Goal: Information Seeking & Learning: Learn about a topic

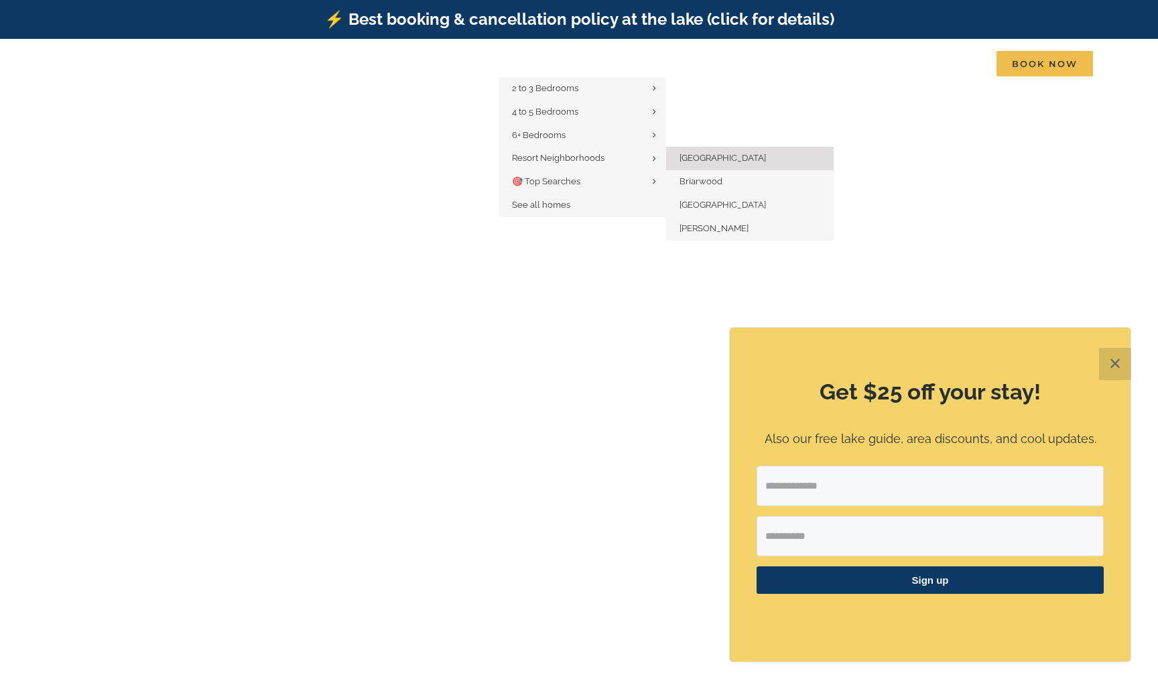
click at [696, 154] on span "[GEOGRAPHIC_DATA]" at bounding box center [722, 158] width 86 height 10
click at [704, 181] on span "Briarwood" at bounding box center [700, 181] width 43 height 10
click at [705, 208] on link "[GEOGRAPHIC_DATA]" at bounding box center [750, 205] width 168 height 23
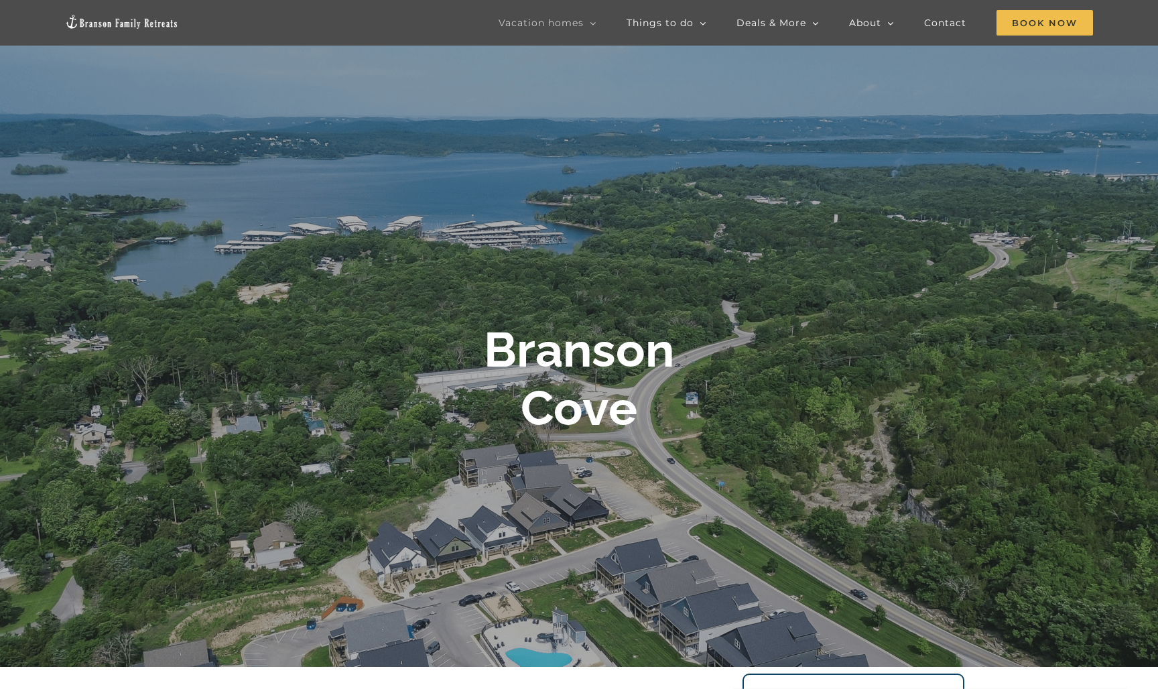
scroll to position [70, 0]
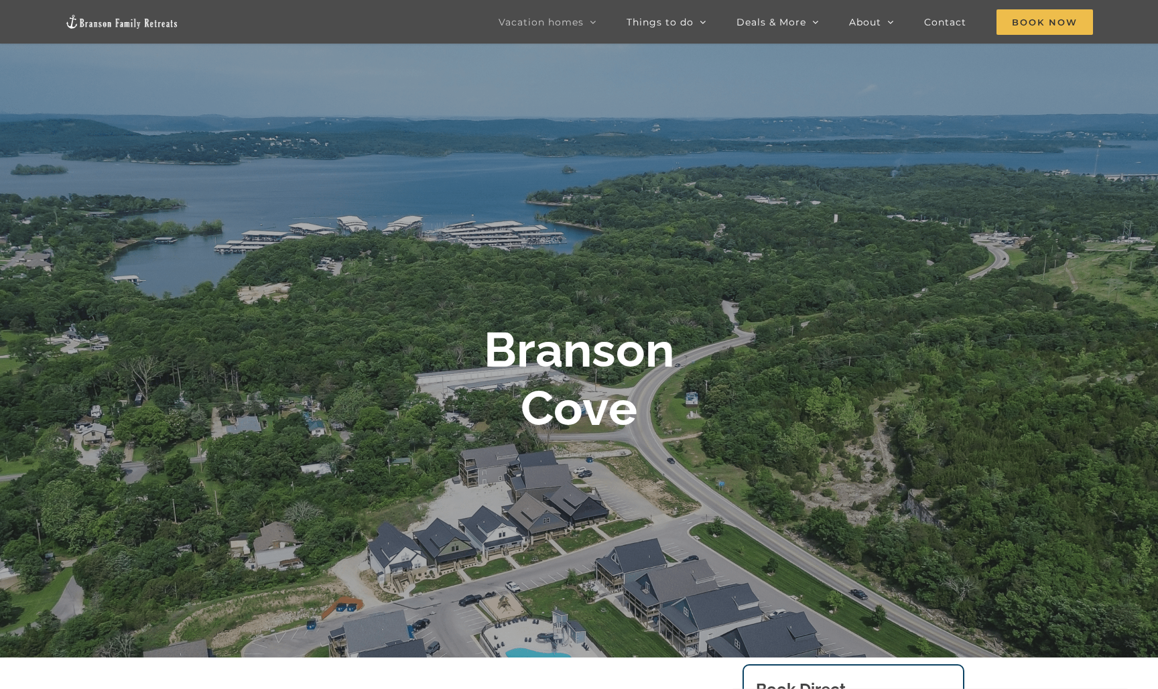
click at [803, 363] on div "Branson Cove" at bounding box center [579, 379] width 536 height 116
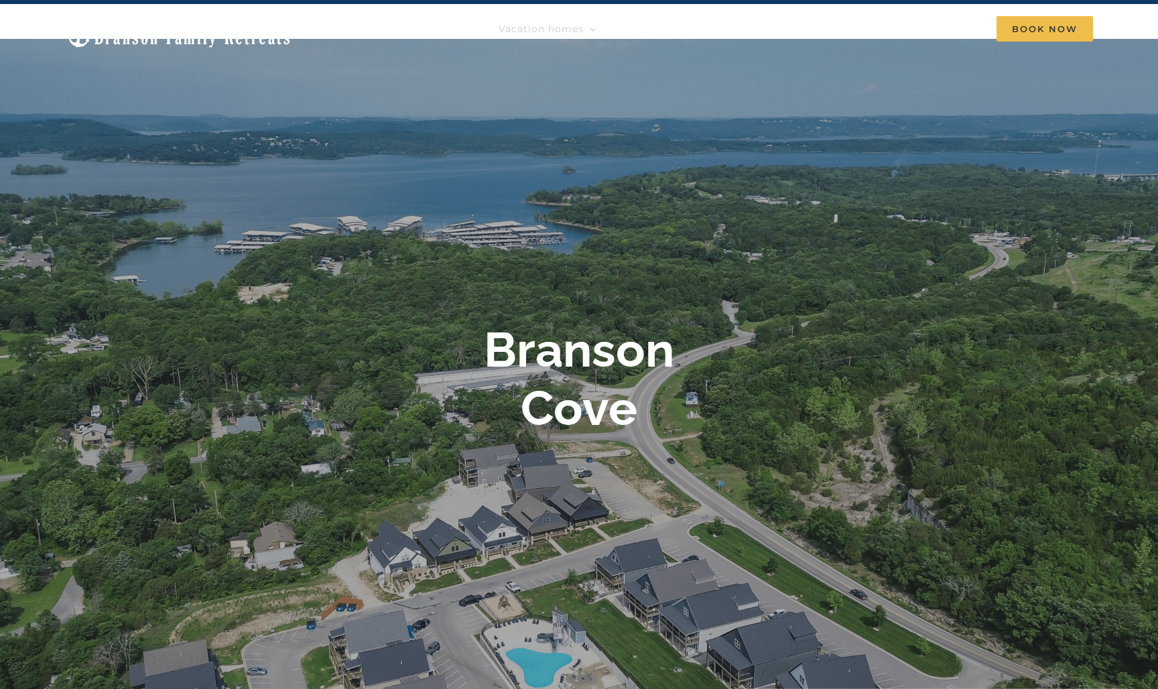
scroll to position [38, 0]
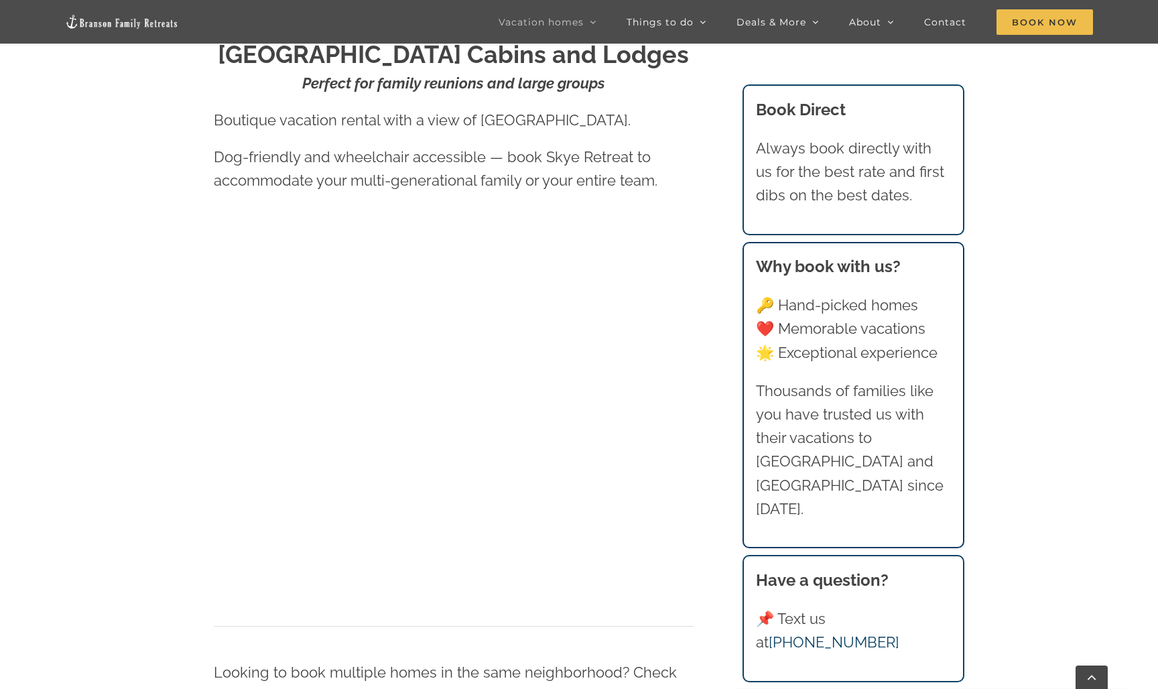
scroll to position [736, 0]
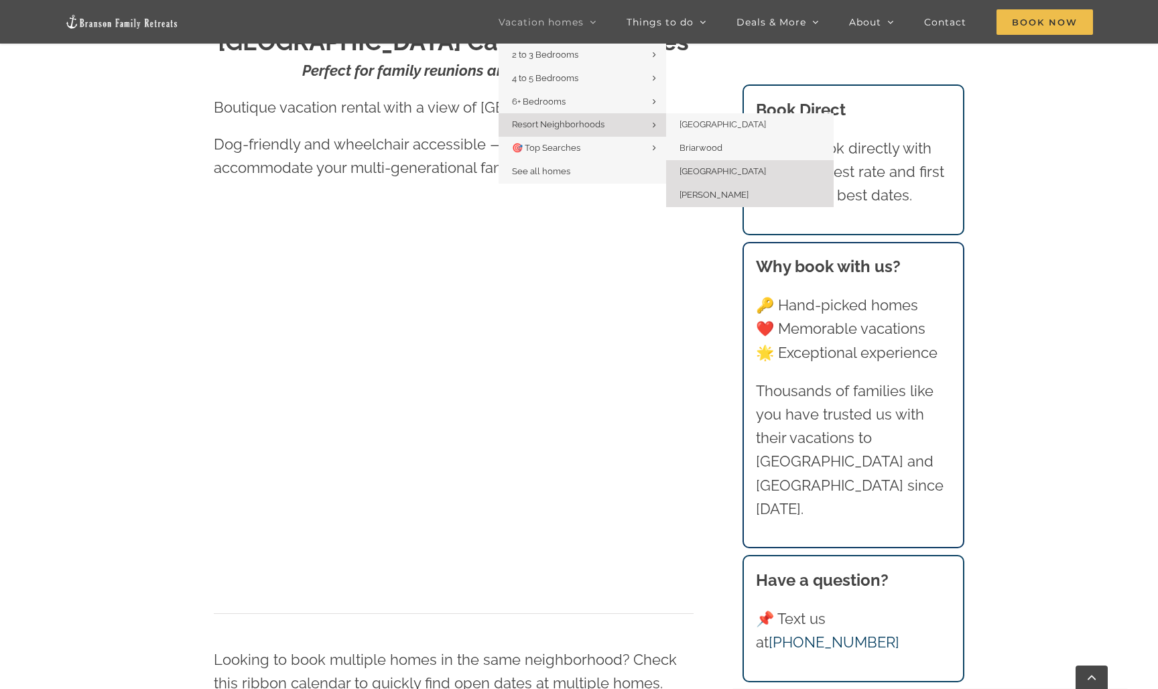
click at [720, 192] on span "[PERSON_NAME]" at bounding box center [713, 195] width 69 height 10
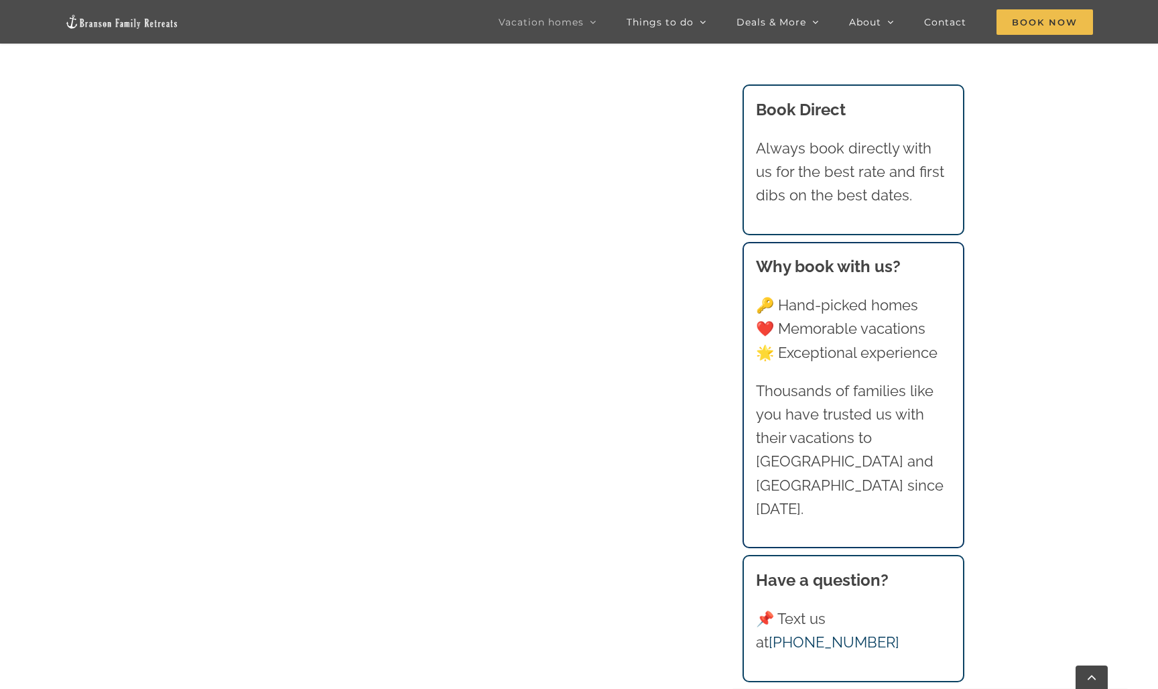
scroll to position [1327, 0]
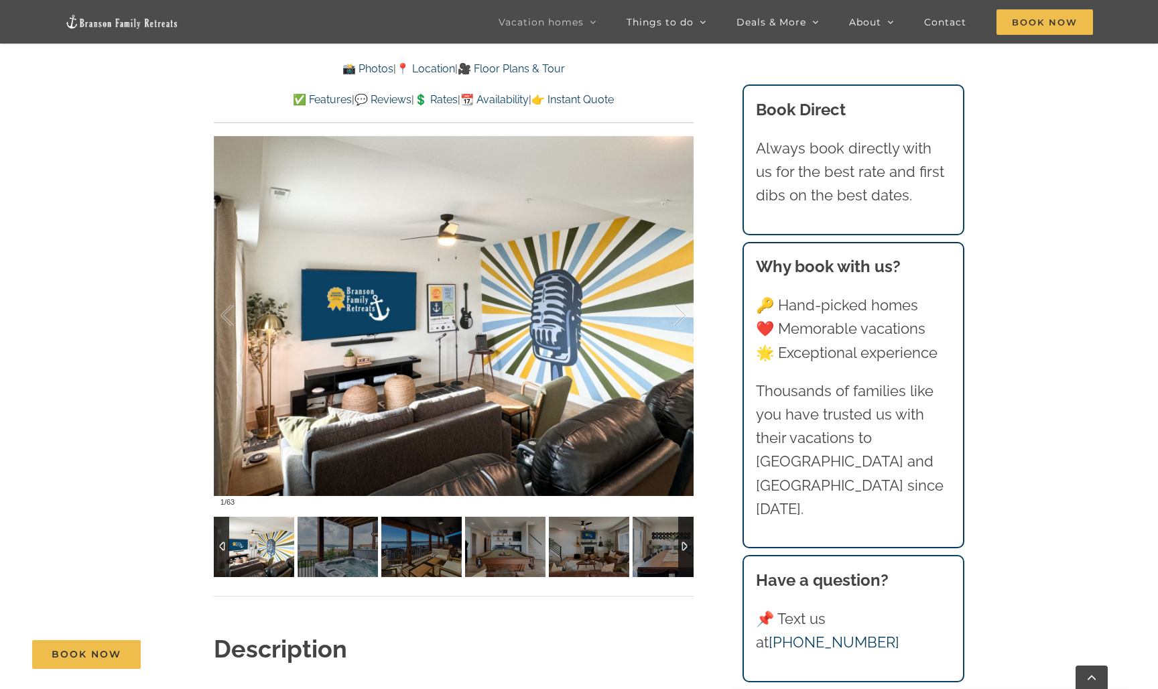
scroll to position [1002, 0]
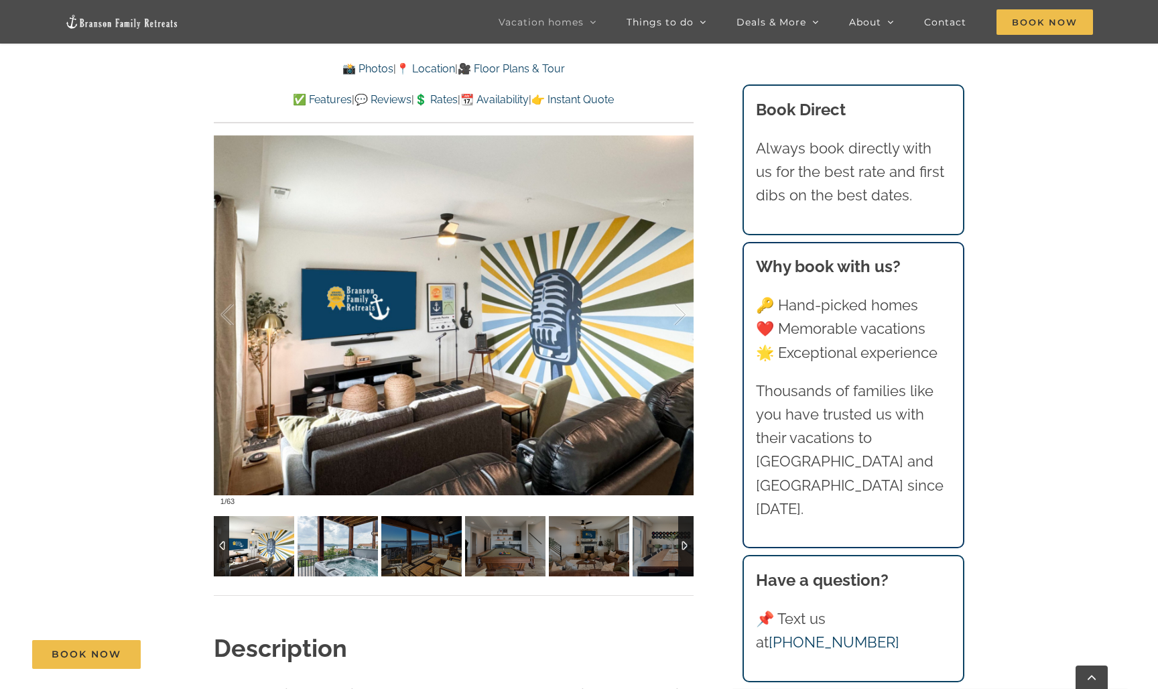
click at [329, 544] on img at bounding box center [338, 546] width 80 height 60
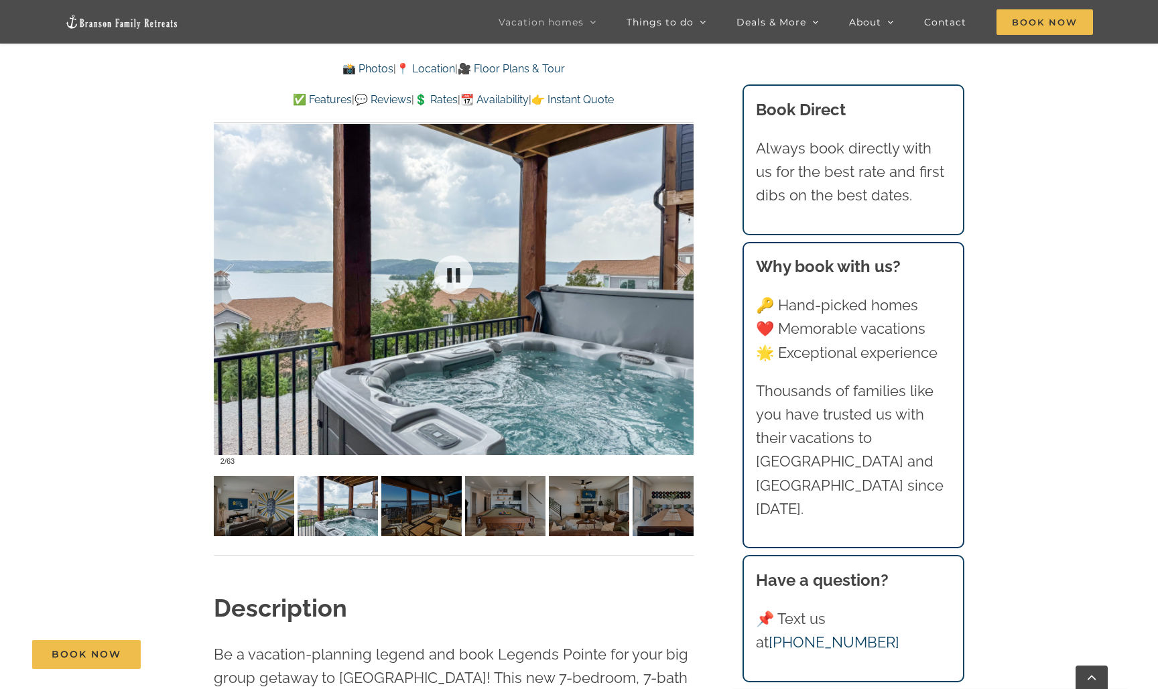
scroll to position [1048, 0]
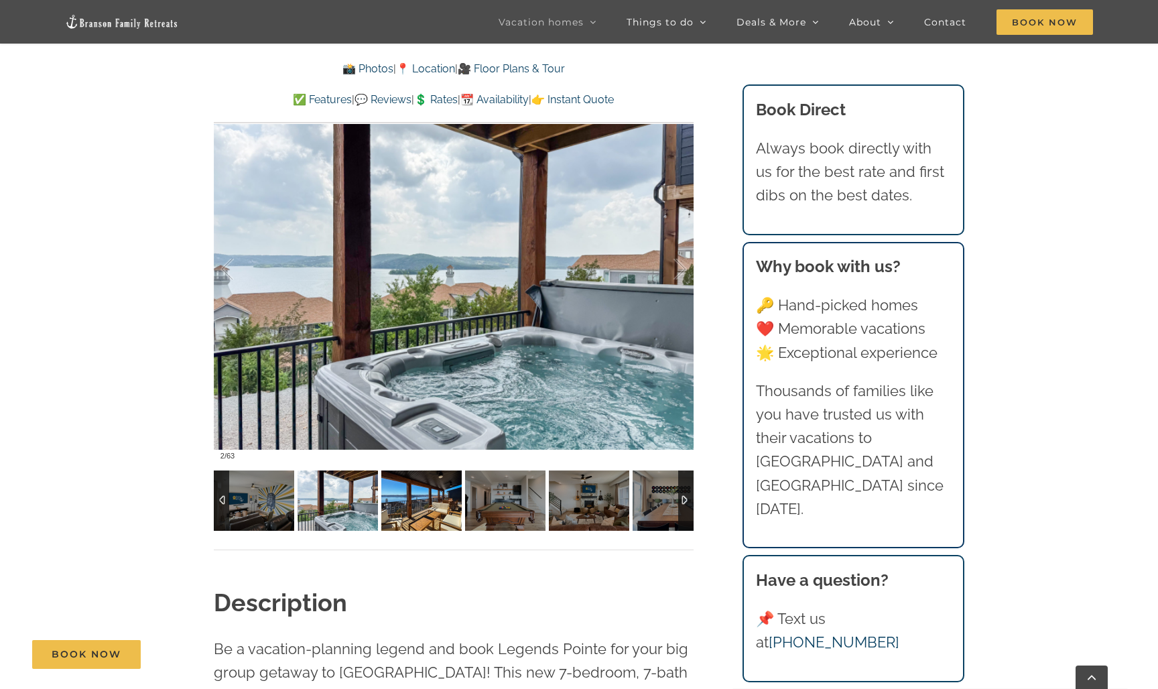
click at [422, 501] on img at bounding box center [421, 500] width 80 height 60
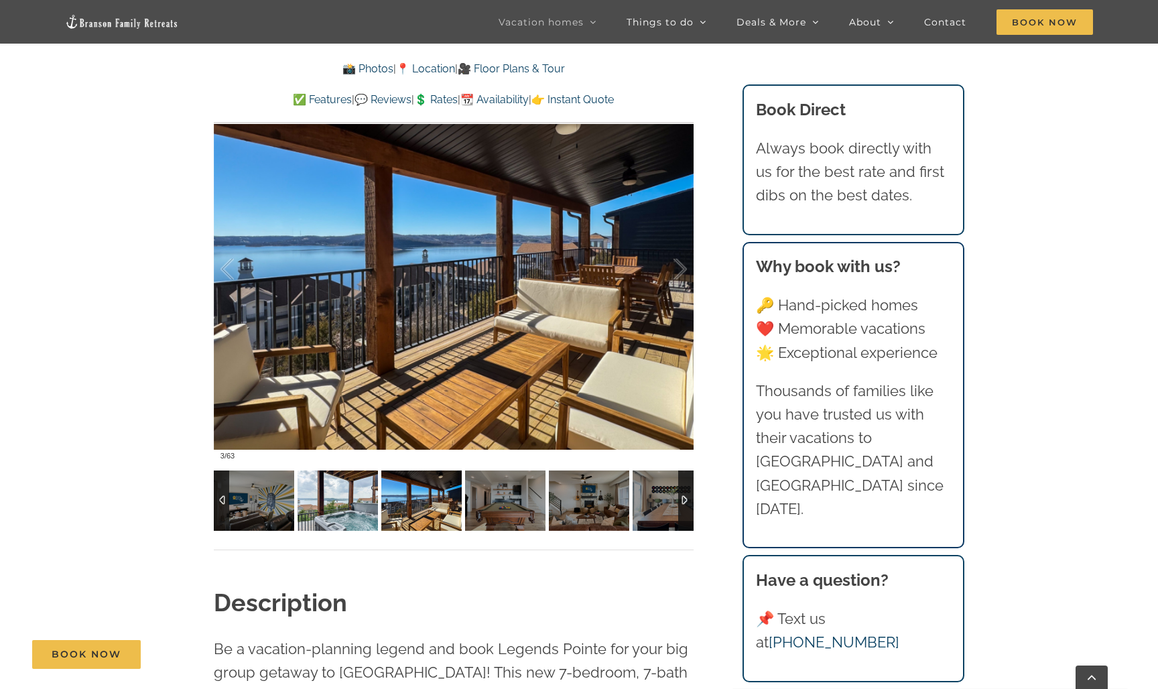
click at [334, 503] on img at bounding box center [338, 500] width 80 height 60
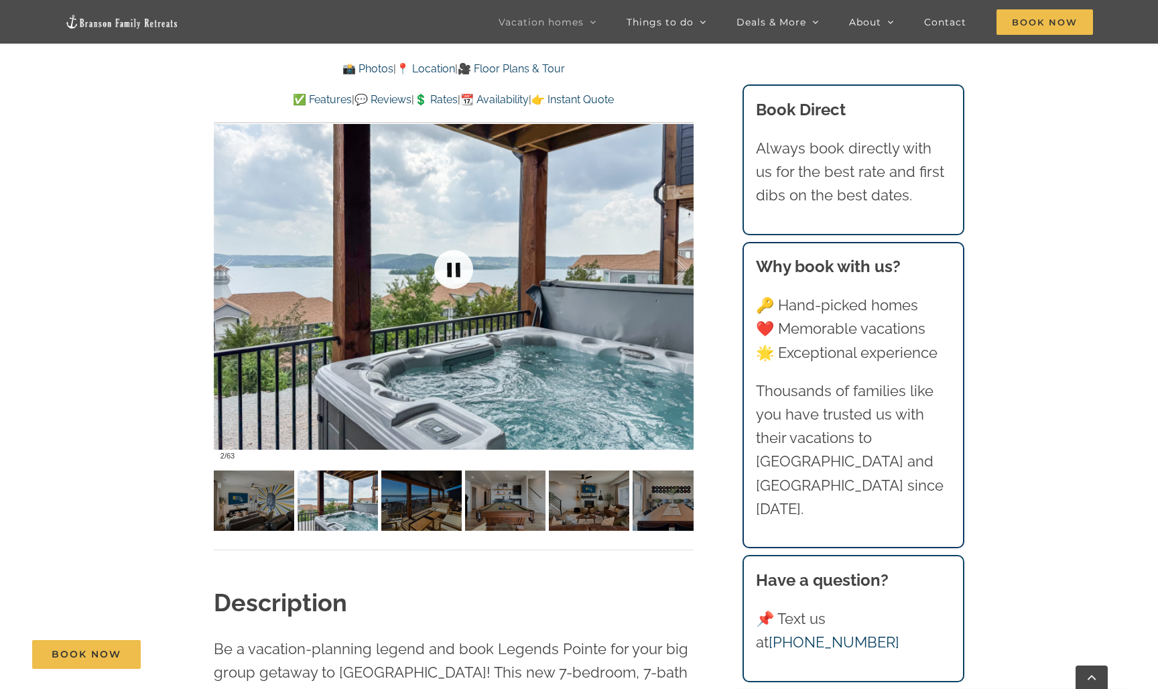
click at [446, 267] on link at bounding box center [454, 270] width 54 height 54
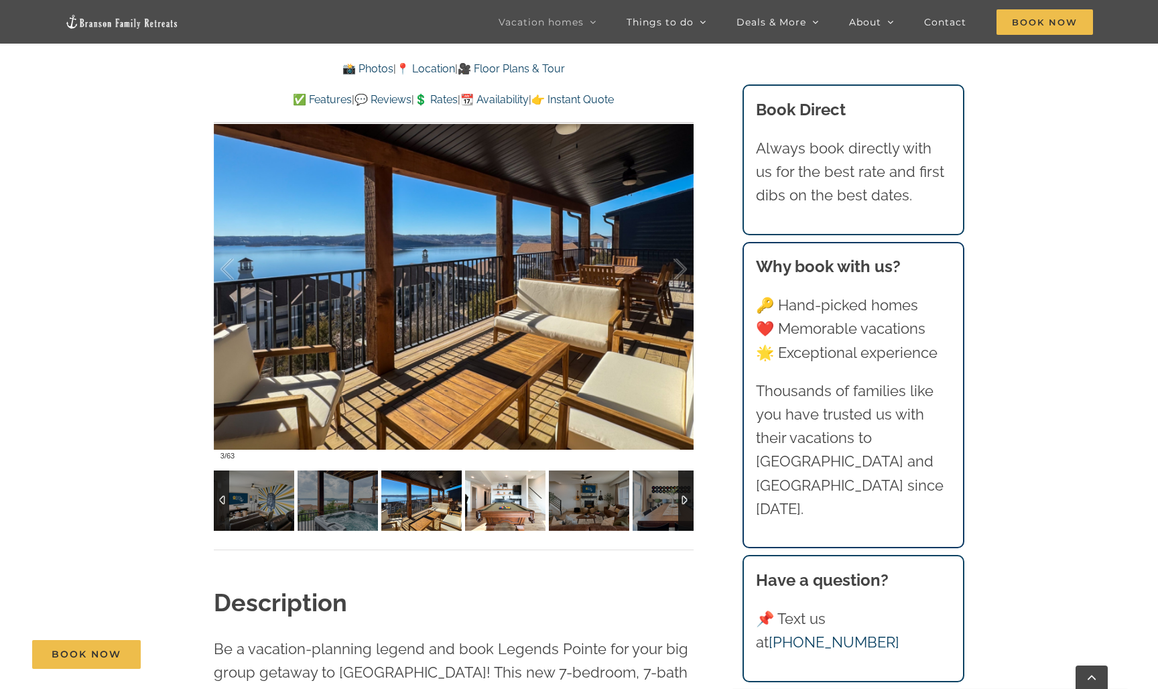
click at [521, 498] on img at bounding box center [505, 500] width 80 height 60
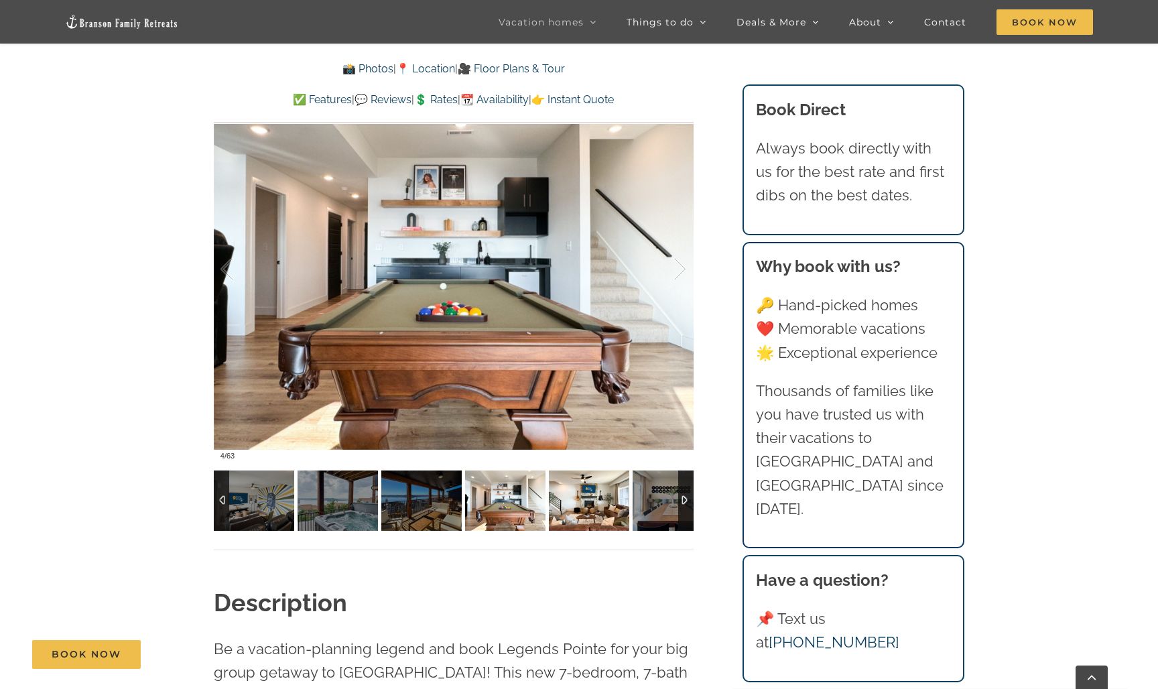
click at [597, 505] on img at bounding box center [589, 500] width 80 height 60
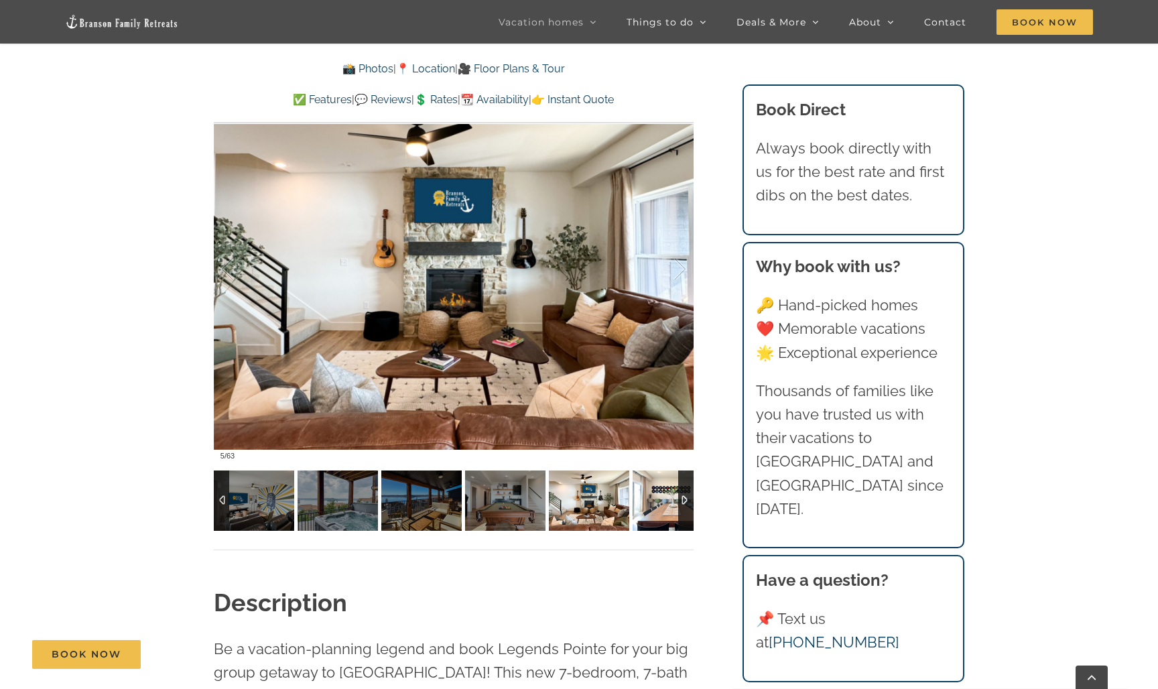
click at [656, 500] on img at bounding box center [673, 500] width 80 height 60
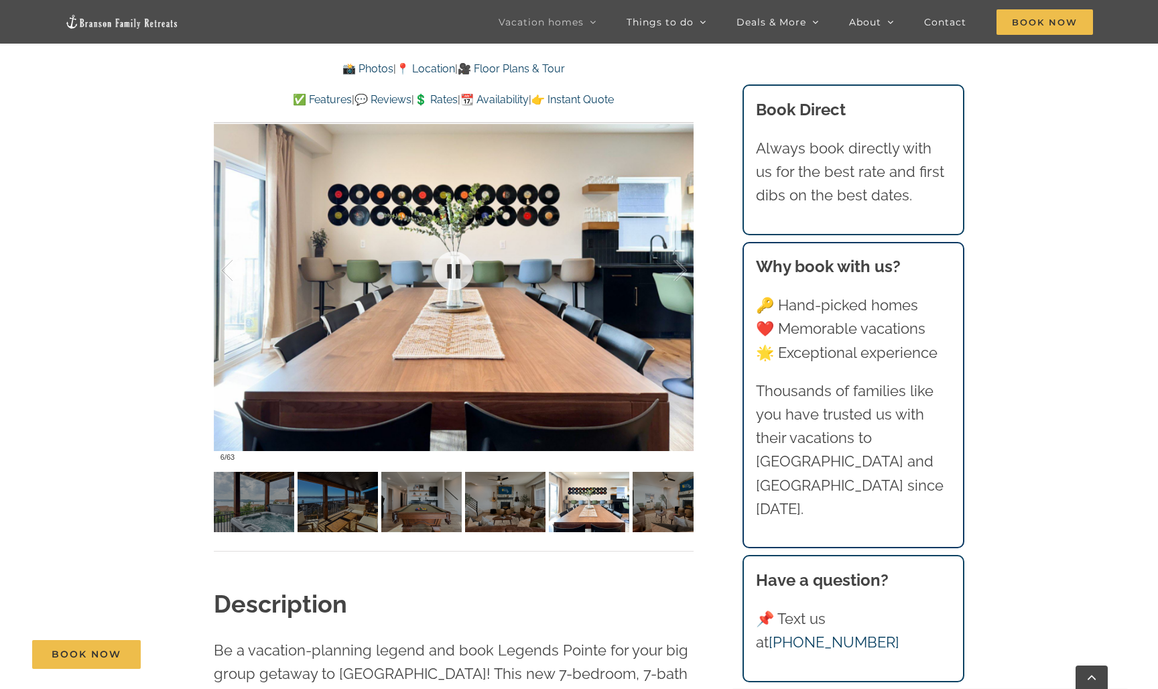
scroll to position [1047, 0]
click at [665, 499] on img at bounding box center [673, 502] width 80 height 60
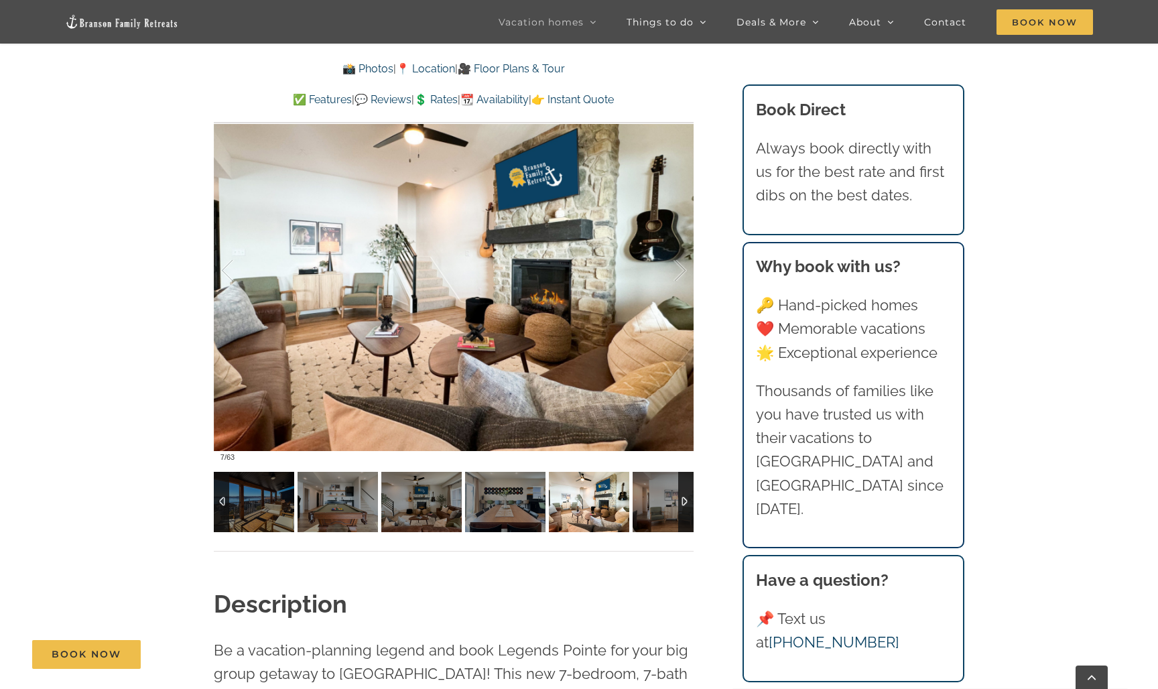
click at [684, 497] on div at bounding box center [685, 502] width 15 height 60
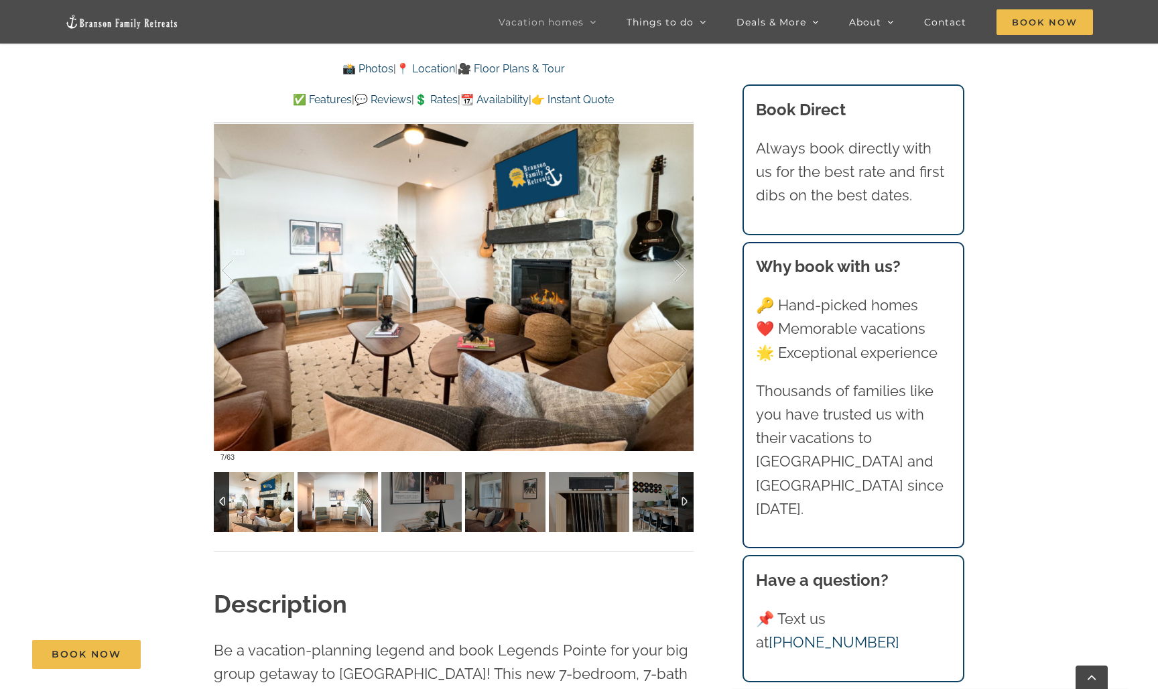
click at [314, 495] on img at bounding box center [338, 502] width 80 height 60
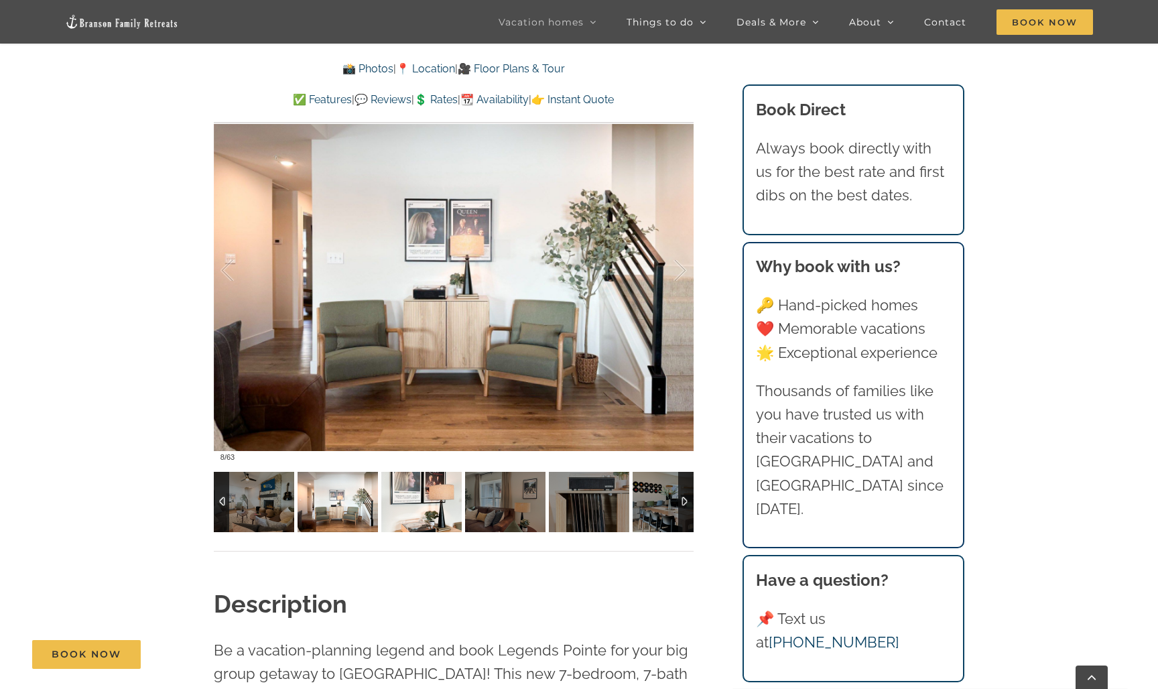
click at [434, 481] on img at bounding box center [421, 502] width 80 height 60
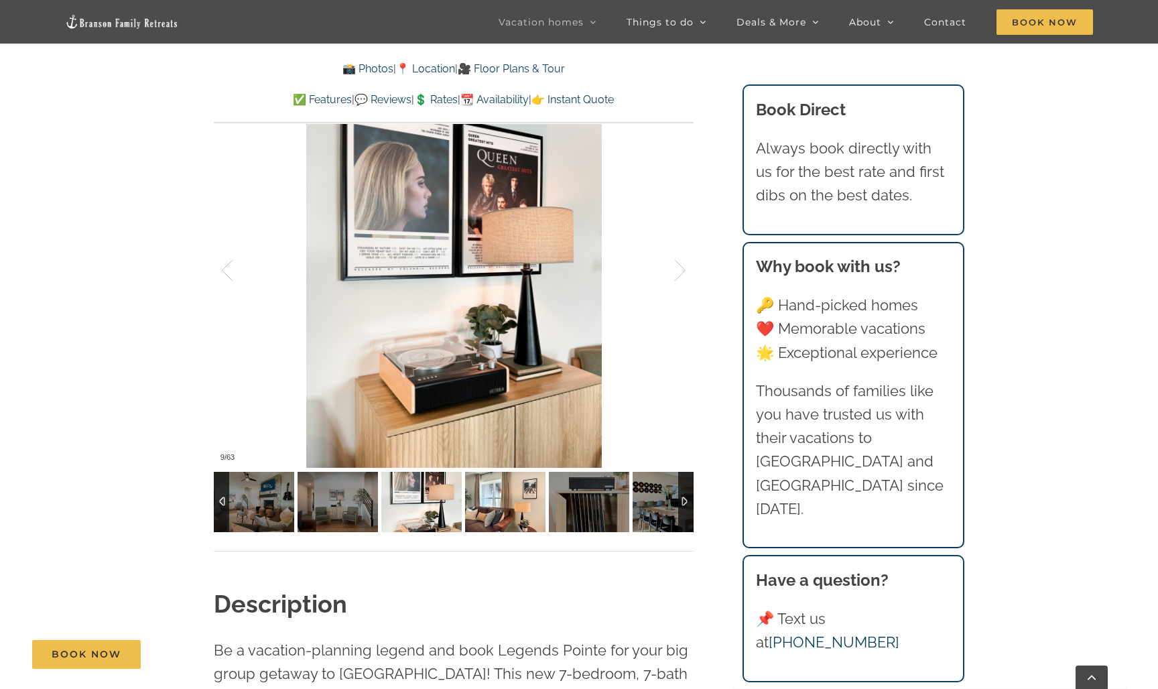
click at [513, 493] on img at bounding box center [505, 502] width 80 height 60
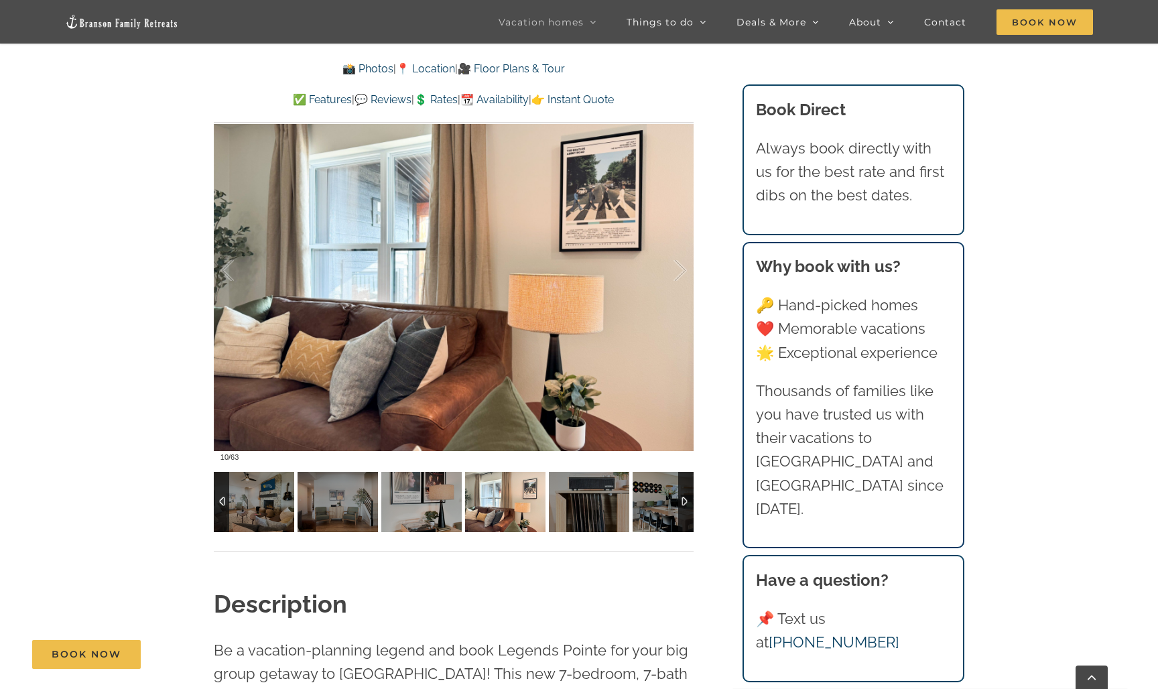
click at [513, 490] on img at bounding box center [505, 502] width 80 height 60
click at [421, 501] on img at bounding box center [421, 502] width 80 height 60
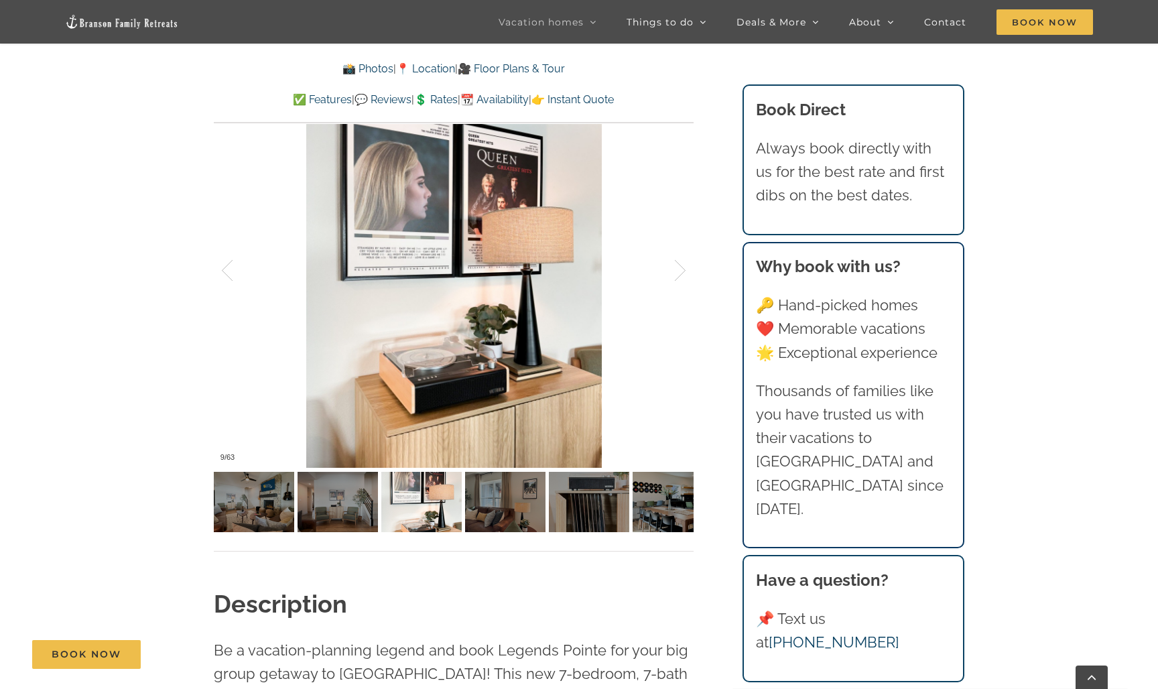
click at [435, 101] on link "💲 Rates" at bounding box center [436, 99] width 44 height 13
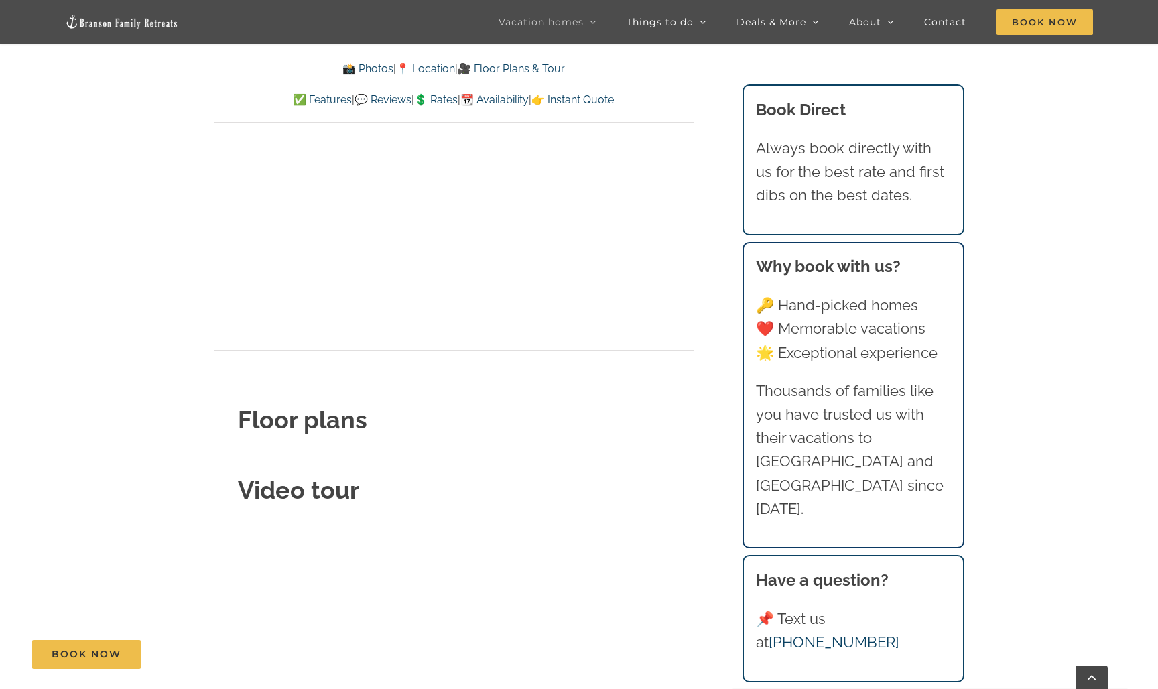
scroll to position [4388, 0]
click at [444, 102] on link "💲 Rates" at bounding box center [436, 99] width 44 height 13
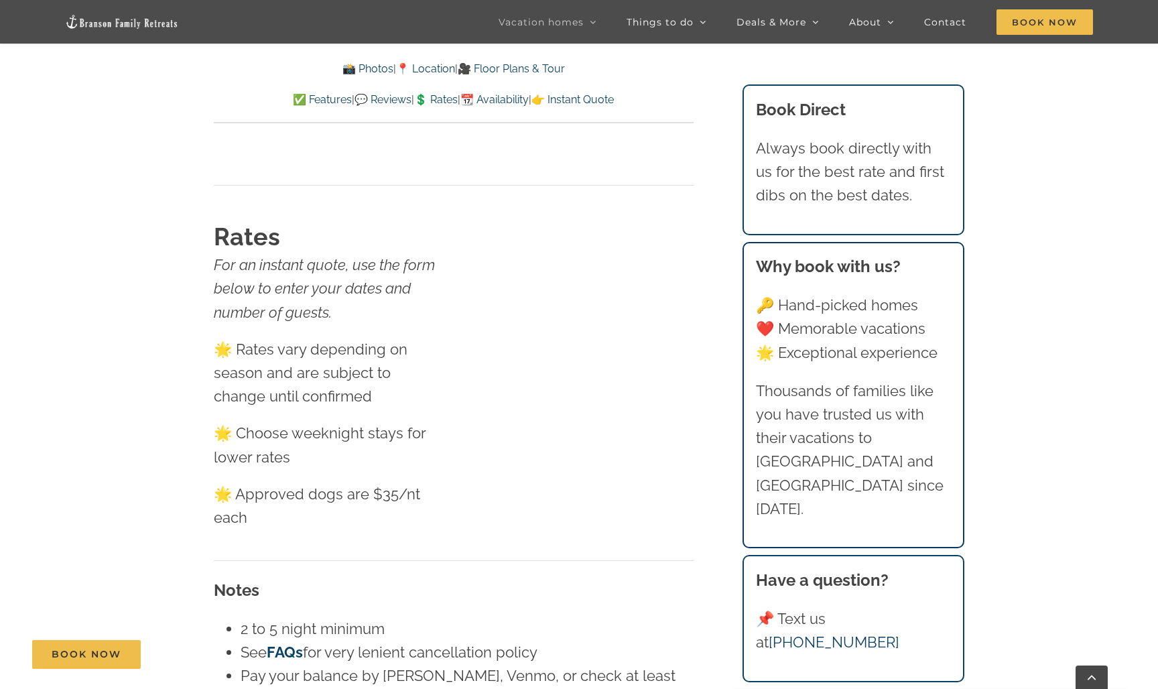
scroll to position [7959, 0]
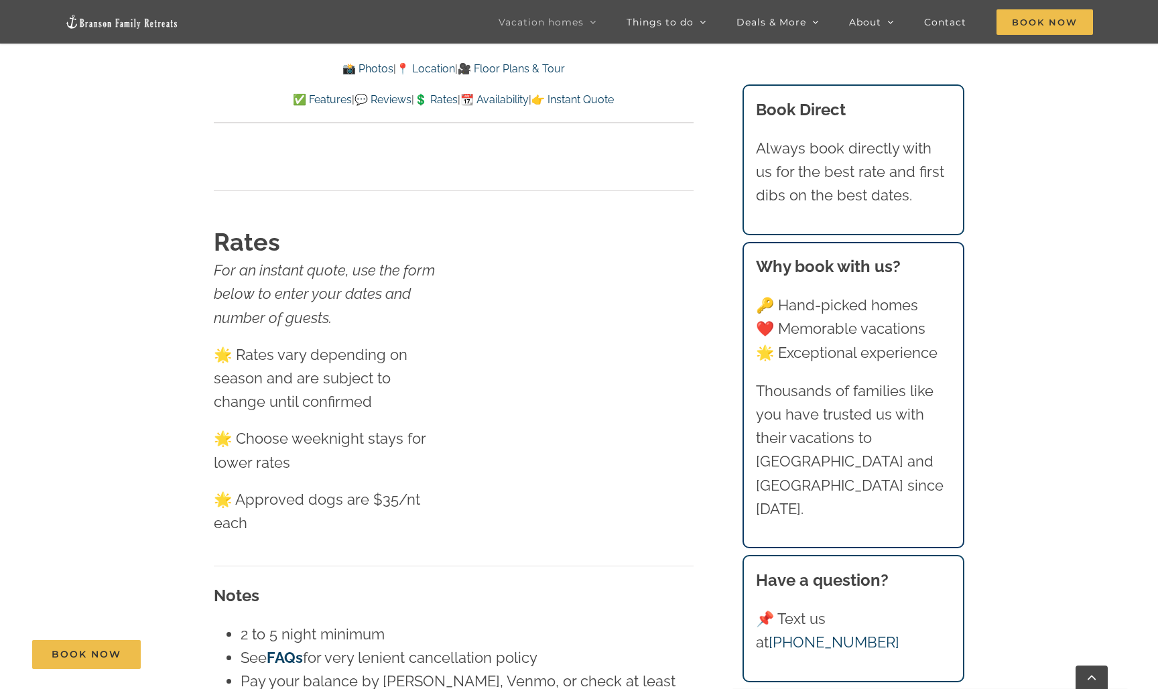
click at [614, 99] on link "👉 Instant Quote" at bounding box center [572, 99] width 82 height 13
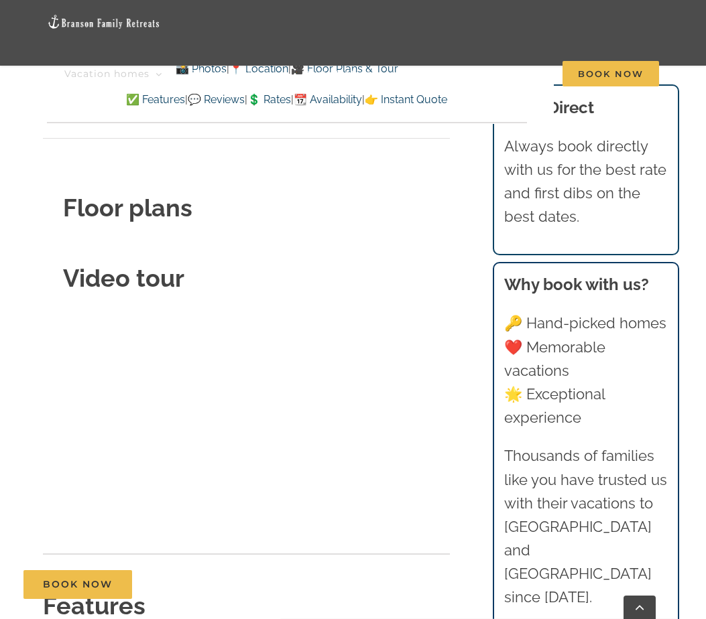
scroll to position [4682, 0]
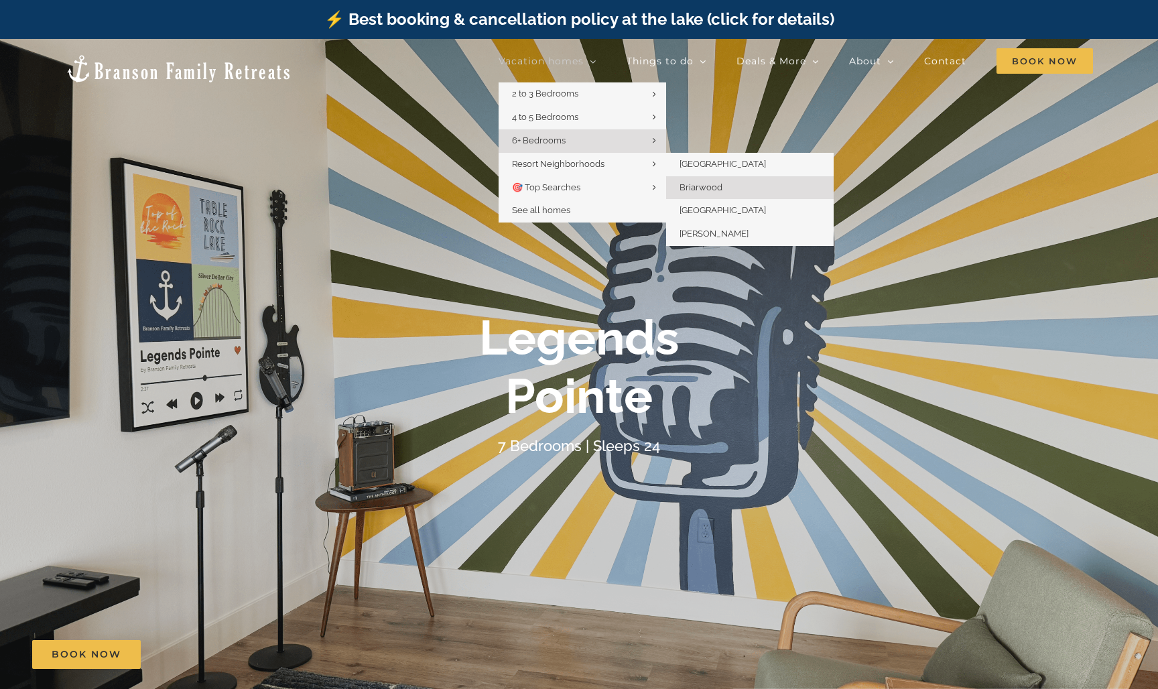
click at [709, 184] on span "Briarwood" at bounding box center [700, 187] width 43 height 10
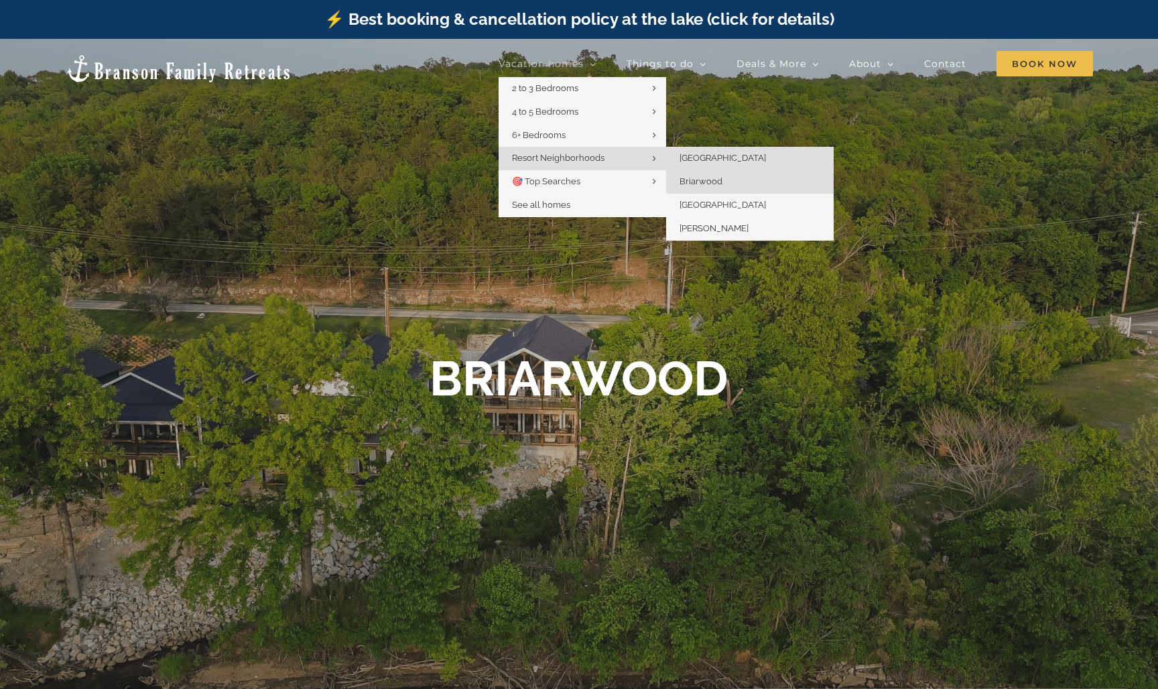
click at [688, 155] on span "[GEOGRAPHIC_DATA]" at bounding box center [722, 158] width 86 height 10
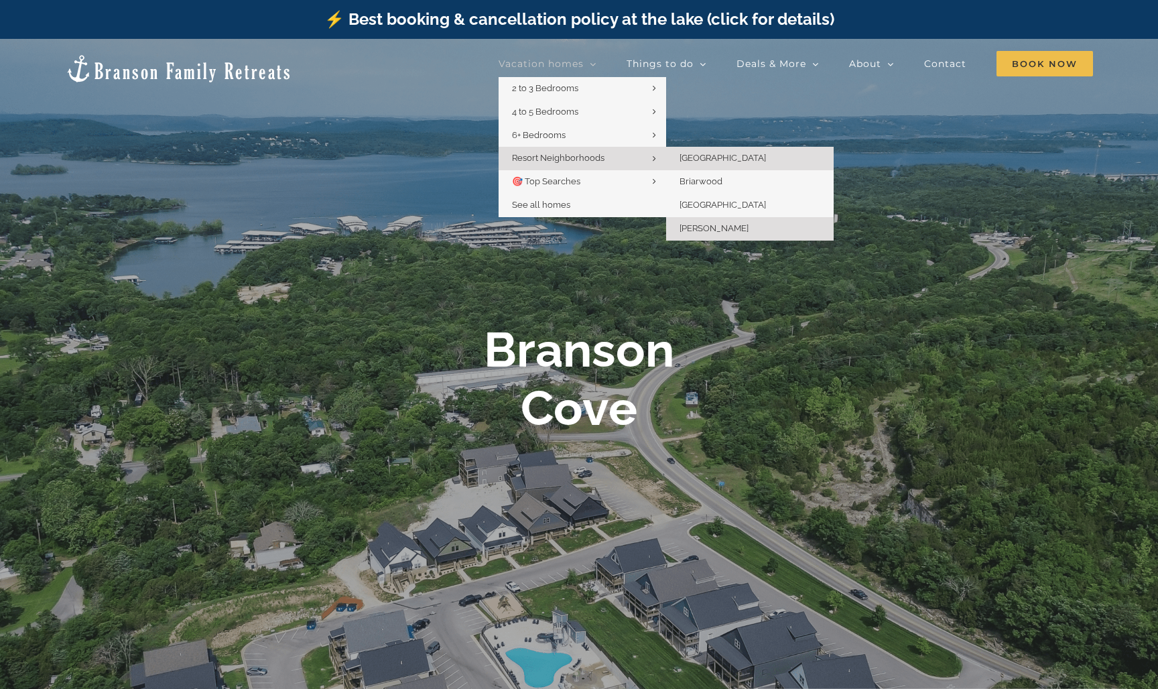
click at [706, 226] on span "[PERSON_NAME]" at bounding box center [713, 228] width 69 height 10
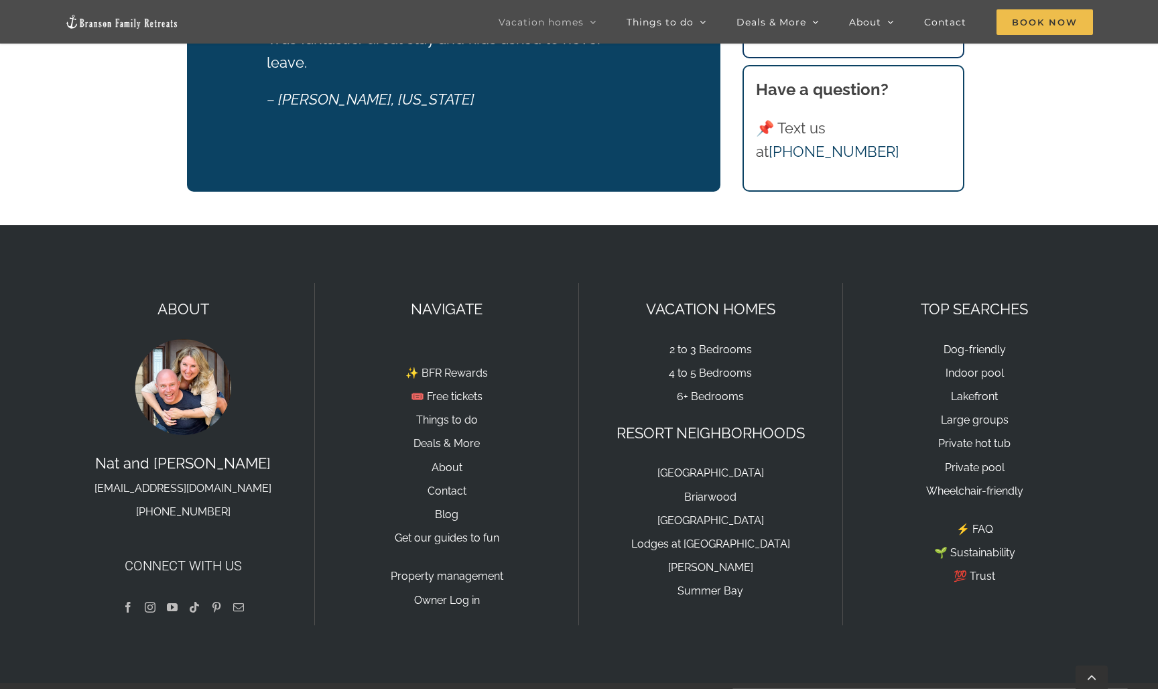
scroll to position [5022, 0]
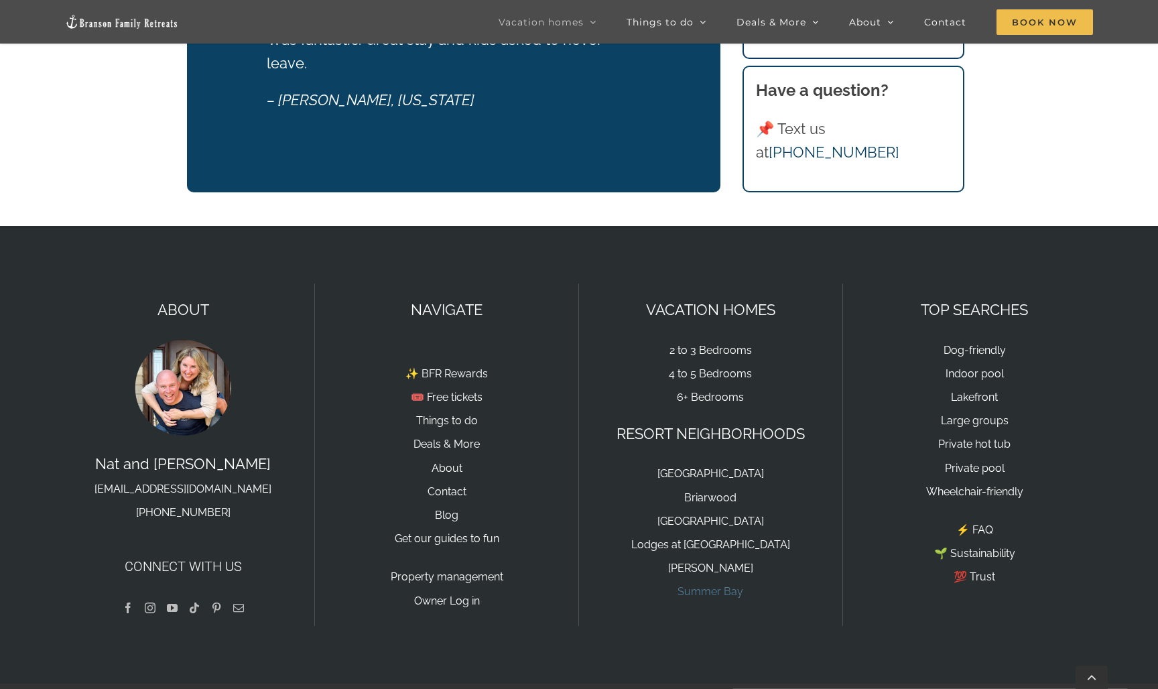
click at [708, 585] on link "Summer Bay" at bounding box center [710, 591] width 66 height 13
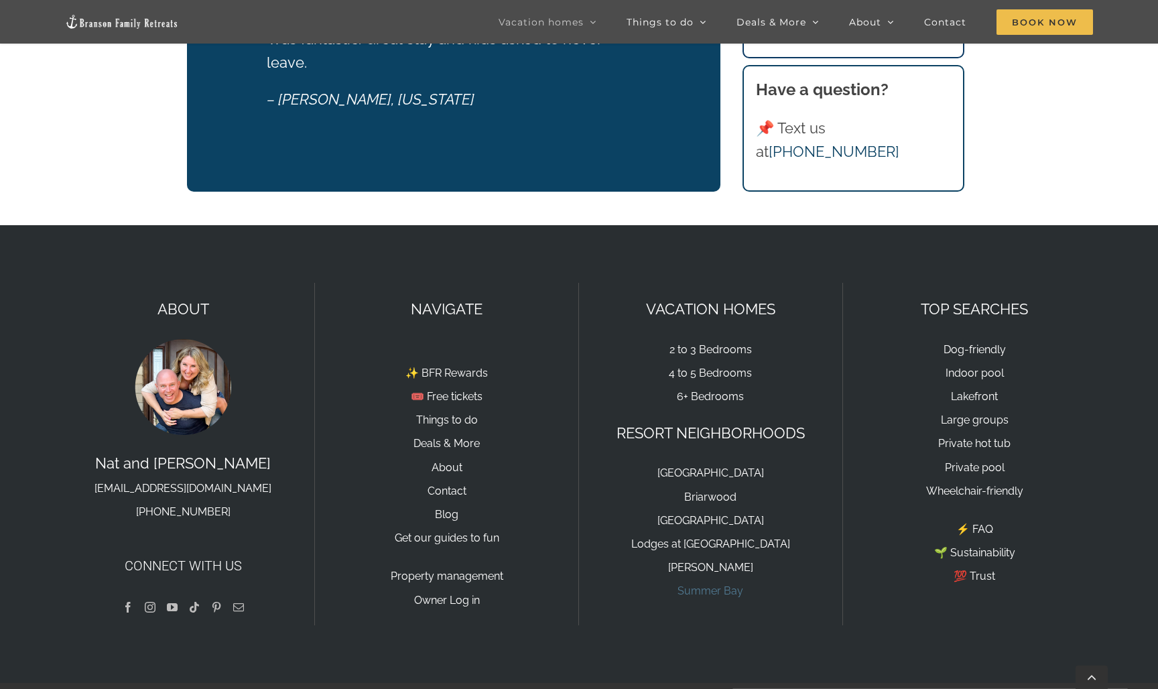
scroll to position [5022, 0]
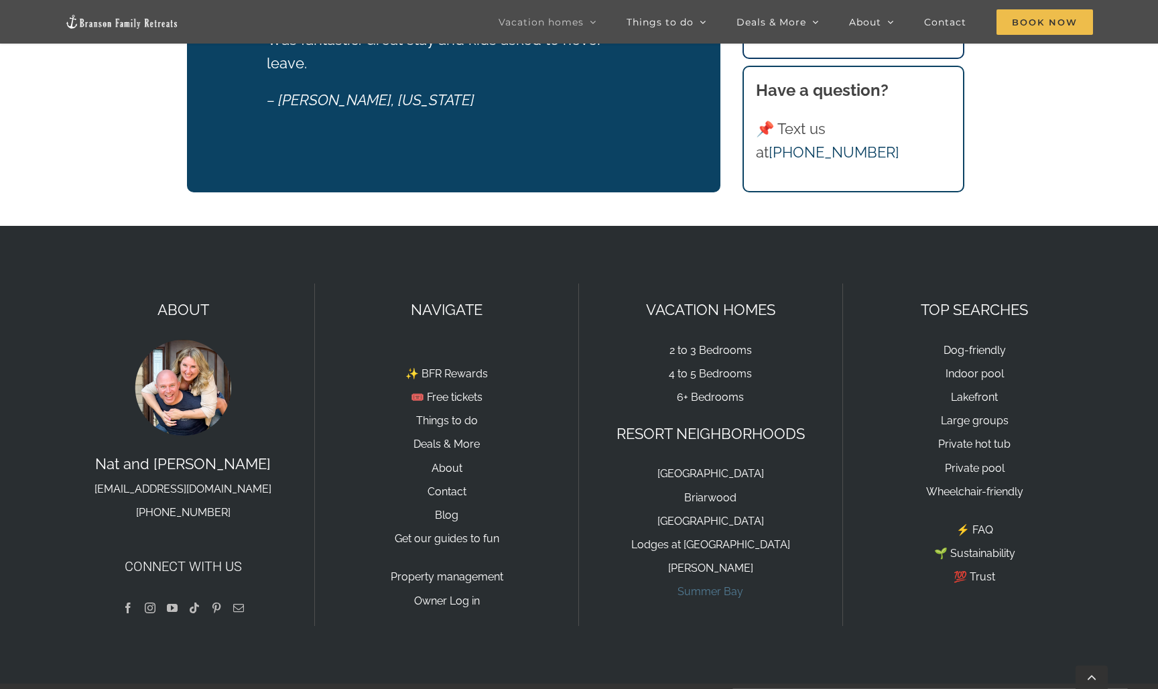
click at [703, 585] on link "Summer Bay" at bounding box center [710, 591] width 66 height 13
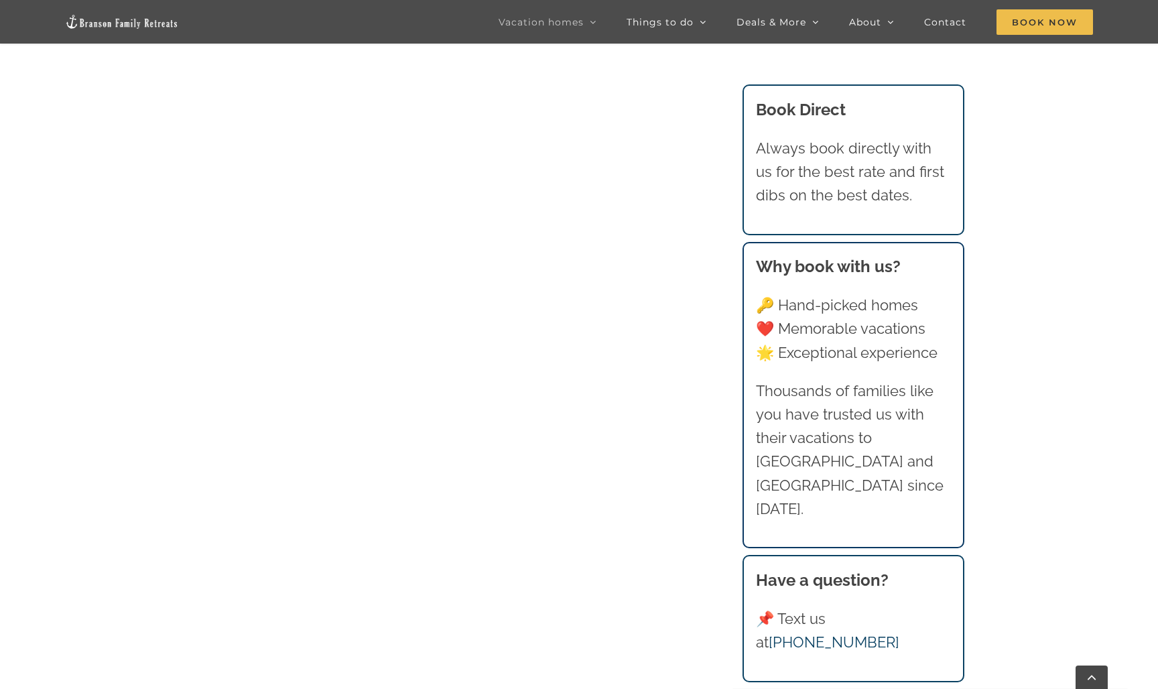
scroll to position [1739, 0]
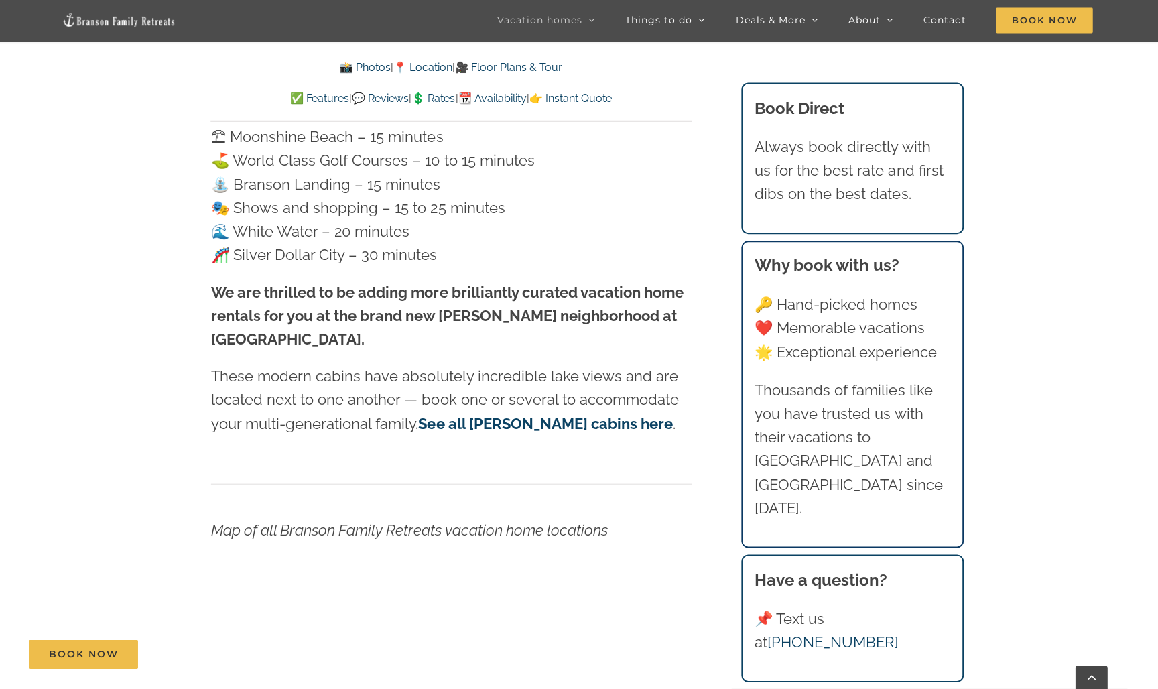
scroll to position [4729, 0]
click at [566, 415] on link "See all Rocky Shores cabins here" at bounding box center [548, 423] width 254 height 17
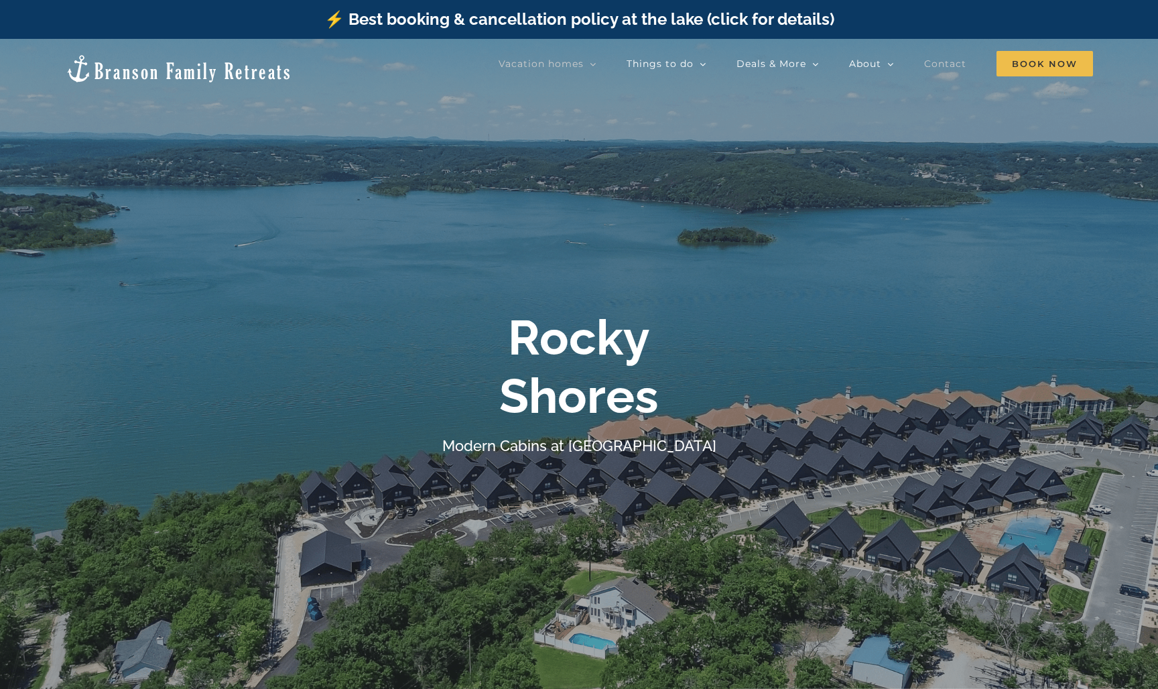
click at [947, 64] on span "Contact" at bounding box center [945, 63] width 42 height 9
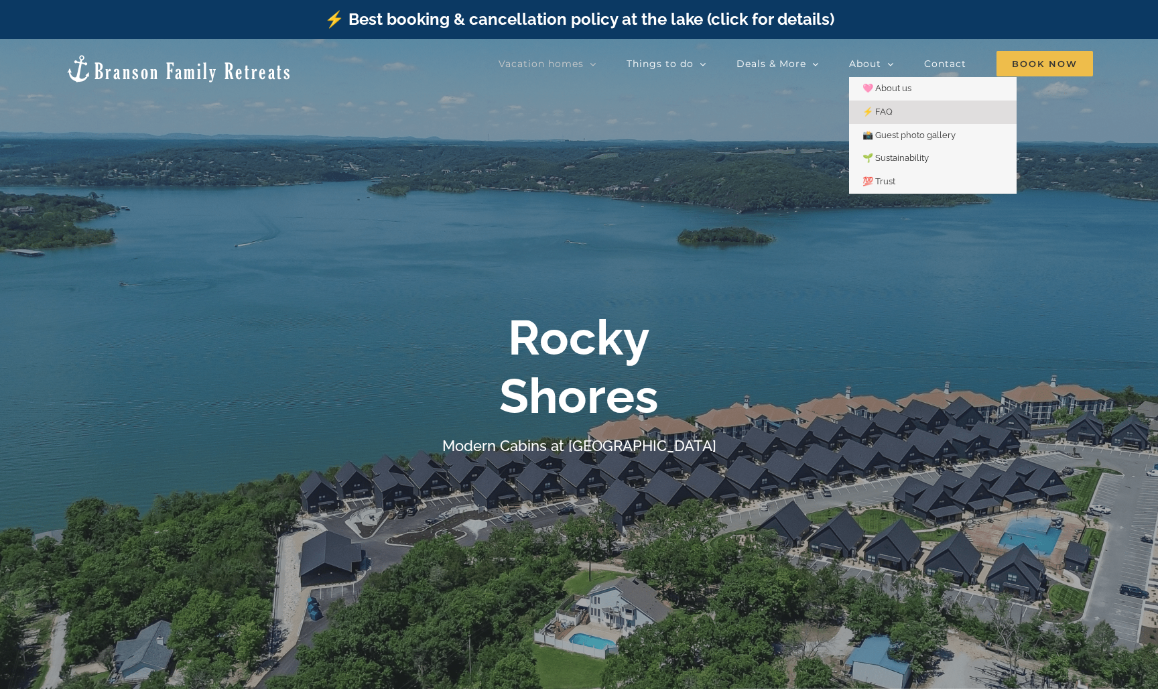
click at [889, 103] on link "⚡️ FAQ" at bounding box center [933, 112] width 168 height 23
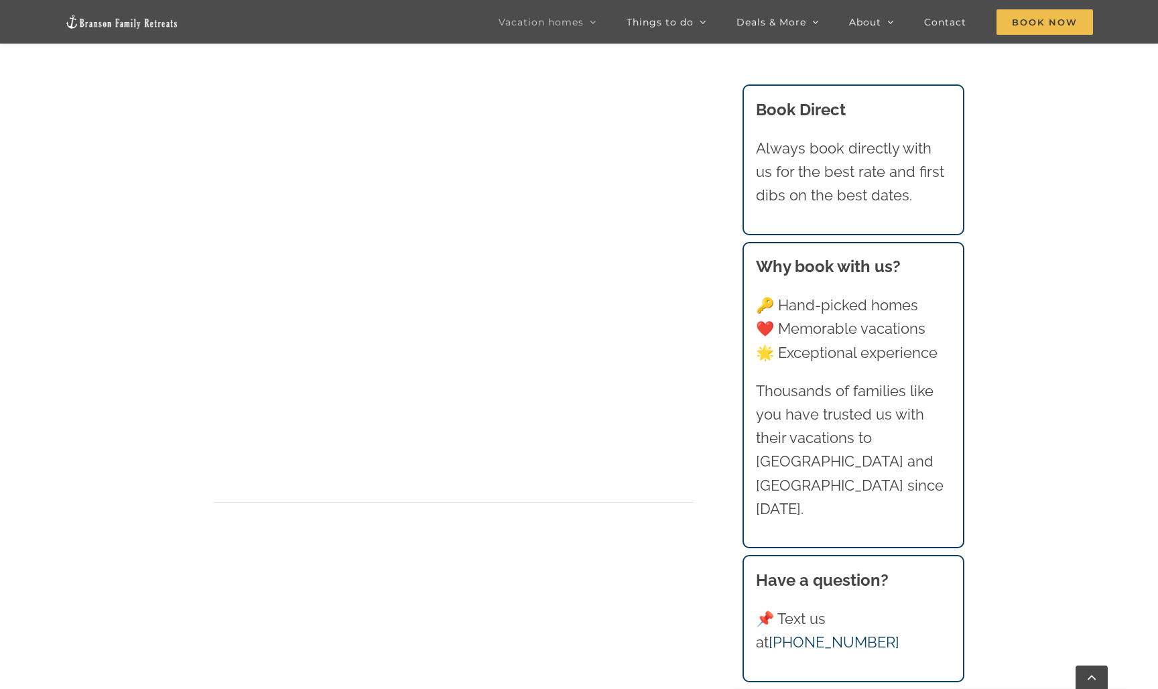
scroll to position [1258, 0]
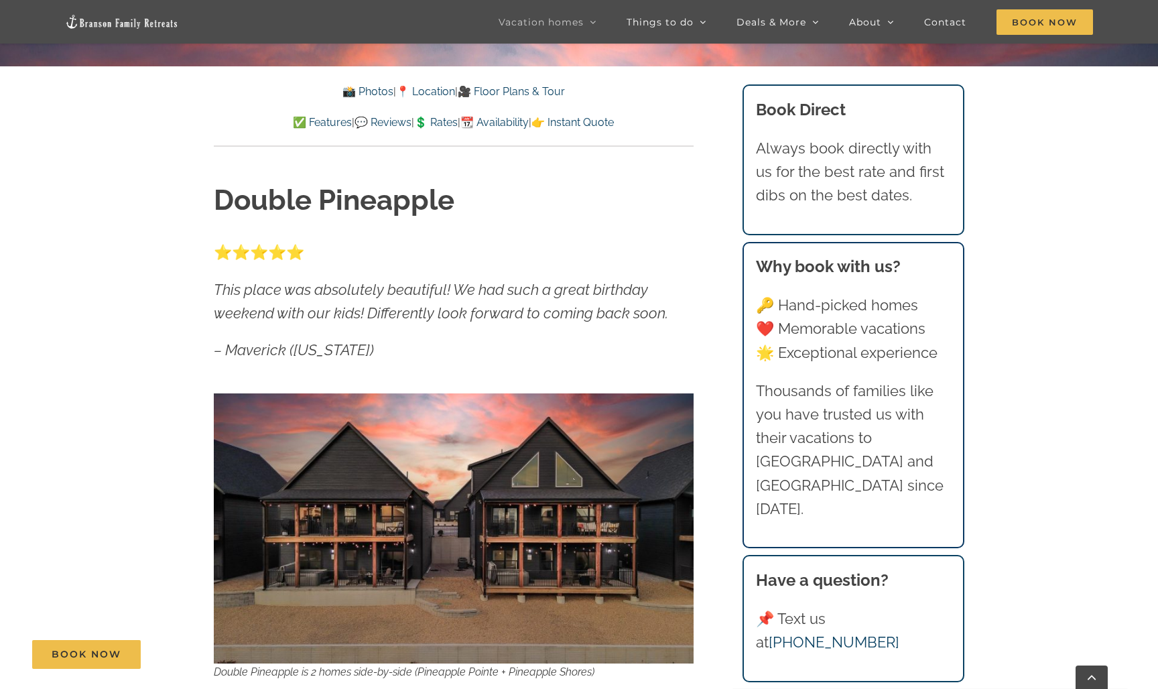
scroll to position [664, 0]
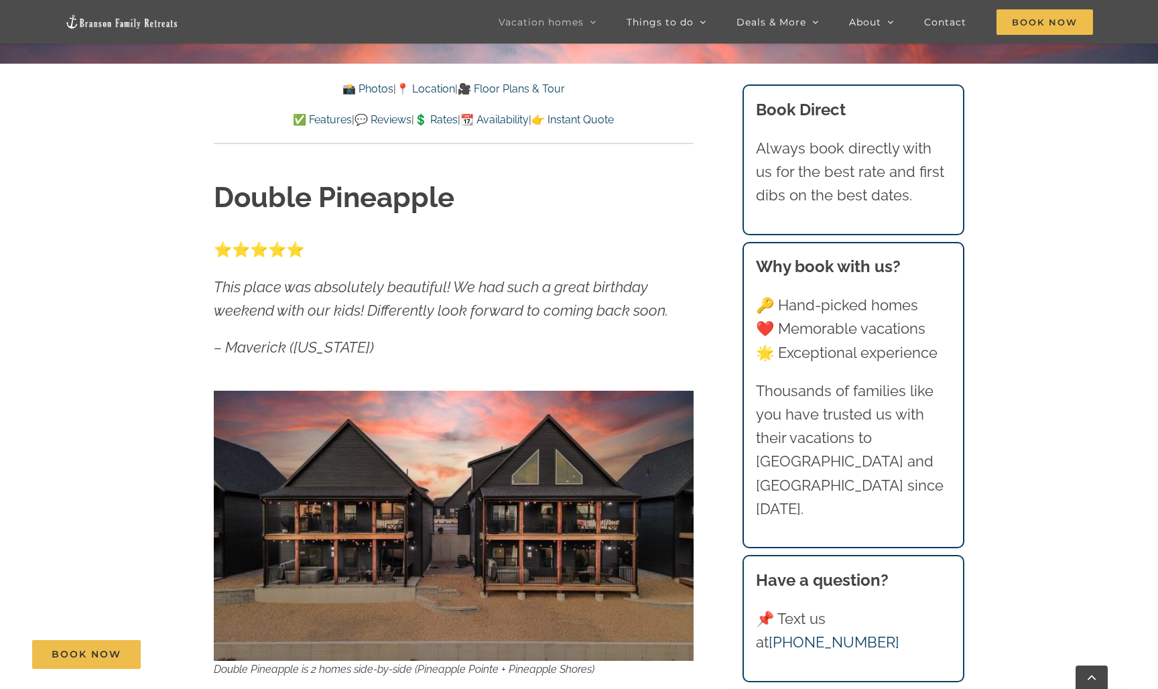
click at [355, 93] on link "📸 Photos" at bounding box center [367, 88] width 51 height 13
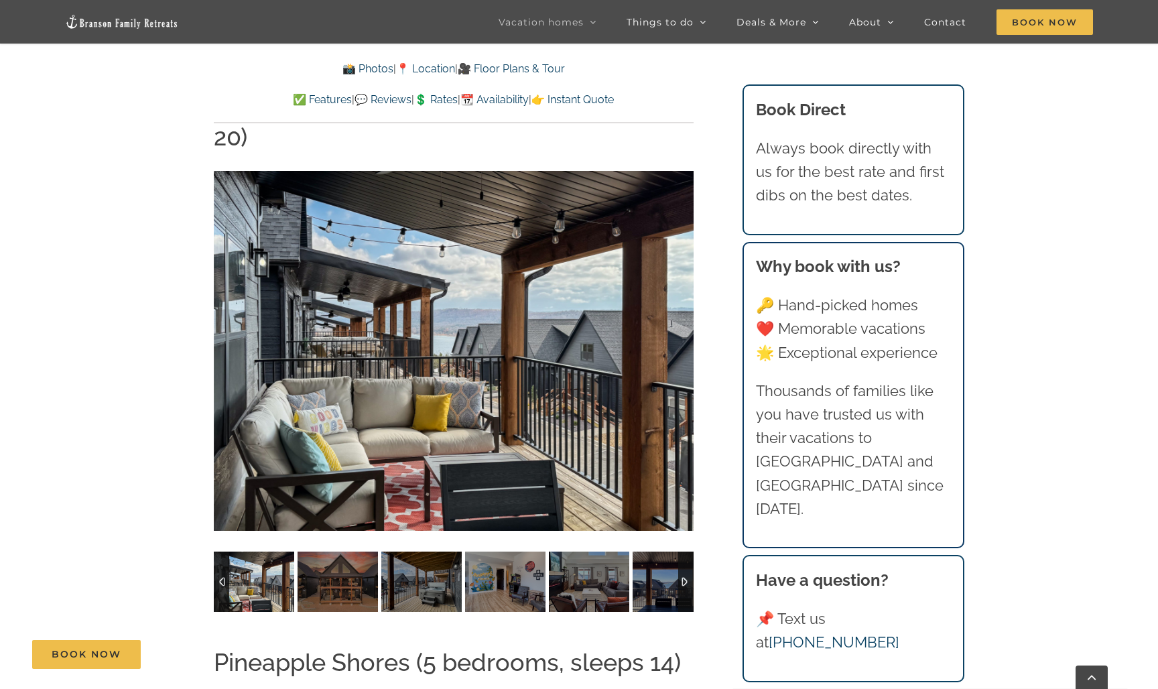
scroll to position [2268, 0]
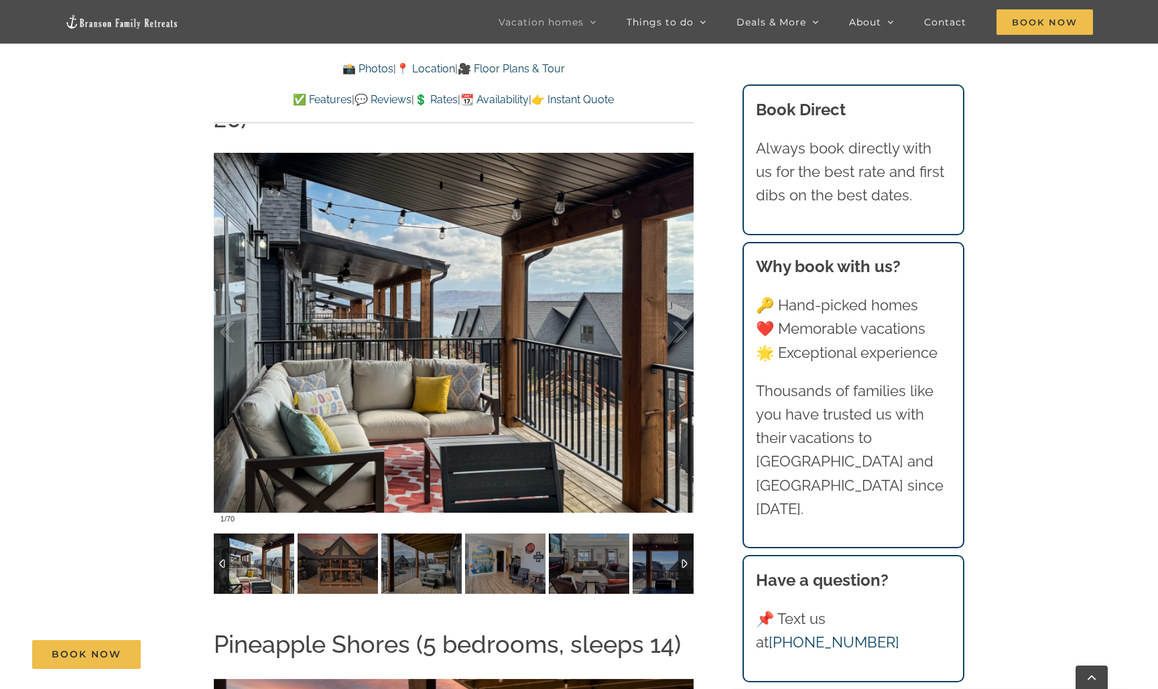
click at [225, 533] on div at bounding box center [221, 563] width 15 height 60
click at [336, 533] on img at bounding box center [338, 563] width 80 height 60
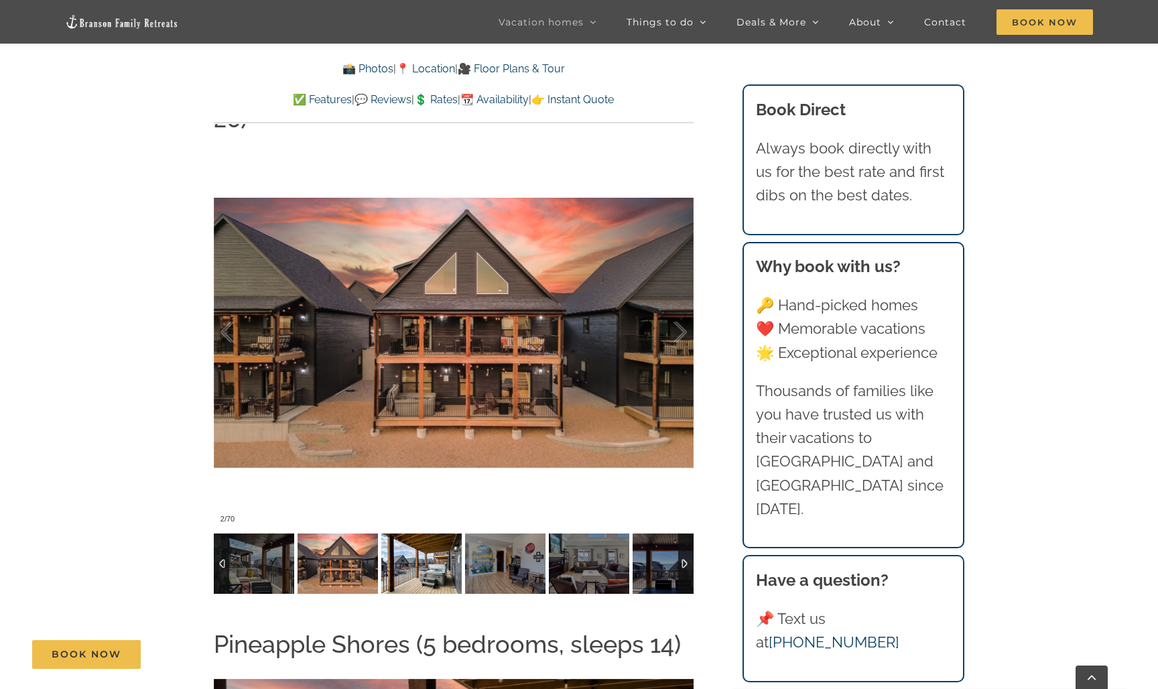
click at [404, 533] on img at bounding box center [421, 563] width 80 height 60
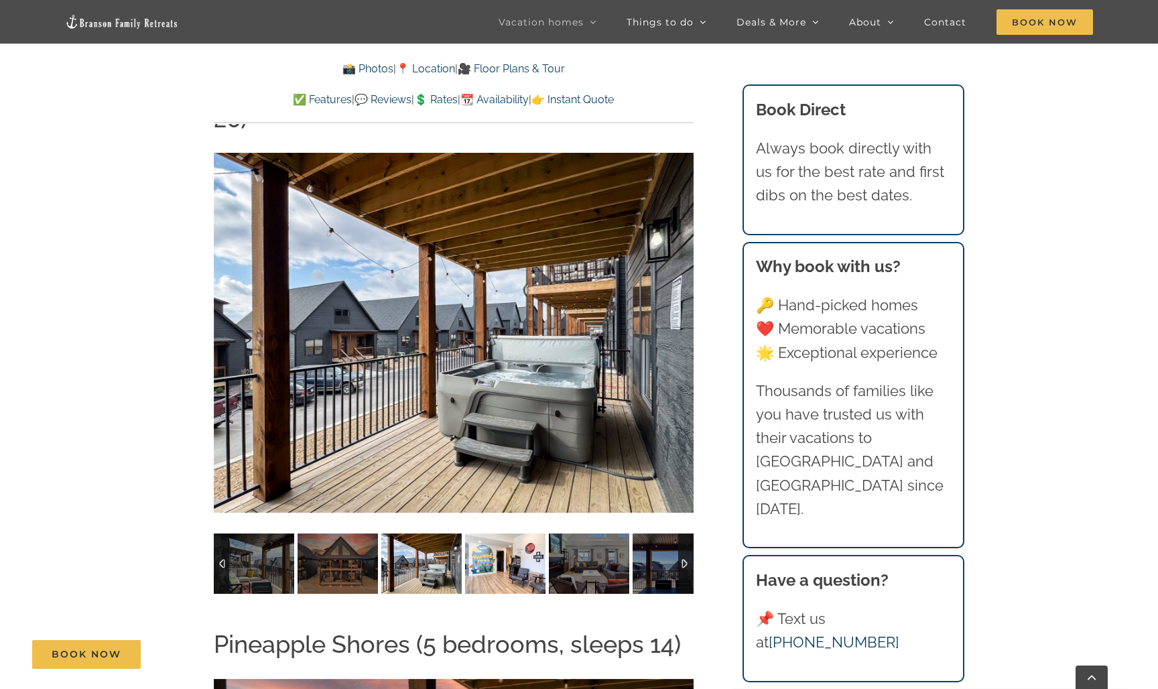
click at [491, 533] on img at bounding box center [505, 563] width 80 height 60
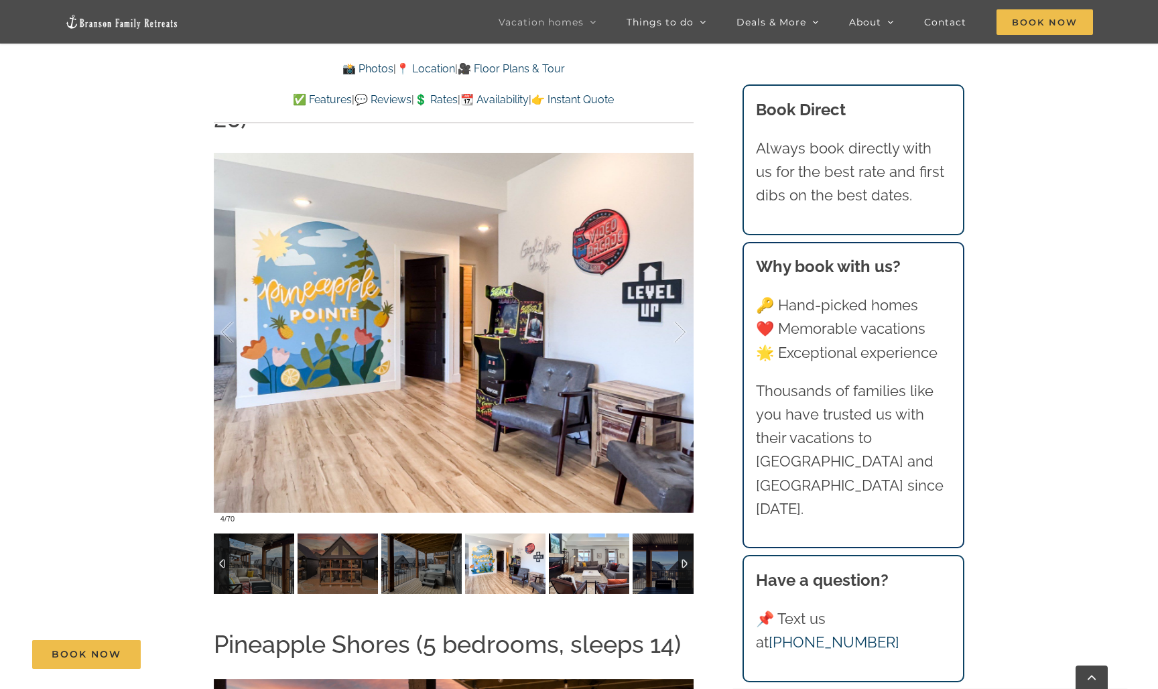
click at [608, 533] on img at bounding box center [589, 563] width 80 height 60
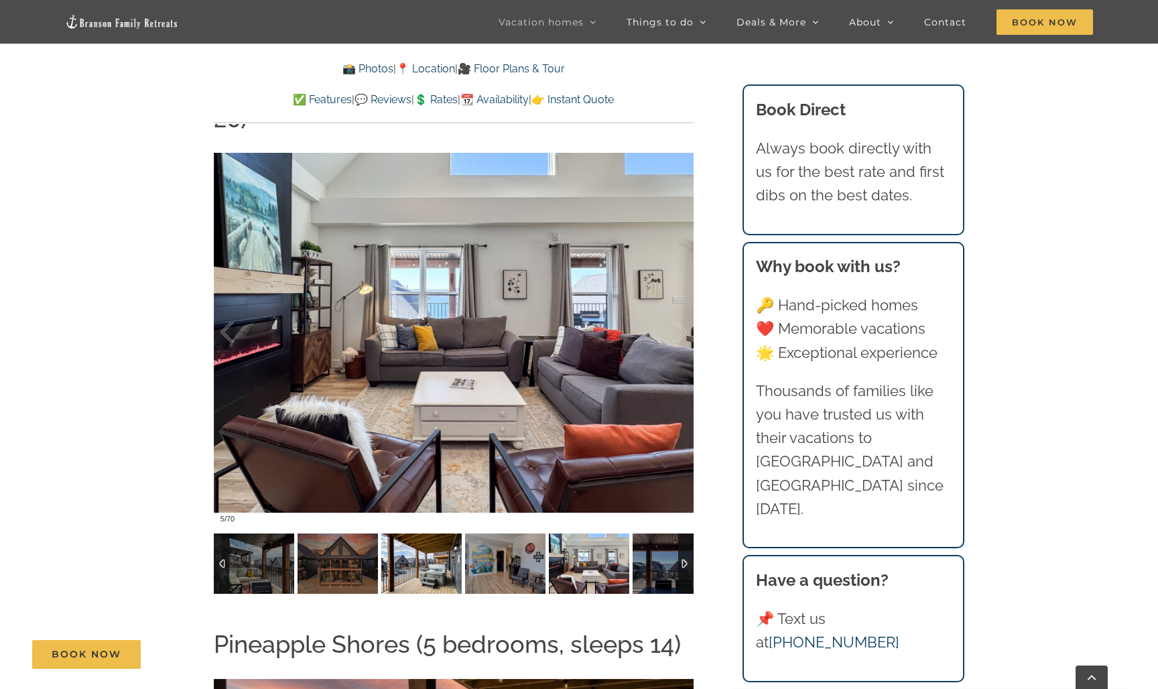
click at [425, 533] on img at bounding box center [421, 563] width 80 height 60
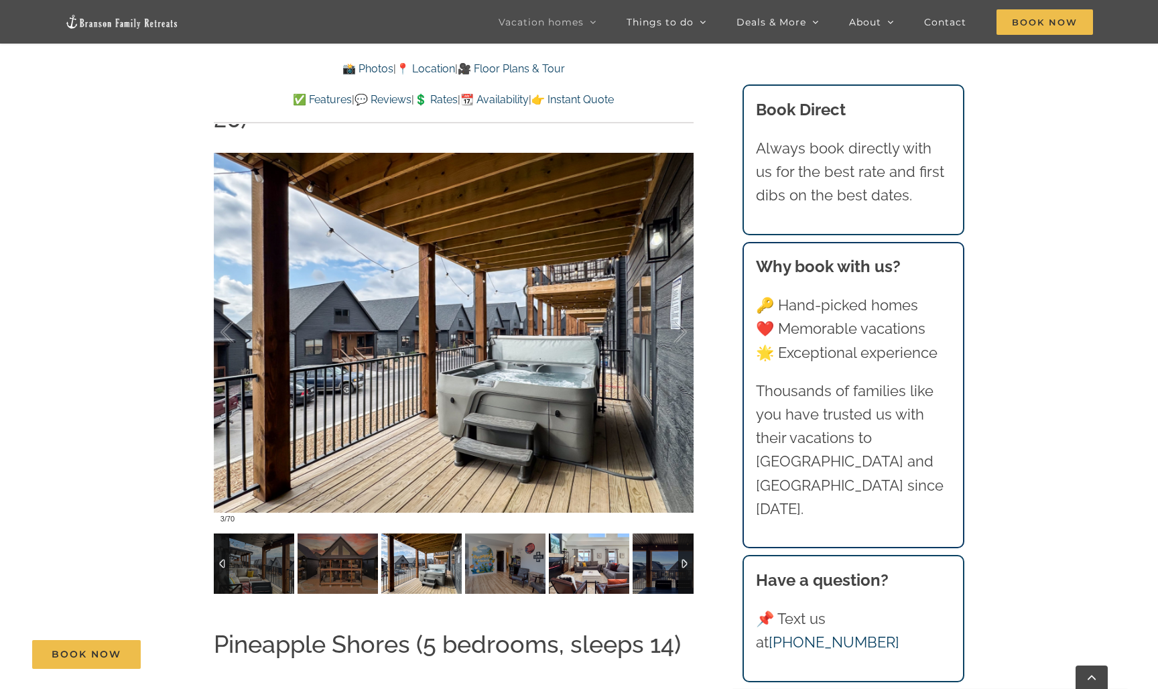
click at [583, 533] on img at bounding box center [589, 563] width 80 height 60
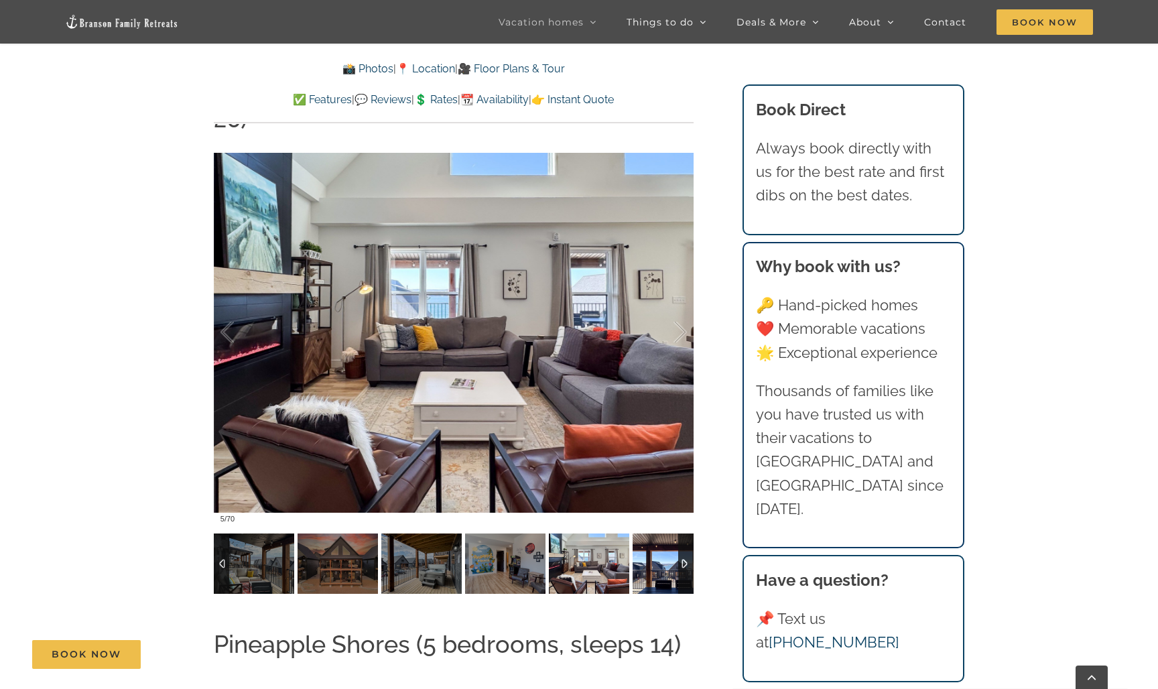
click at [659, 533] on img at bounding box center [673, 563] width 80 height 60
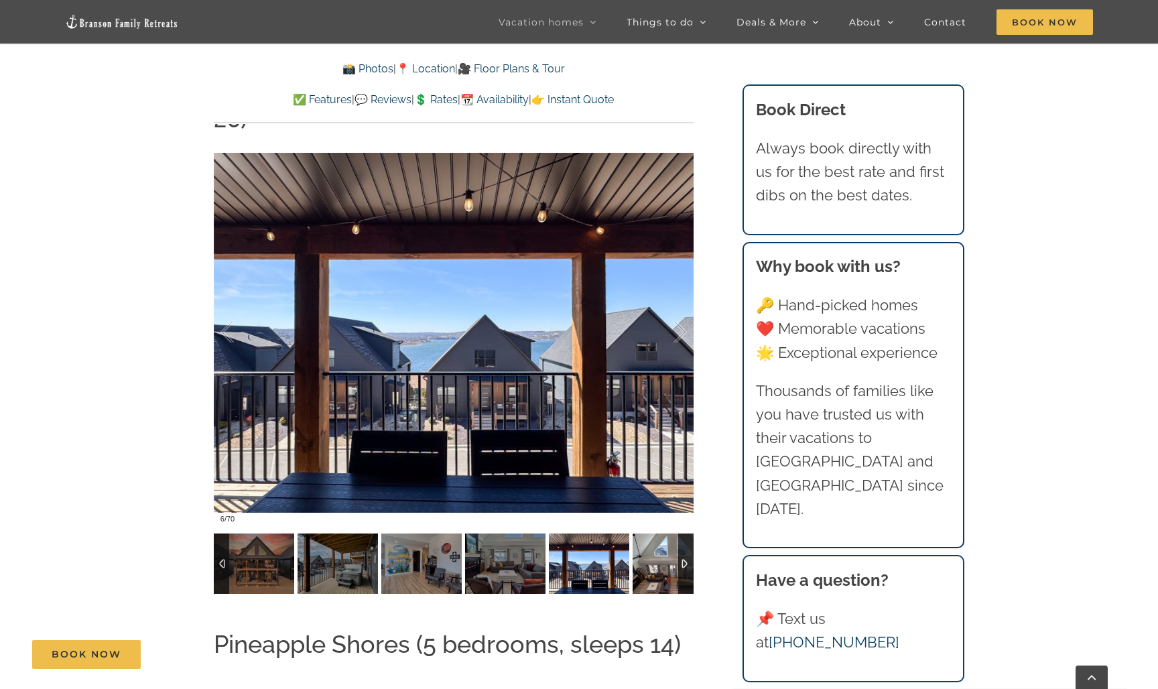
click at [659, 533] on img at bounding box center [673, 563] width 80 height 60
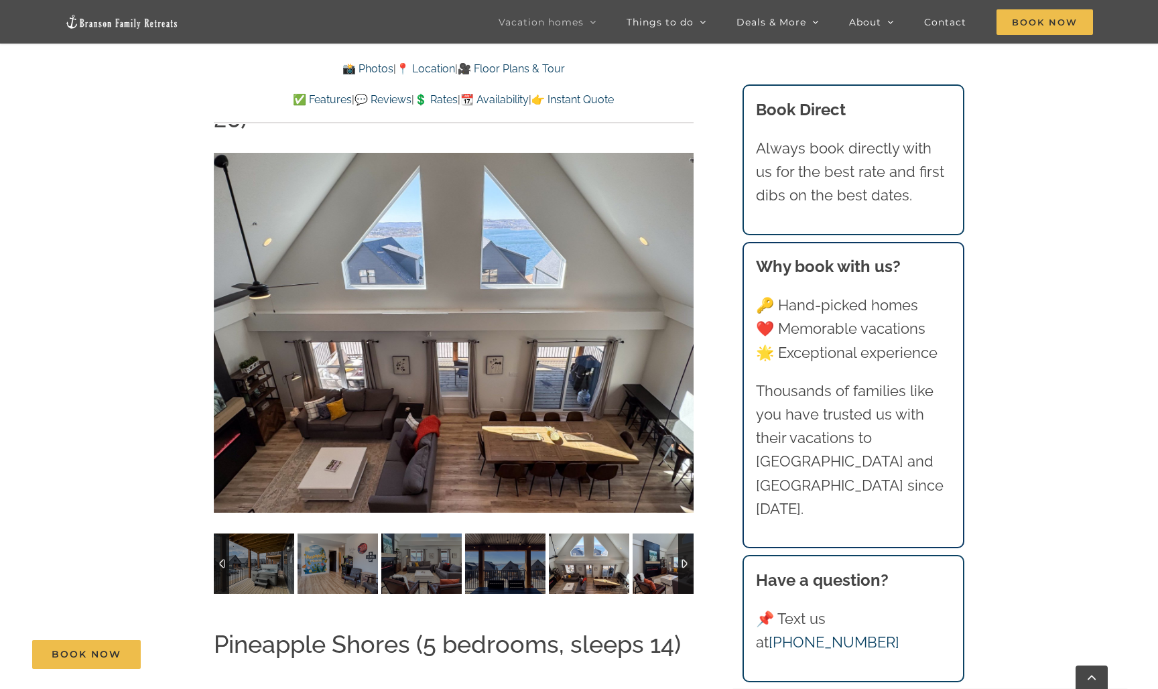
click at [659, 533] on img at bounding box center [673, 563] width 80 height 60
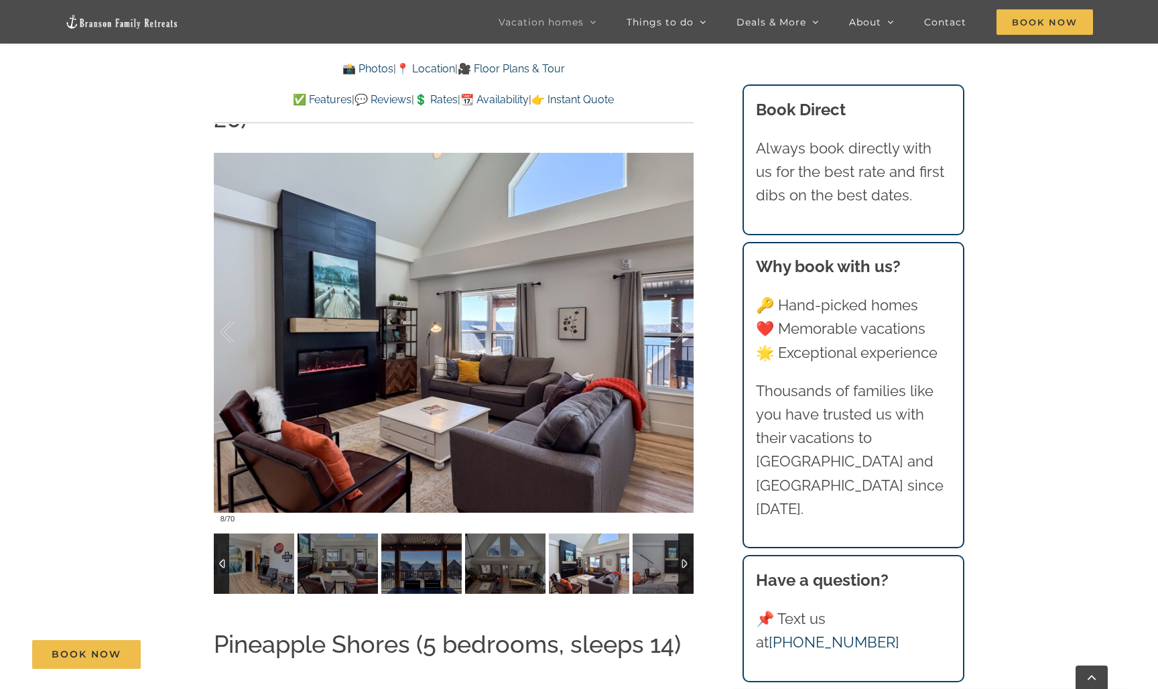
click at [659, 533] on img at bounding box center [673, 563] width 80 height 60
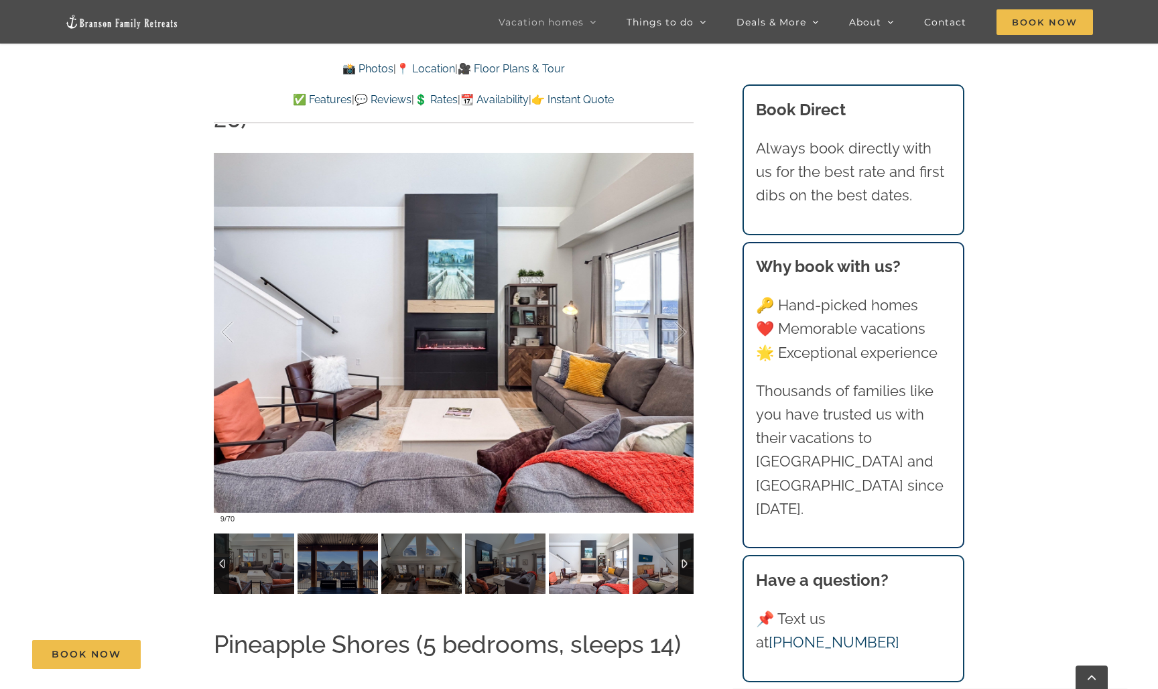
click at [659, 533] on img at bounding box center [673, 563] width 80 height 60
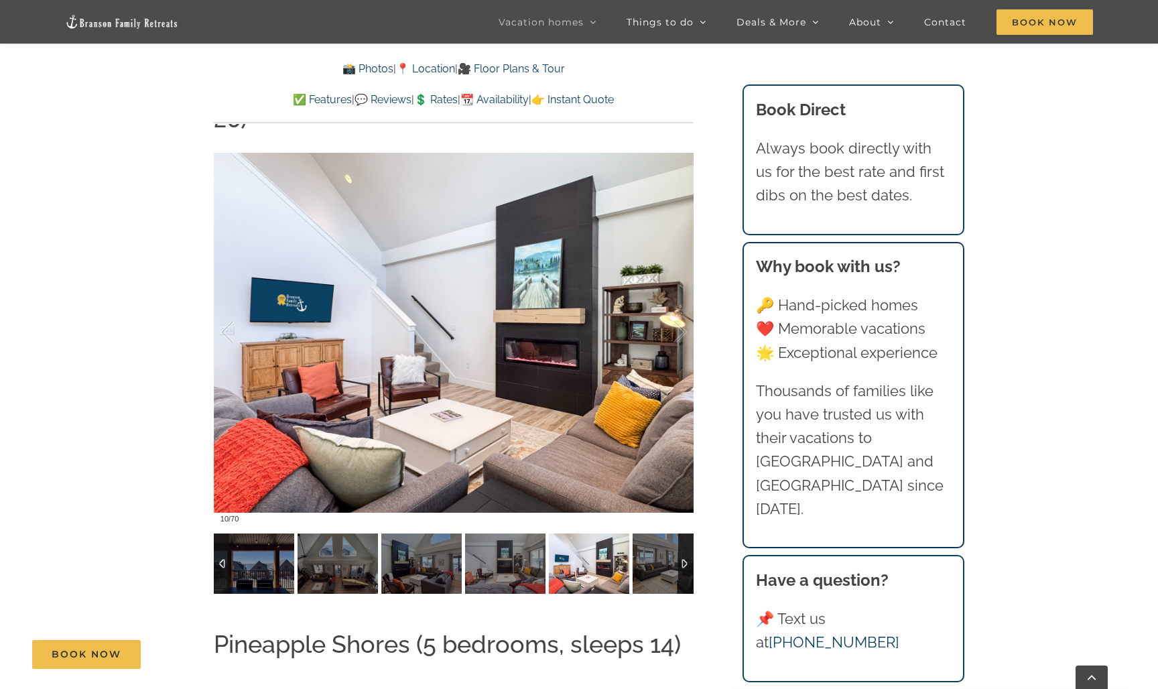
click at [659, 533] on img at bounding box center [673, 563] width 80 height 60
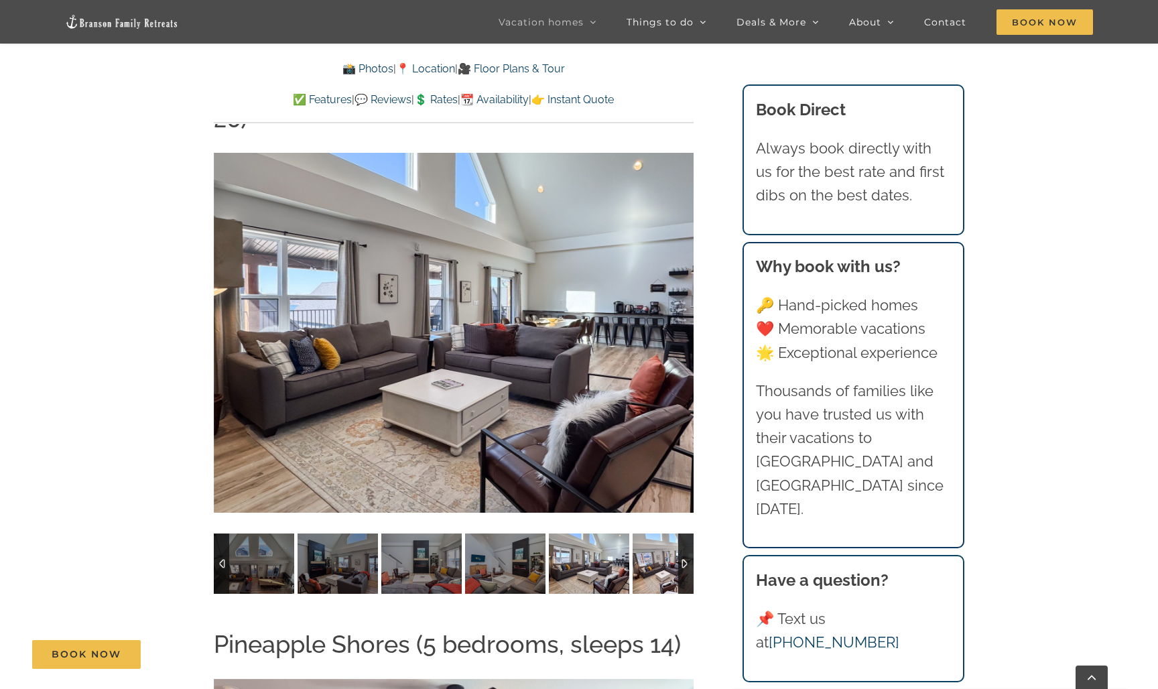
click at [659, 533] on img at bounding box center [673, 563] width 80 height 60
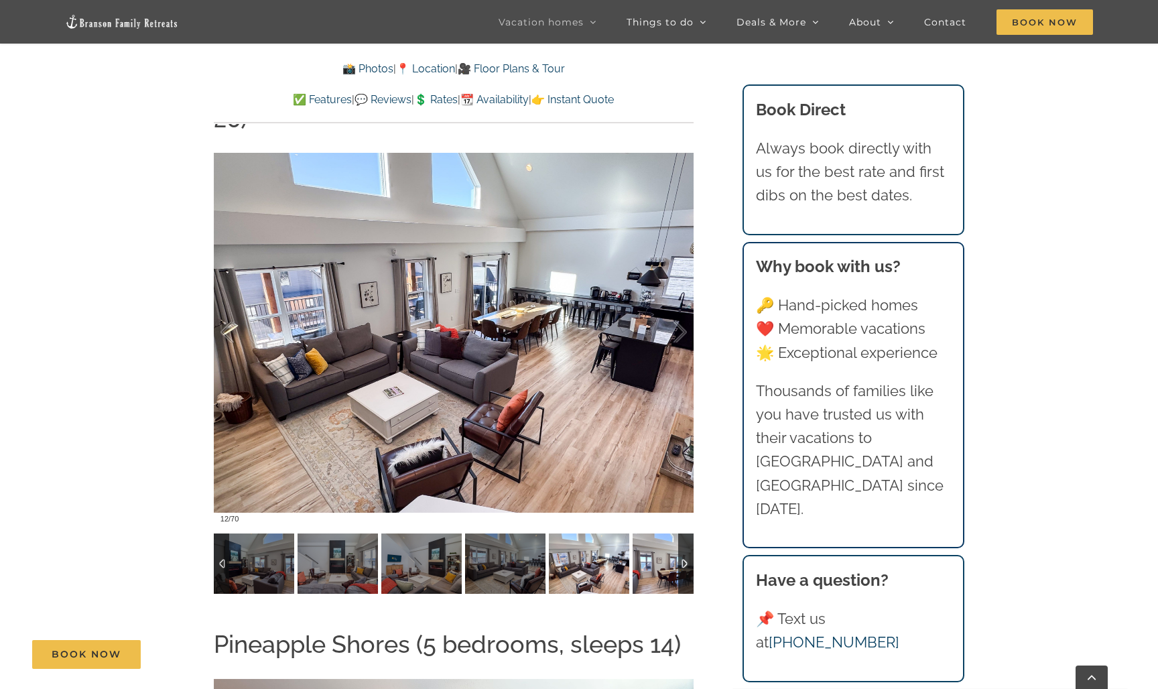
click at [662, 533] on img at bounding box center [673, 563] width 80 height 60
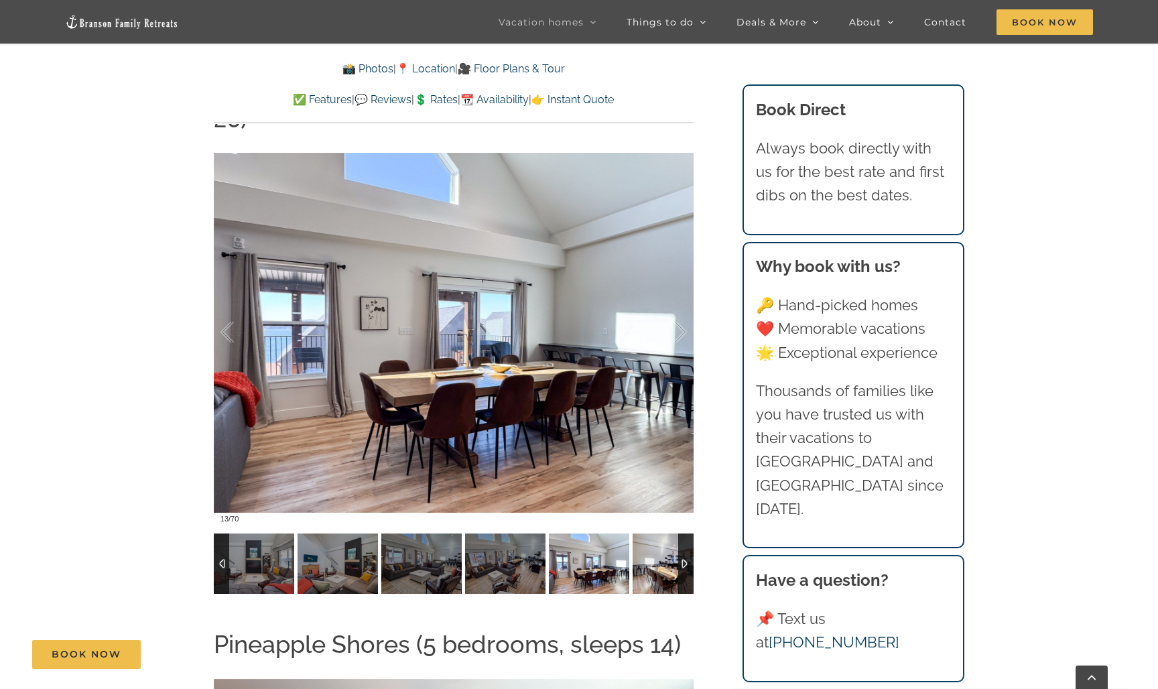
click at [662, 533] on img at bounding box center [673, 563] width 80 height 60
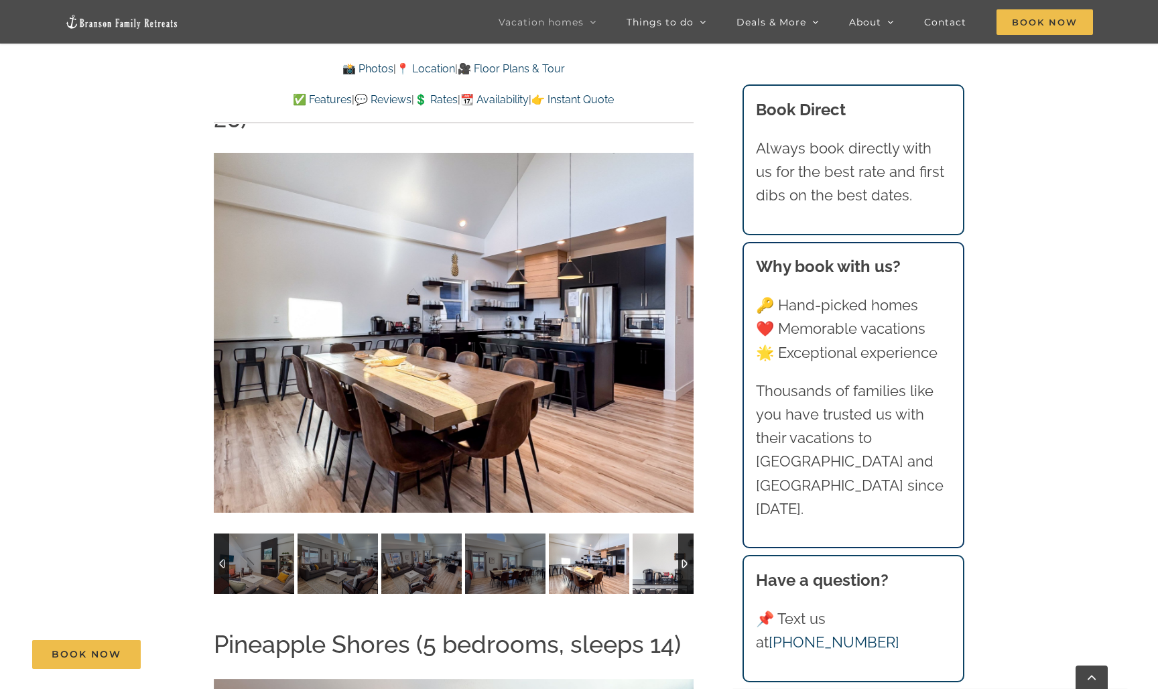
click at [662, 533] on img at bounding box center [673, 563] width 80 height 60
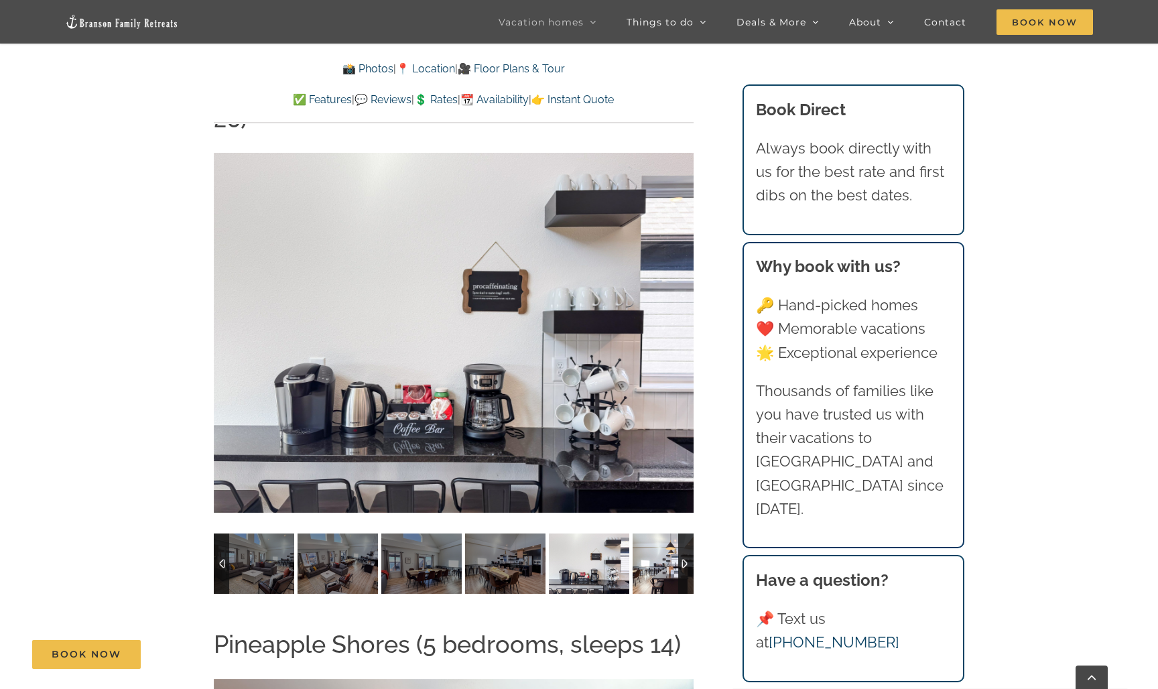
click at [662, 533] on img at bounding box center [673, 563] width 80 height 60
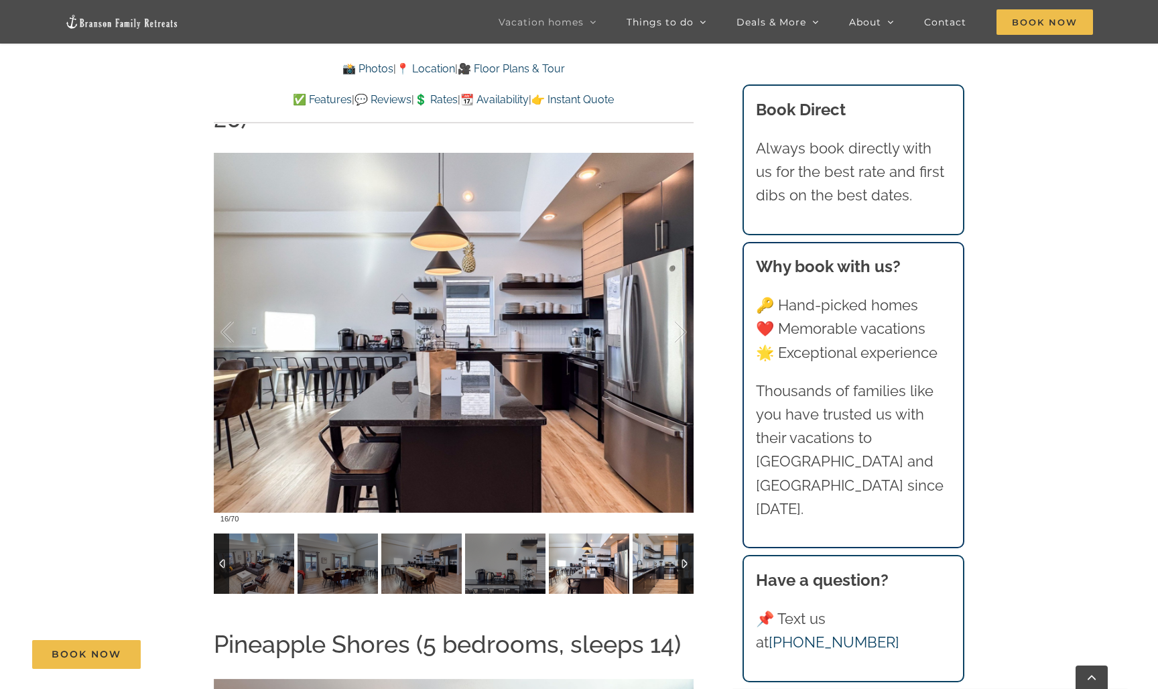
click at [662, 533] on img at bounding box center [673, 563] width 80 height 60
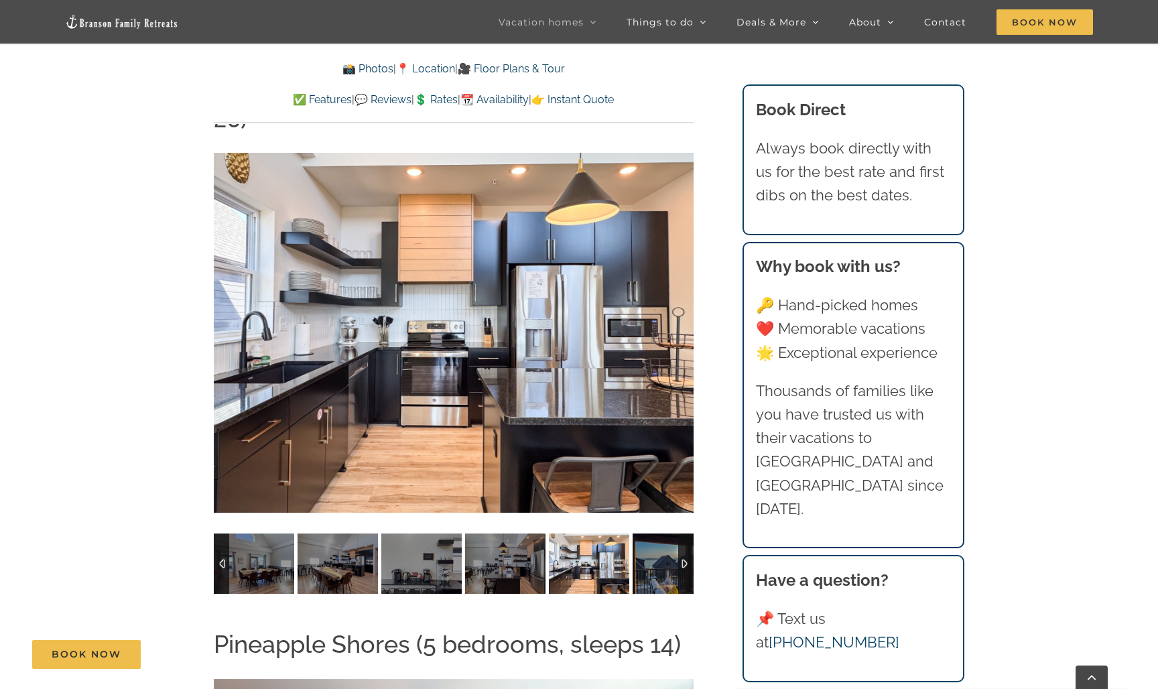
click at [662, 533] on img at bounding box center [673, 563] width 80 height 60
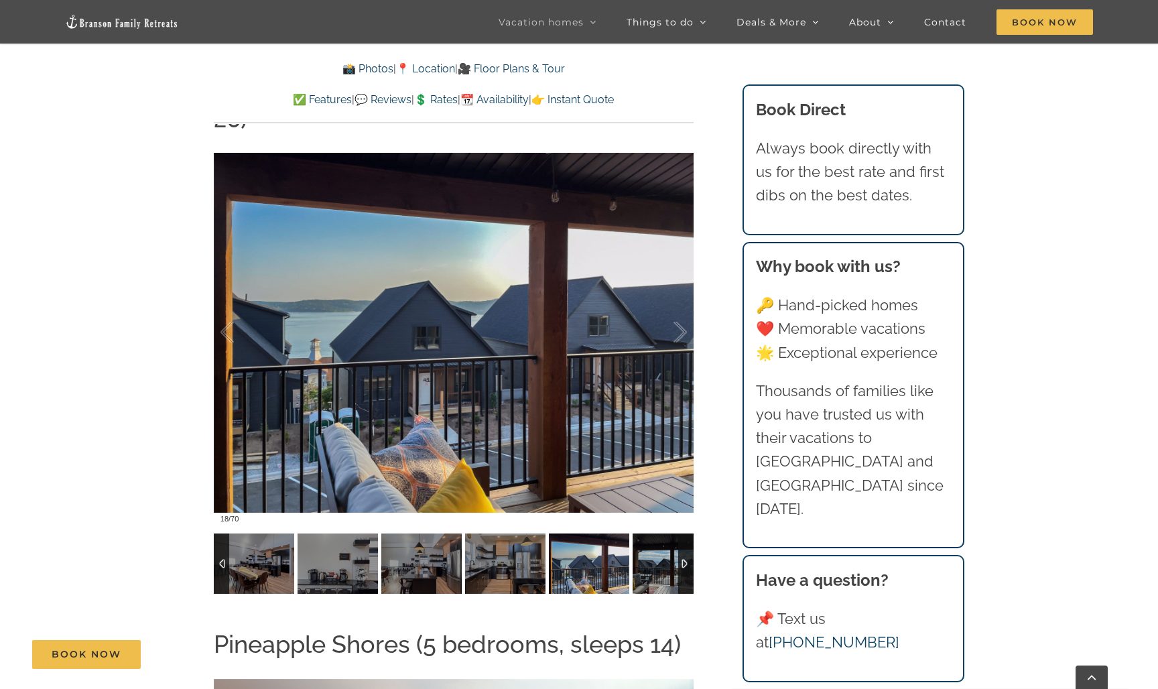
click at [662, 533] on img at bounding box center [673, 563] width 80 height 60
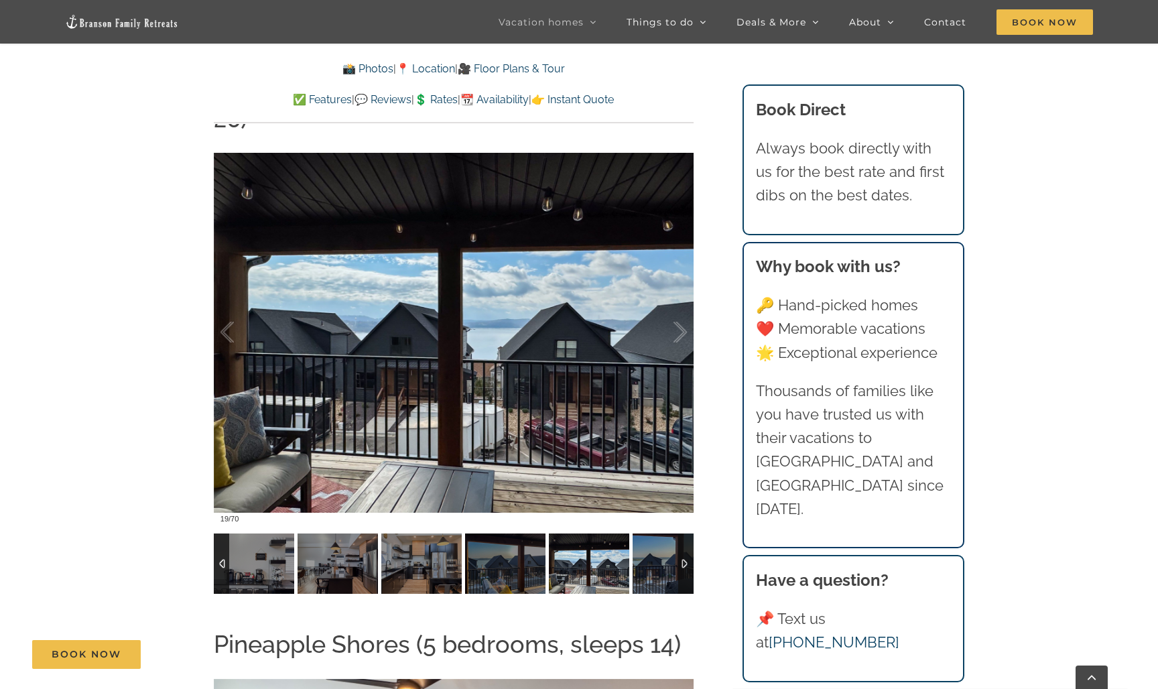
click at [662, 533] on img at bounding box center [673, 563] width 80 height 60
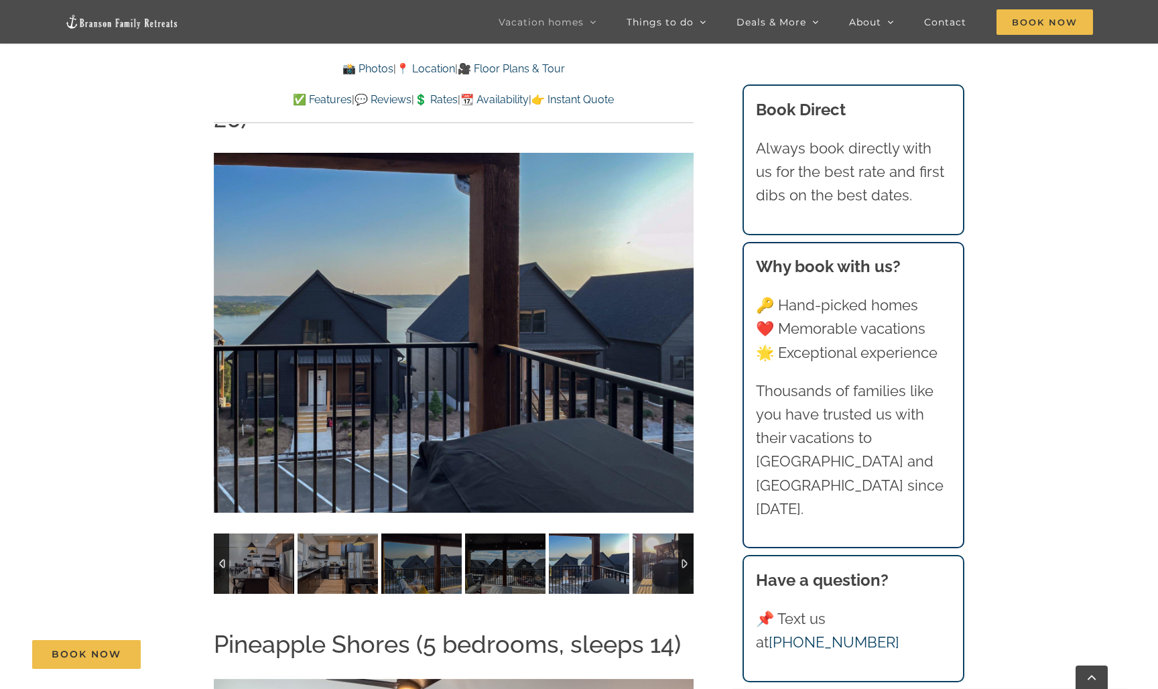
click at [662, 533] on img at bounding box center [673, 563] width 80 height 60
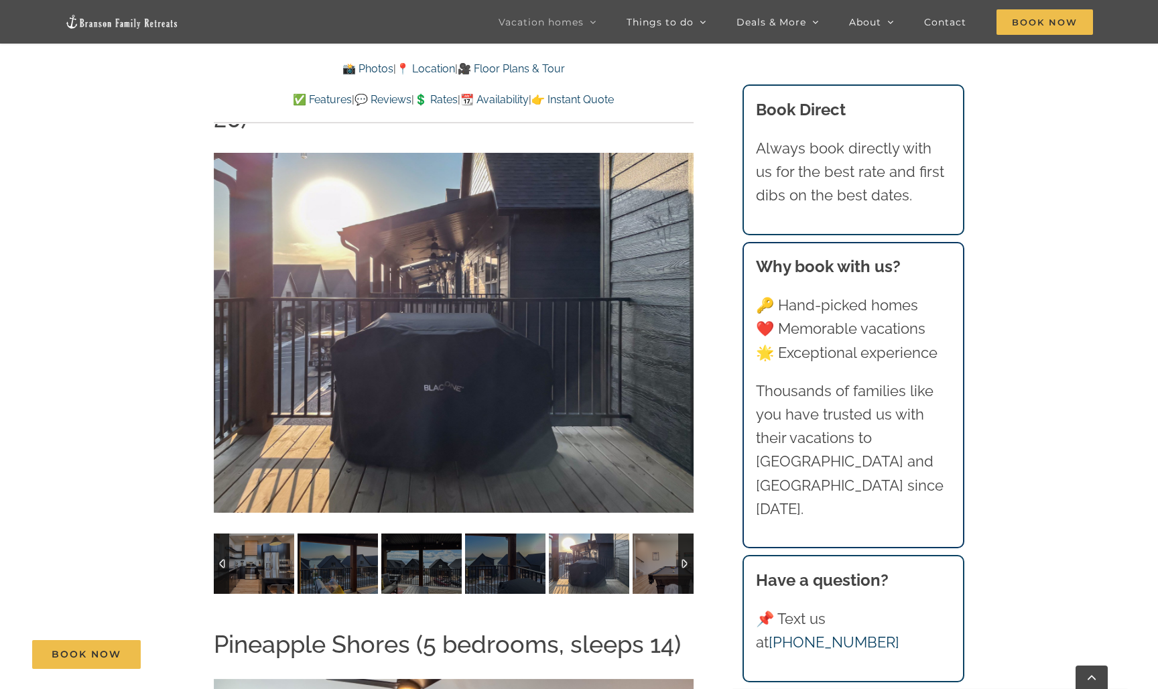
click at [662, 533] on img at bounding box center [673, 563] width 80 height 60
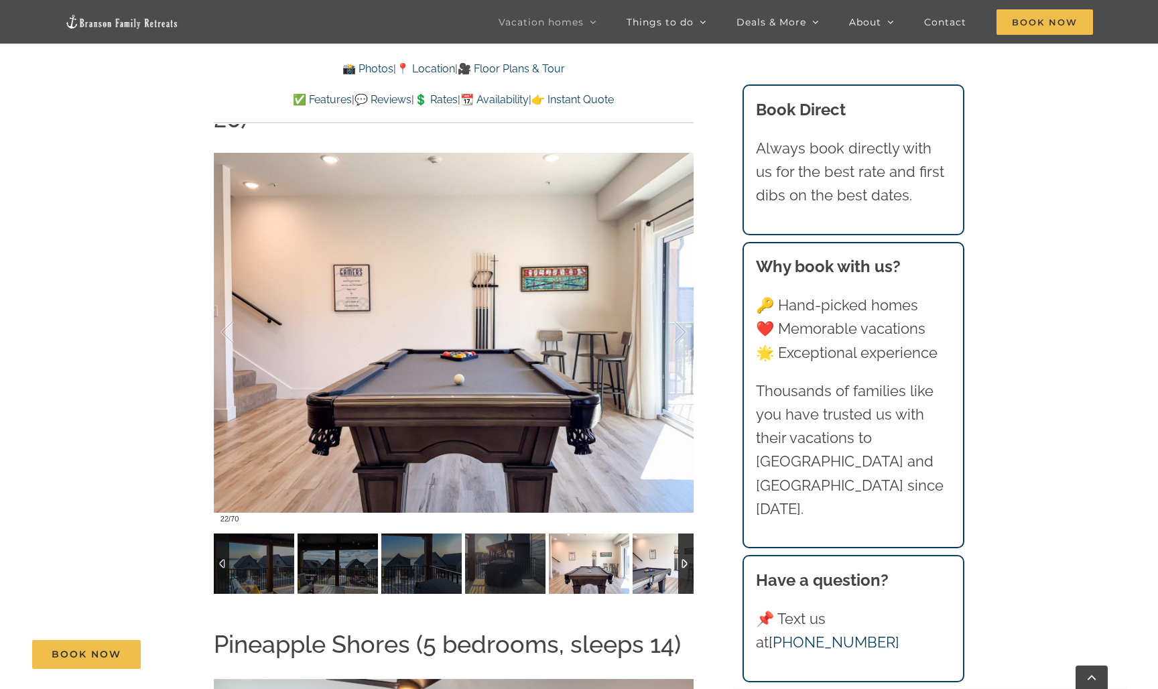
click at [662, 533] on img at bounding box center [673, 563] width 80 height 60
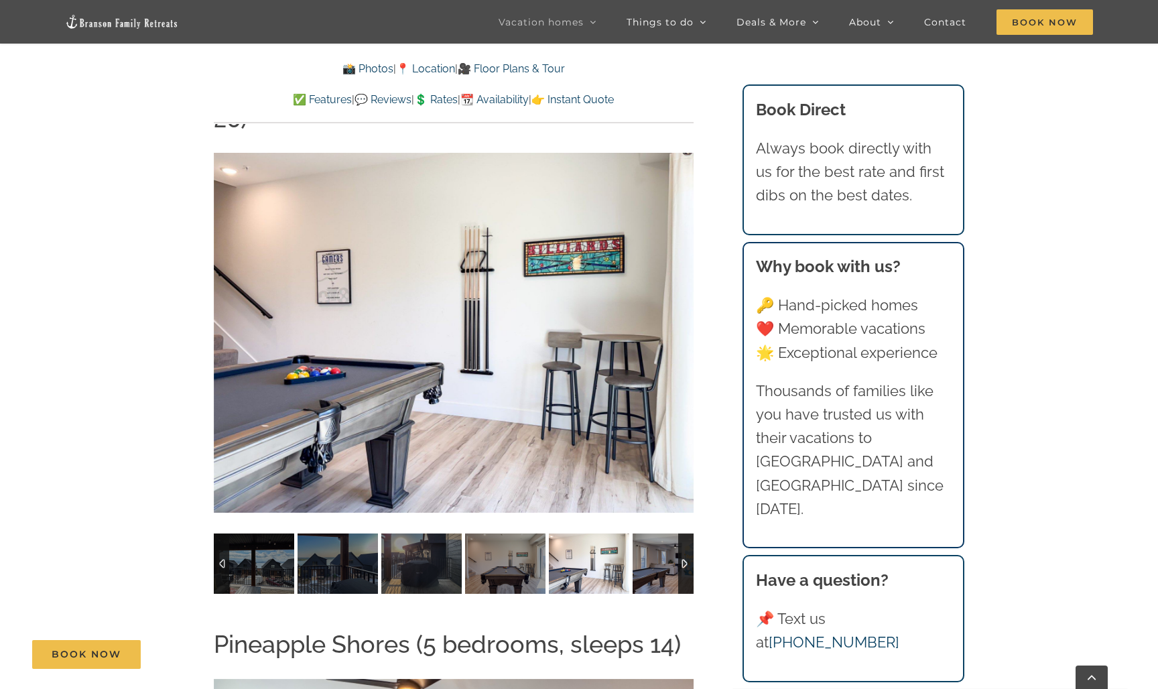
click at [662, 533] on img at bounding box center [673, 563] width 80 height 60
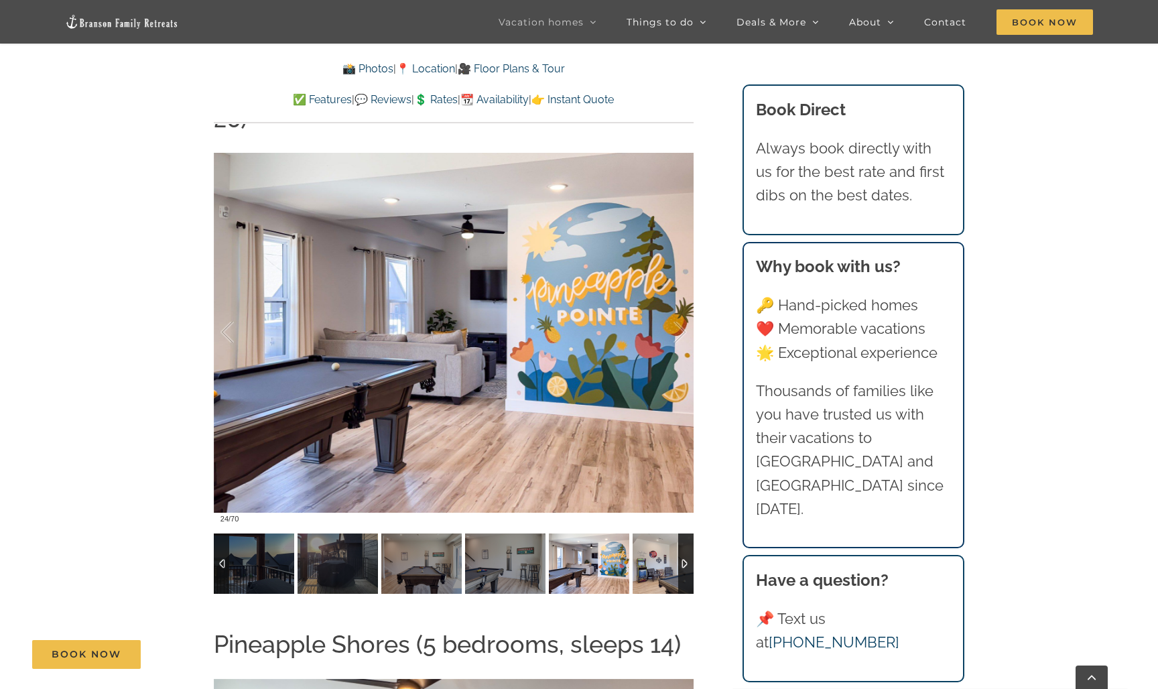
click at [662, 533] on img at bounding box center [673, 563] width 80 height 60
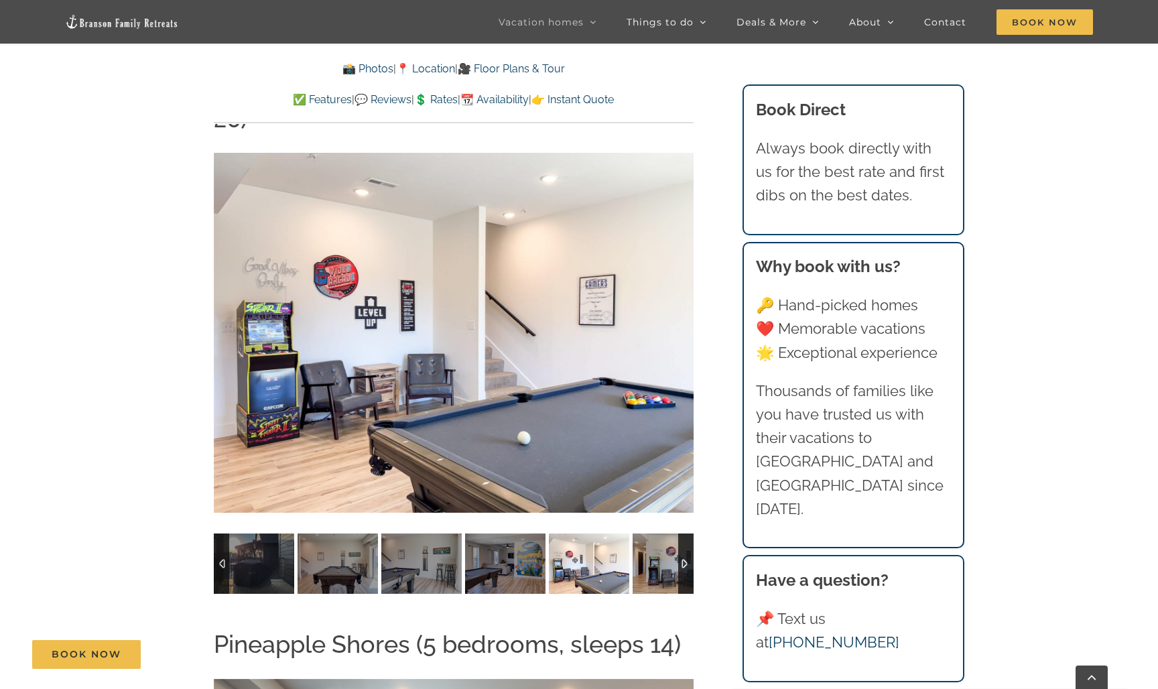
click at [662, 533] on img at bounding box center [673, 563] width 80 height 60
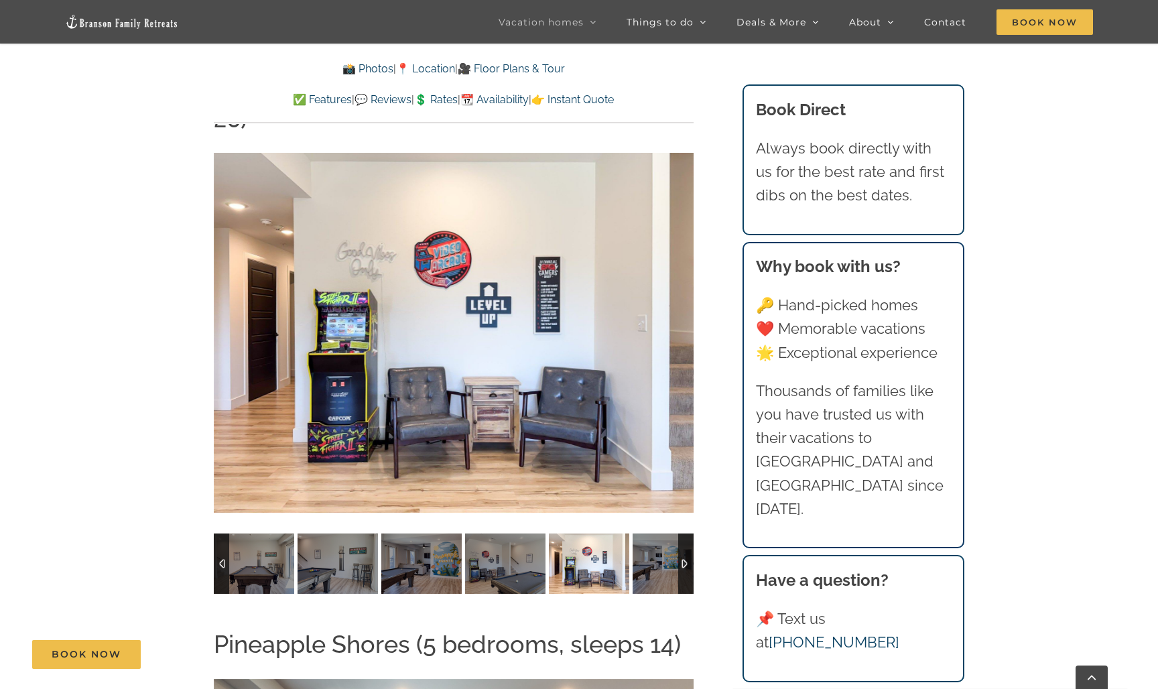
click at [662, 533] on img at bounding box center [673, 563] width 80 height 60
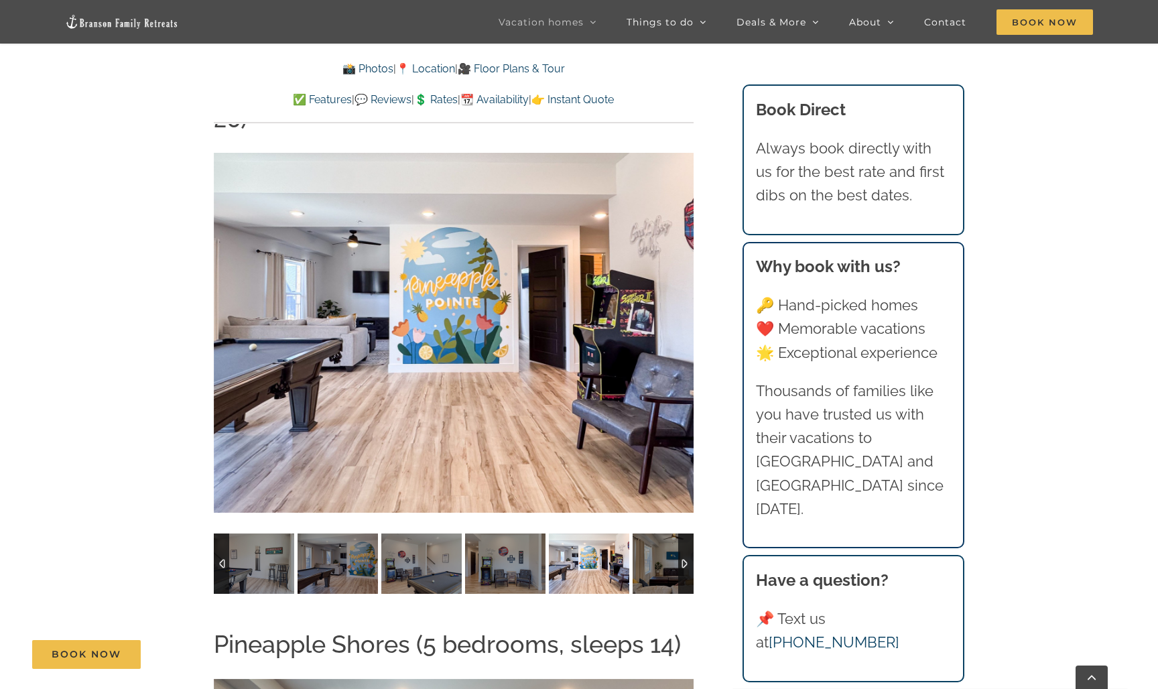
click at [662, 533] on img at bounding box center [673, 563] width 80 height 60
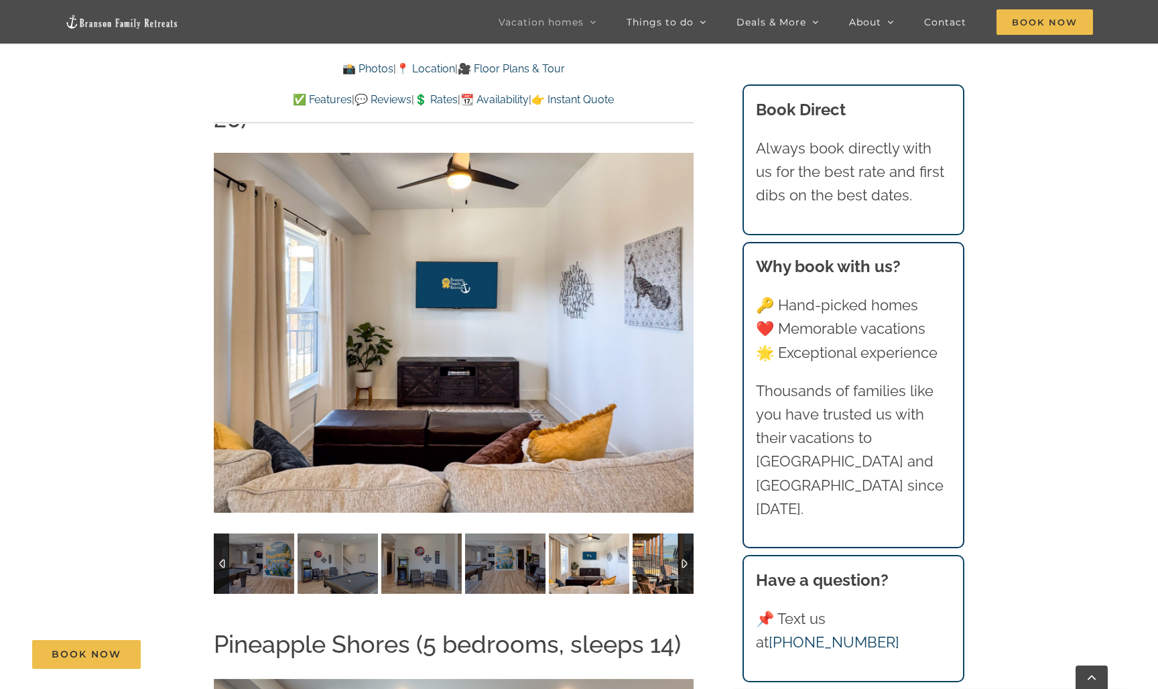
click at [662, 533] on img at bounding box center [673, 563] width 80 height 60
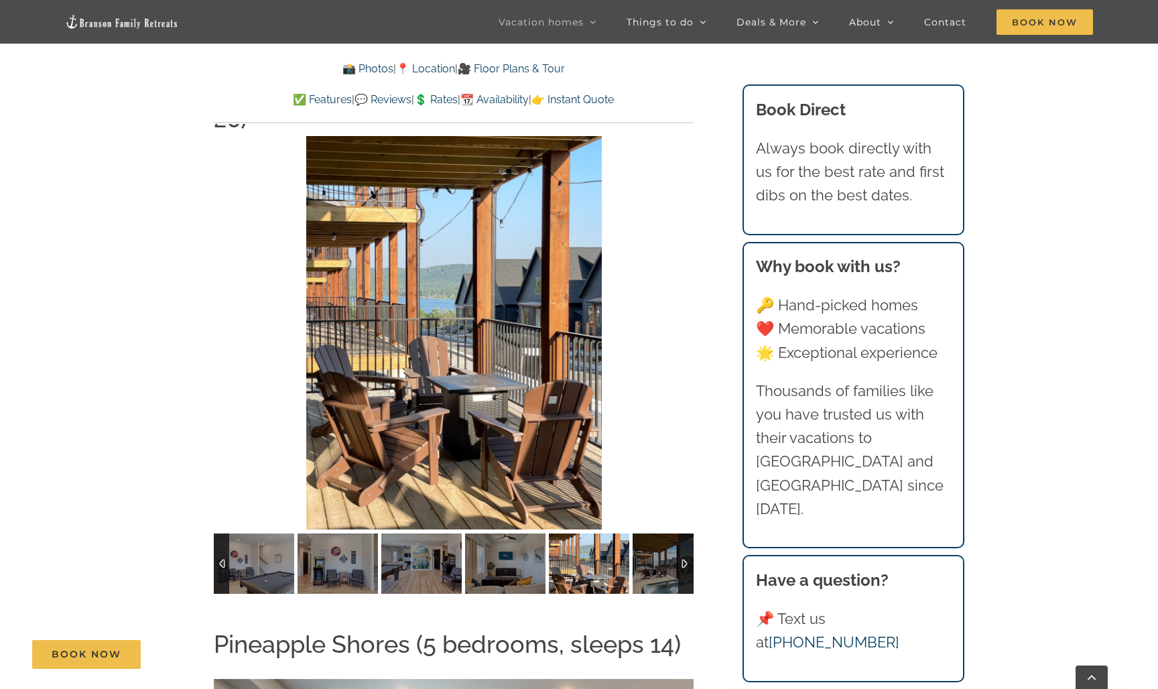
click at [662, 533] on img at bounding box center [673, 563] width 80 height 60
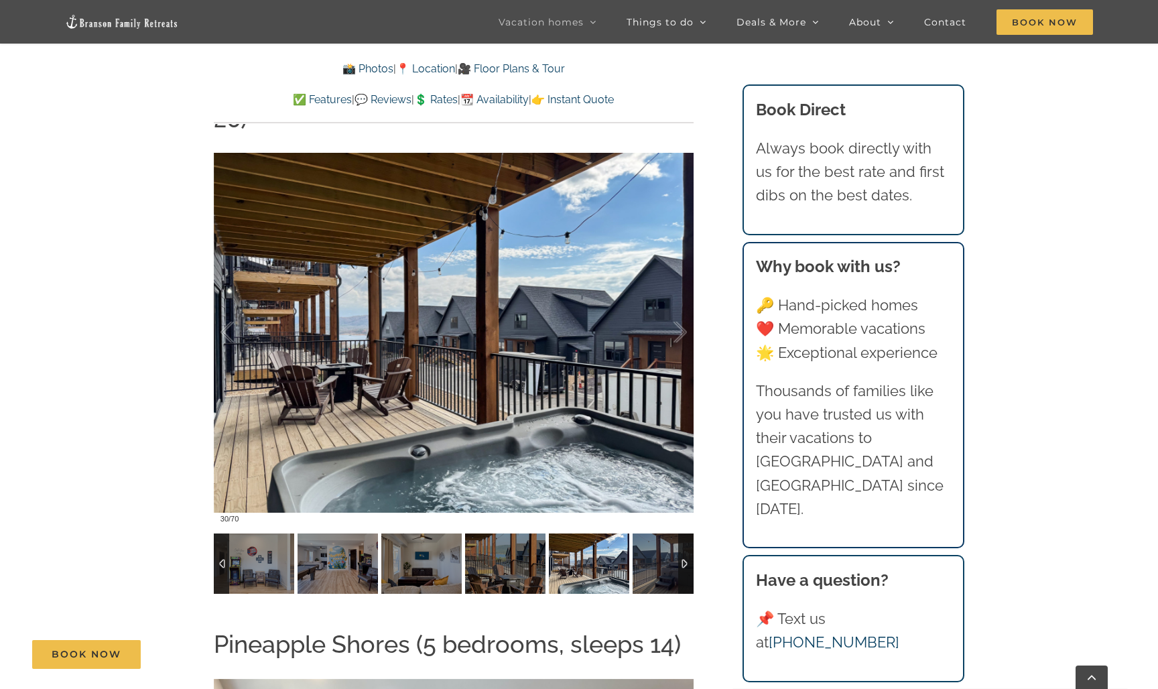
click at [662, 533] on img at bounding box center [673, 563] width 80 height 60
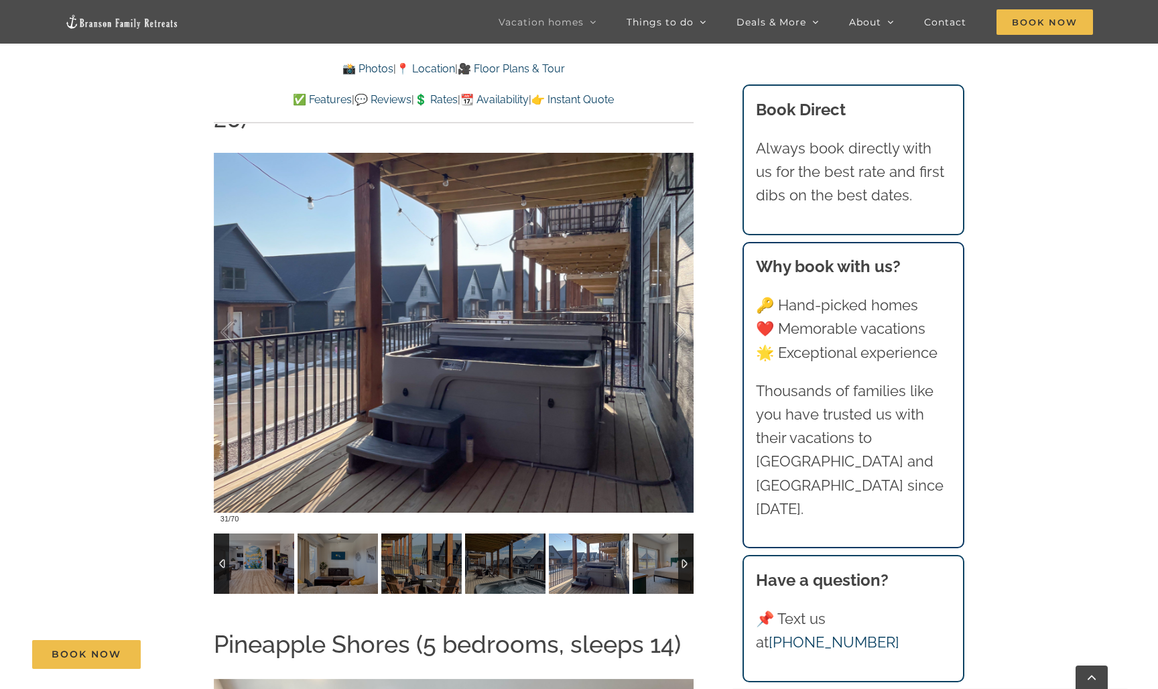
click at [662, 533] on img at bounding box center [673, 563] width 80 height 60
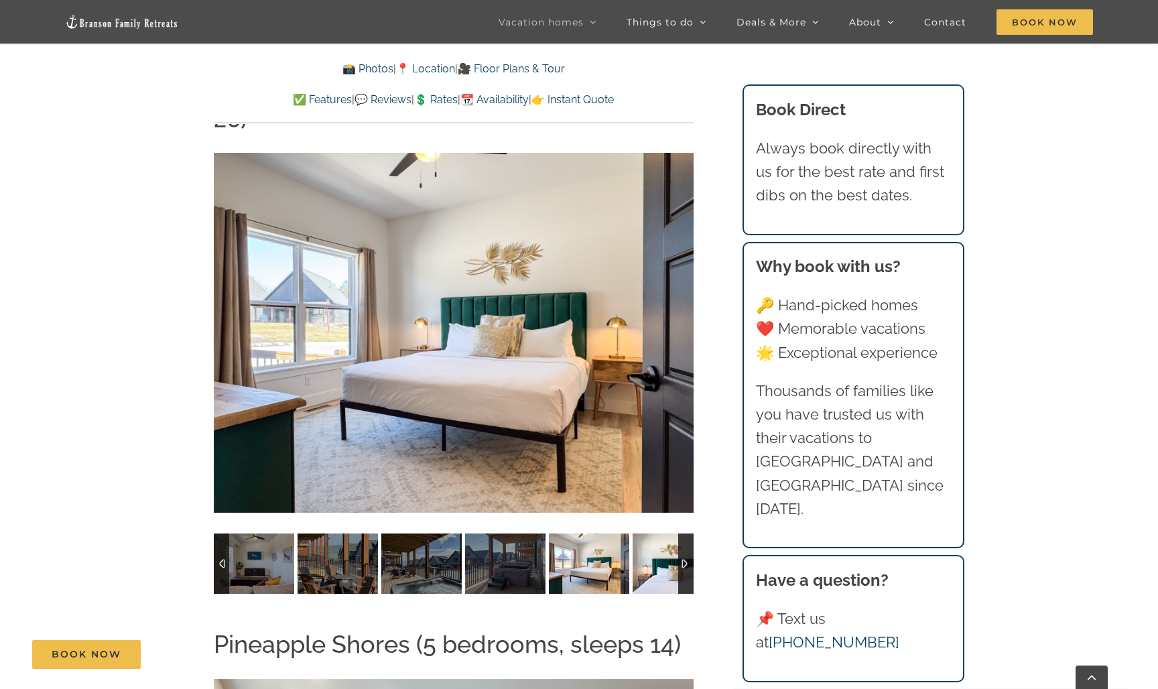
click at [662, 533] on img at bounding box center [673, 563] width 80 height 60
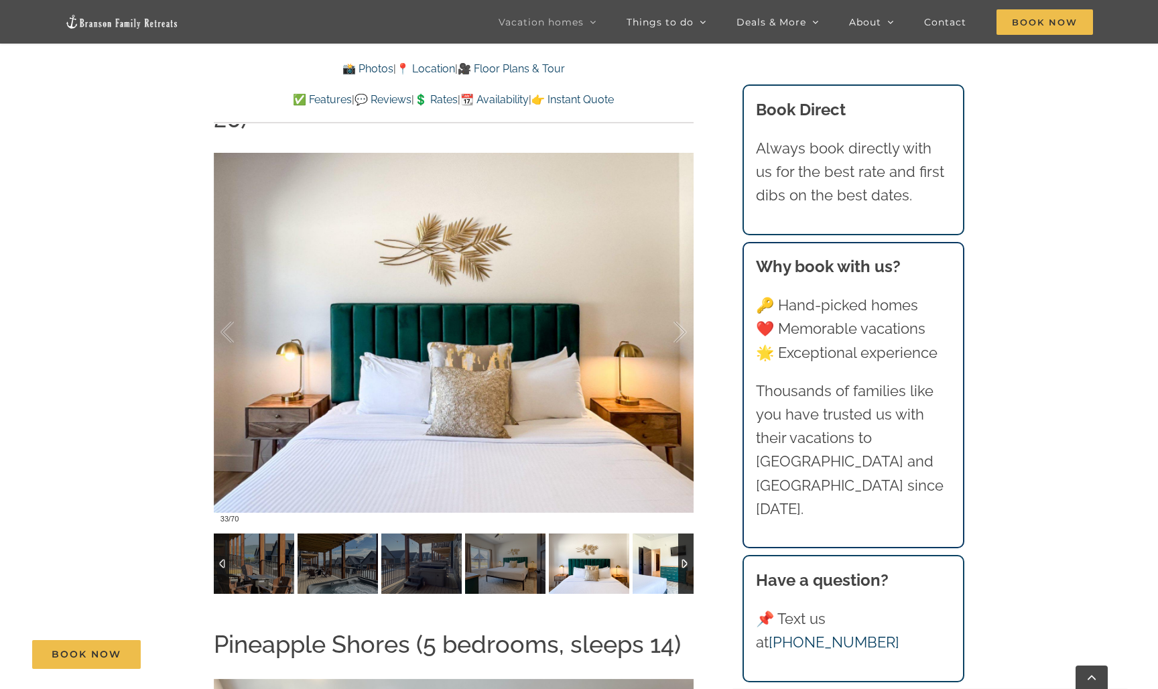
click at [662, 533] on img at bounding box center [673, 563] width 80 height 60
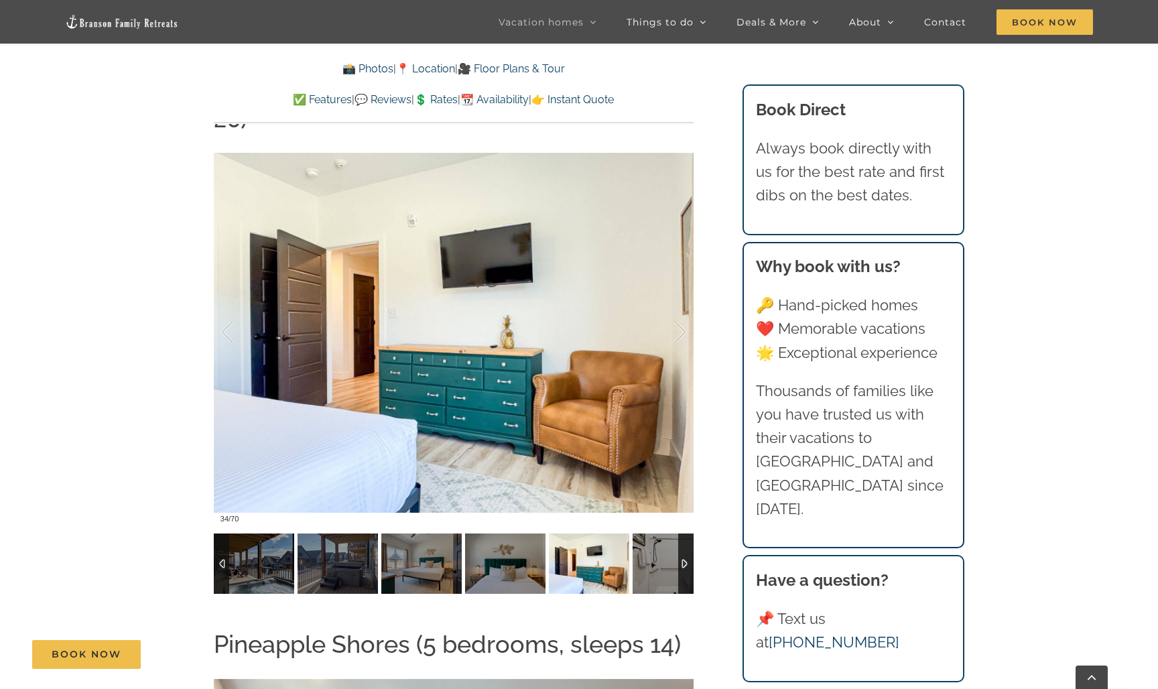
click at [662, 533] on img at bounding box center [673, 563] width 80 height 60
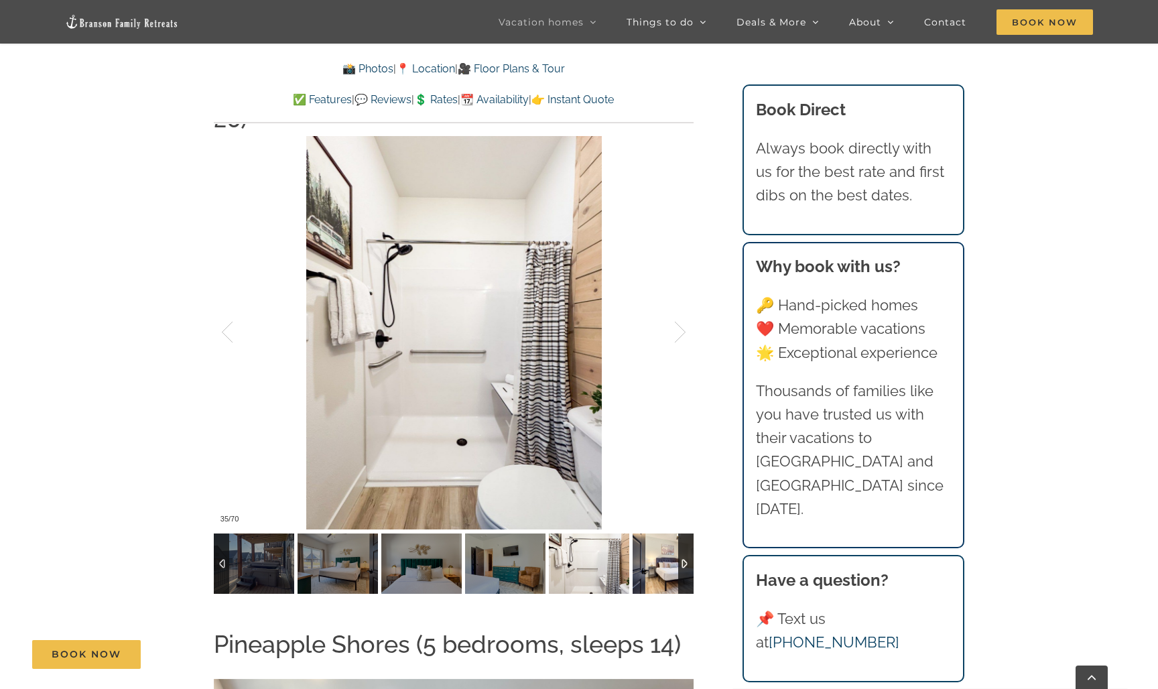
click at [662, 533] on img at bounding box center [673, 563] width 80 height 60
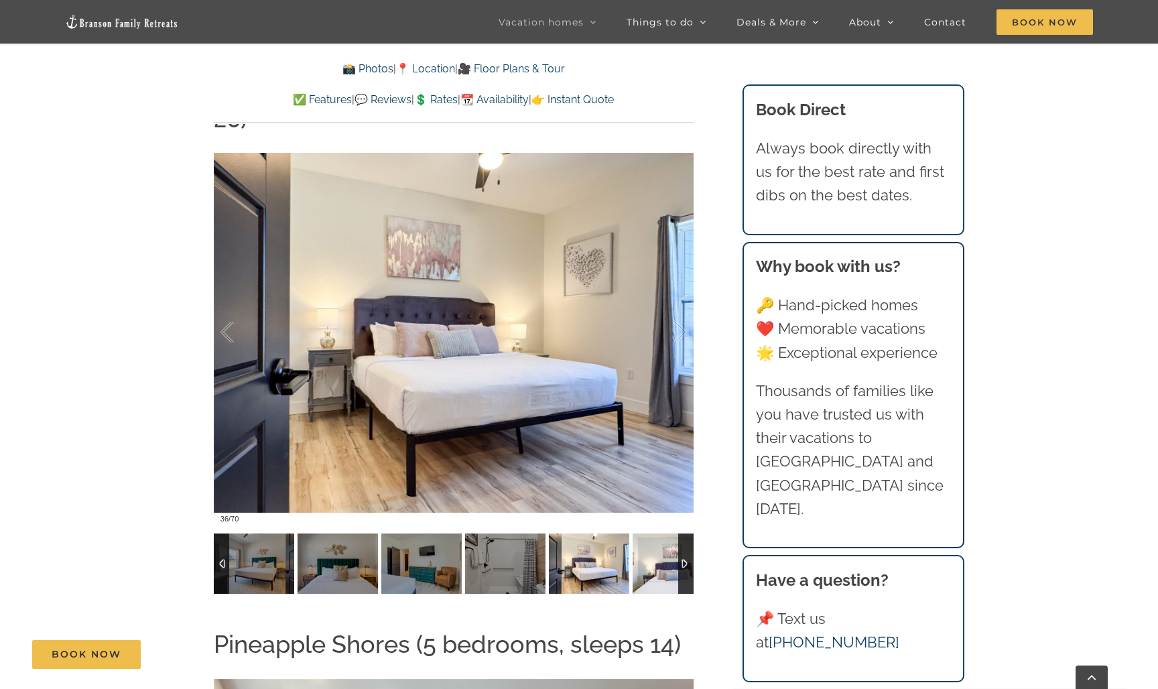
click at [662, 533] on img at bounding box center [673, 563] width 80 height 60
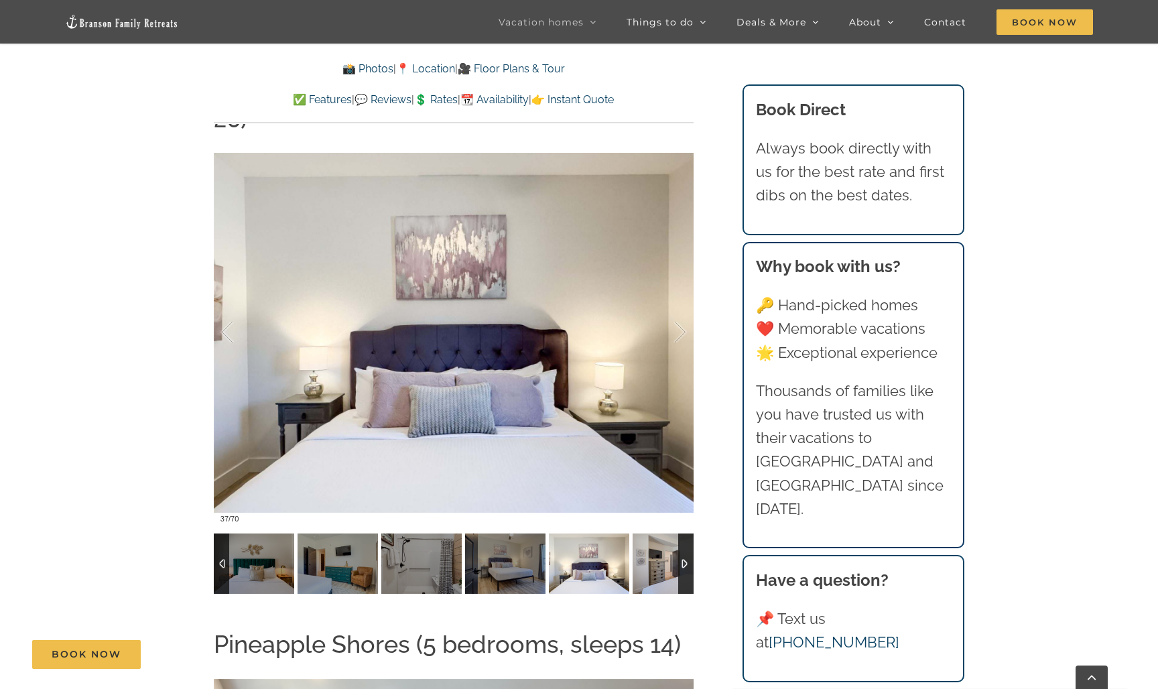
click at [662, 533] on img at bounding box center [673, 563] width 80 height 60
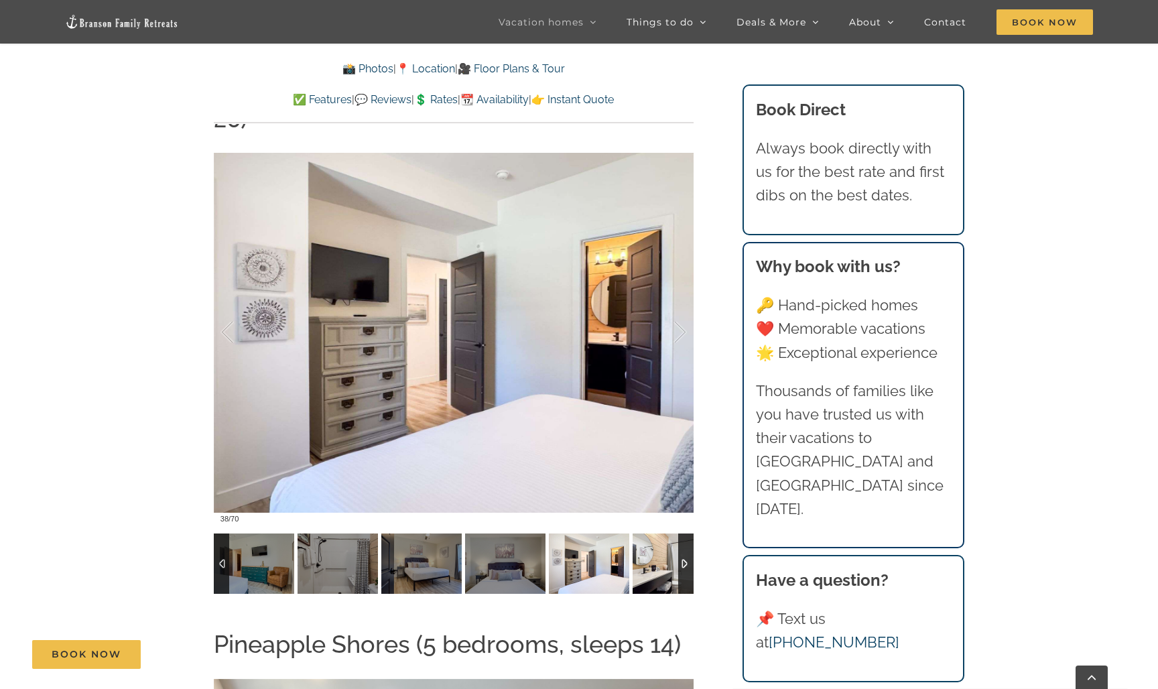
click at [662, 533] on img at bounding box center [673, 563] width 80 height 60
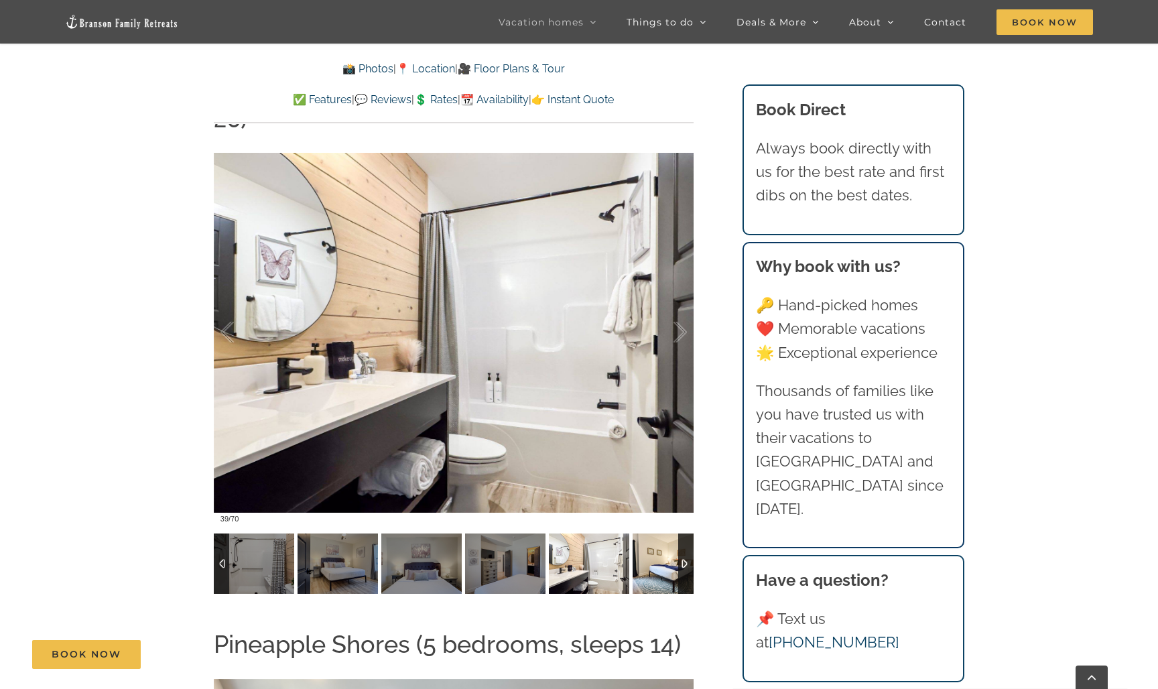
click at [662, 533] on img at bounding box center [673, 563] width 80 height 60
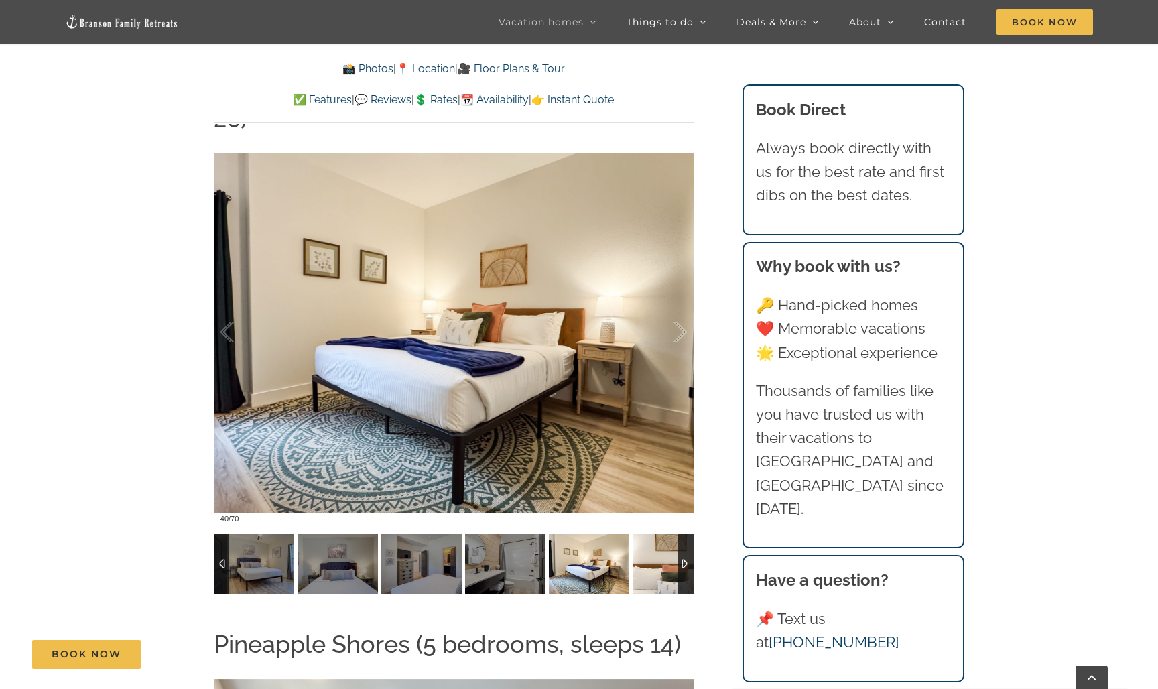
click at [662, 533] on img at bounding box center [673, 563] width 80 height 60
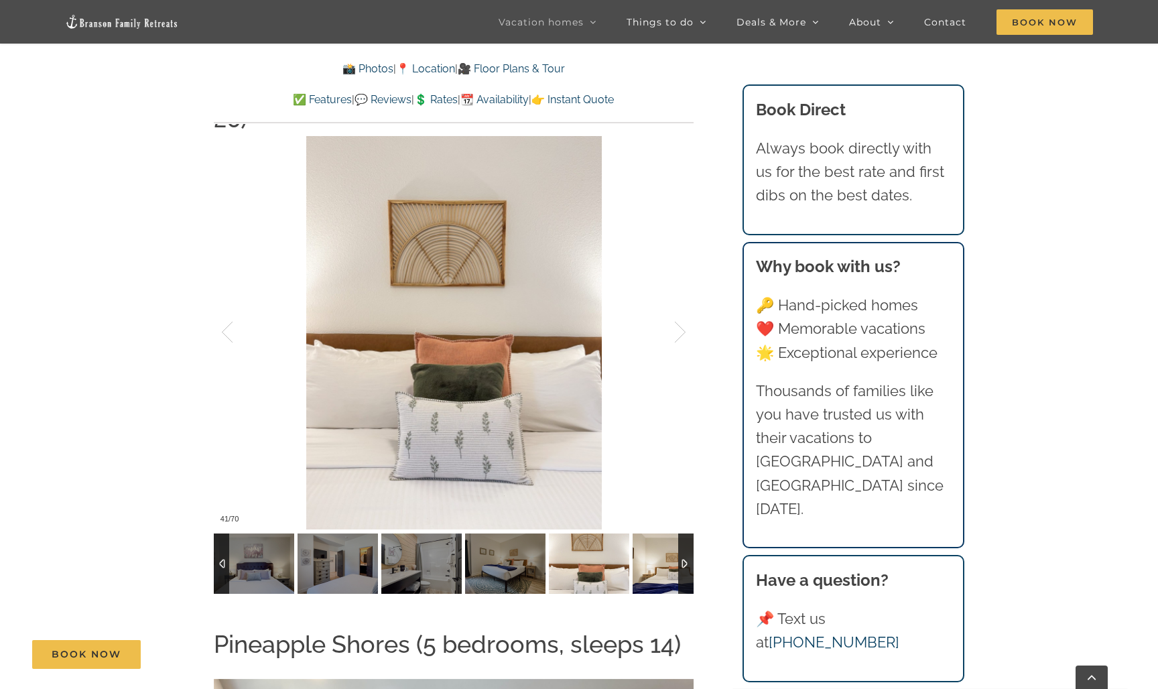
click at [662, 533] on img at bounding box center [673, 563] width 80 height 60
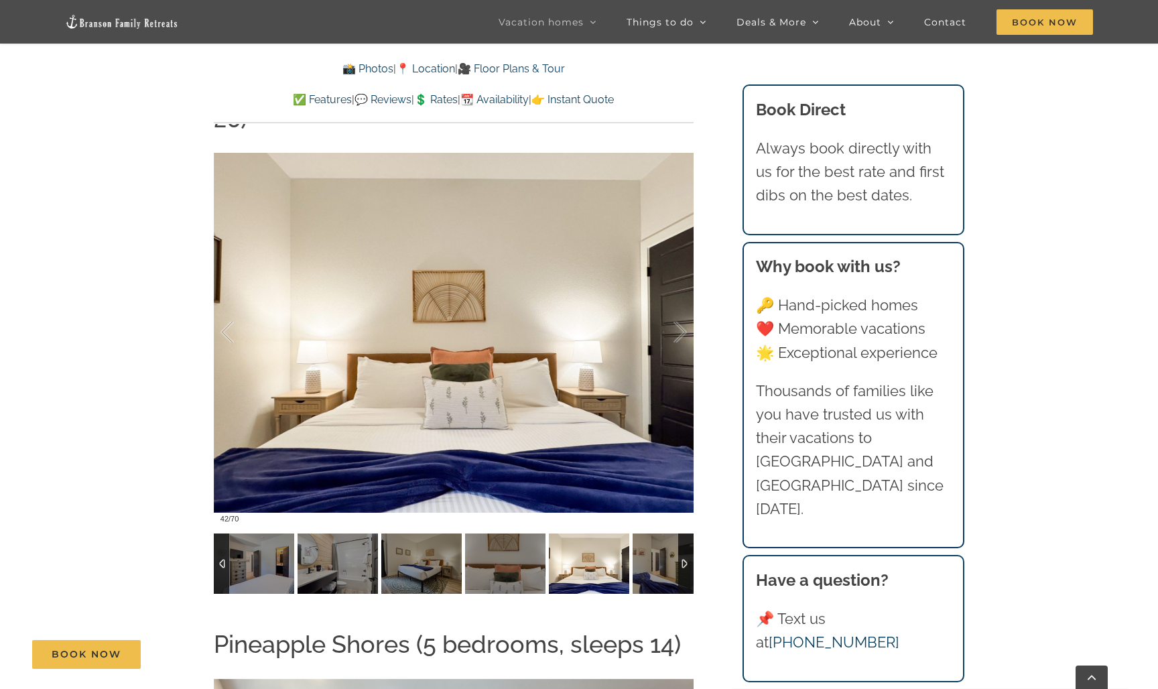
click at [662, 533] on img at bounding box center [673, 563] width 80 height 60
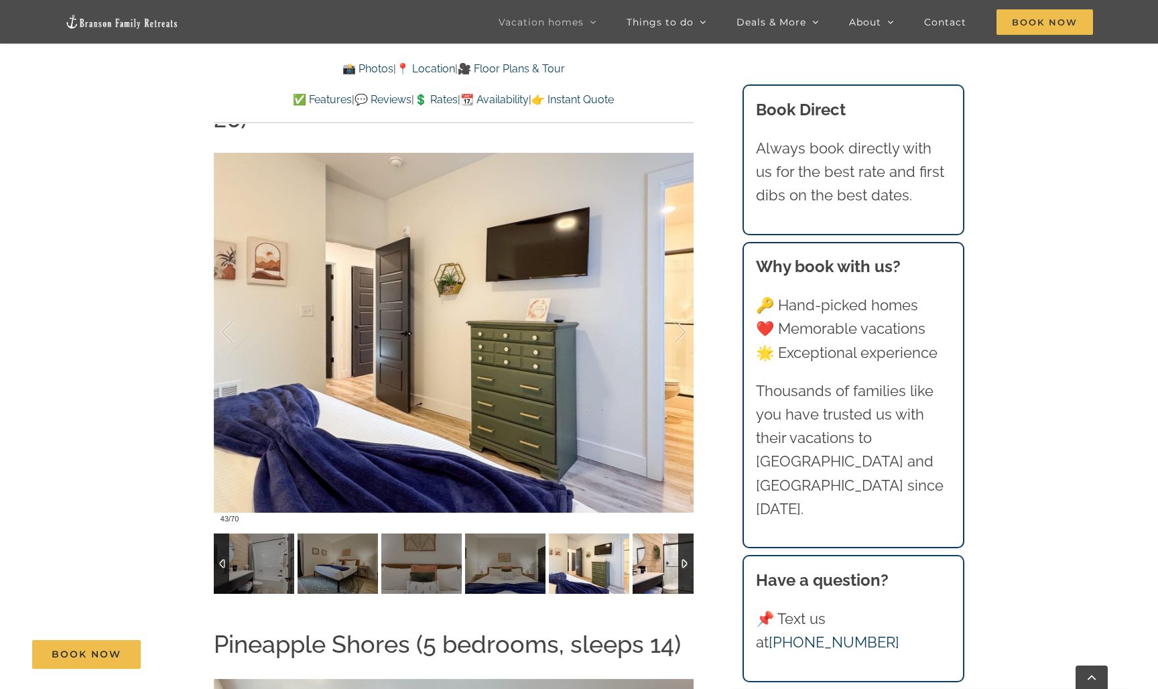
click at [662, 533] on img at bounding box center [673, 563] width 80 height 60
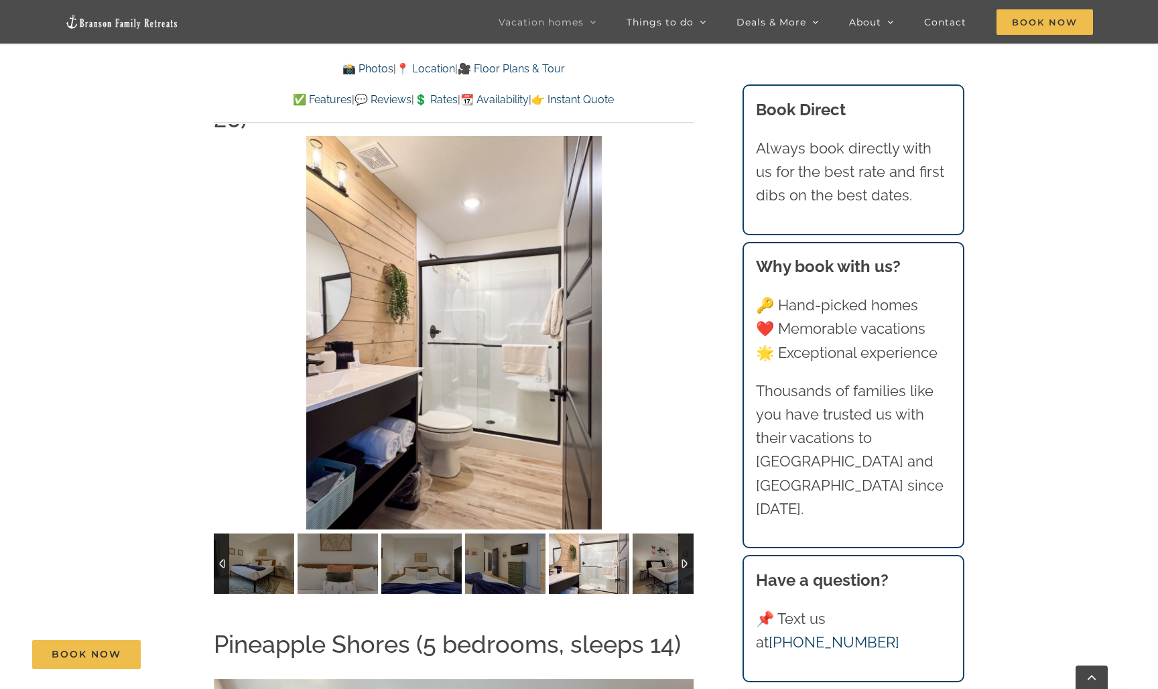
click at [662, 533] on img at bounding box center [673, 563] width 80 height 60
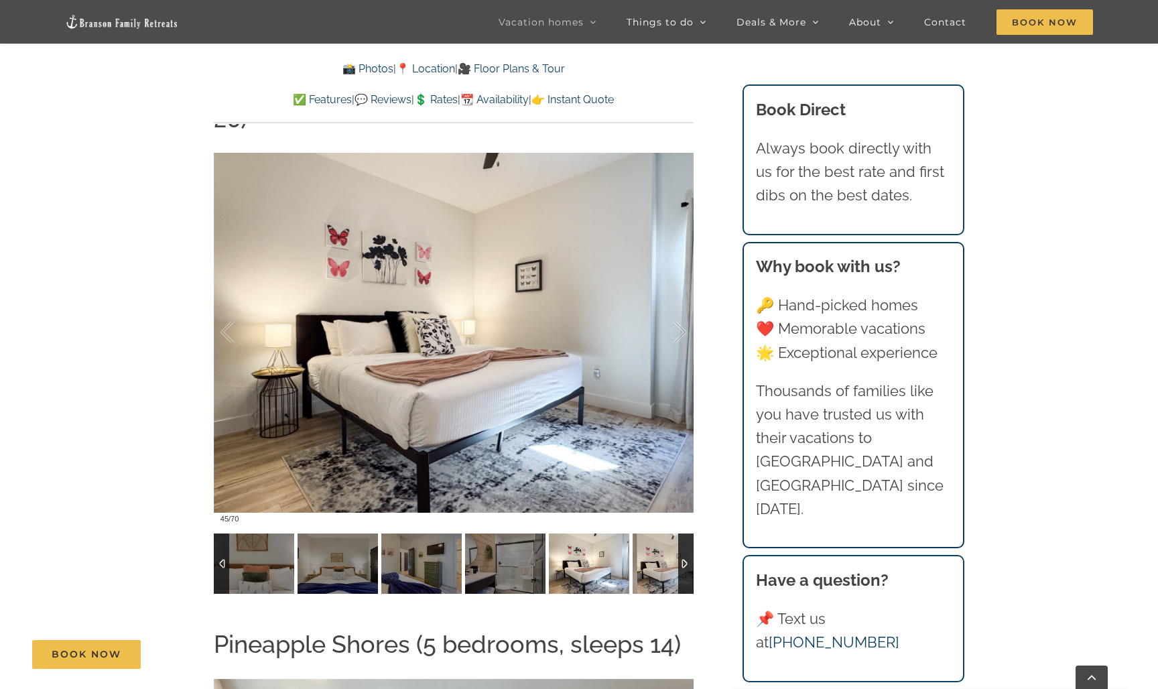
click at [662, 533] on img at bounding box center [673, 563] width 80 height 60
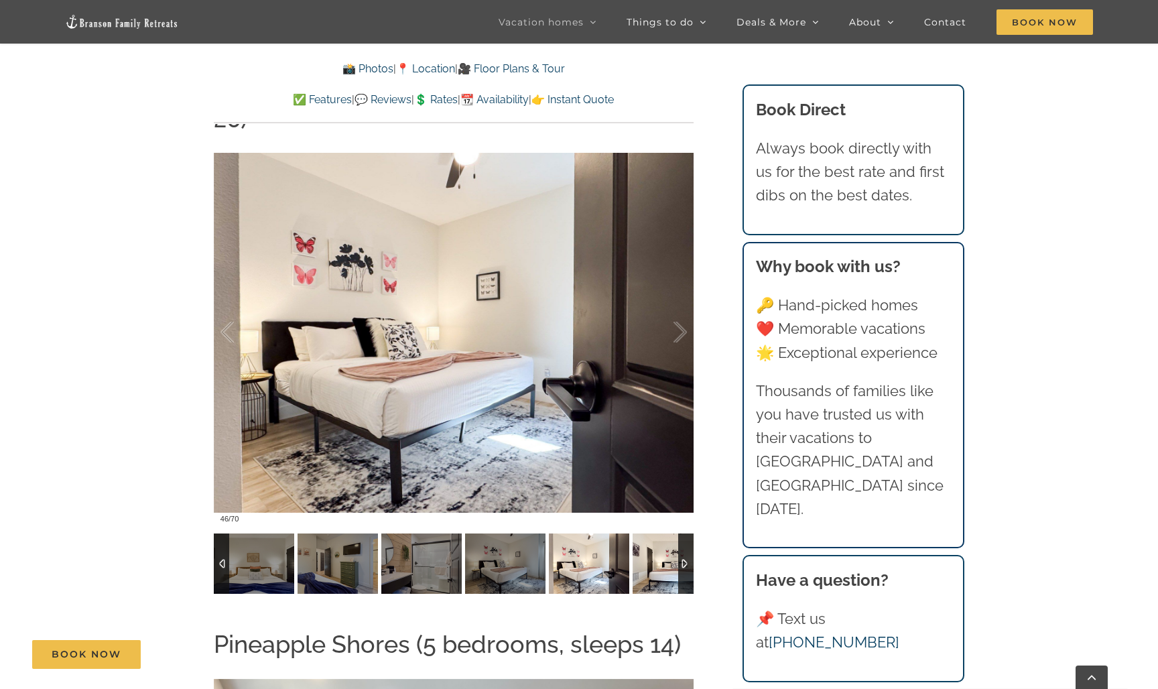
click at [662, 533] on img at bounding box center [673, 563] width 80 height 60
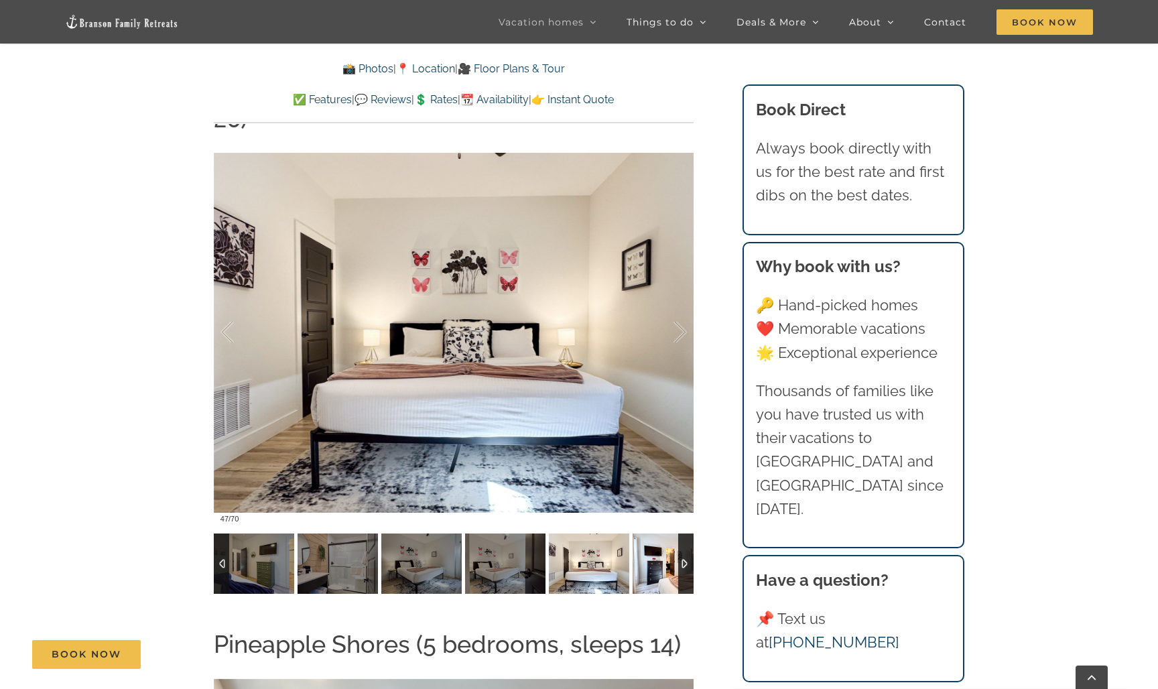
click at [662, 533] on img at bounding box center [673, 563] width 80 height 60
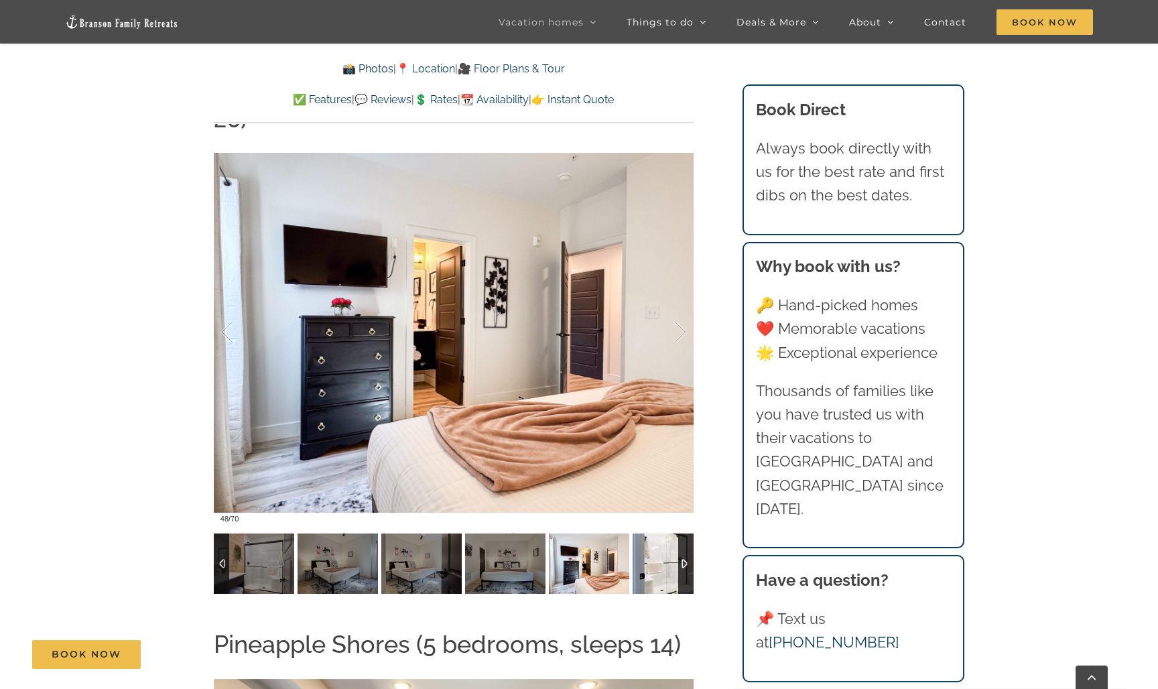
click at [662, 533] on img at bounding box center [673, 563] width 80 height 60
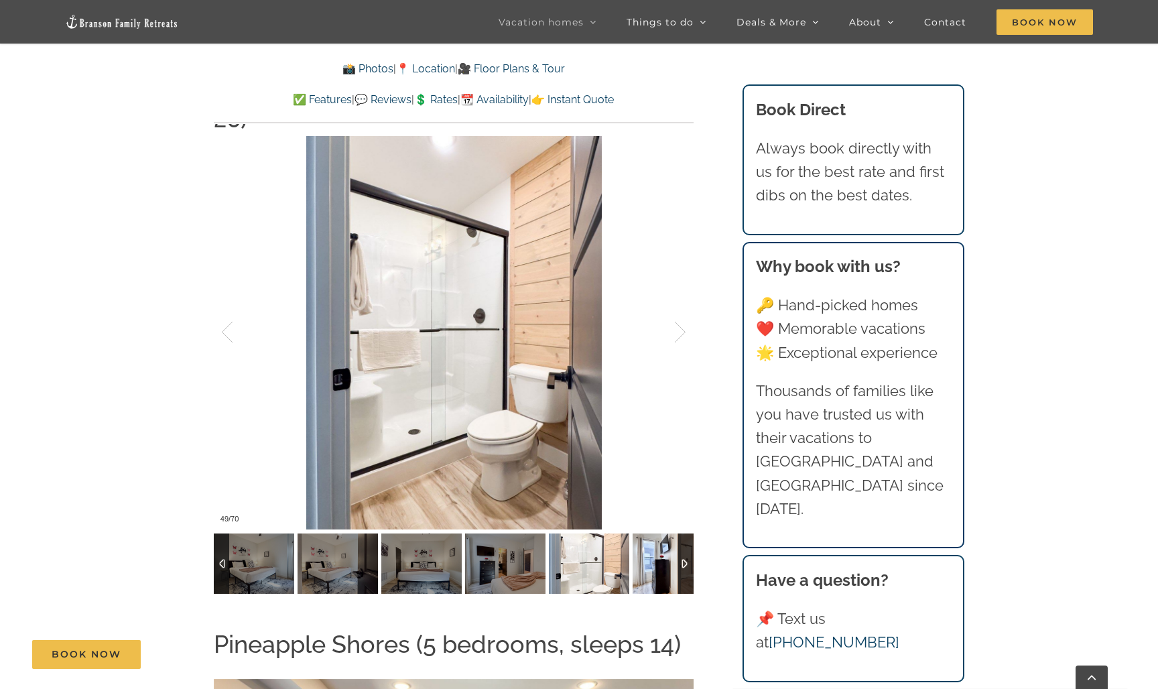
click at [662, 533] on img at bounding box center [673, 563] width 80 height 60
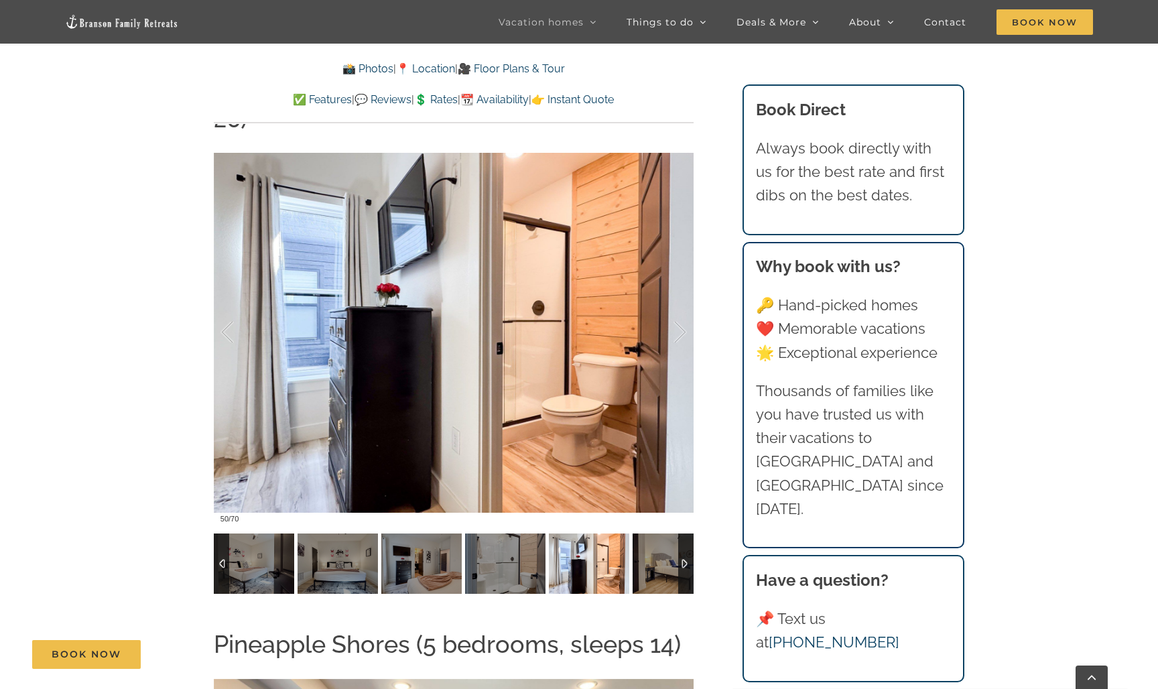
click at [662, 533] on img at bounding box center [673, 563] width 80 height 60
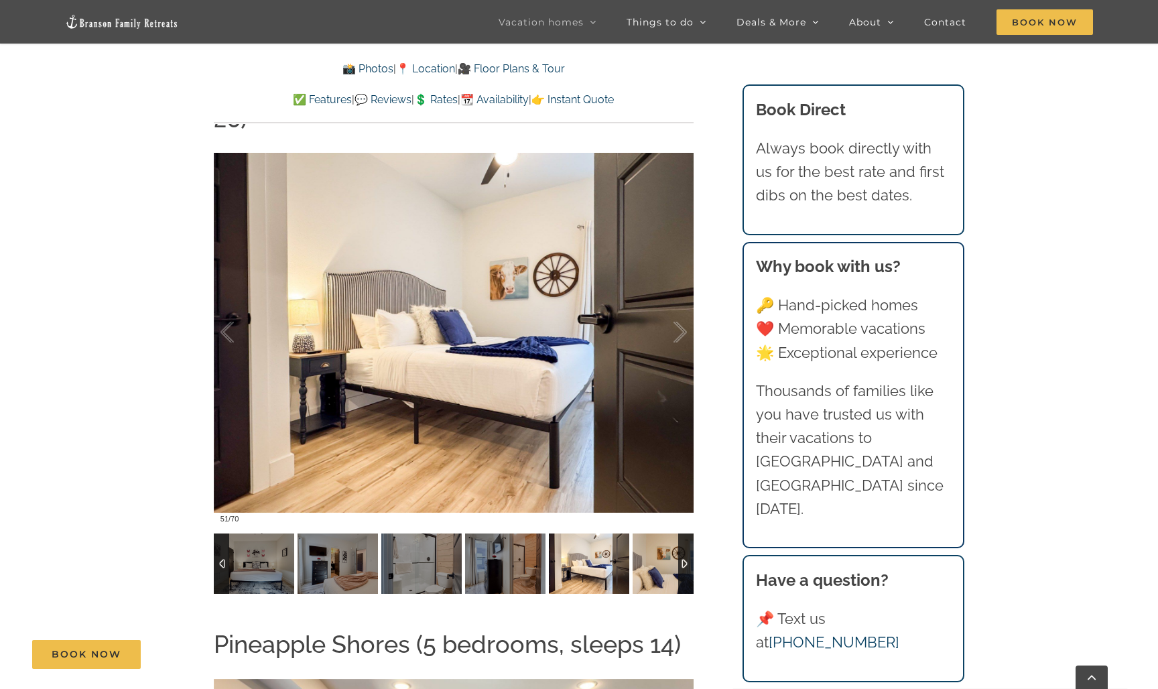
click at [662, 533] on img at bounding box center [673, 563] width 80 height 60
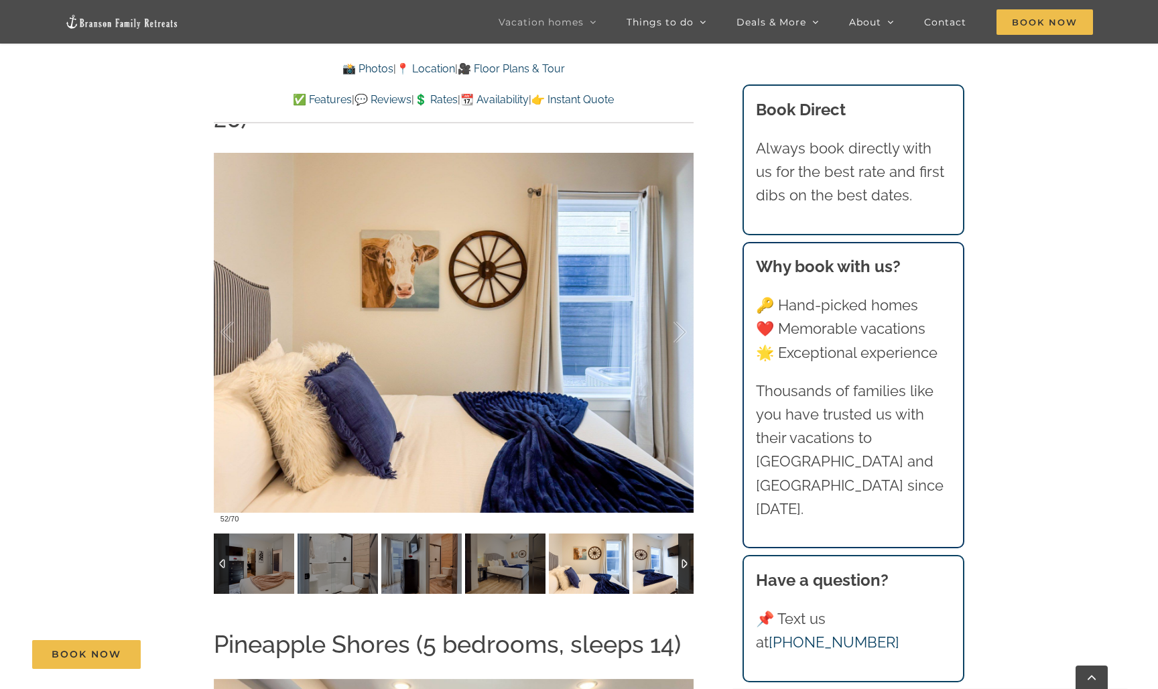
click at [662, 533] on img at bounding box center [673, 563] width 80 height 60
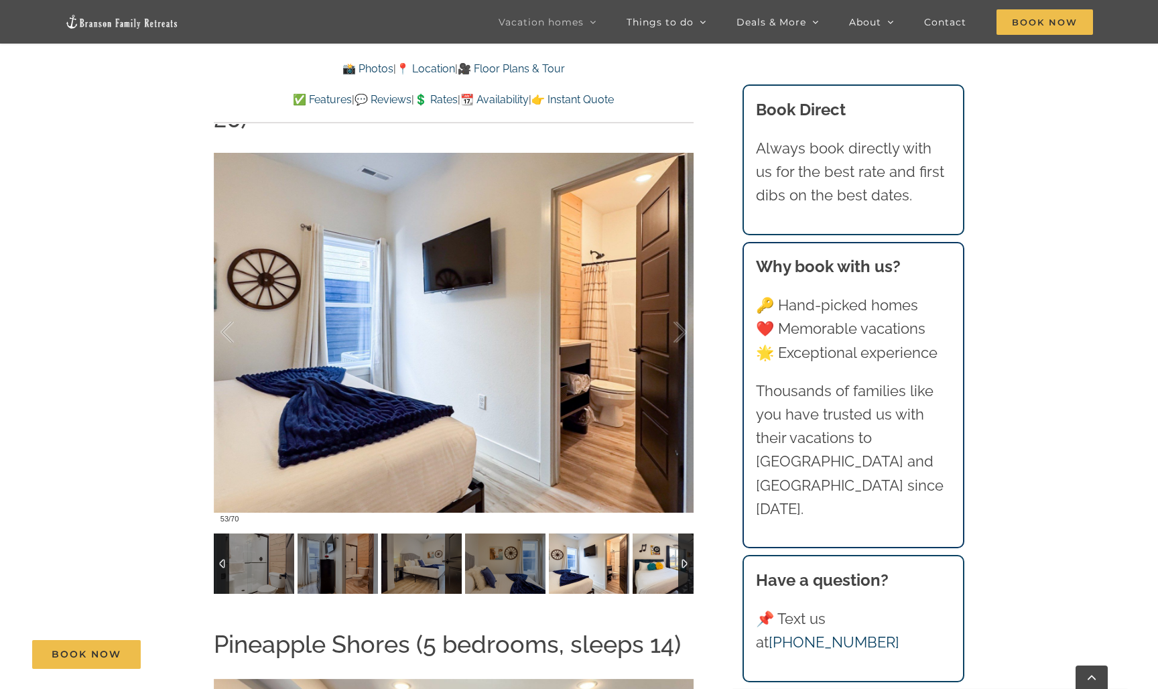
click at [662, 533] on img at bounding box center [673, 563] width 80 height 60
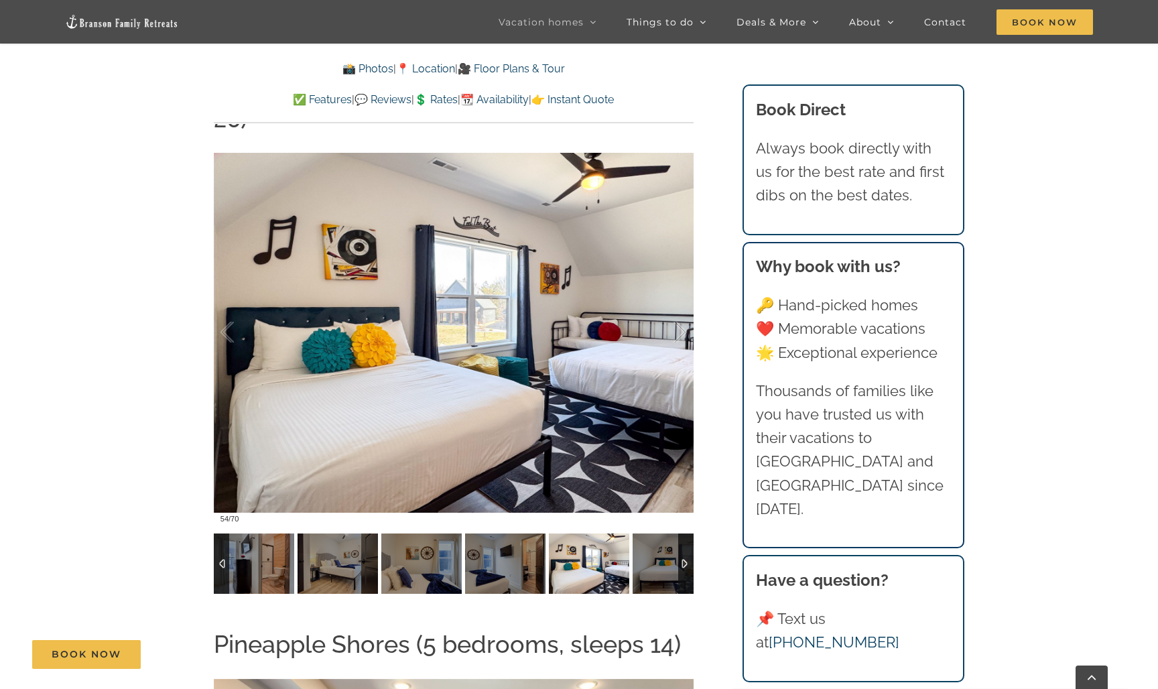
click at [662, 533] on img at bounding box center [673, 563] width 80 height 60
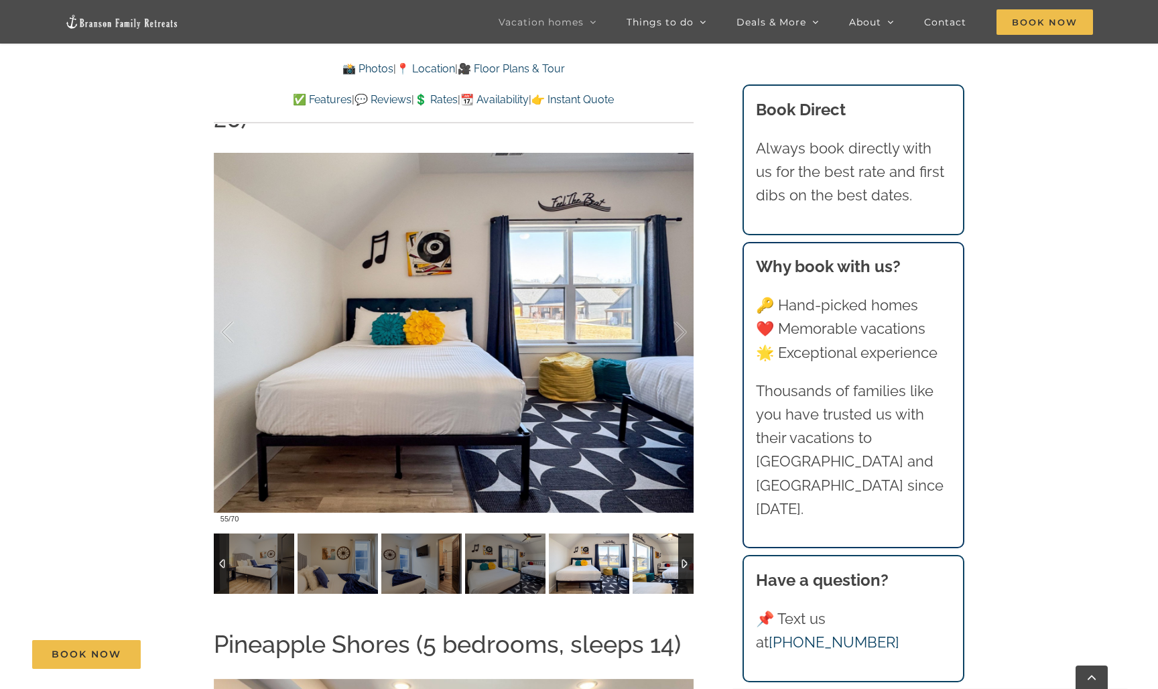
click at [662, 533] on img at bounding box center [673, 563] width 80 height 60
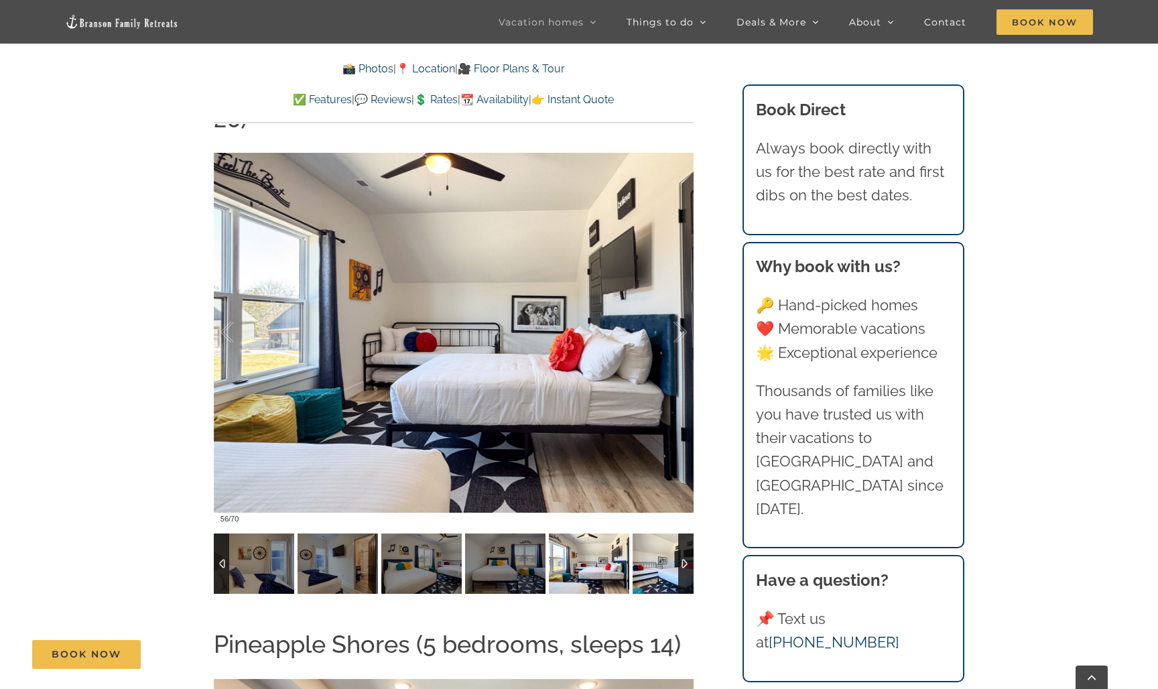
click at [662, 533] on img at bounding box center [673, 563] width 80 height 60
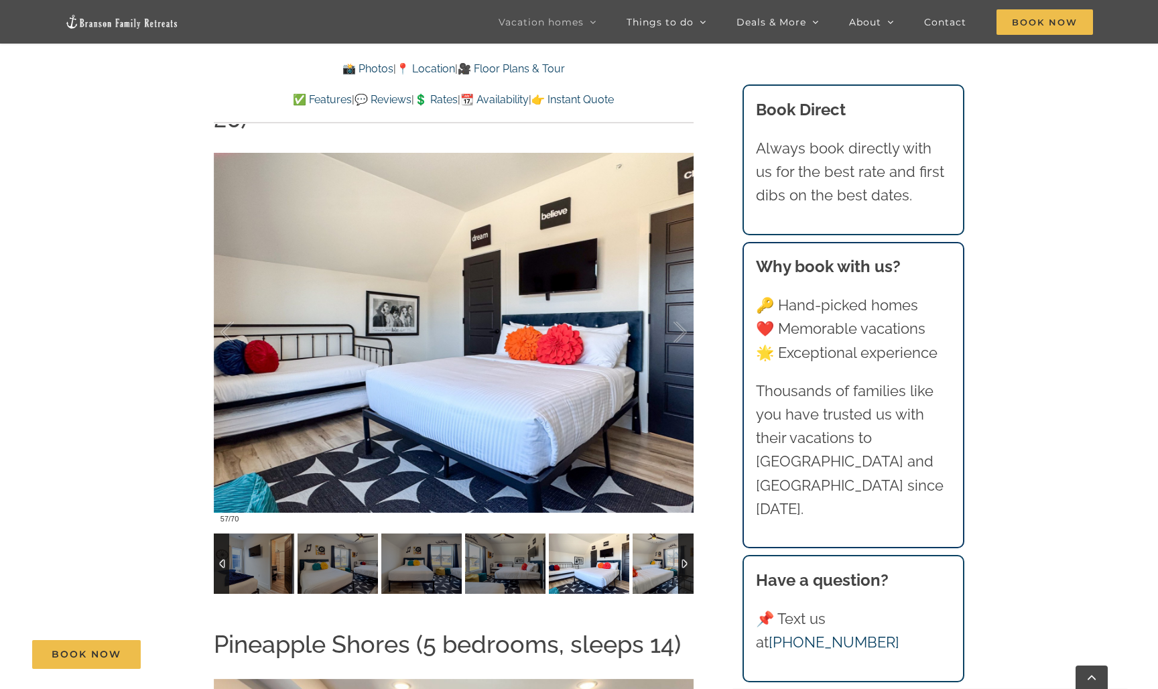
click at [662, 533] on img at bounding box center [673, 563] width 80 height 60
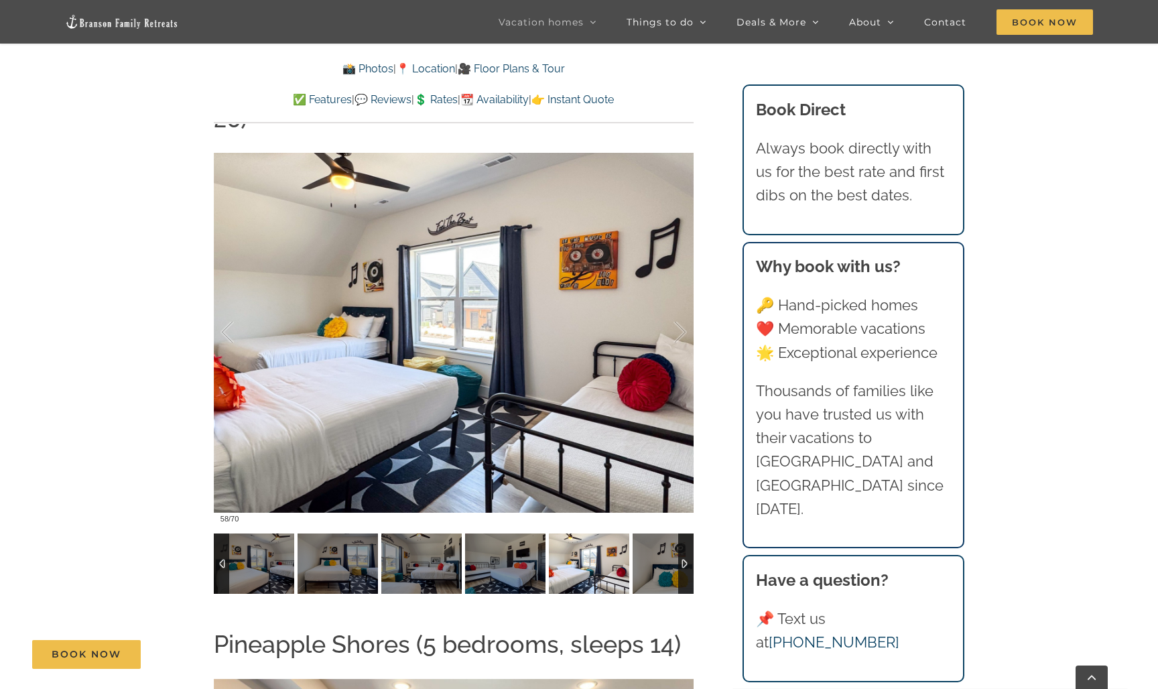
click at [662, 533] on img at bounding box center [673, 563] width 80 height 60
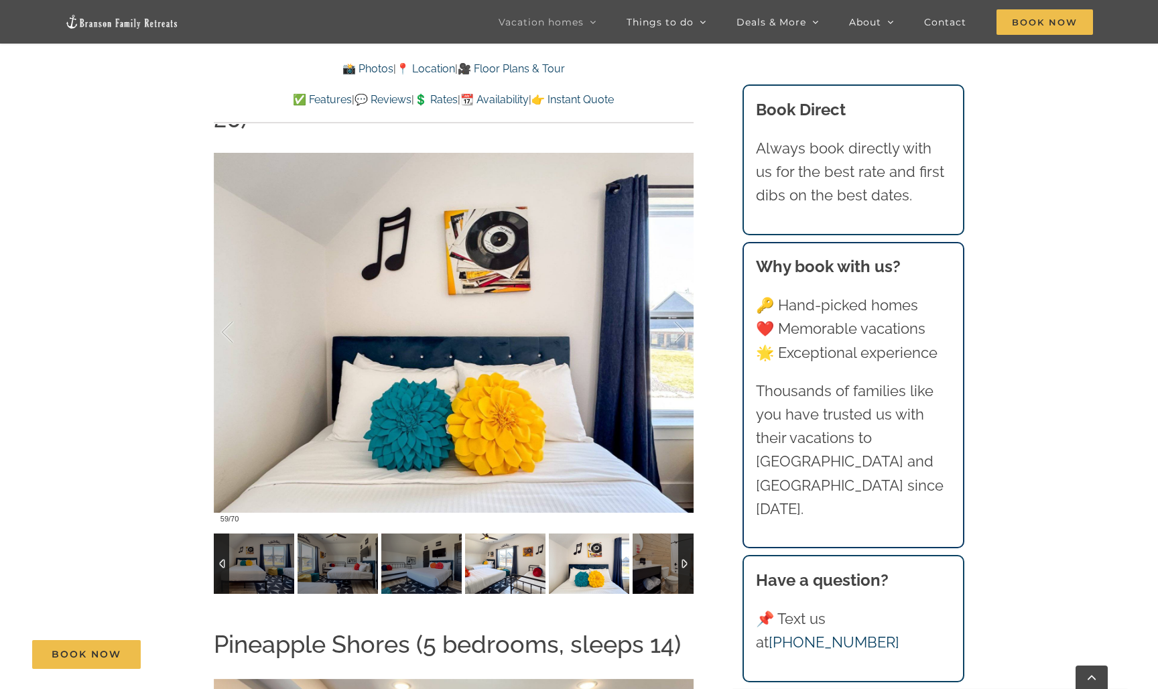
click at [510, 533] on img at bounding box center [505, 563] width 80 height 60
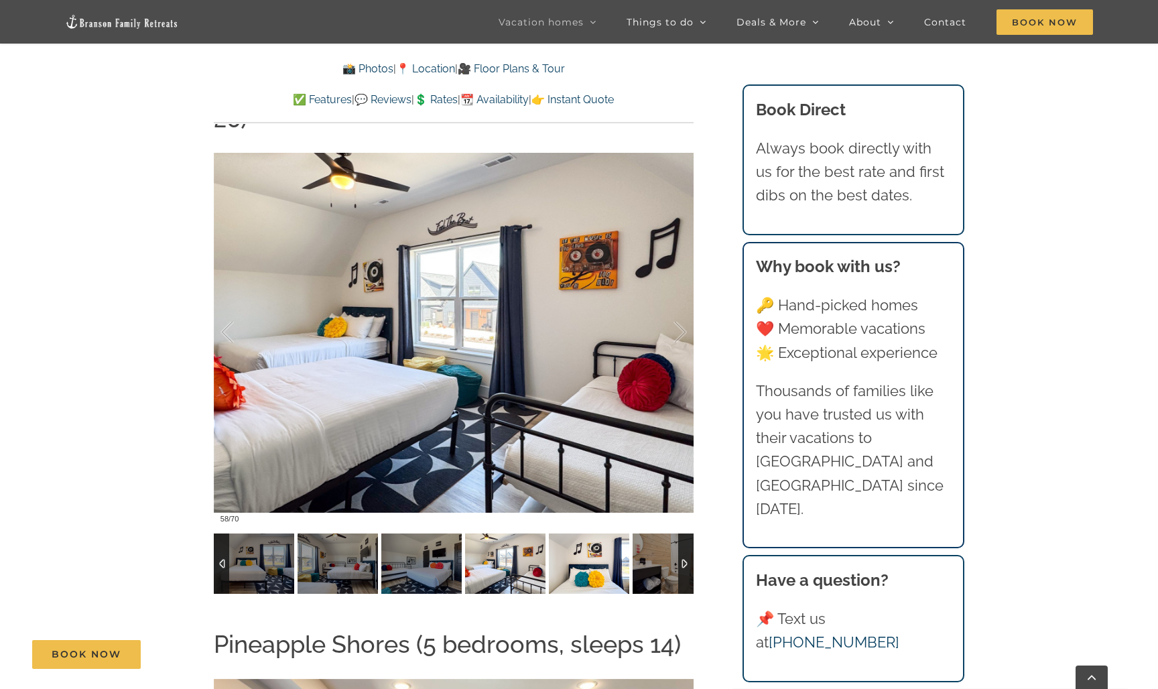
click at [592, 533] on img at bounding box center [589, 563] width 80 height 60
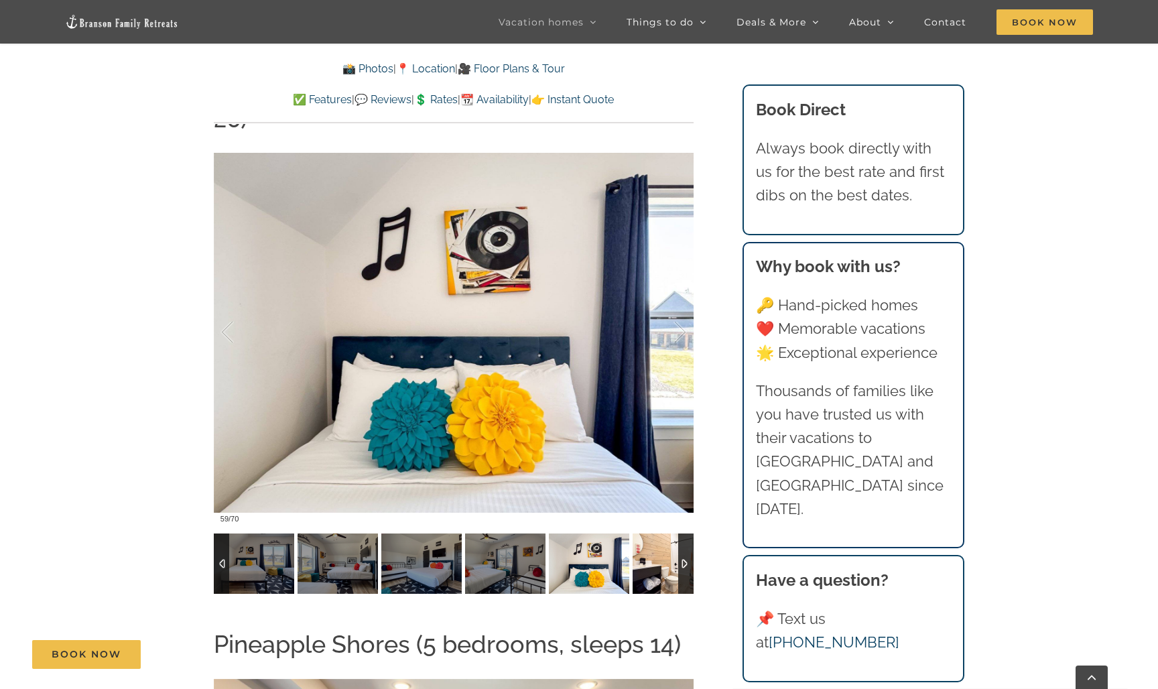
click at [660, 533] on img at bounding box center [673, 563] width 80 height 60
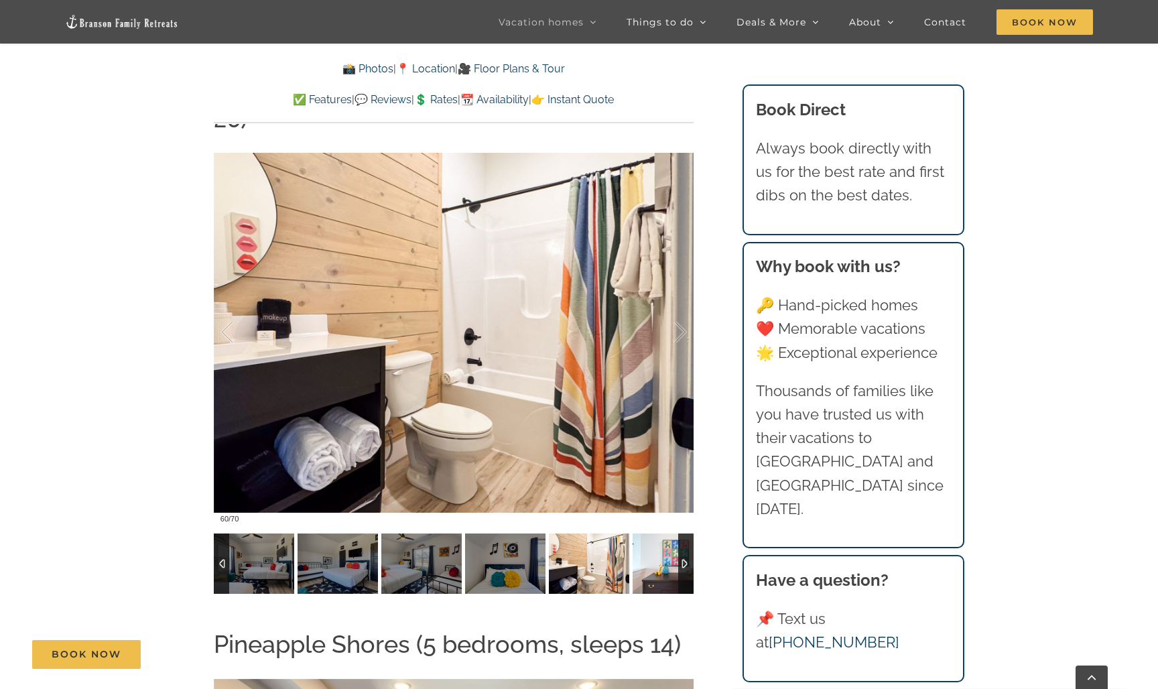
click at [660, 533] on img at bounding box center [673, 563] width 80 height 60
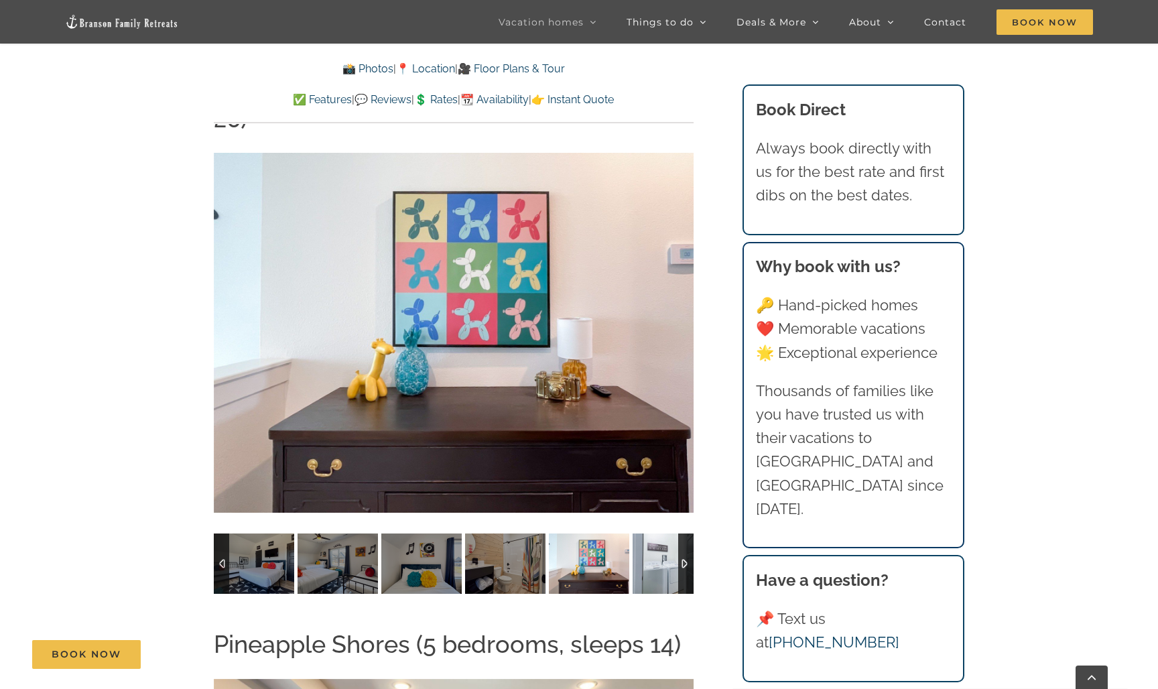
click at [660, 533] on img at bounding box center [673, 563] width 80 height 60
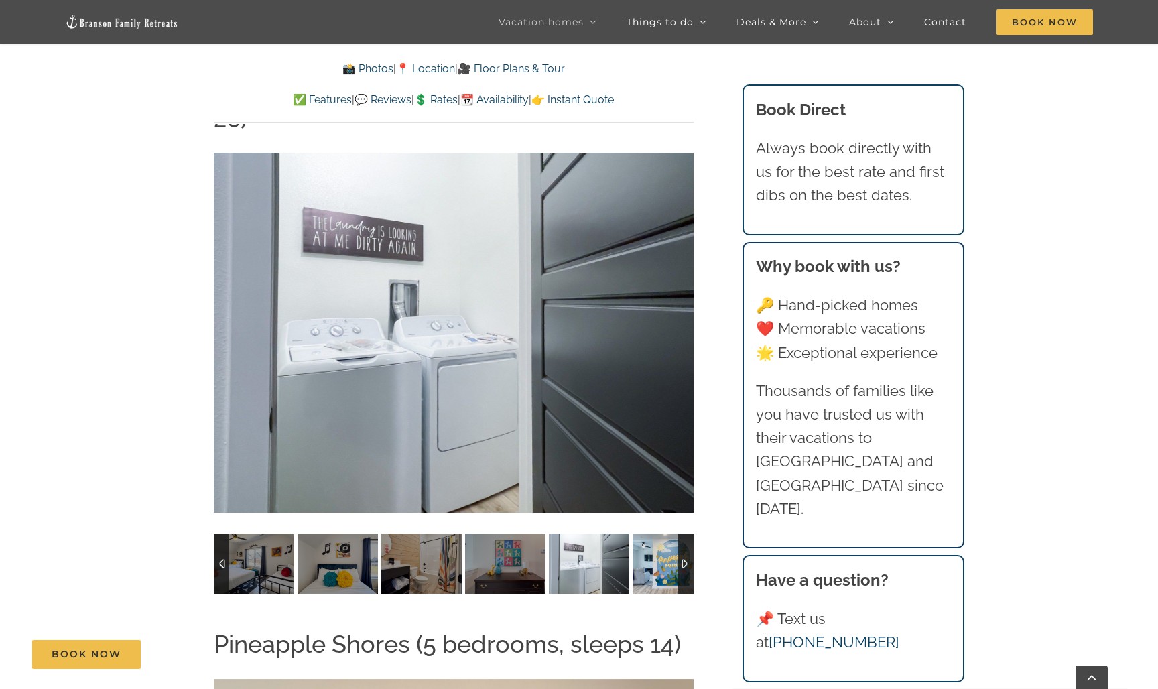
click at [660, 533] on img at bounding box center [673, 563] width 80 height 60
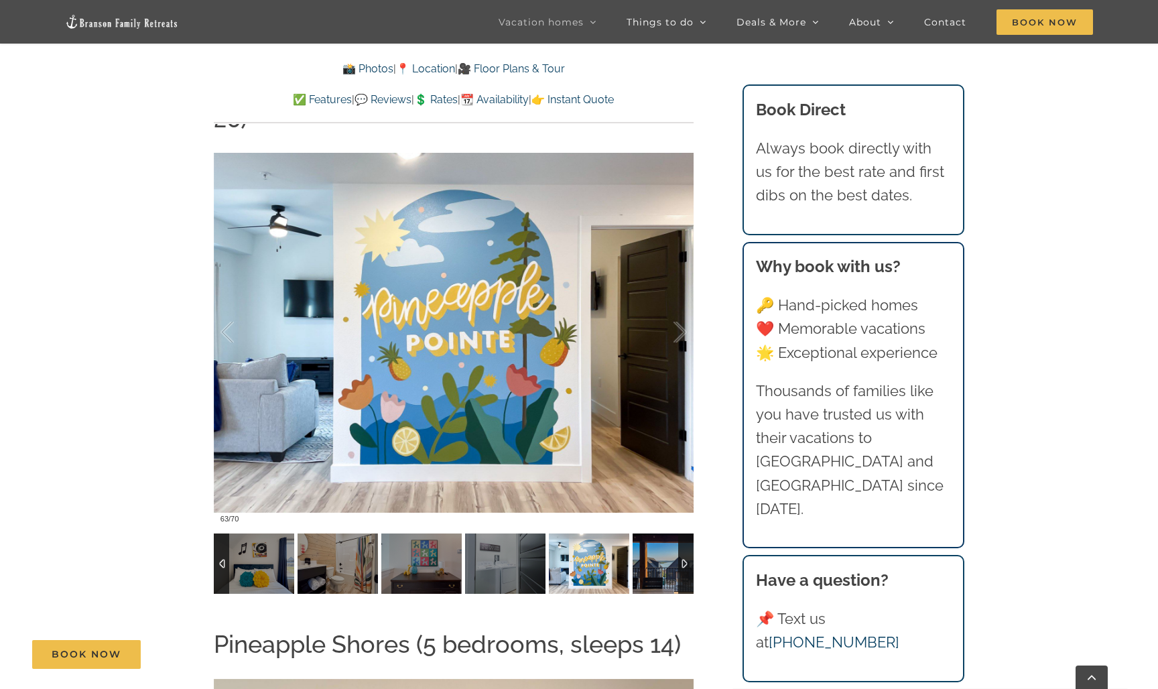
click at [660, 533] on img at bounding box center [673, 563] width 80 height 60
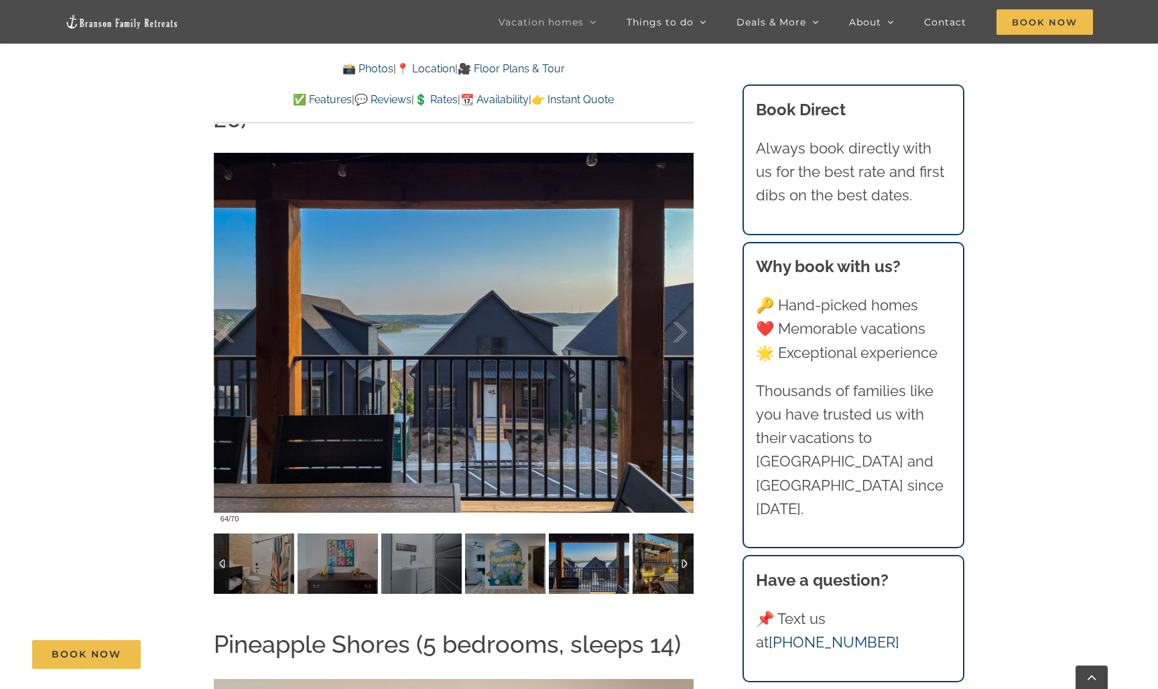
click at [660, 533] on img at bounding box center [673, 563] width 80 height 60
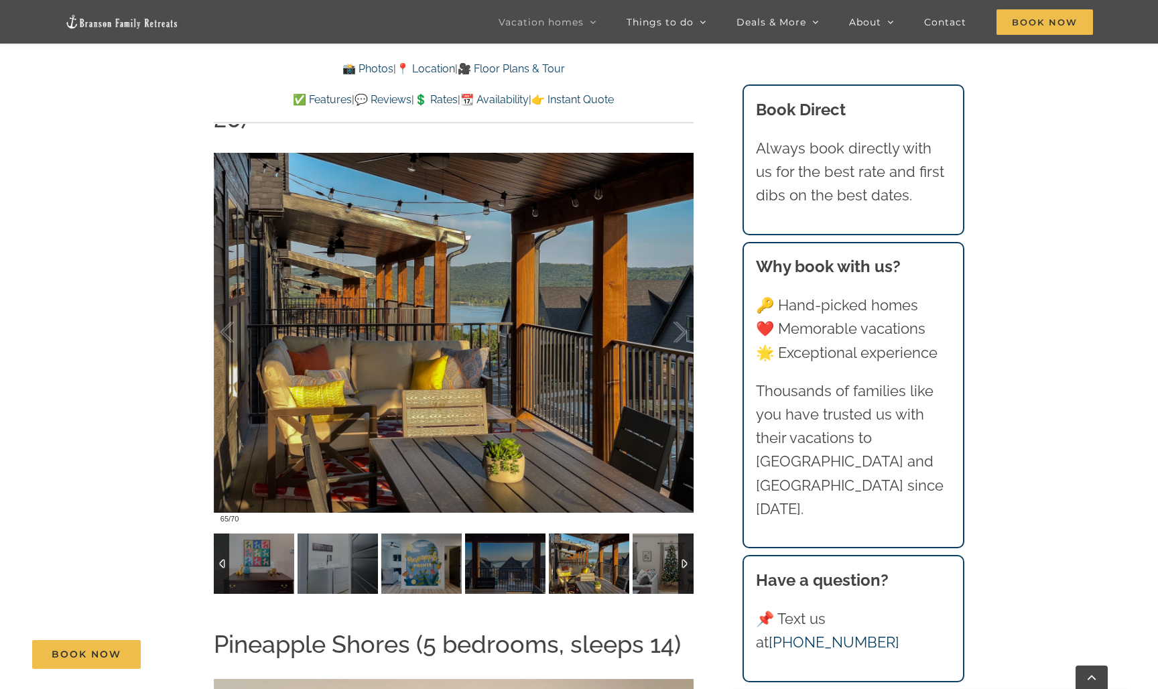
click at [660, 533] on img at bounding box center [673, 563] width 80 height 60
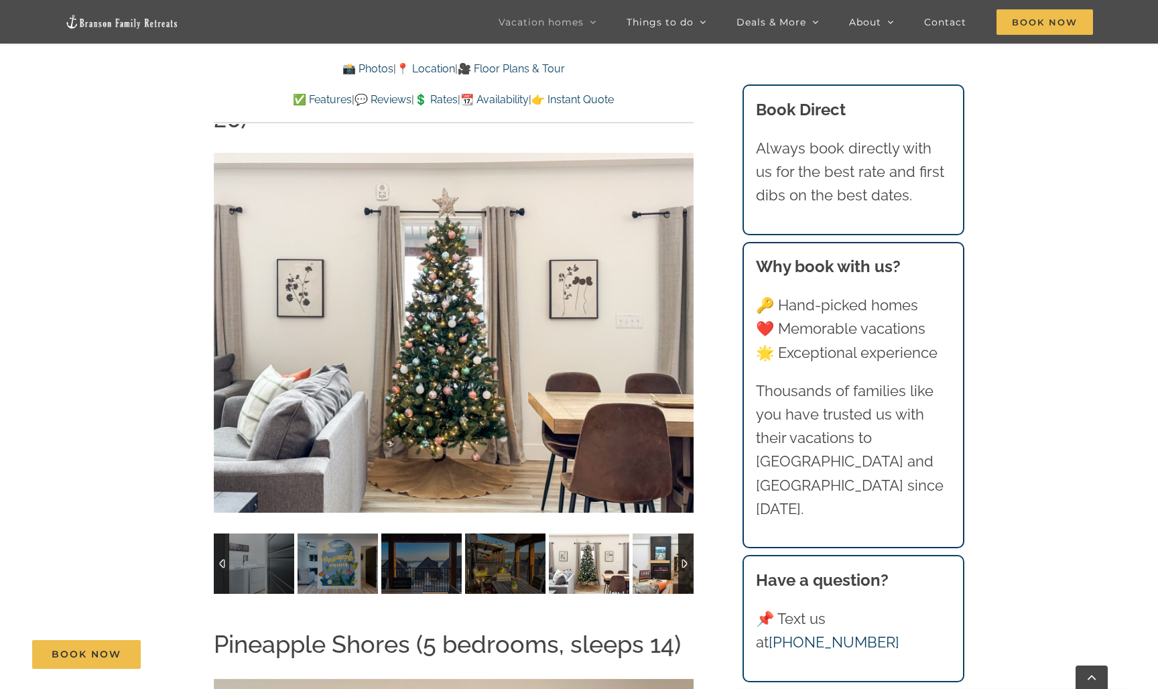
click at [660, 533] on img at bounding box center [673, 563] width 80 height 60
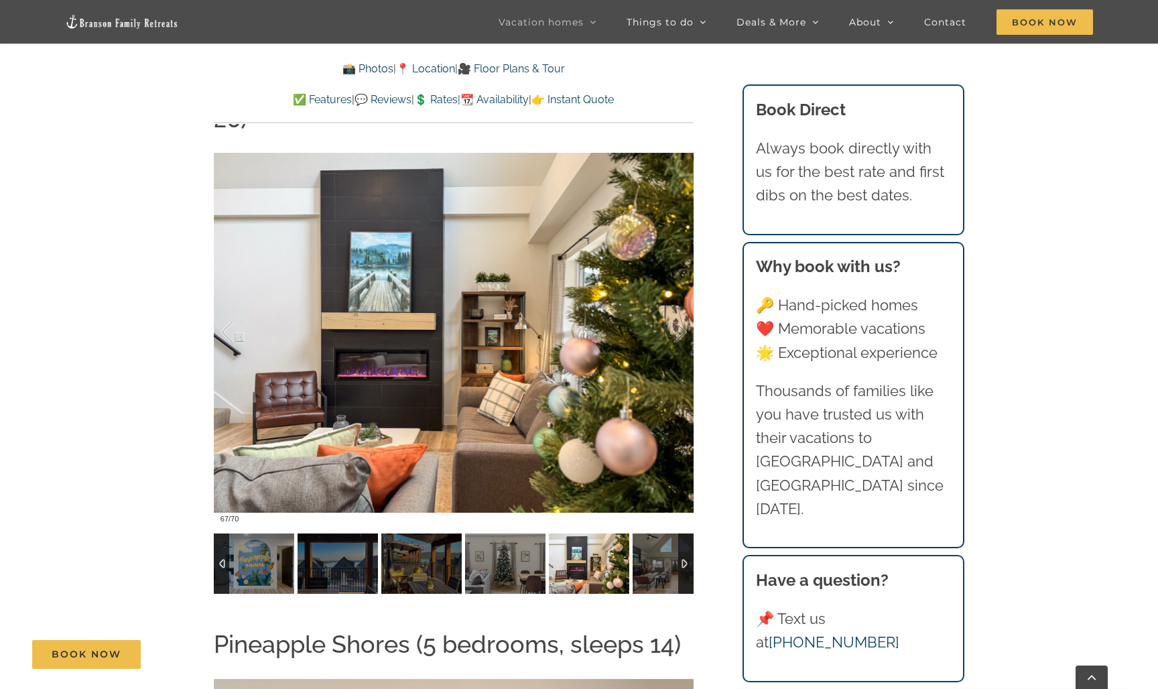
click at [660, 533] on img at bounding box center [673, 563] width 80 height 60
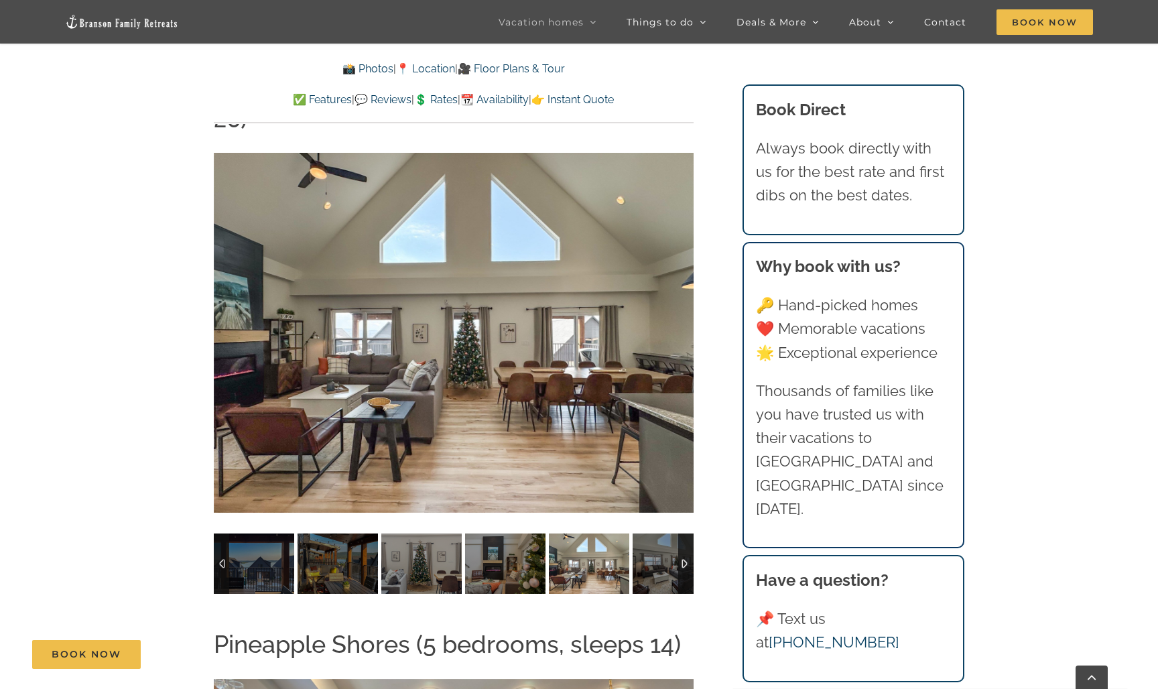
click at [660, 533] on img at bounding box center [673, 563] width 80 height 60
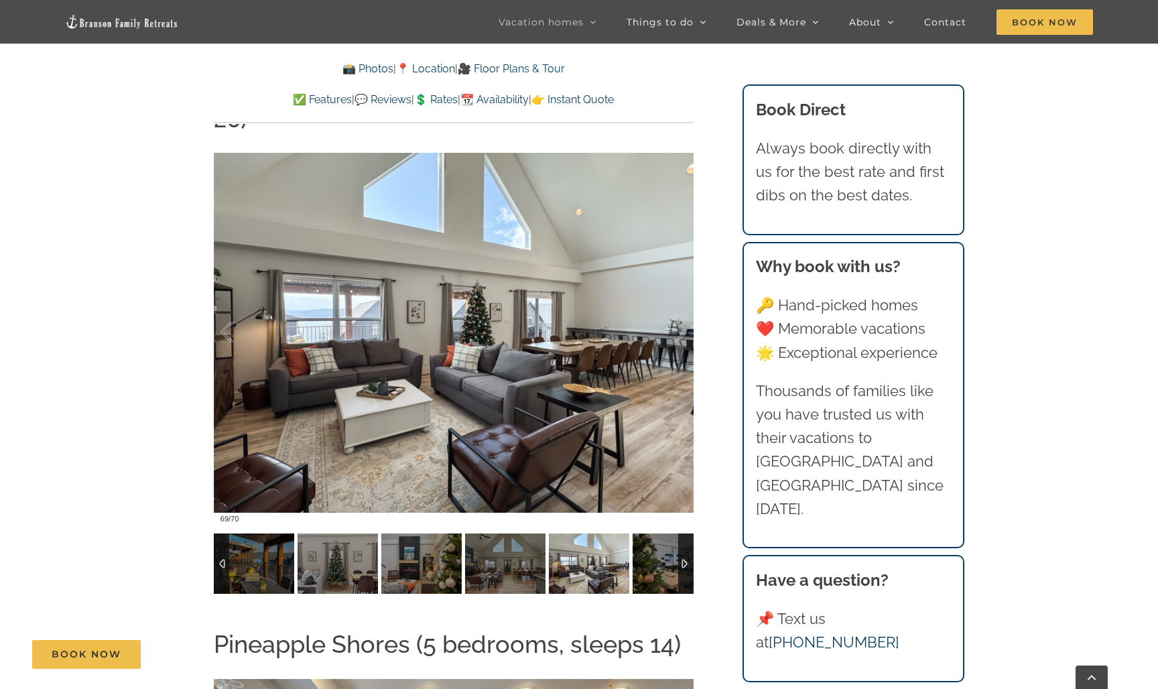
click at [660, 533] on img at bounding box center [673, 563] width 80 height 60
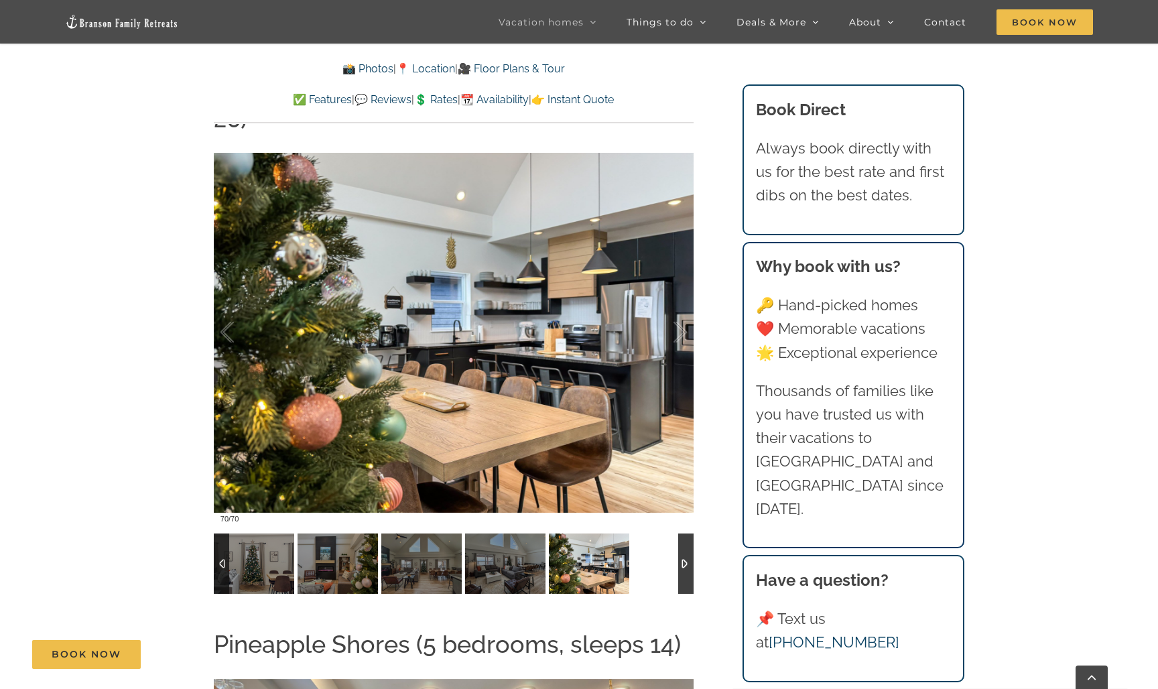
click at [660, 533] on div at bounding box center [454, 563] width 480 height 60
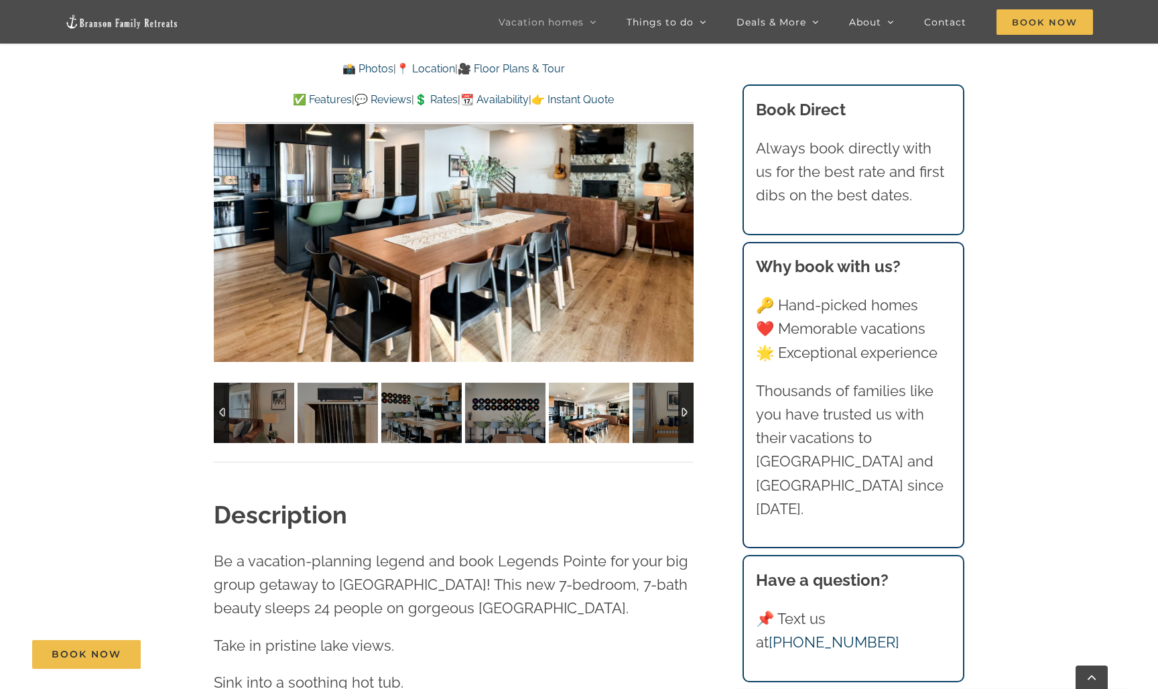
scroll to position [1136, 0]
click at [249, 409] on img at bounding box center [254, 413] width 80 height 60
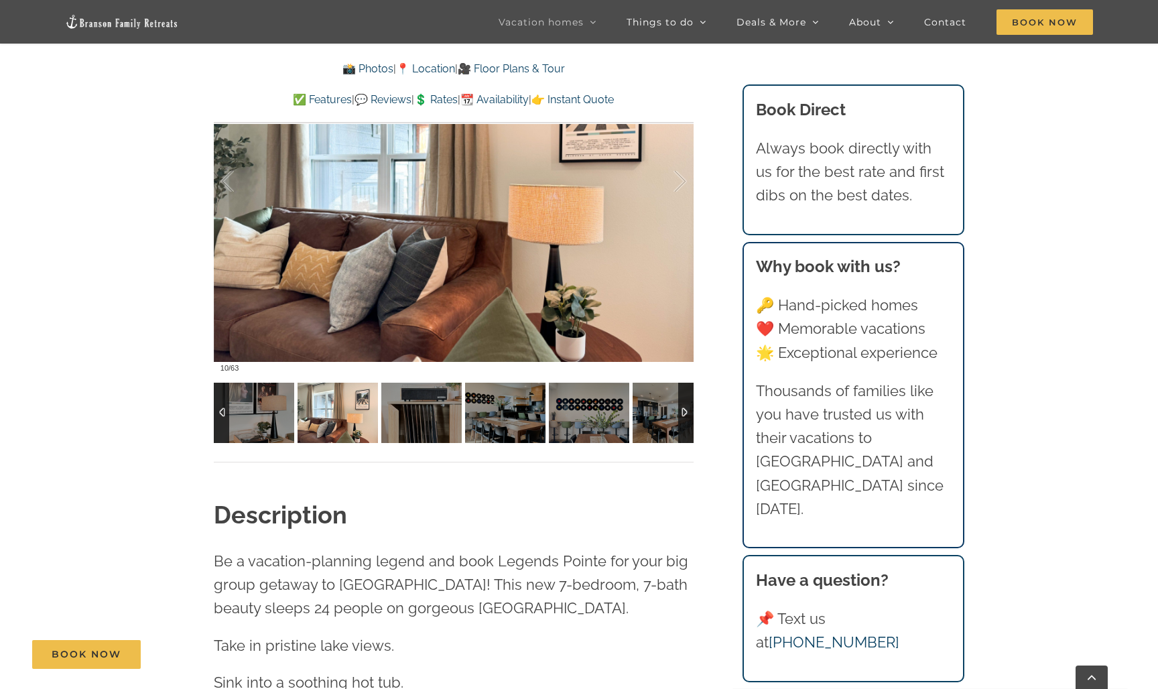
click at [222, 407] on div at bounding box center [221, 413] width 15 height 60
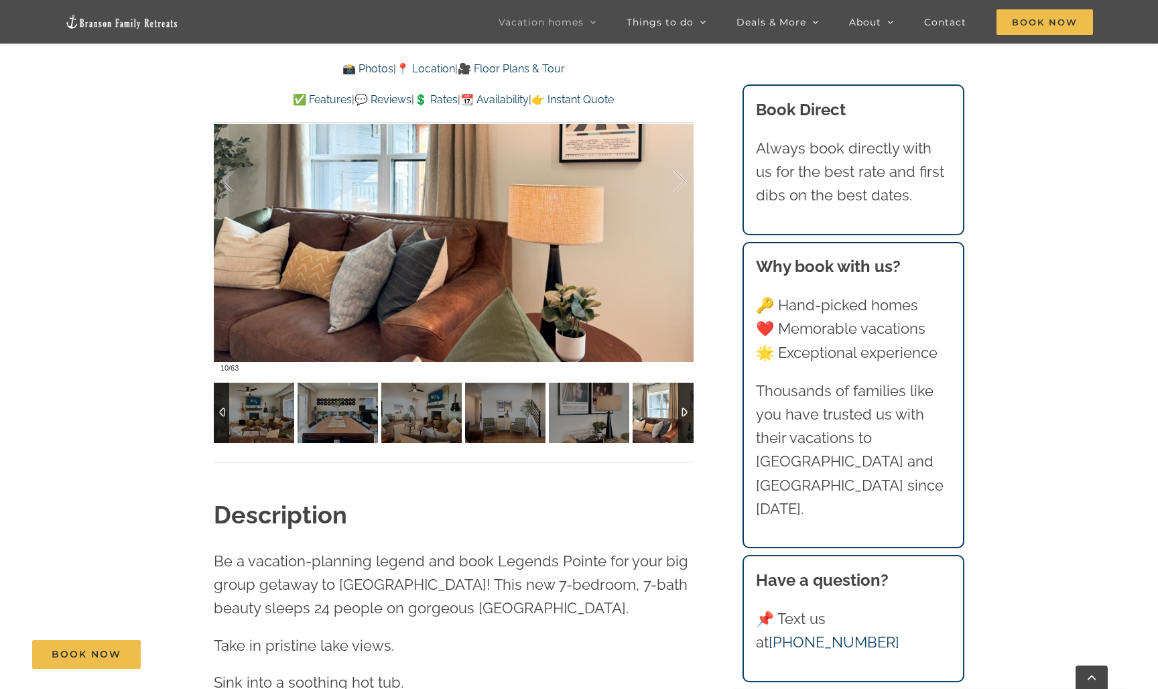
click at [225, 408] on div at bounding box center [221, 413] width 15 height 60
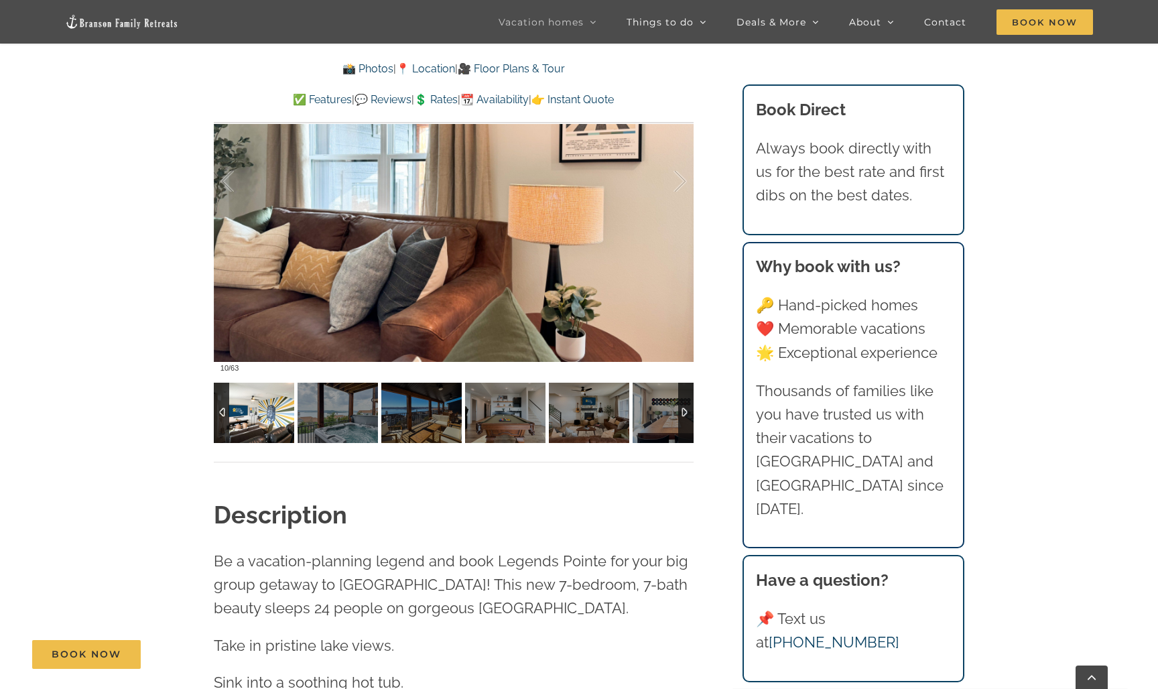
click at [260, 402] on img at bounding box center [254, 413] width 80 height 60
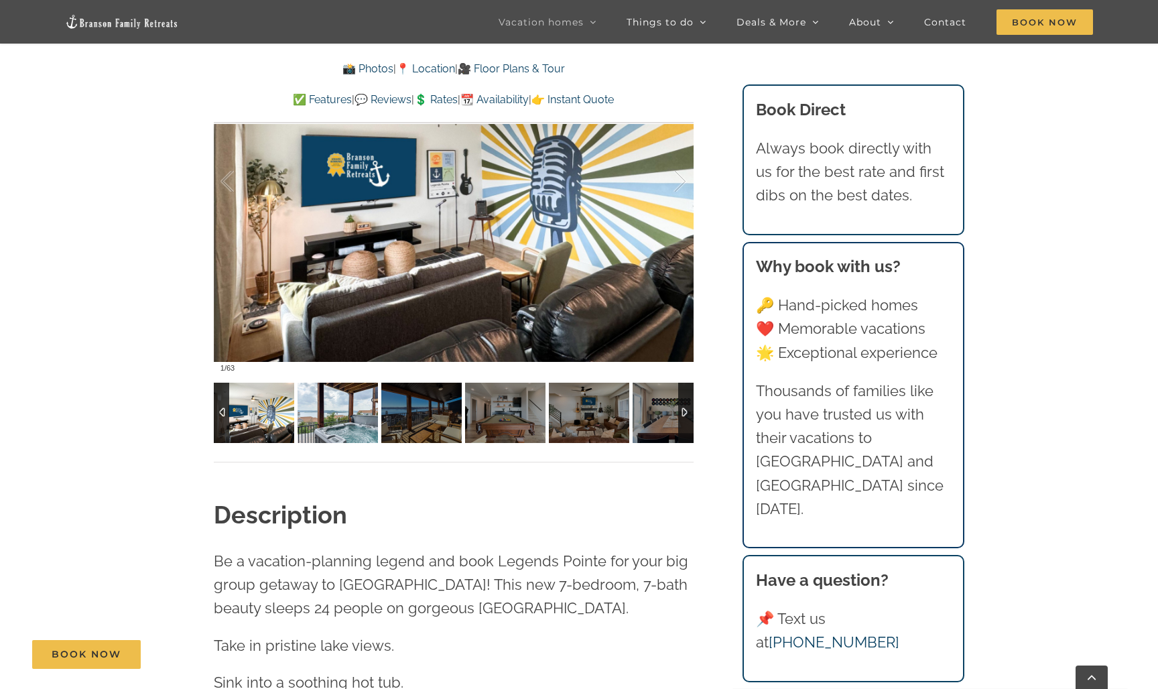
click at [349, 400] on img at bounding box center [338, 413] width 80 height 60
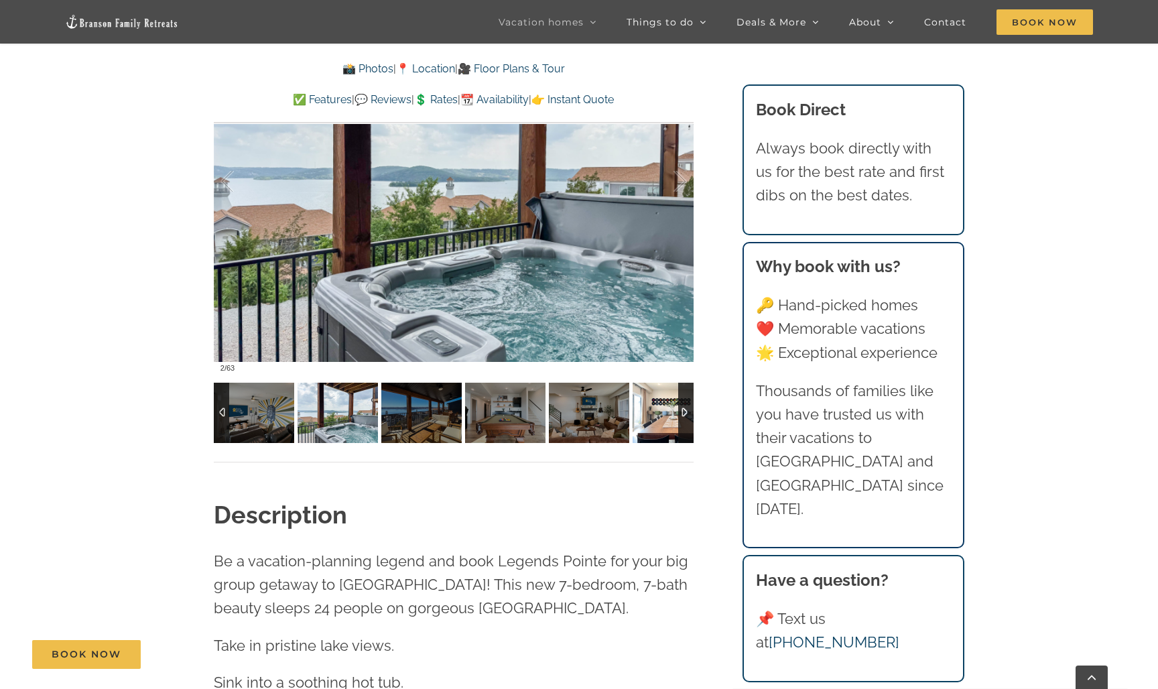
click at [663, 405] on img at bounding box center [673, 413] width 80 height 60
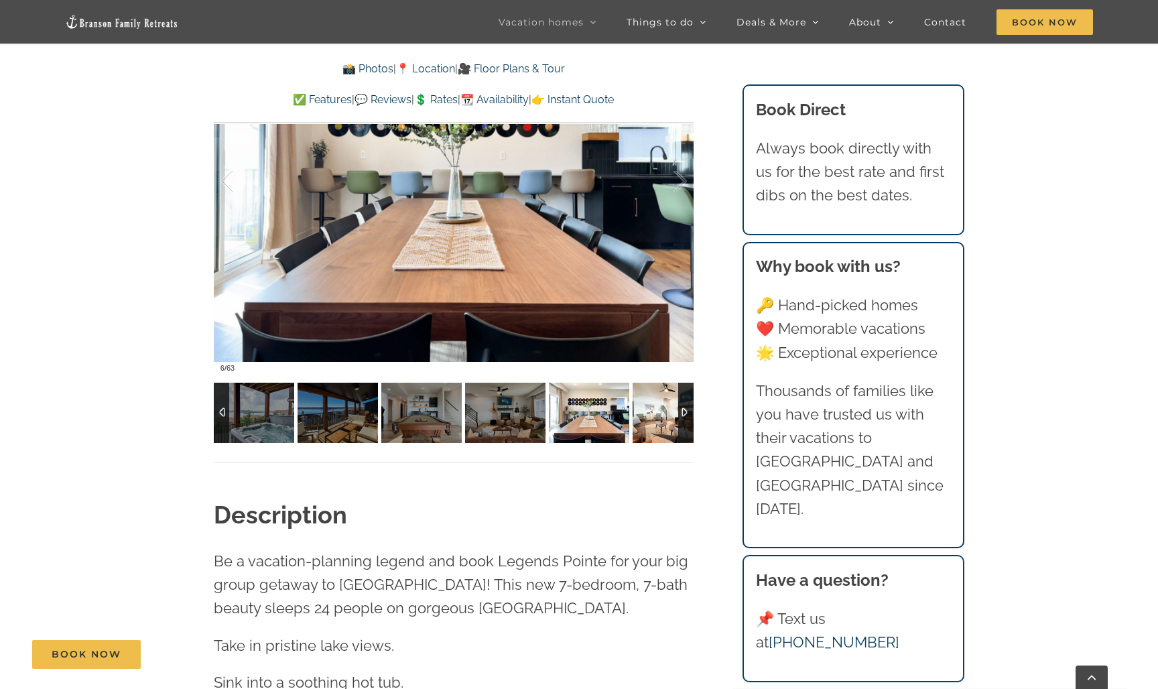
click at [663, 405] on img at bounding box center [673, 413] width 80 height 60
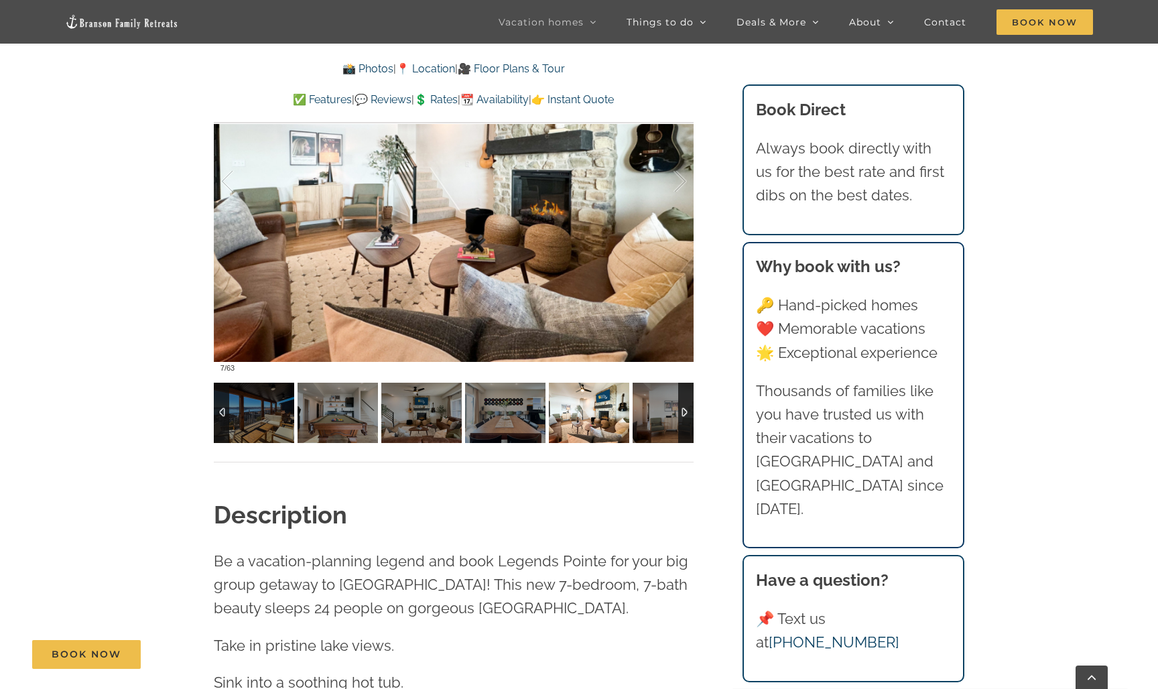
click at [221, 408] on div at bounding box center [221, 413] width 15 height 60
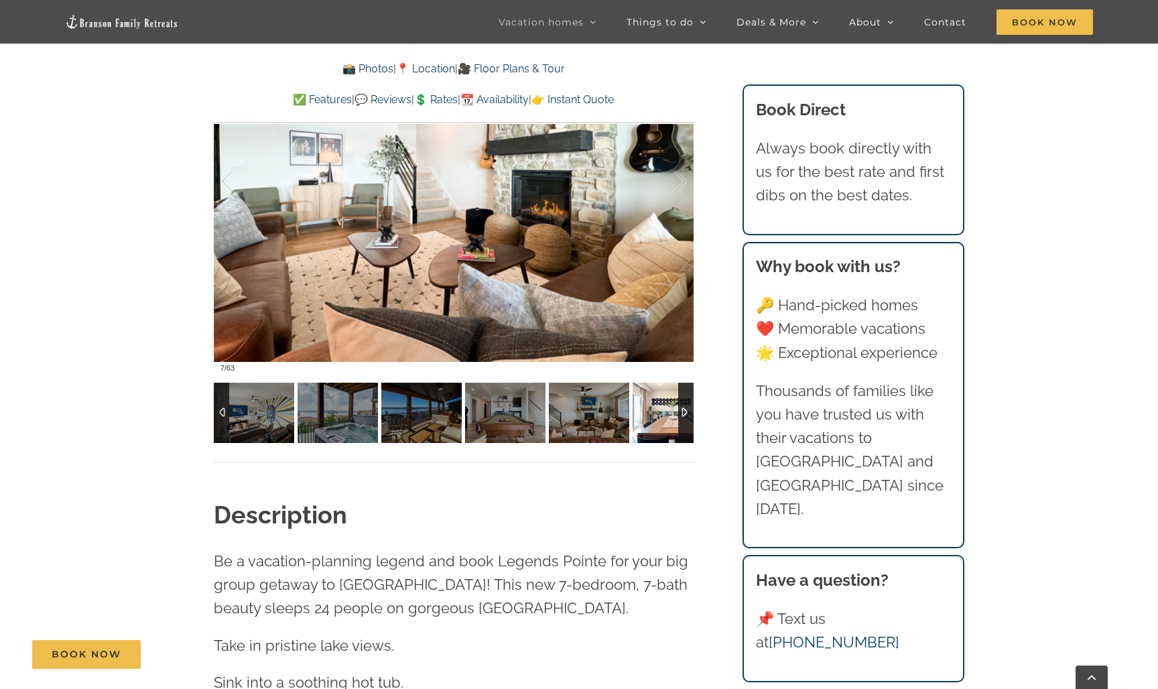
click at [663, 409] on img at bounding box center [673, 413] width 80 height 60
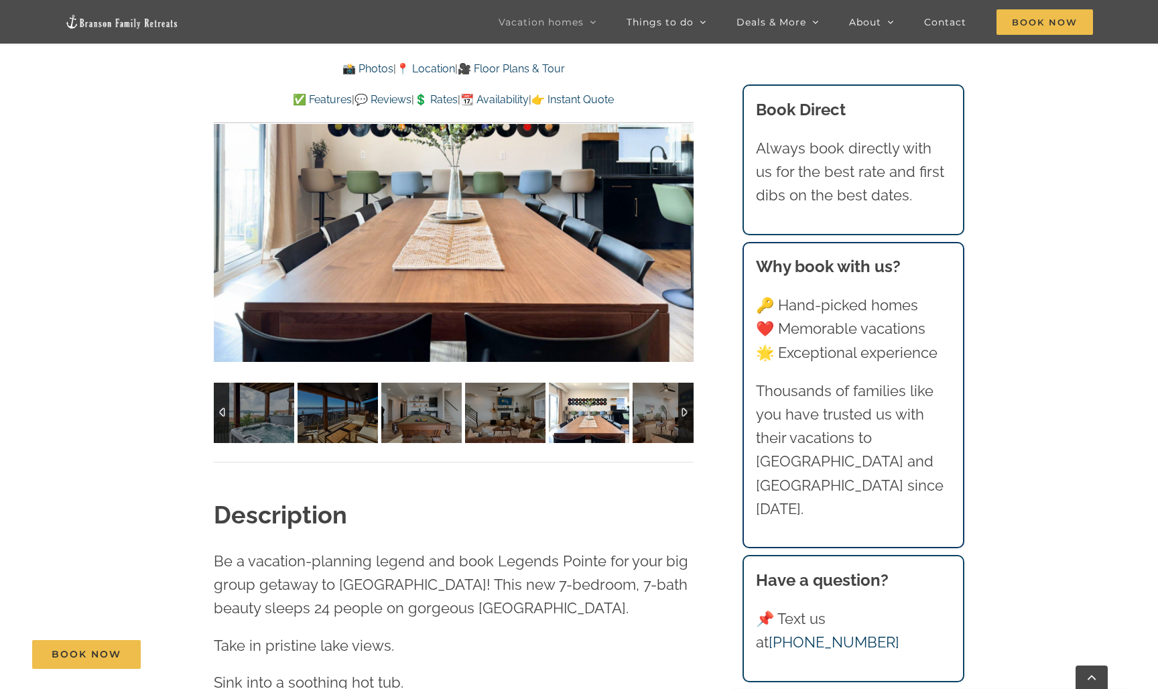
click at [683, 408] on div at bounding box center [685, 413] width 15 height 60
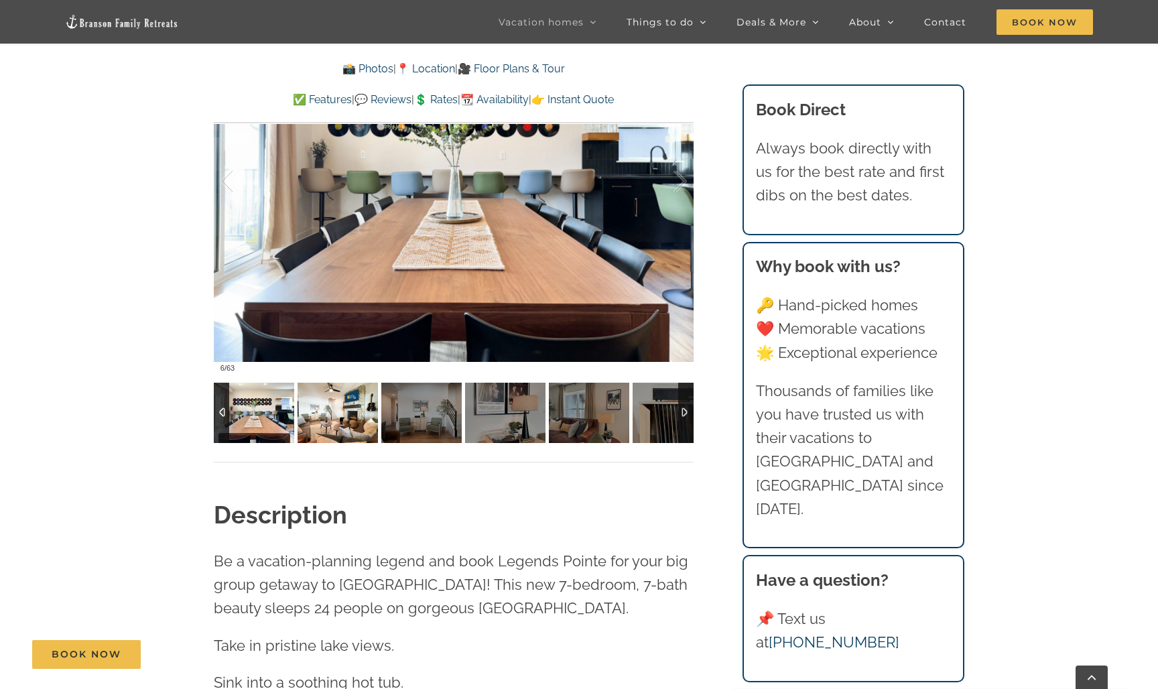
click at [342, 412] on img at bounding box center [338, 413] width 80 height 60
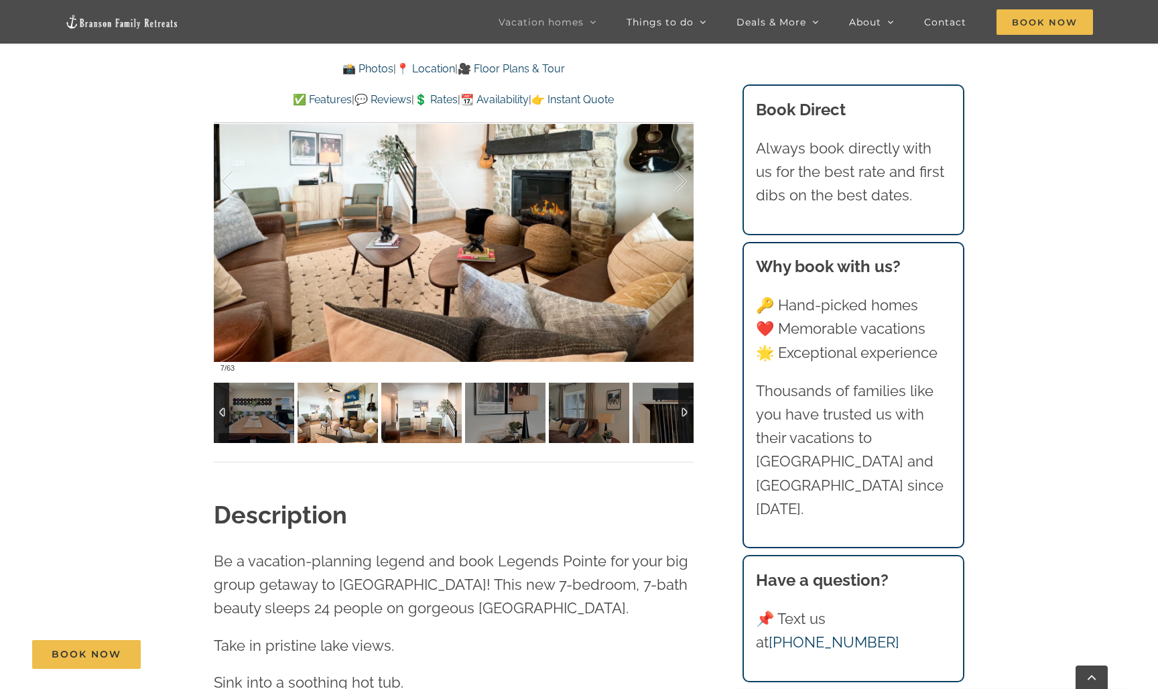
click at [426, 411] on img at bounding box center [421, 413] width 80 height 60
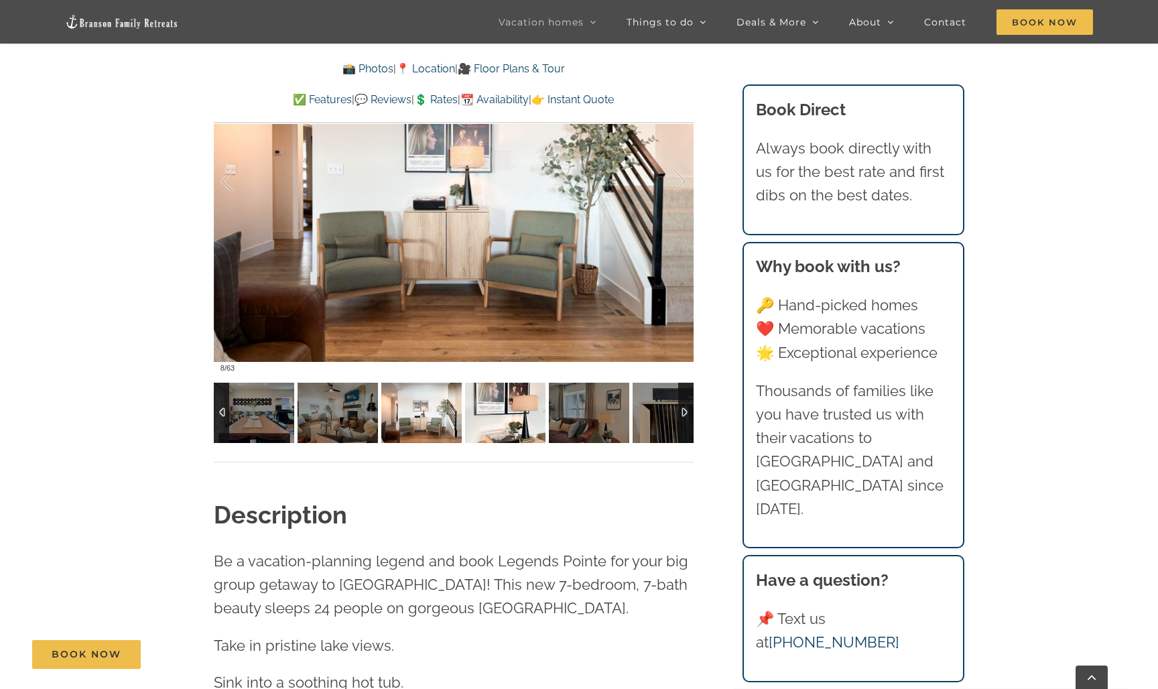
click at [493, 411] on img at bounding box center [505, 413] width 80 height 60
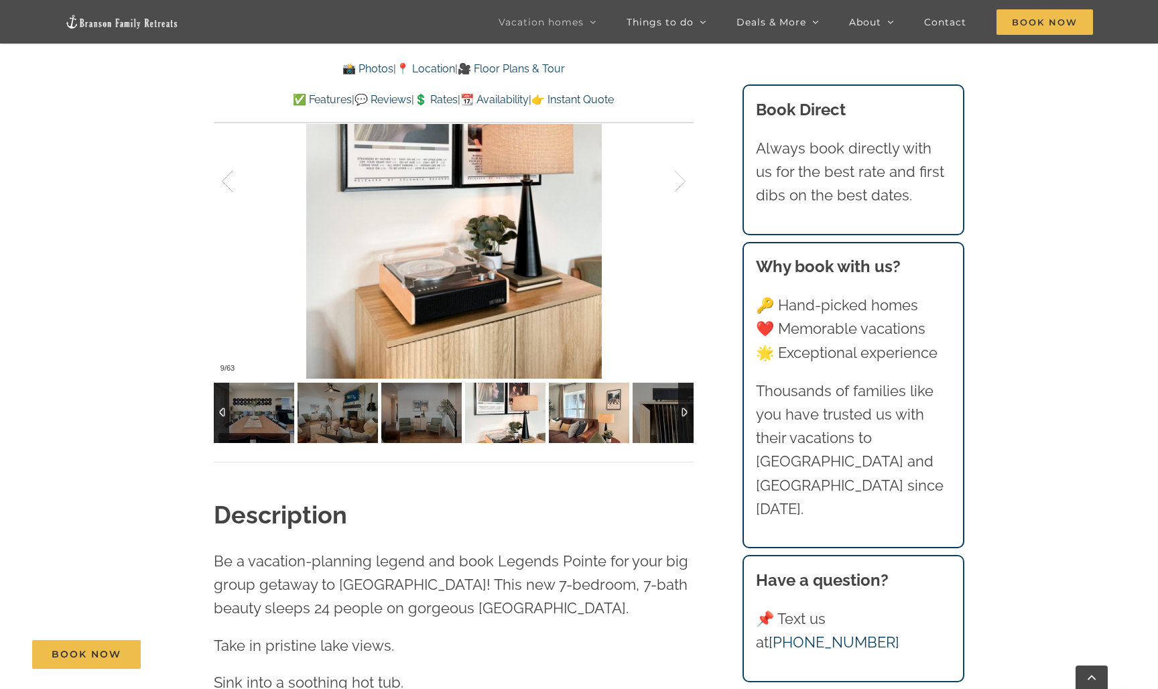
click at [588, 408] on img at bounding box center [589, 413] width 80 height 60
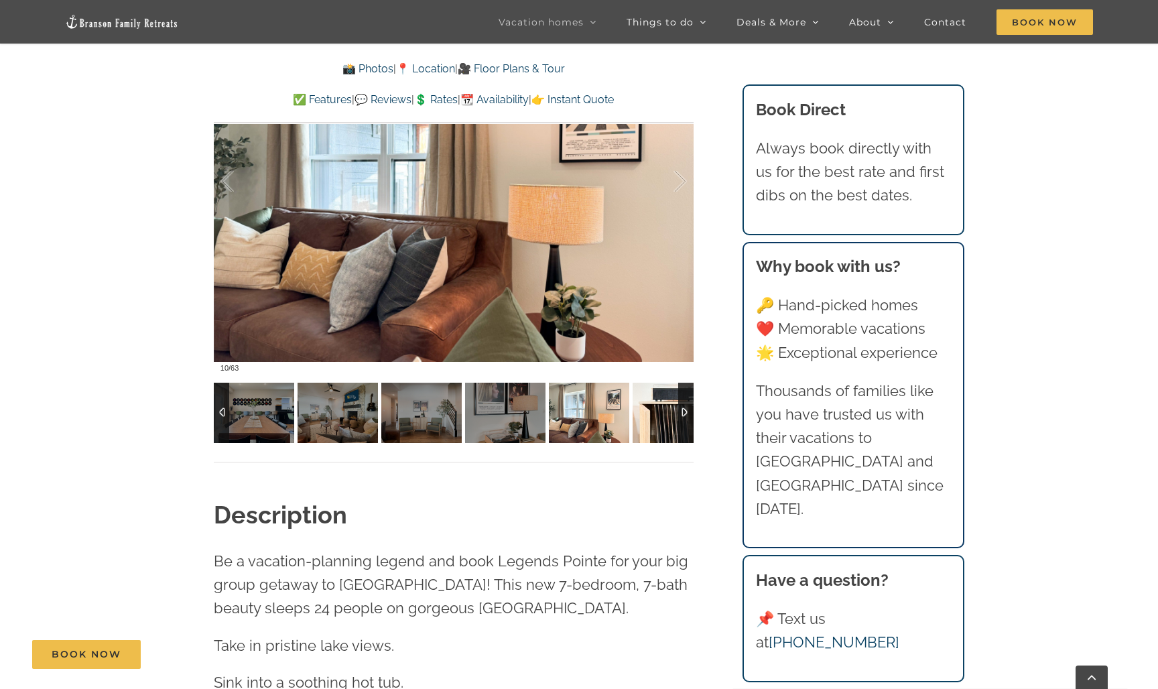
click at [669, 409] on img at bounding box center [673, 413] width 80 height 60
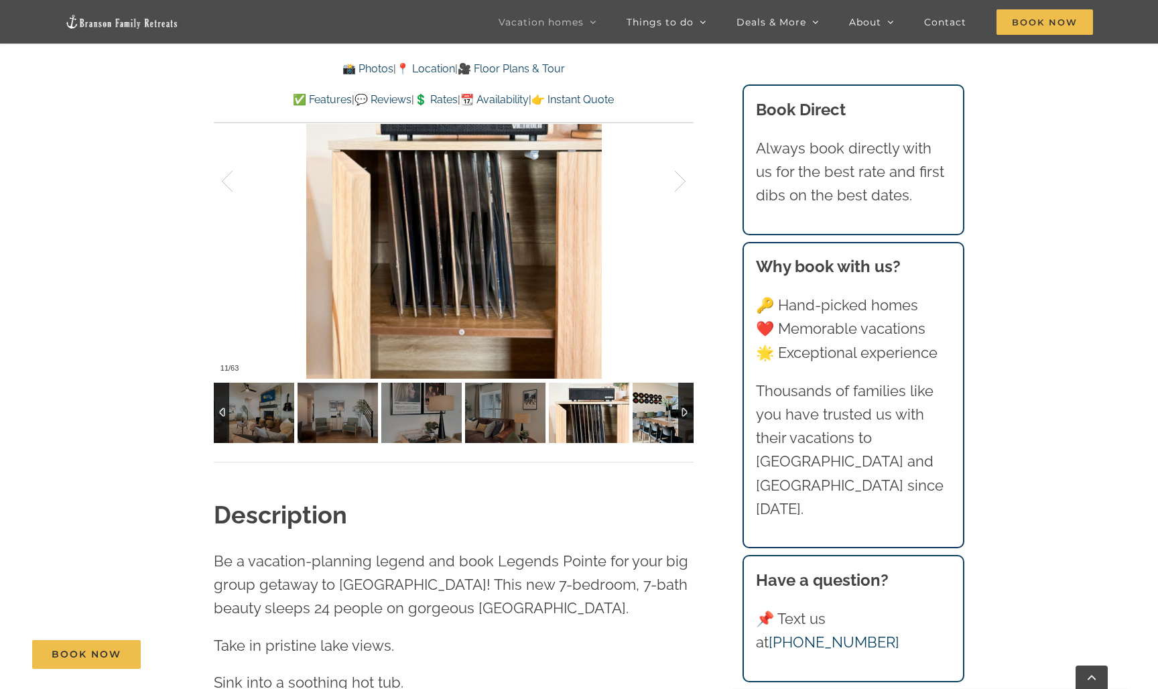
click at [669, 409] on img at bounding box center [673, 413] width 80 height 60
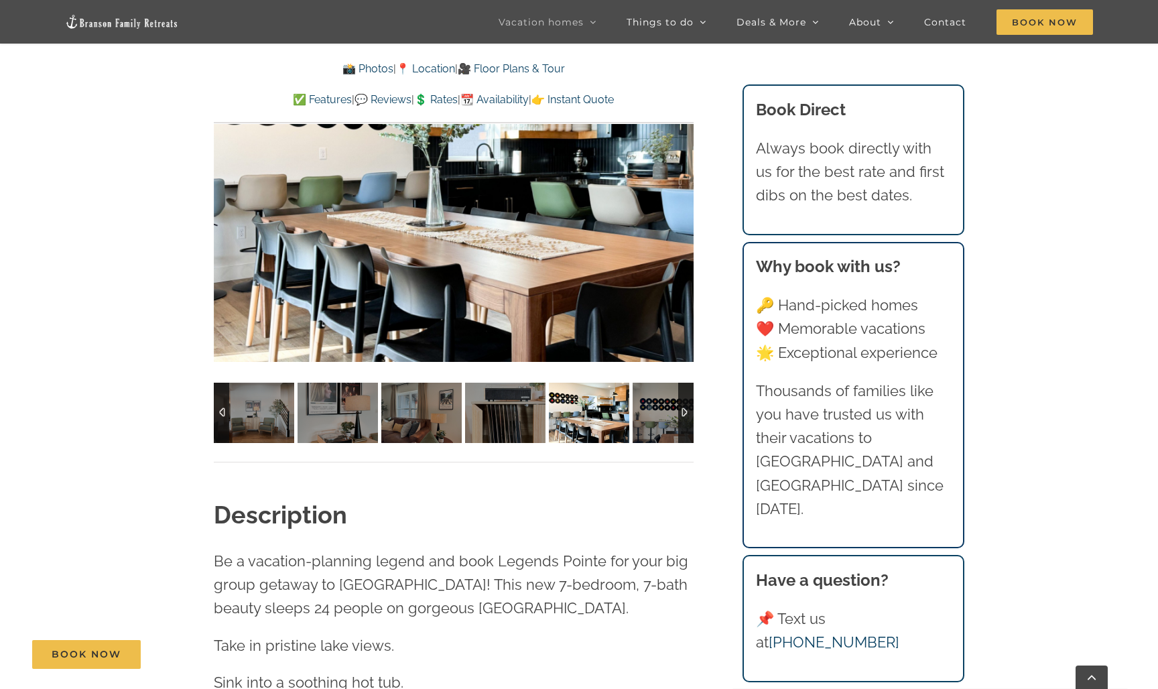
click at [669, 409] on img at bounding box center [673, 413] width 80 height 60
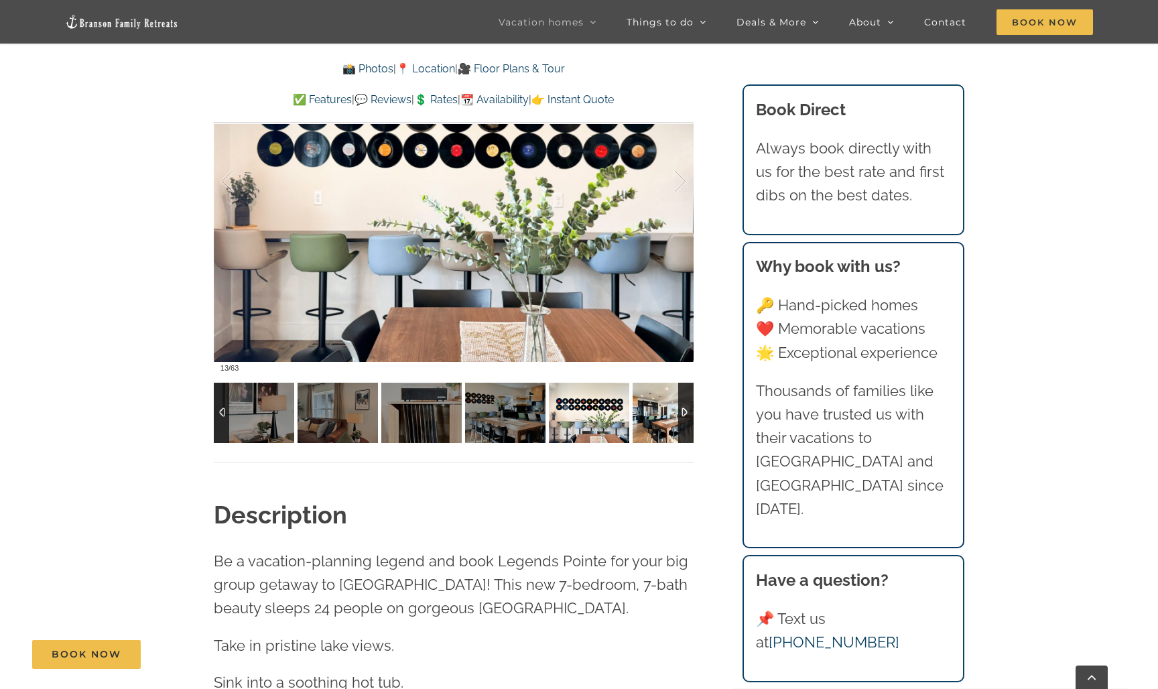
click at [669, 409] on img at bounding box center [673, 413] width 80 height 60
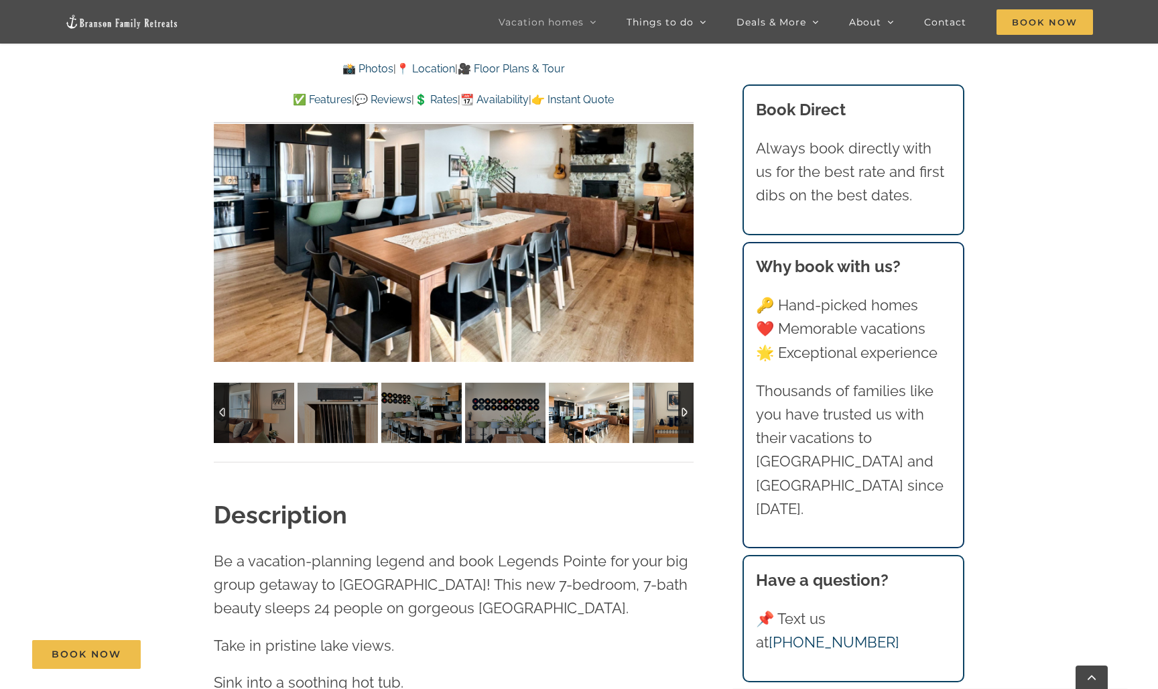
click at [669, 409] on img at bounding box center [673, 413] width 80 height 60
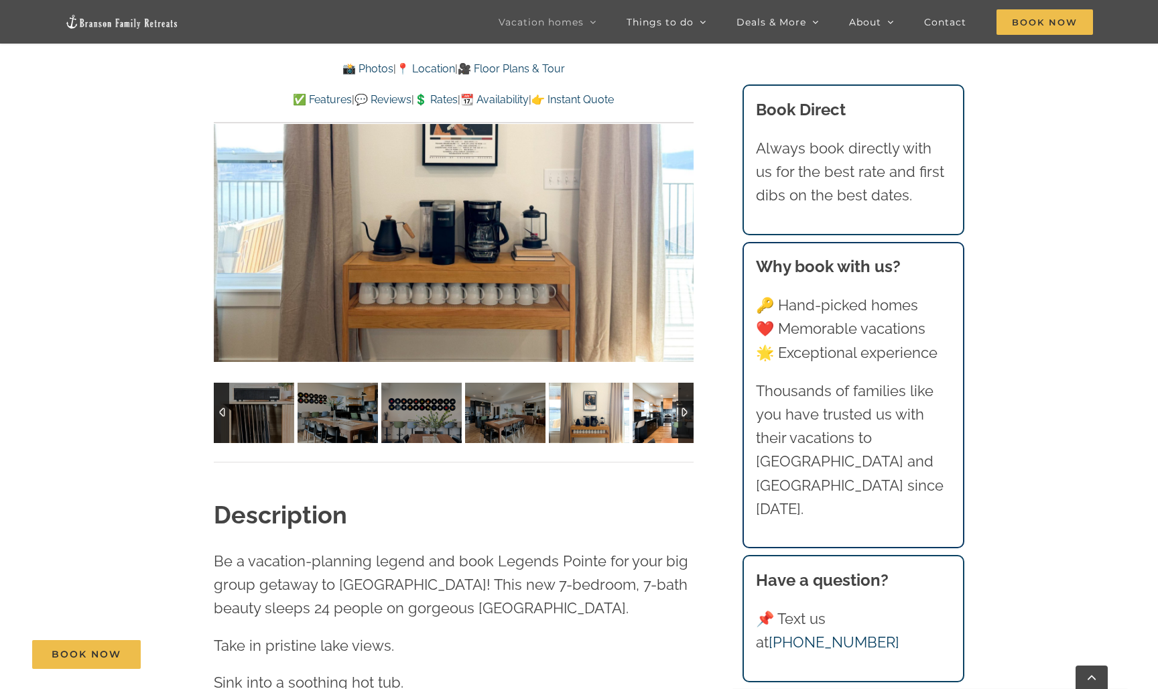
click at [669, 409] on img at bounding box center [673, 413] width 80 height 60
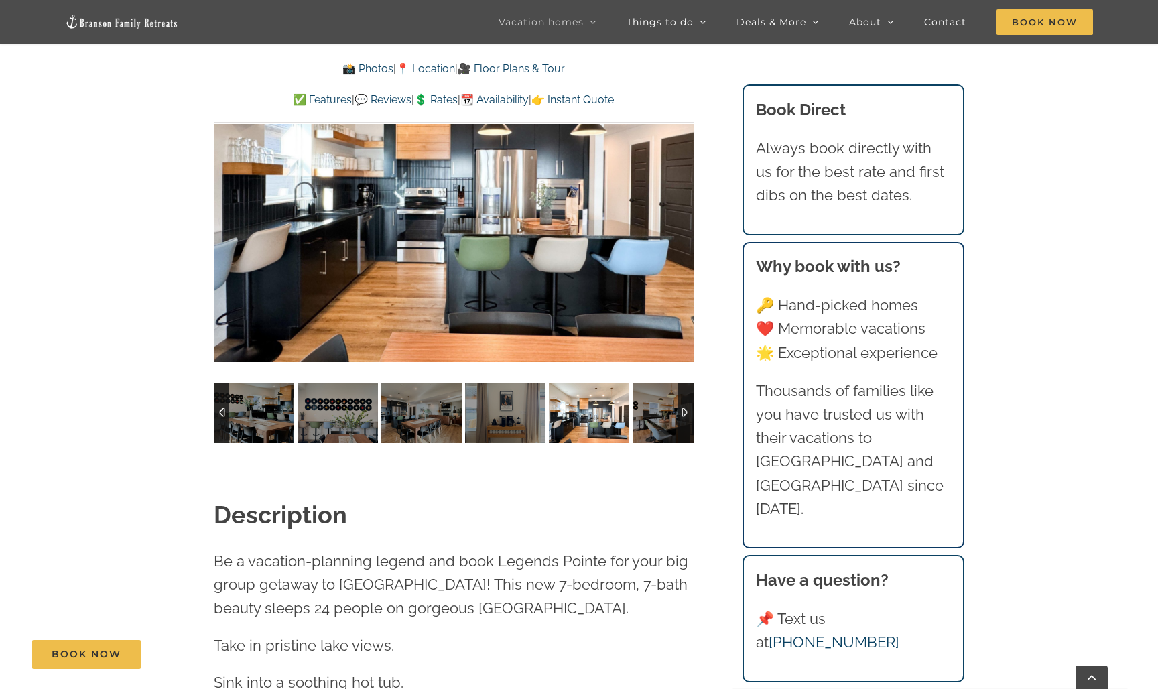
click at [669, 409] on img at bounding box center [673, 413] width 80 height 60
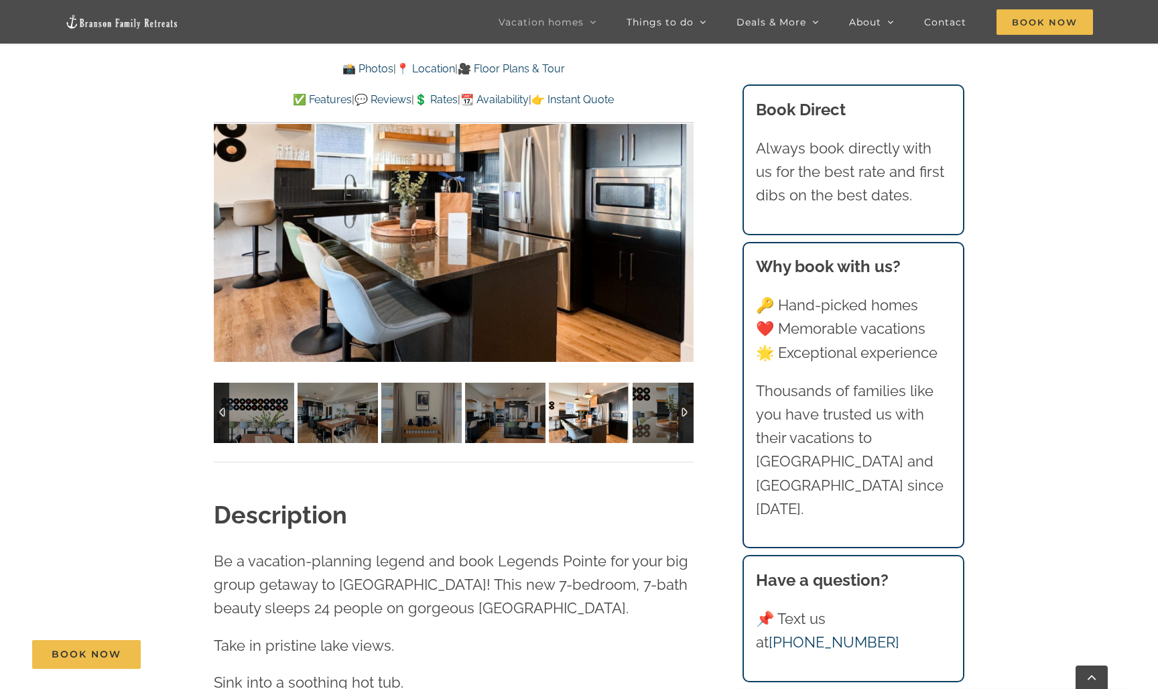
click at [669, 409] on img at bounding box center [673, 413] width 80 height 60
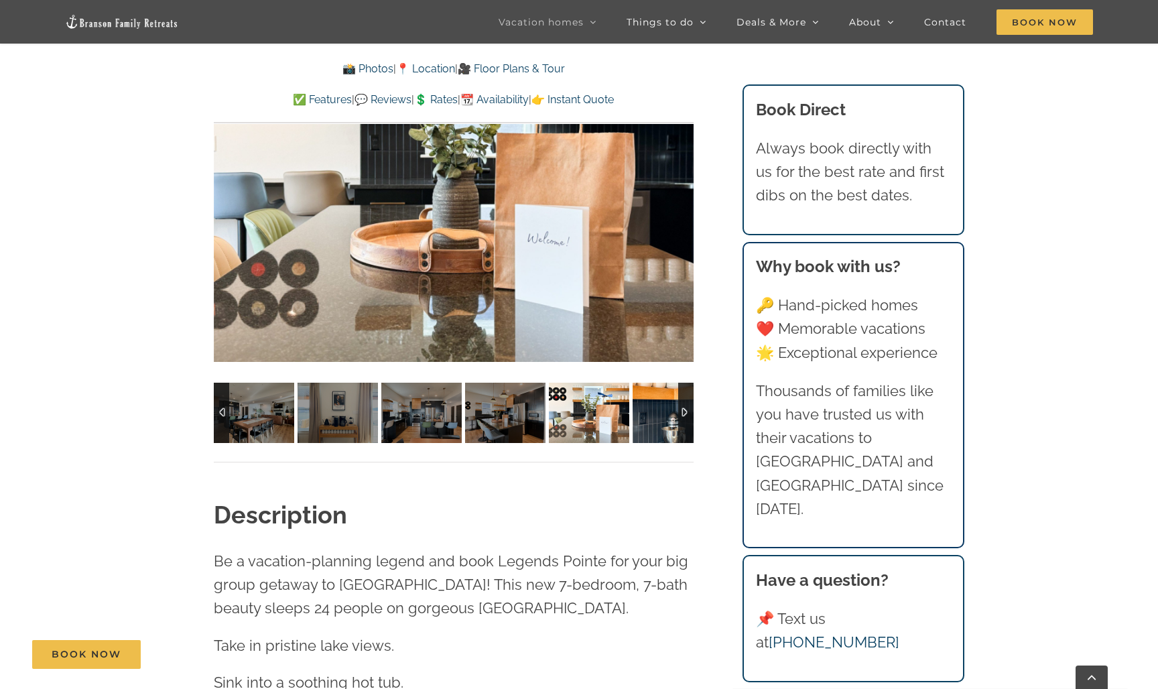
click at [669, 409] on img at bounding box center [673, 413] width 80 height 60
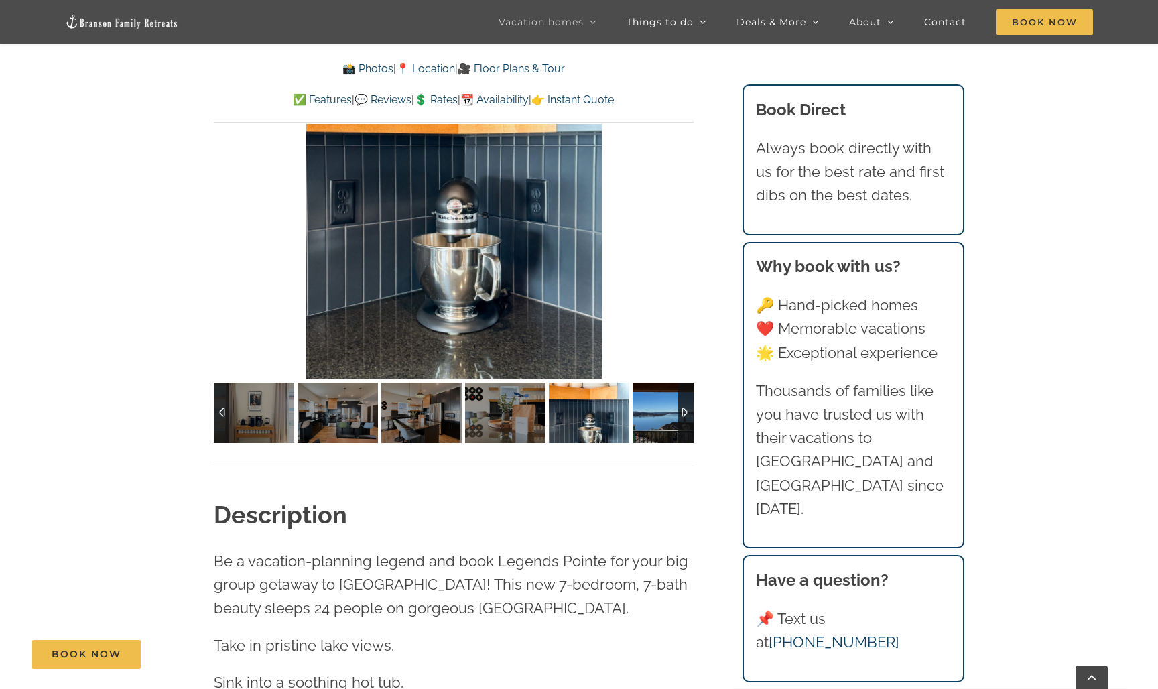
click at [669, 409] on img at bounding box center [673, 413] width 80 height 60
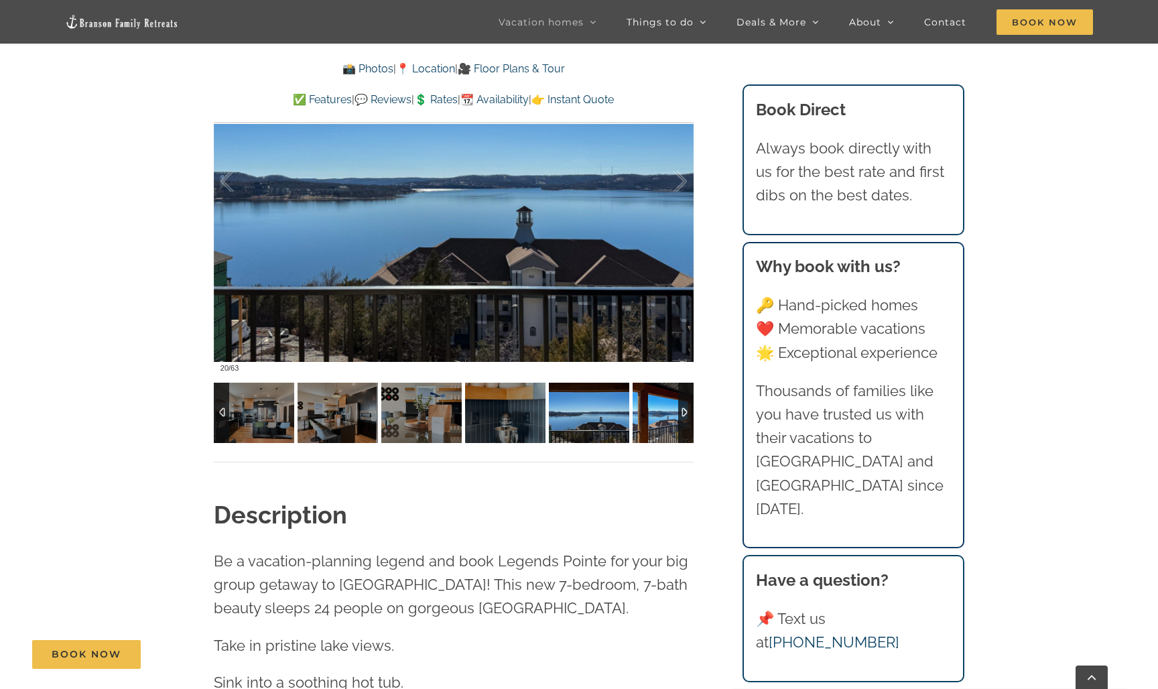
click at [669, 409] on img at bounding box center [673, 413] width 80 height 60
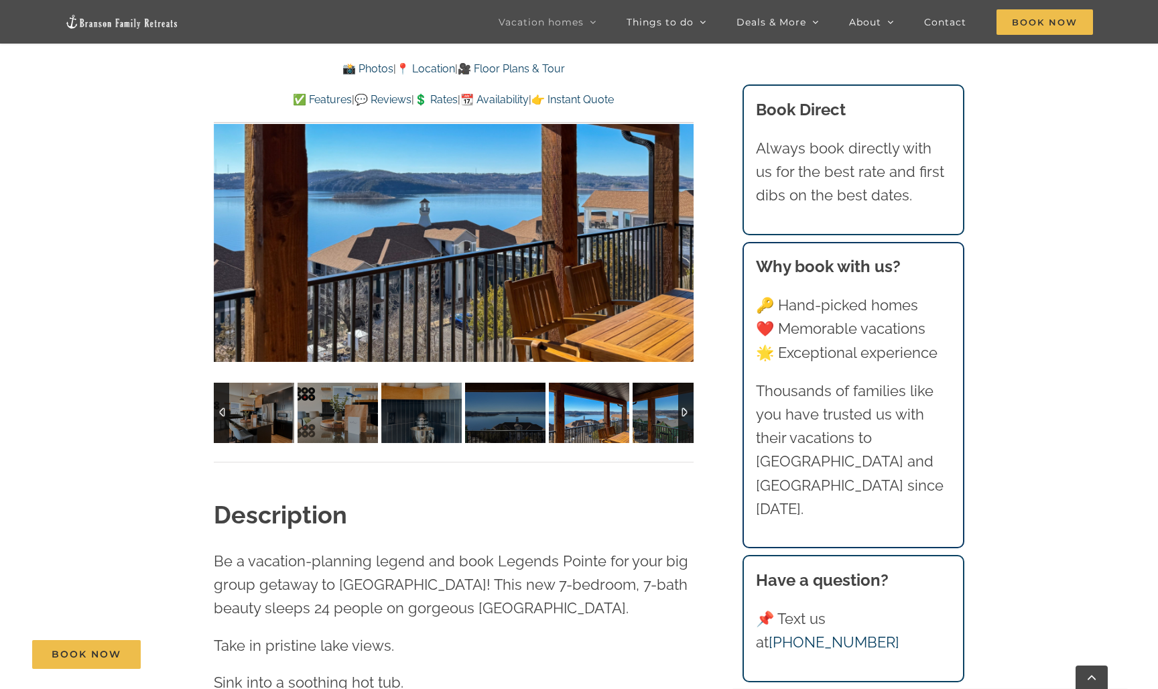
click at [669, 409] on img at bounding box center [673, 413] width 80 height 60
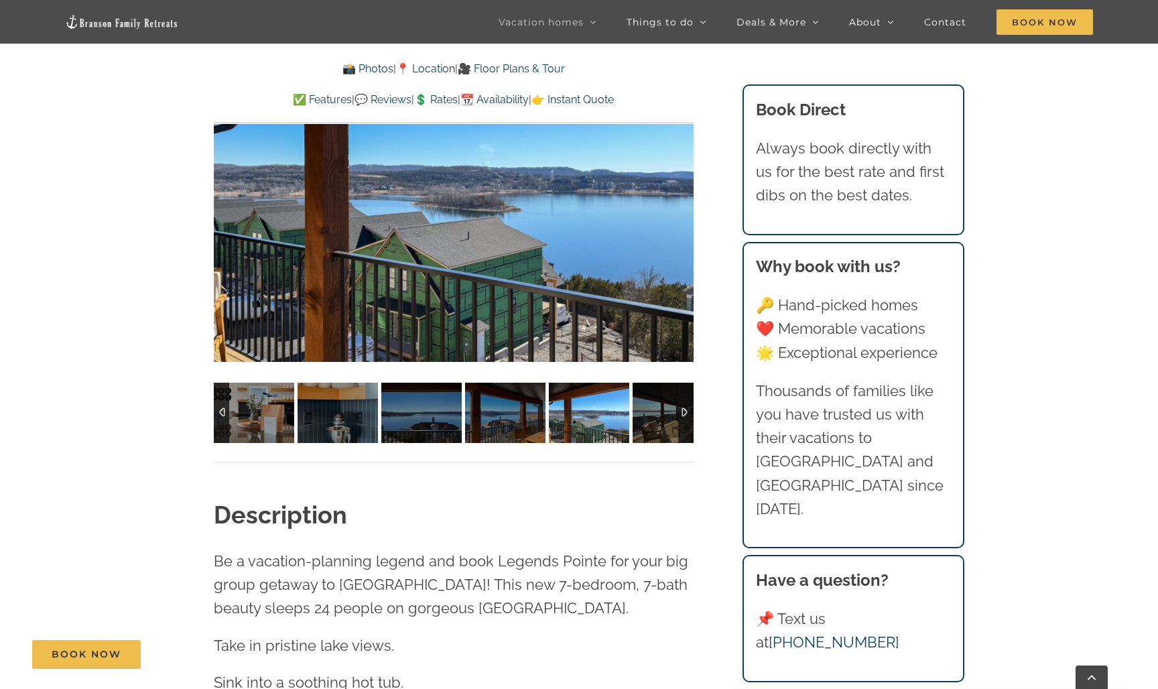
click at [669, 409] on img at bounding box center [673, 413] width 80 height 60
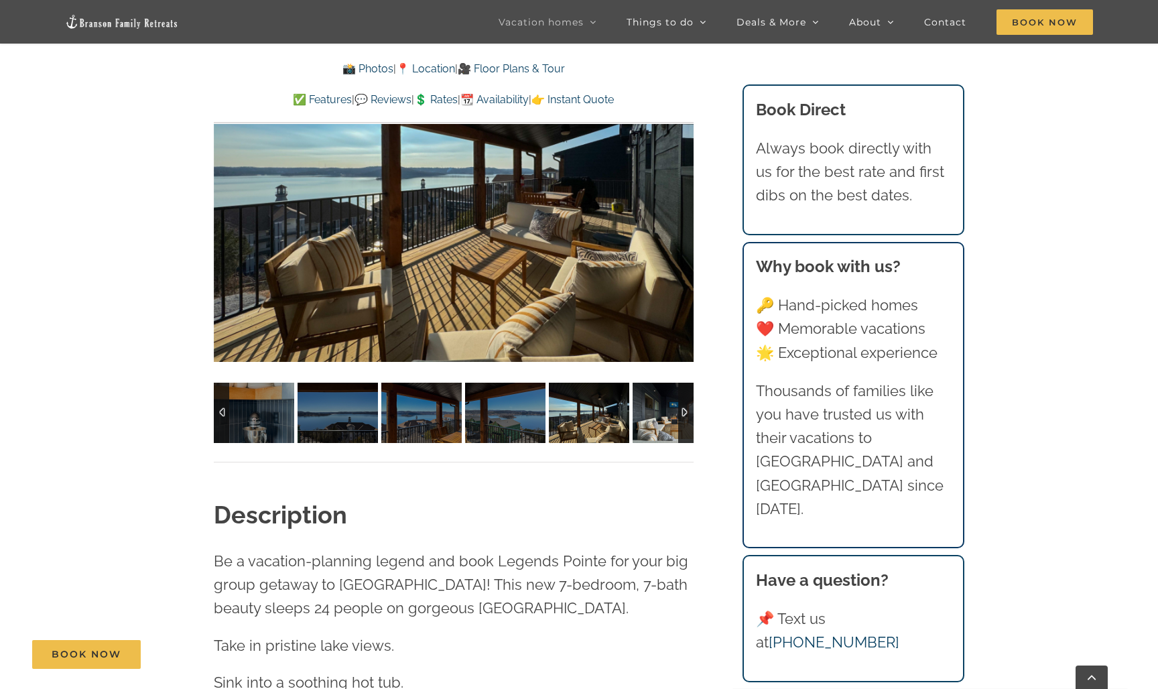
click at [669, 409] on img at bounding box center [673, 413] width 80 height 60
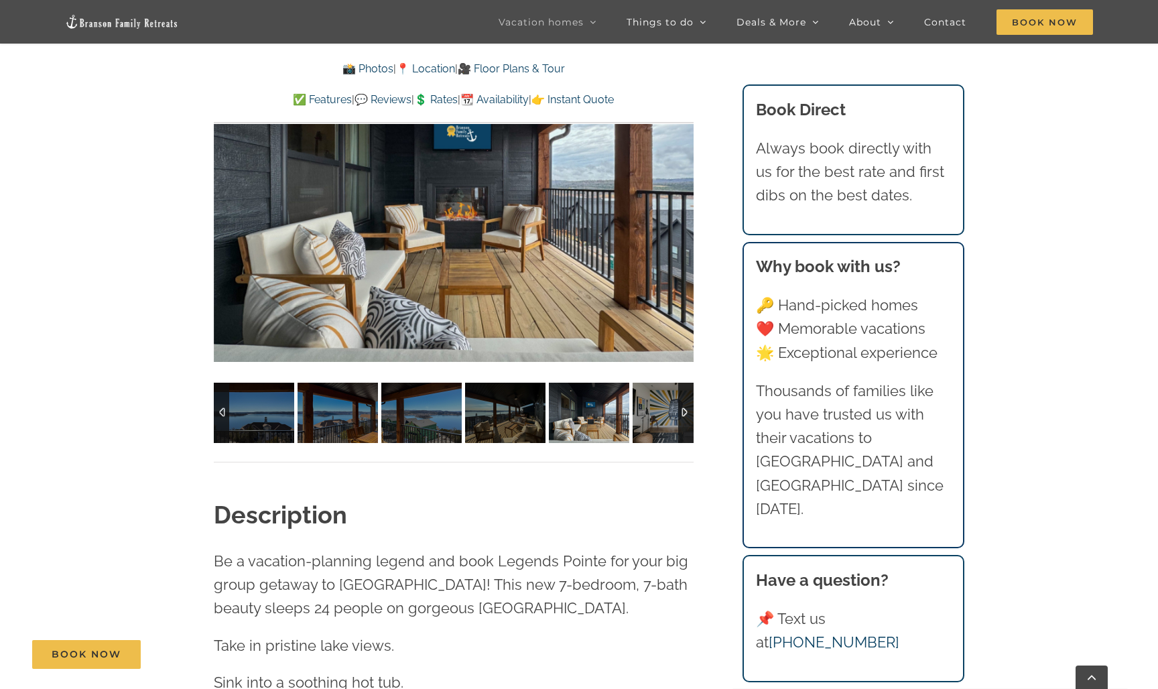
click at [669, 409] on img at bounding box center [673, 413] width 80 height 60
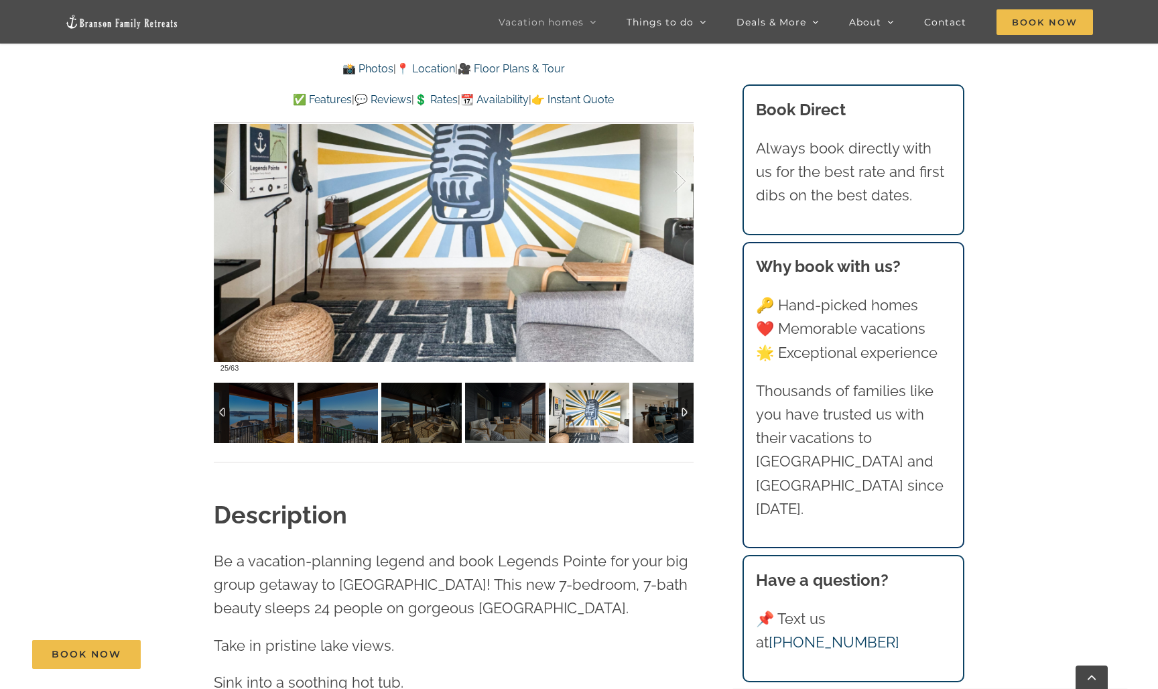
click at [669, 409] on img at bounding box center [673, 413] width 80 height 60
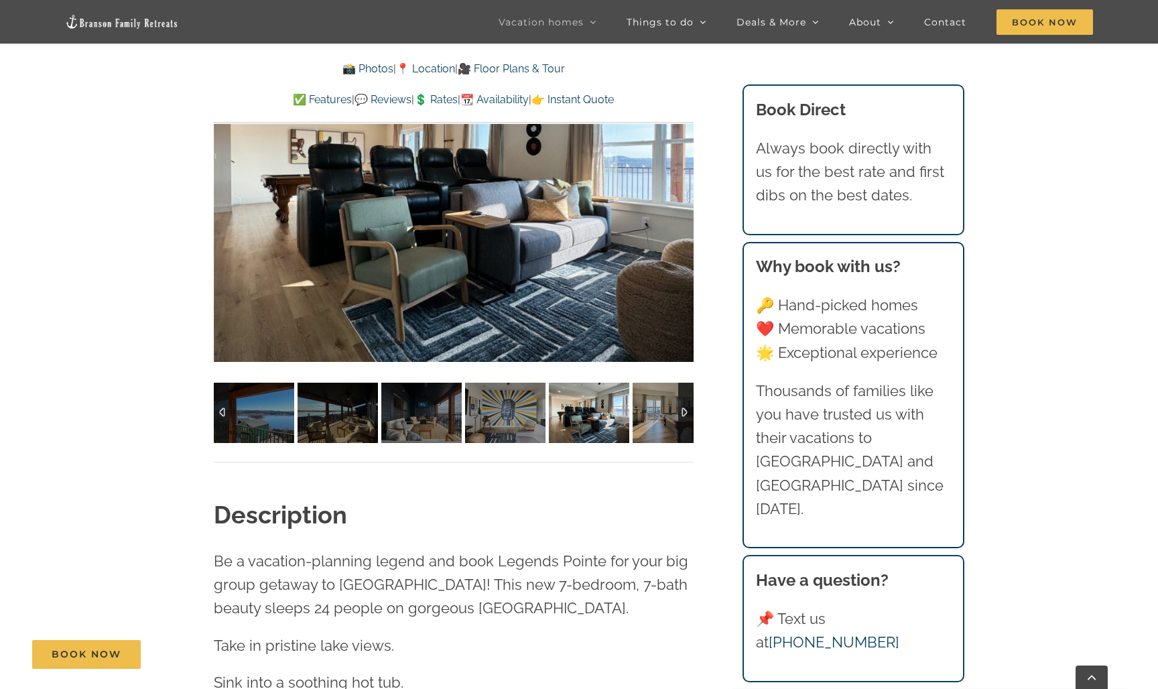
click at [669, 409] on img at bounding box center [673, 413] width 80 height 60
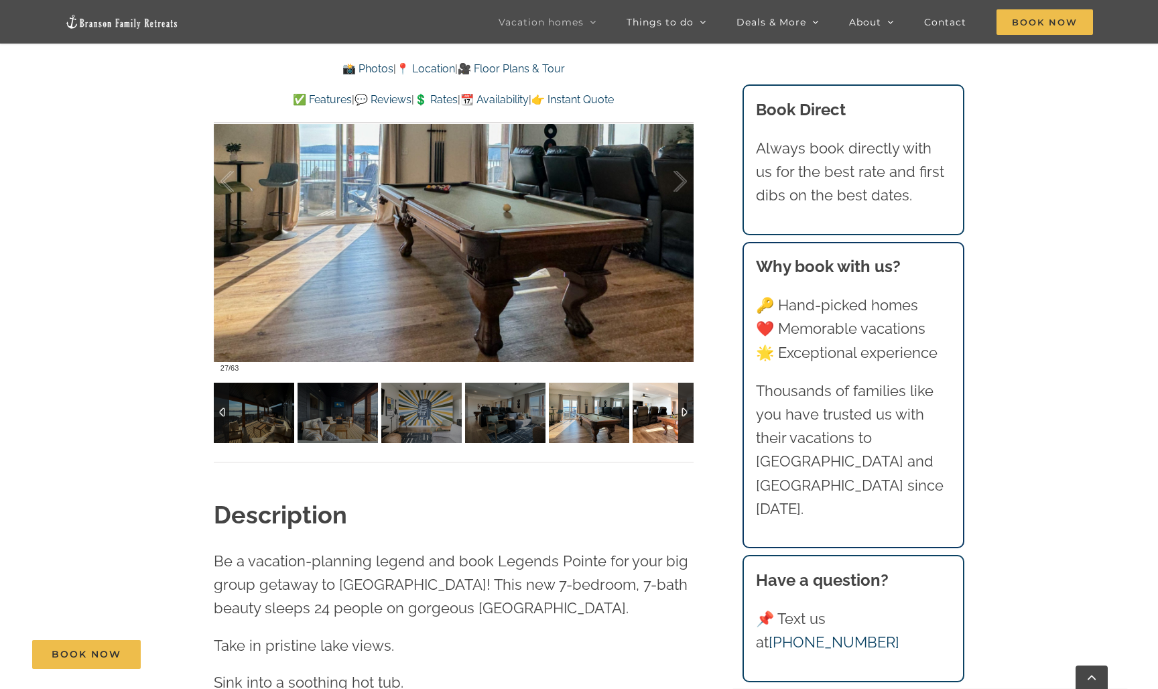
click at [669, 409] on img at bounding box center [673, 413] width 80 height 60
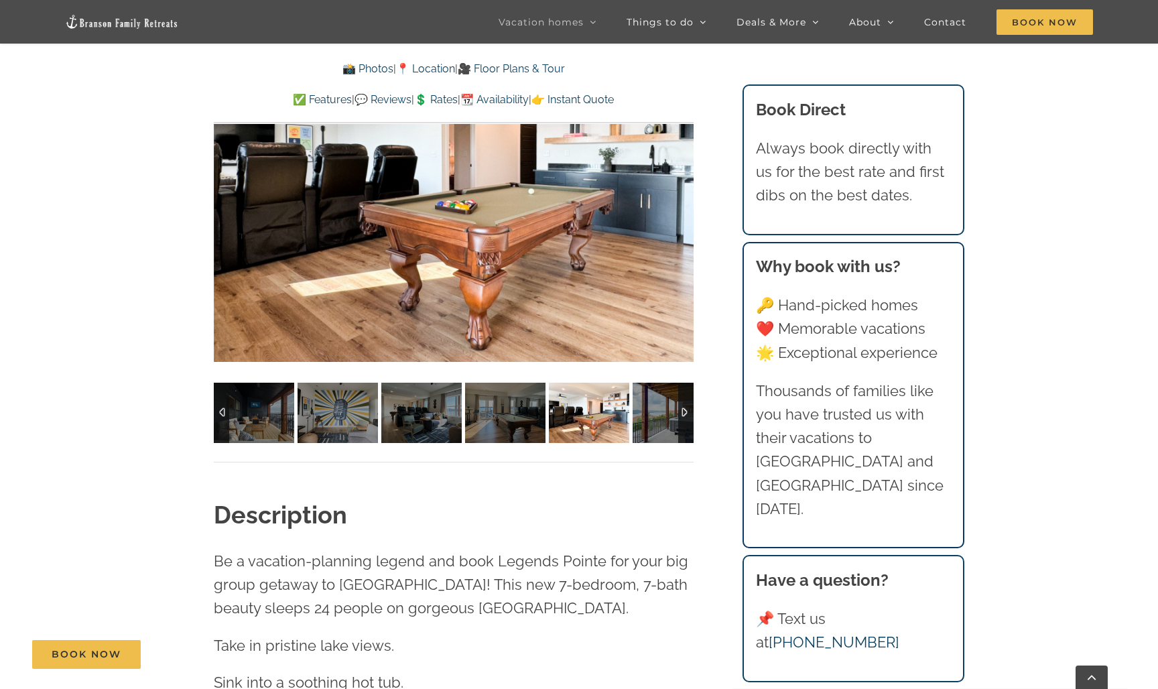
click at [669, 409] on img at bounding box center [673, 413] width 80 height 60
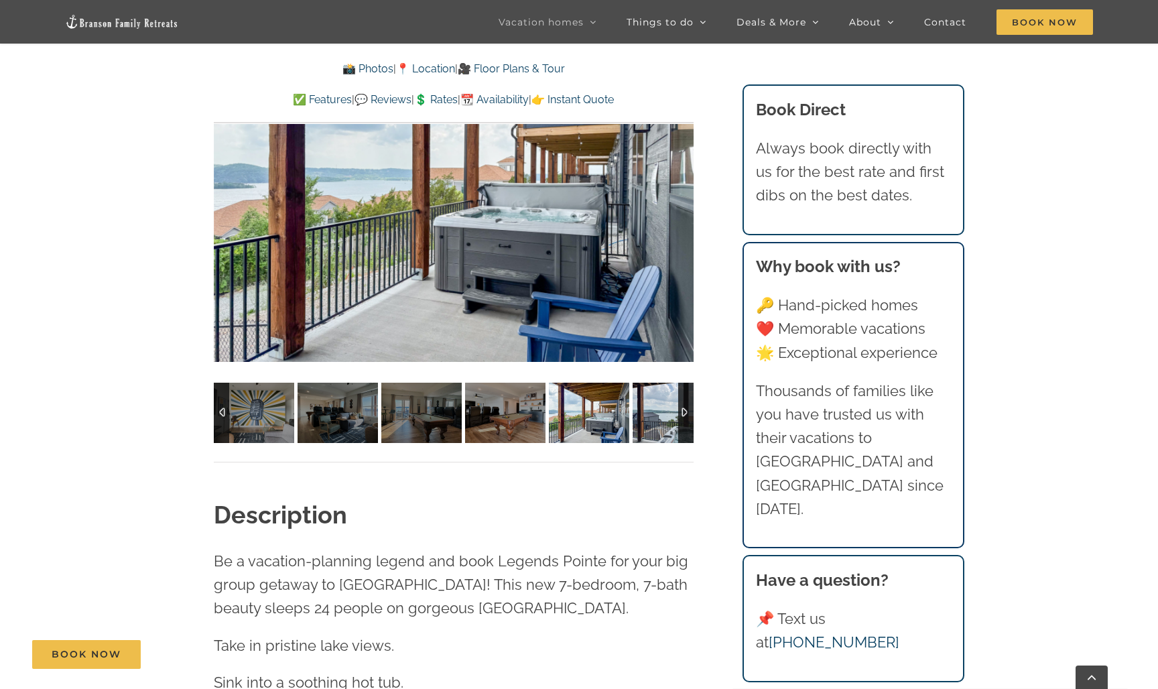
click at [669, 409] on img at bounding box center [673, 413] width 80 height 60
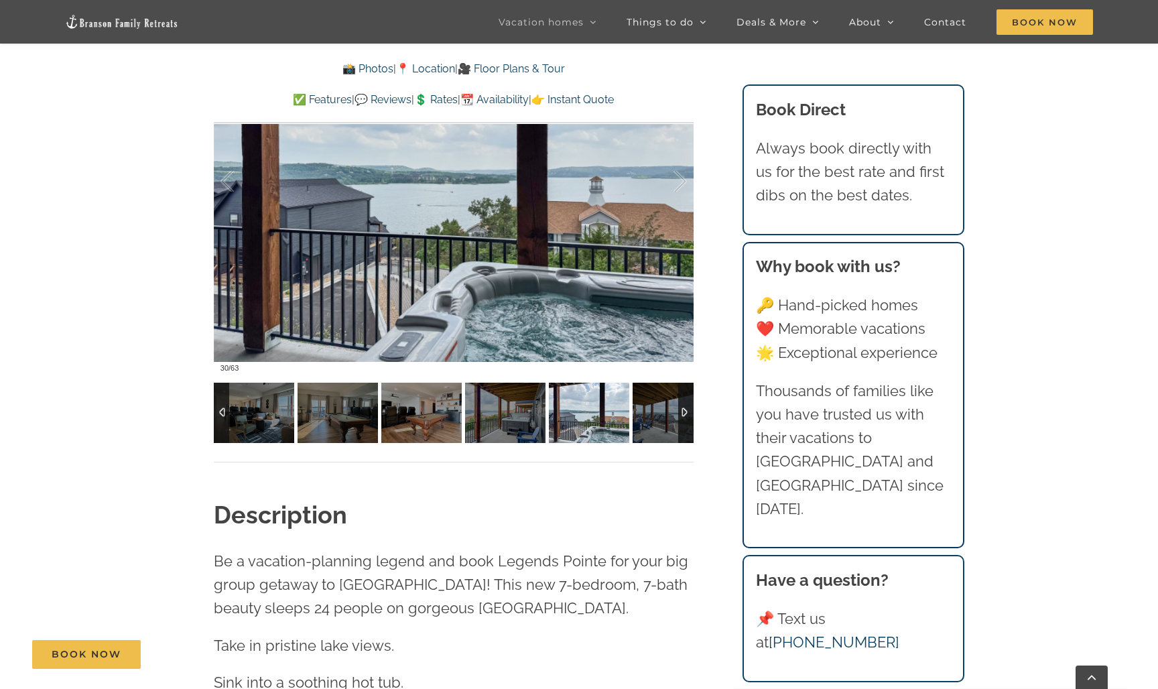
click at [669, 409] on img at bounding box center [673, 413] width 80 height 60
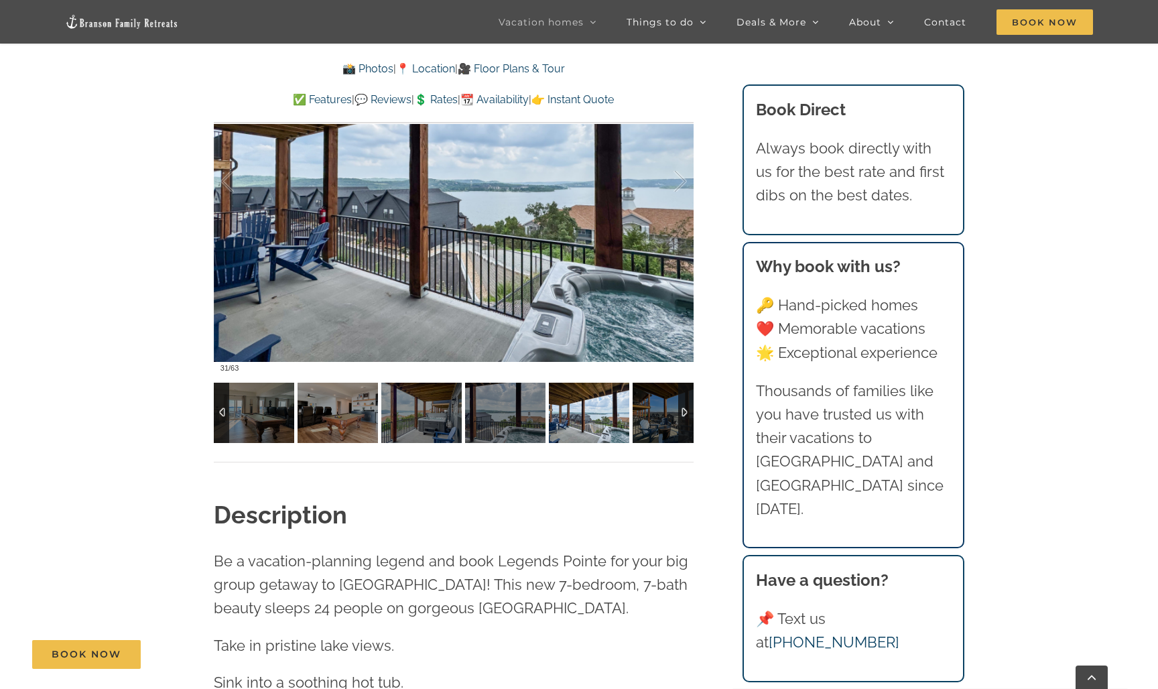
click at [669, 409] on img at bounding box center [673, 413] width 80 height 60
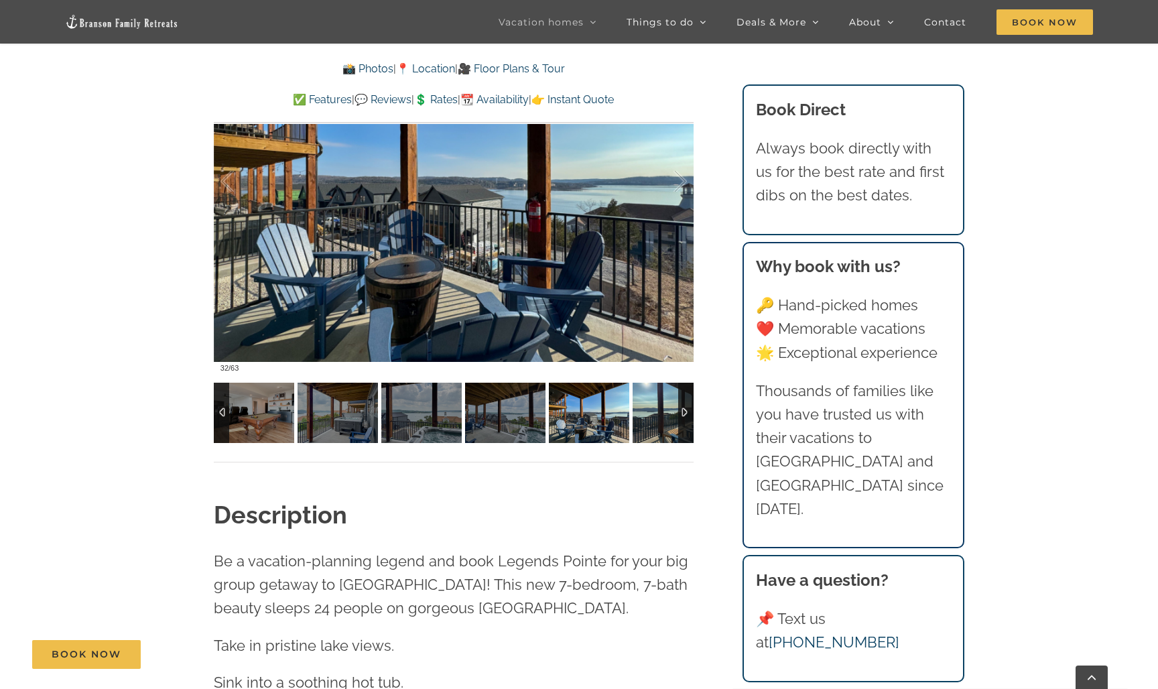
click at [669, 409] on img at bounding box center [673, 413] width 80 height 60
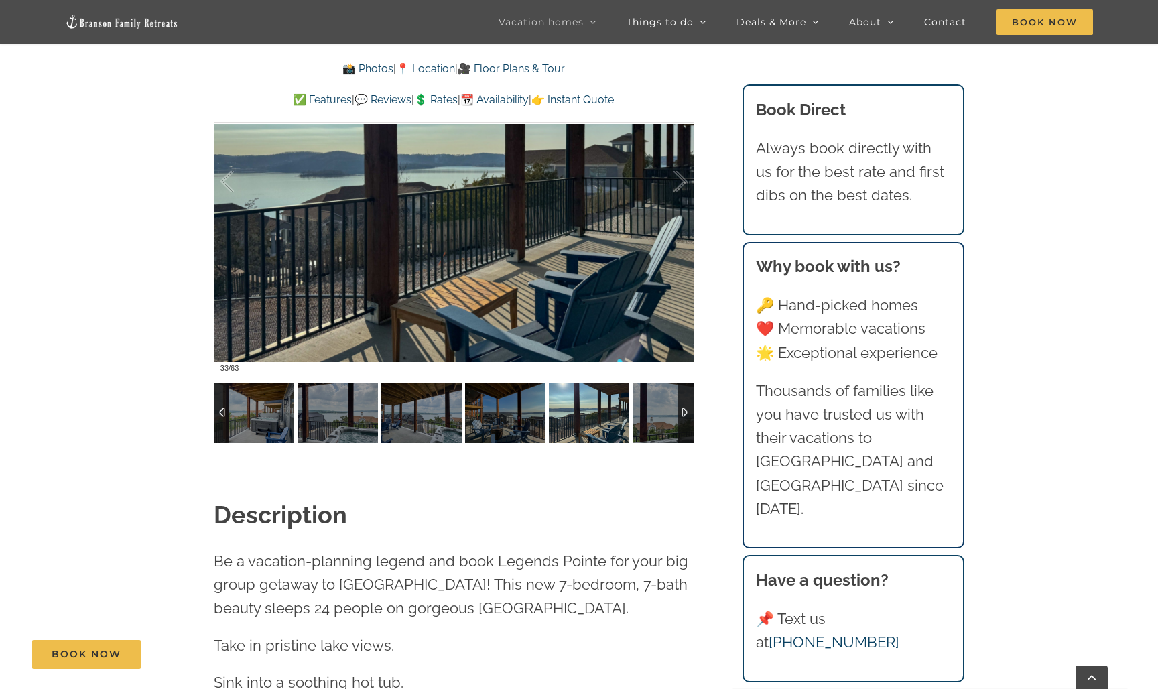
click at [669, 409] on img at bounding box center [673, 413] width 80 height 60
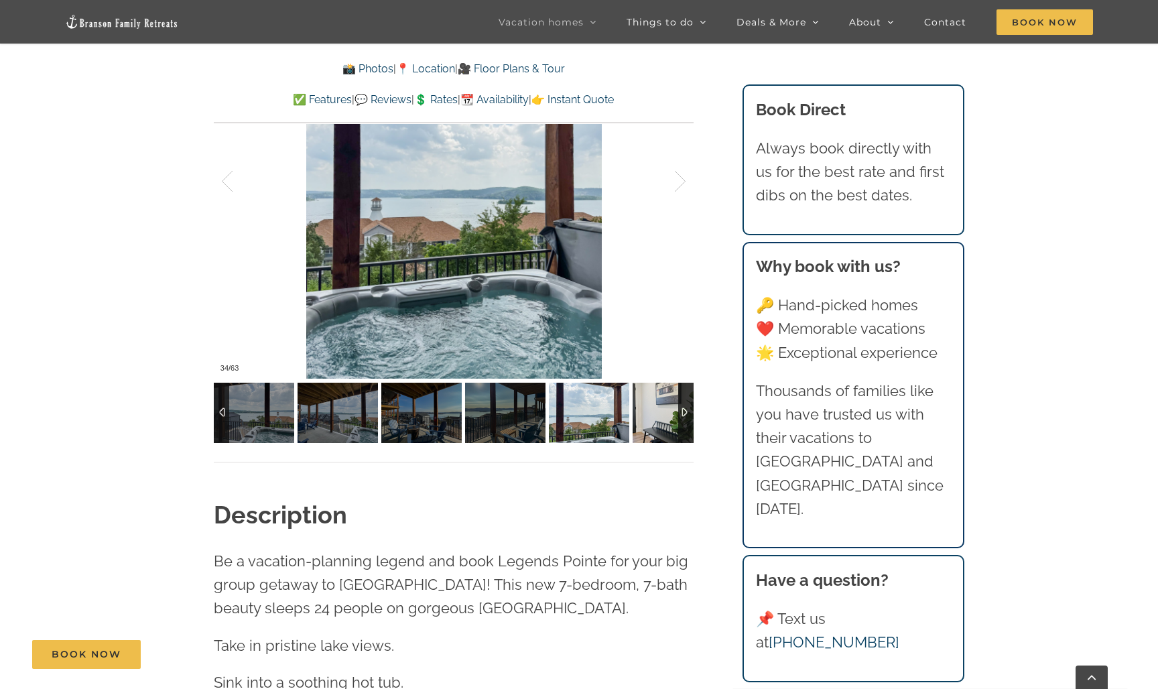
click at [669, 409] on img at bounding box center [673, 413] width 80 height 60
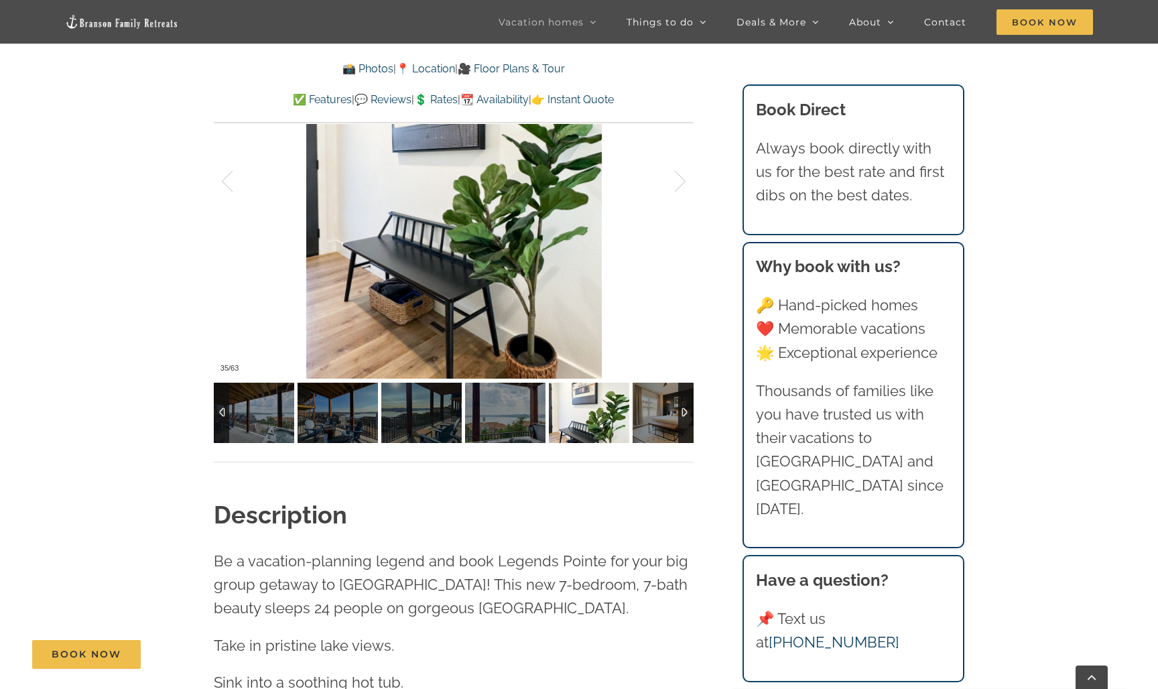
click at [669, 409] on img at bounding box center [673, 413] width 80 height 60
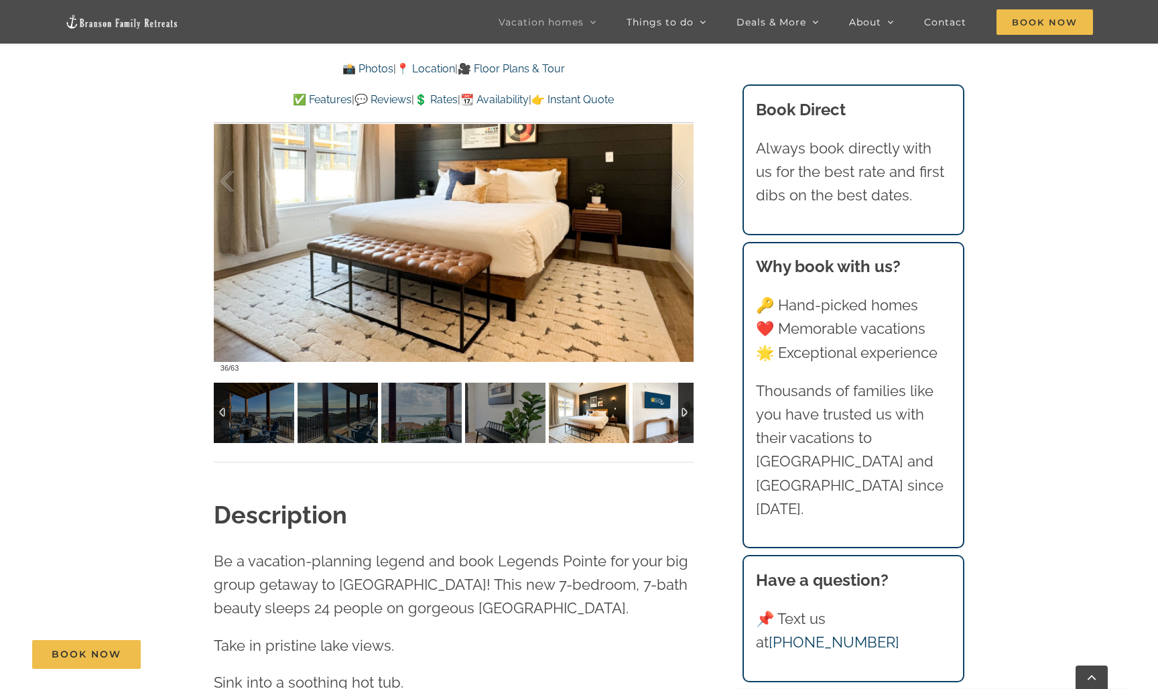
click at [669, 409] on img at bounding box center [673, 413] width 80 height 60
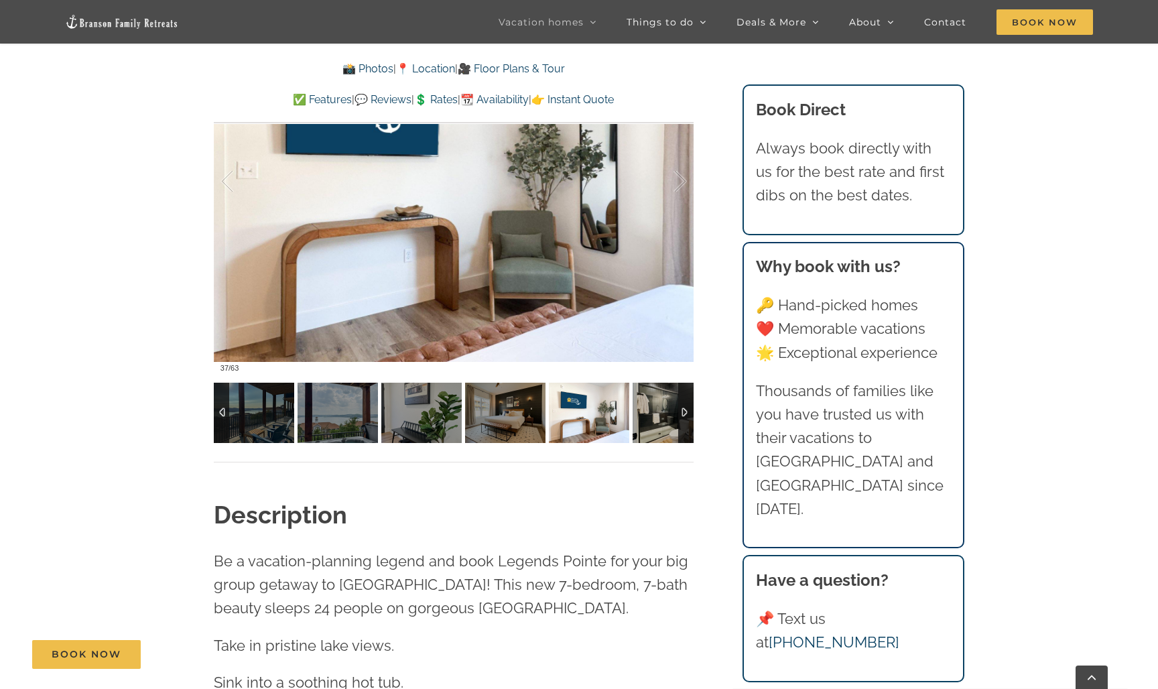
click at [669, 409] on img at bounding box center [673, 413] width 80 height 60
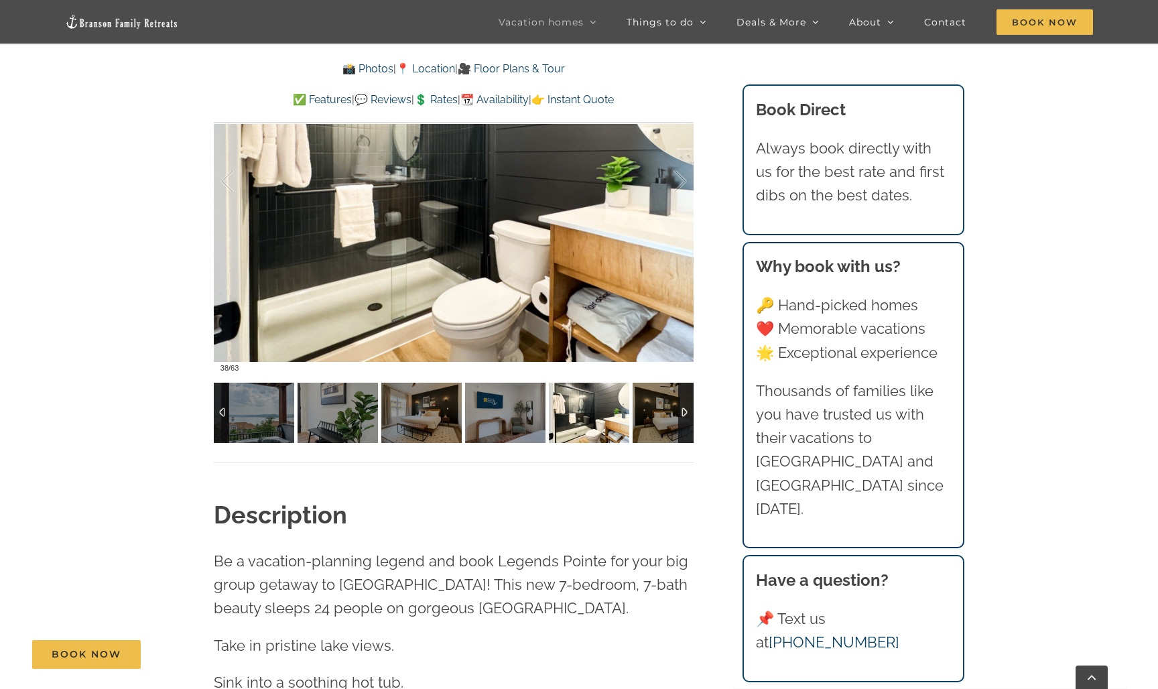
click at [669, 409] on img at bounding box center [673, 413] width 80 height 60
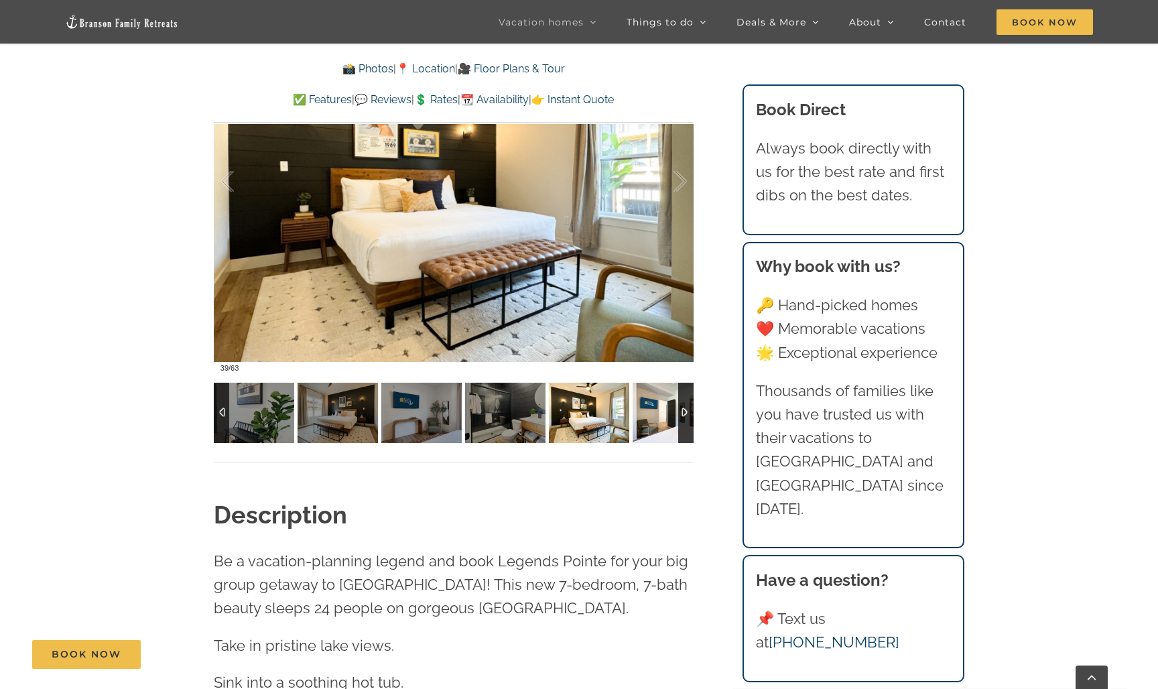
click at [669, 409] on img at bounding box center [673, 413] width 80 height 60
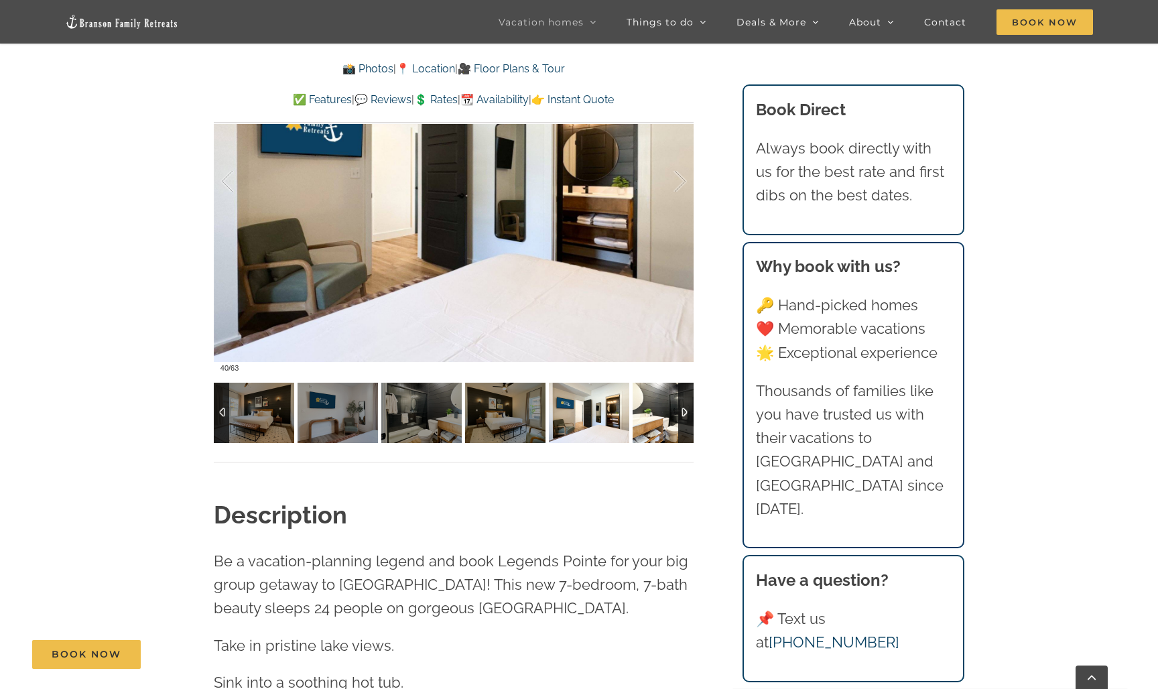
click at [671, 415] on img at bounding box center [673, 413] width 80 height 60
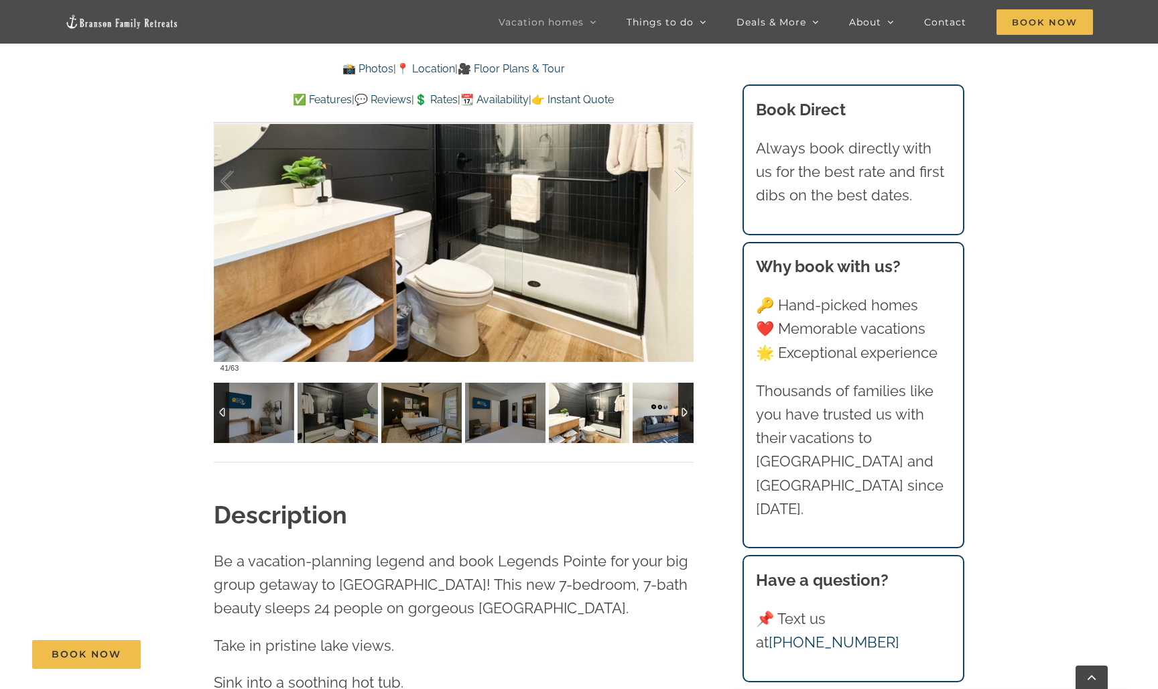
click at [671, 415] on img at bounding box center [673, 413] width 80 height 60
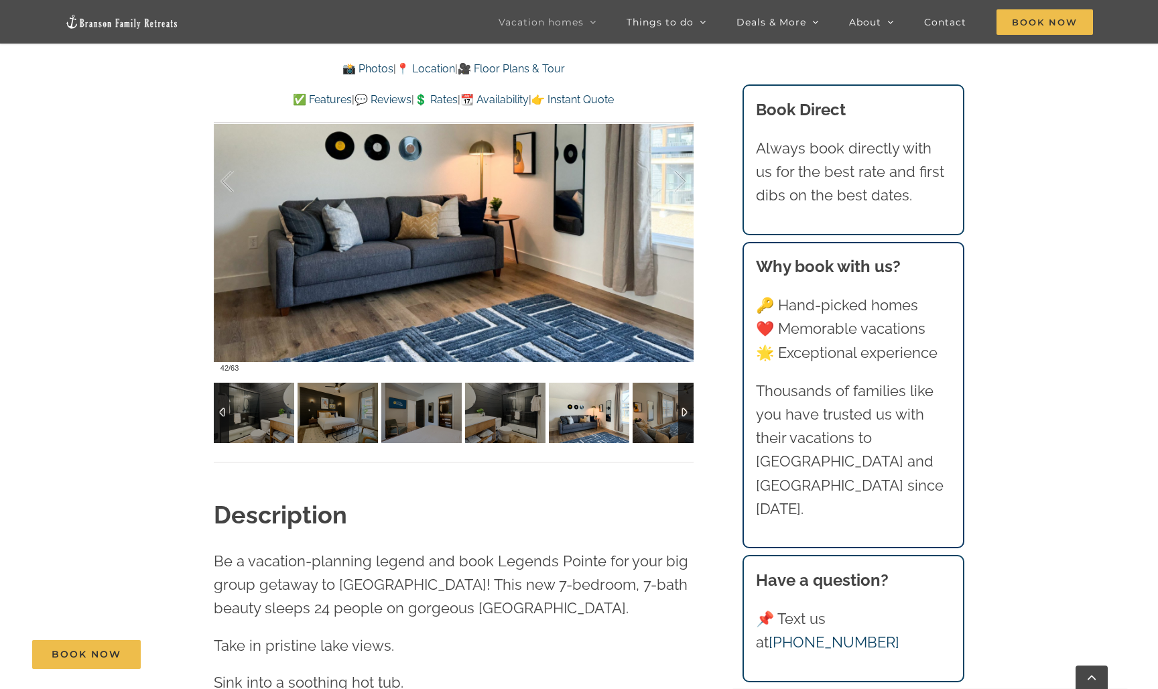
click at [671, 415] on img at bounding box center [673, 413] width 80 height 60
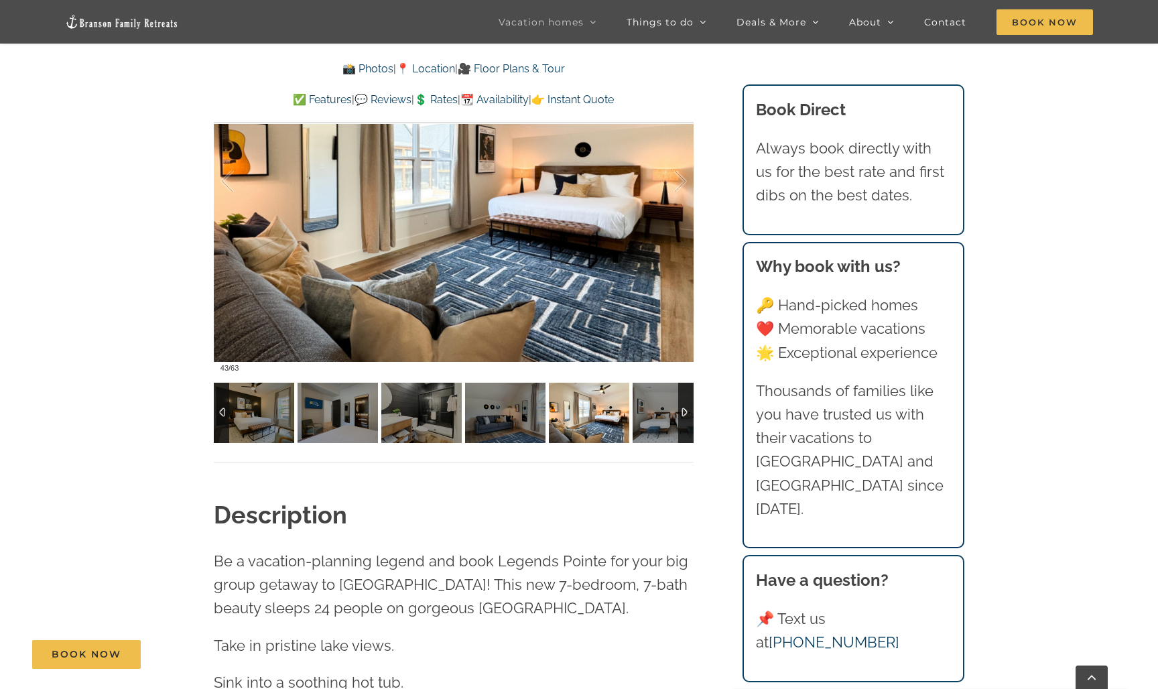
click at [671, 415] on img at bounding box center [673, 413] width 80 height 60
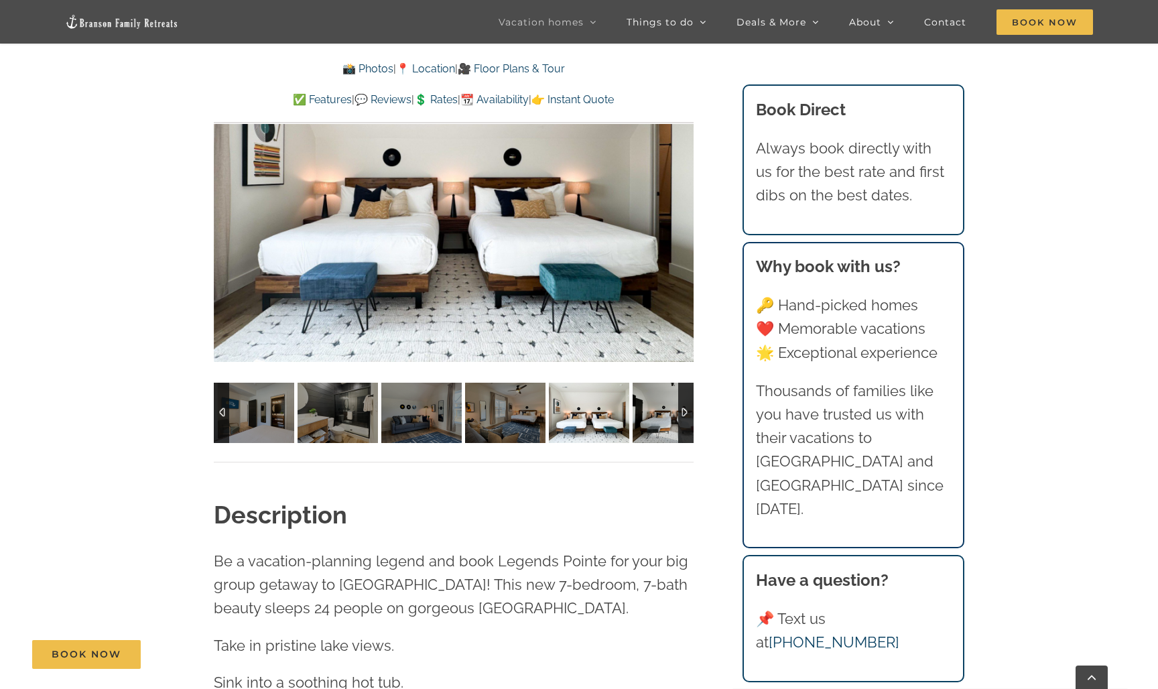
click at [671, 415] on img at bounding box center [673, 413] width 80 height 60
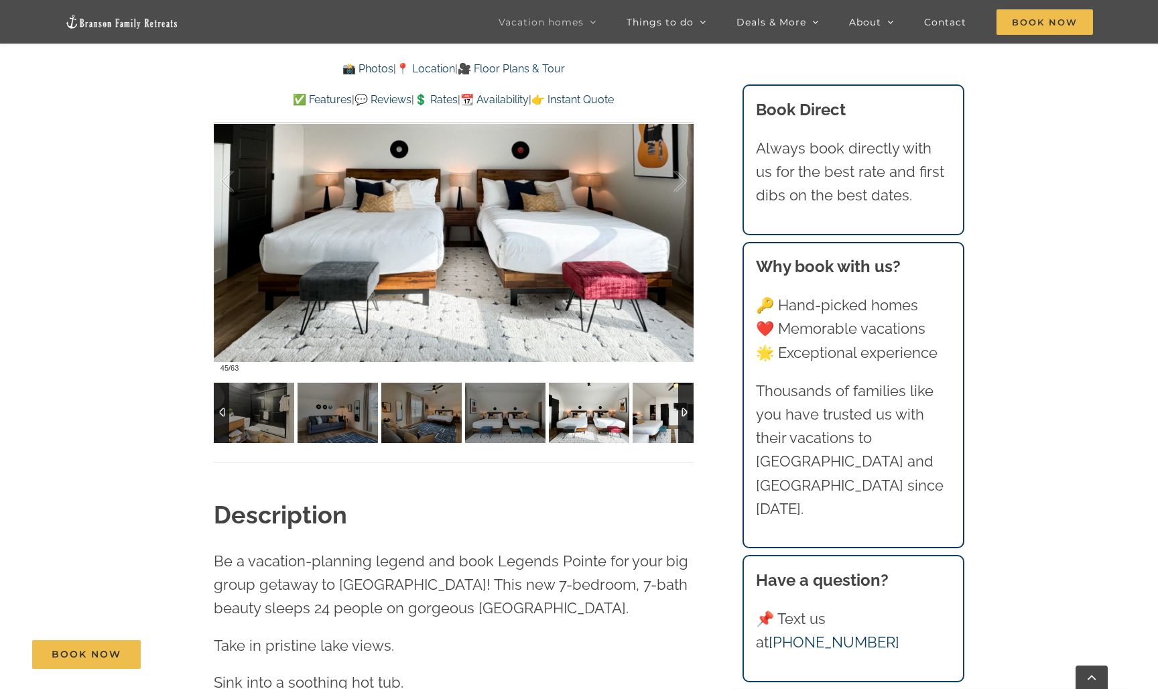
click at [671, 415] on img at bounding box center [673, 413] width 80 height 60
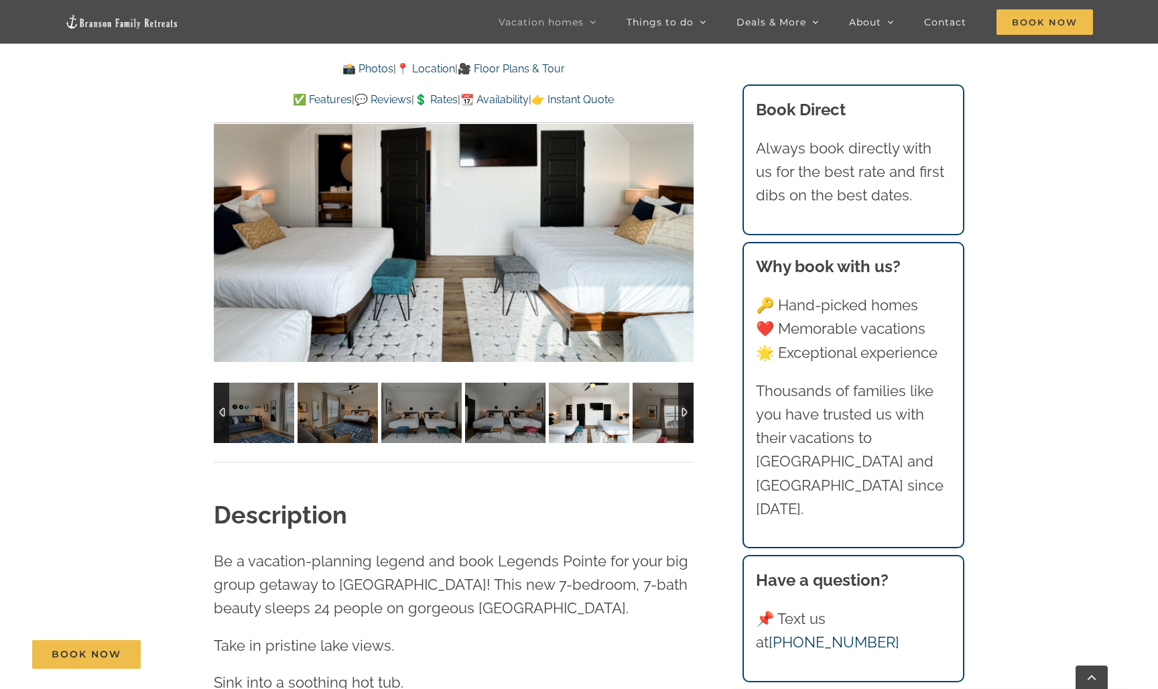
click at [671, 415] on img at bounding box center [673, 413] width 80 height 60
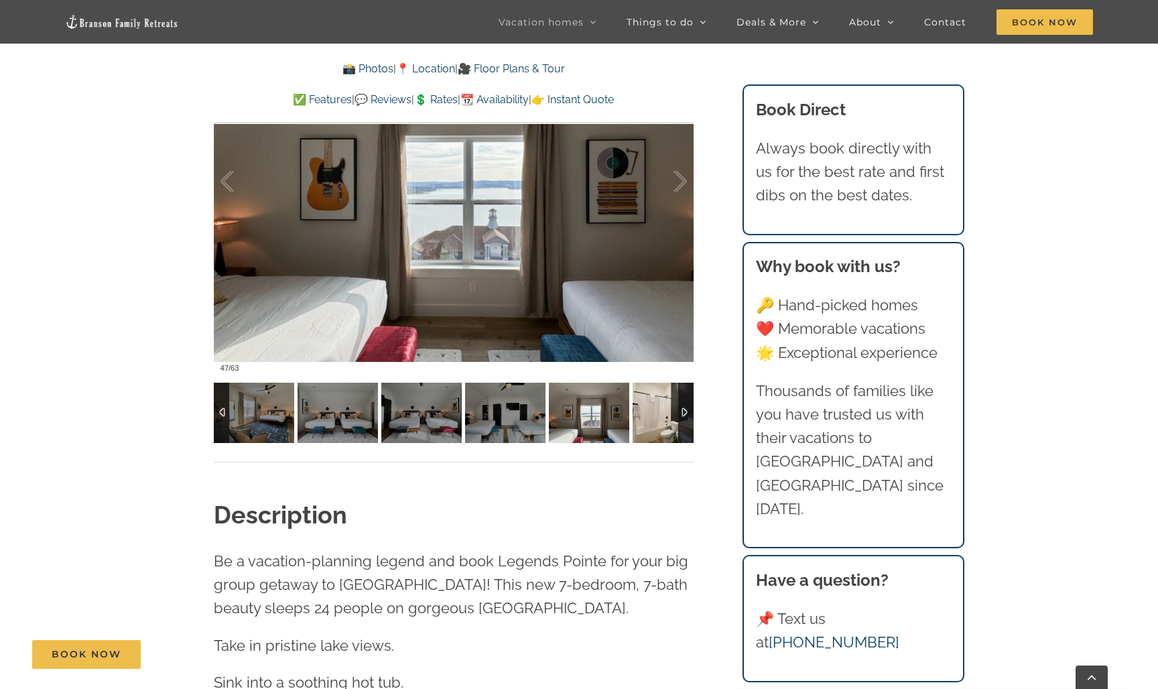
click at [671, 415] on img at bounding box center [673, 413] width 80 height 60
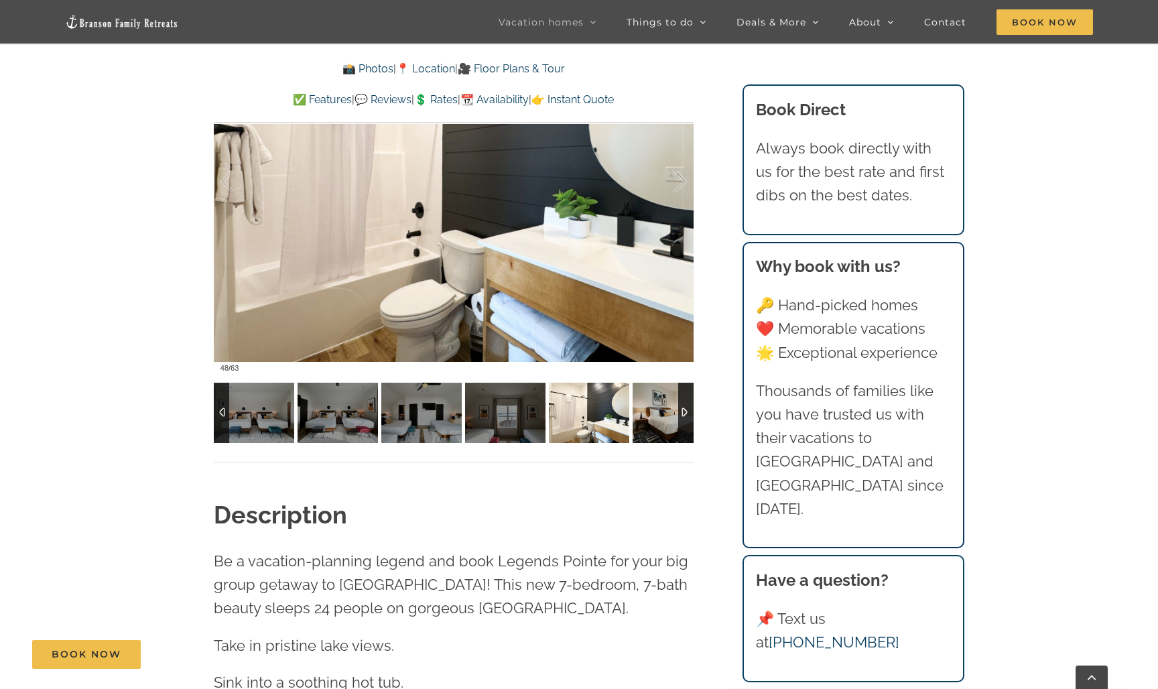
click at [671, 415] on img at bounding box center [673, 413] width 80 height 60
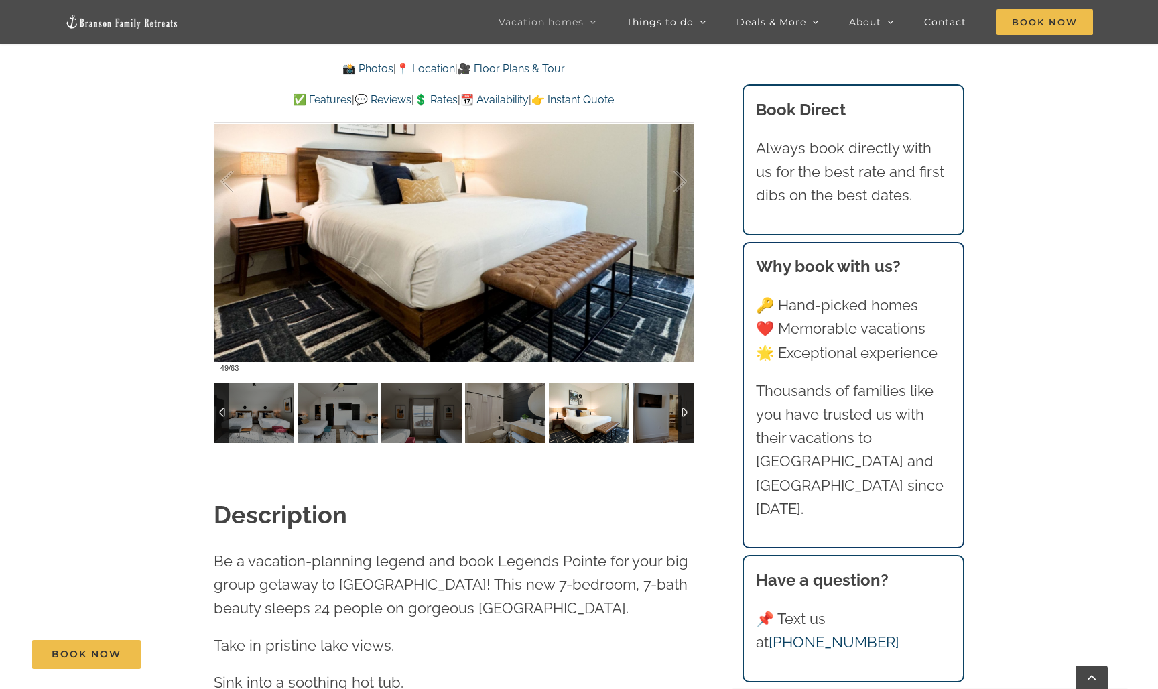
click at [671, 415] on img at bounding box center [673, 413] width 80 height 60
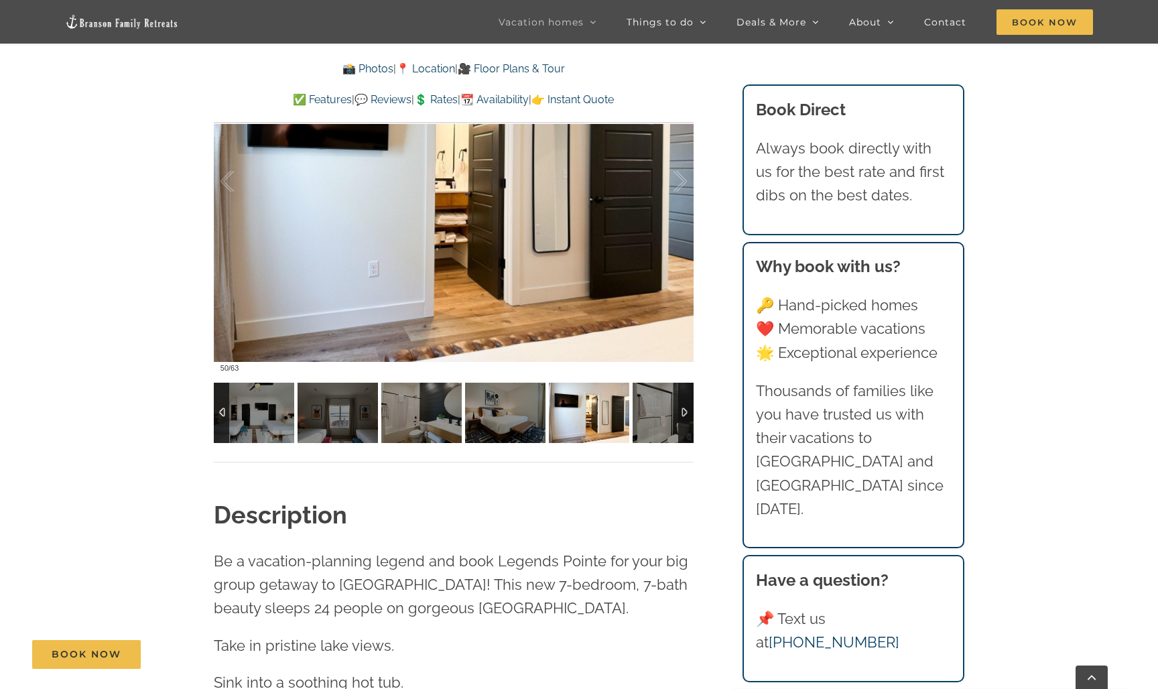
click at [671, 415] on img at bounding box center [673, 413] width 80 height 60
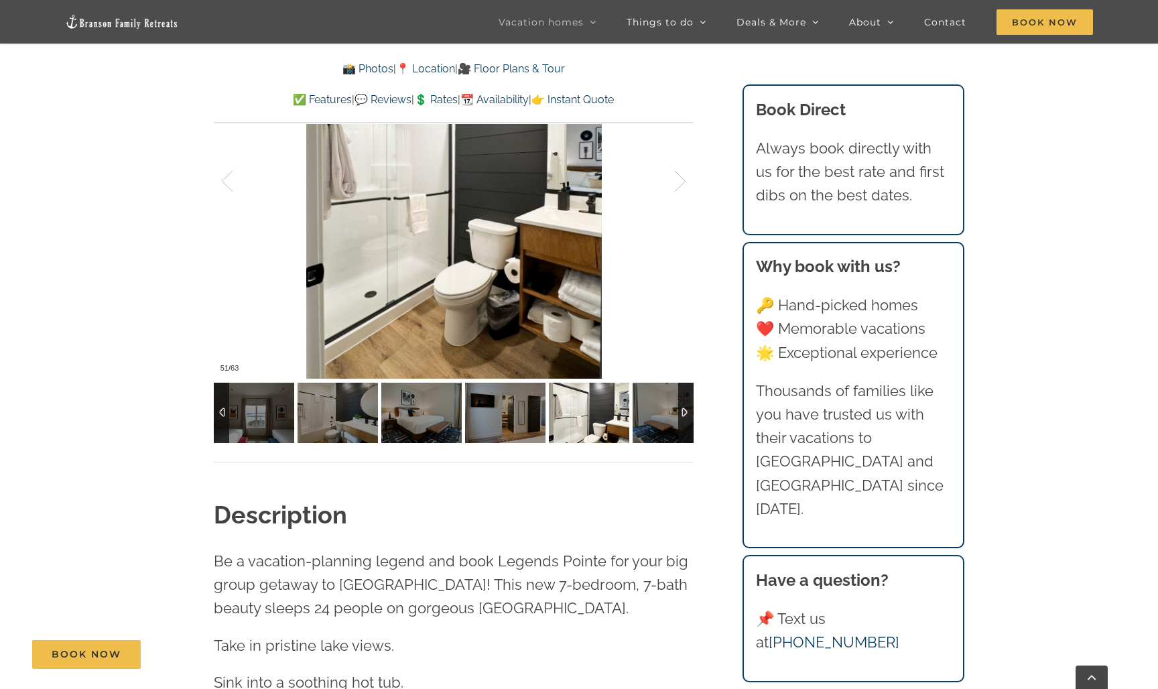
click at [584, 414] on img at bounding box center [589, 413] width 80 height 60
click at [524, 414] on img at bounding box center [505, 413] width 80 height 60
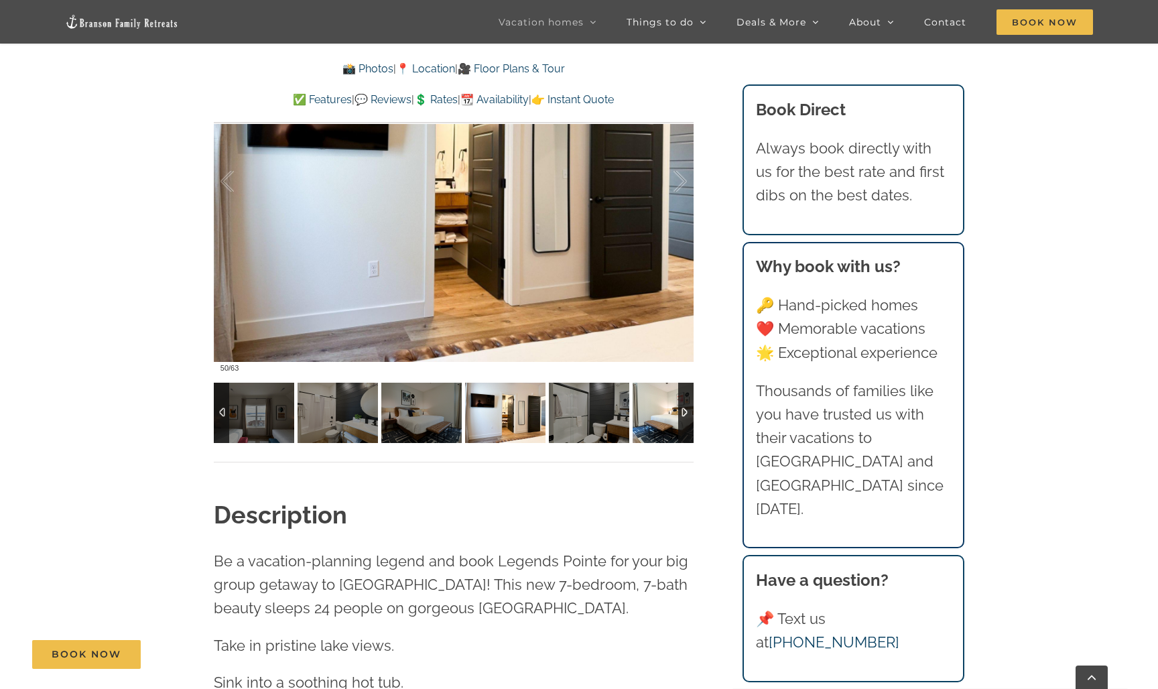
click at [653, 411] on img at bounding box center [673, 413] width 80 height 60
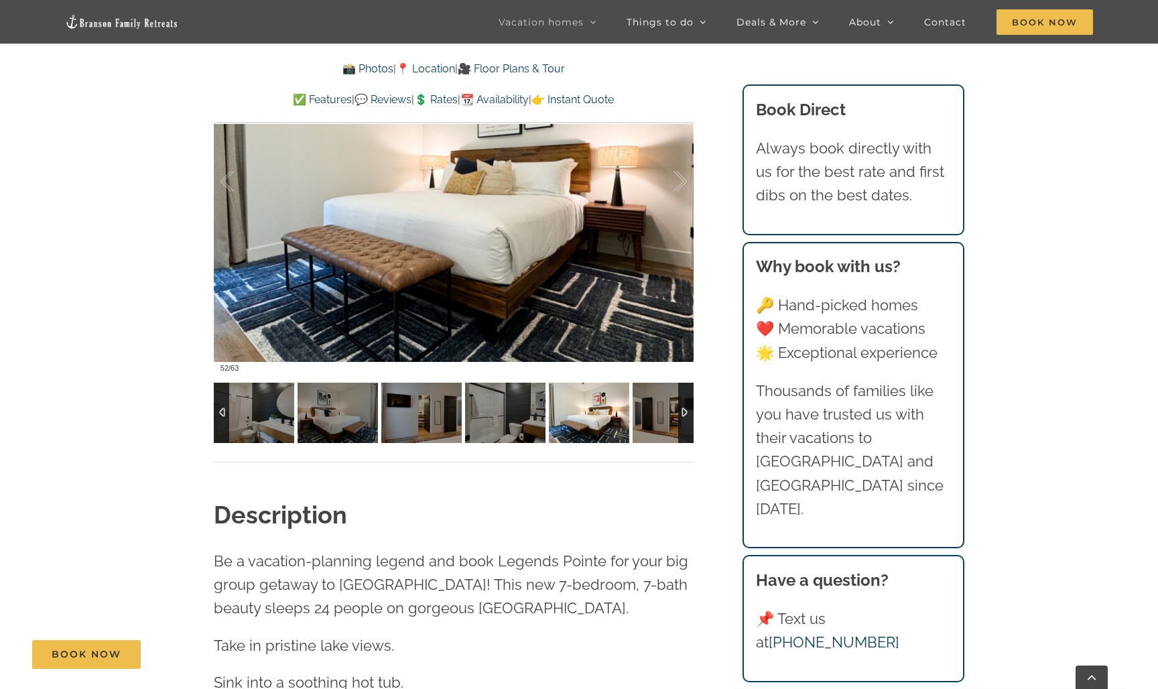
click at [653, 411] on img at bounding box center [673, 413] width 80 height 60
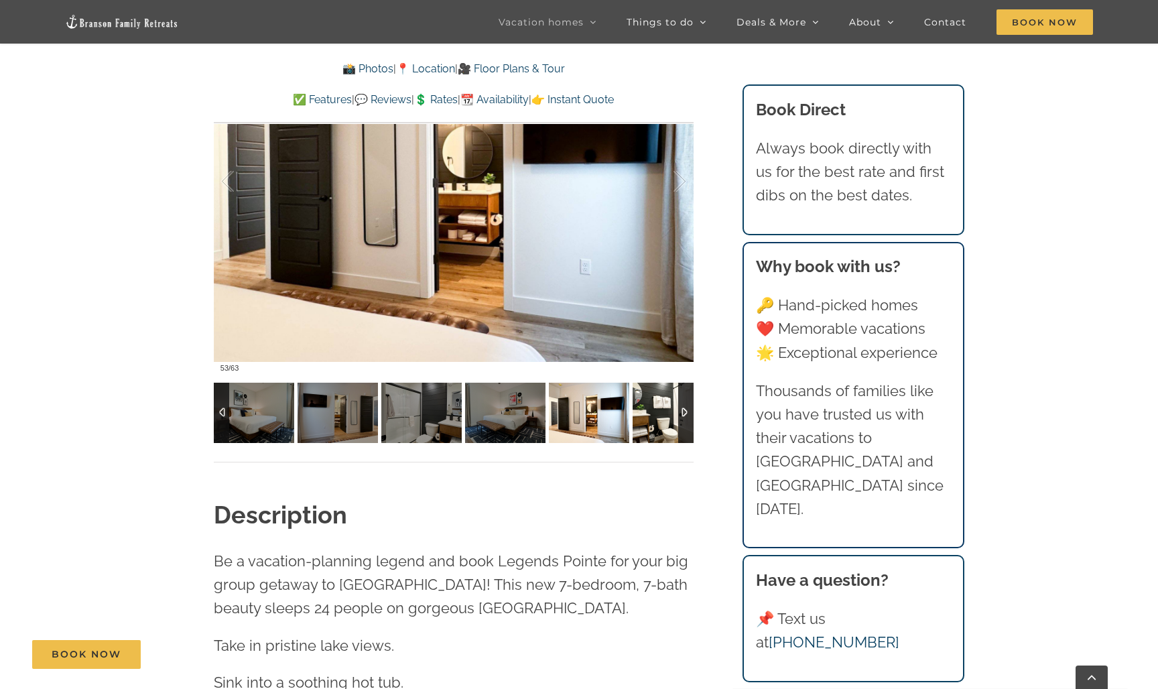
click at [653, 411] on img at bounding box center [673, 413] width 80 height 60
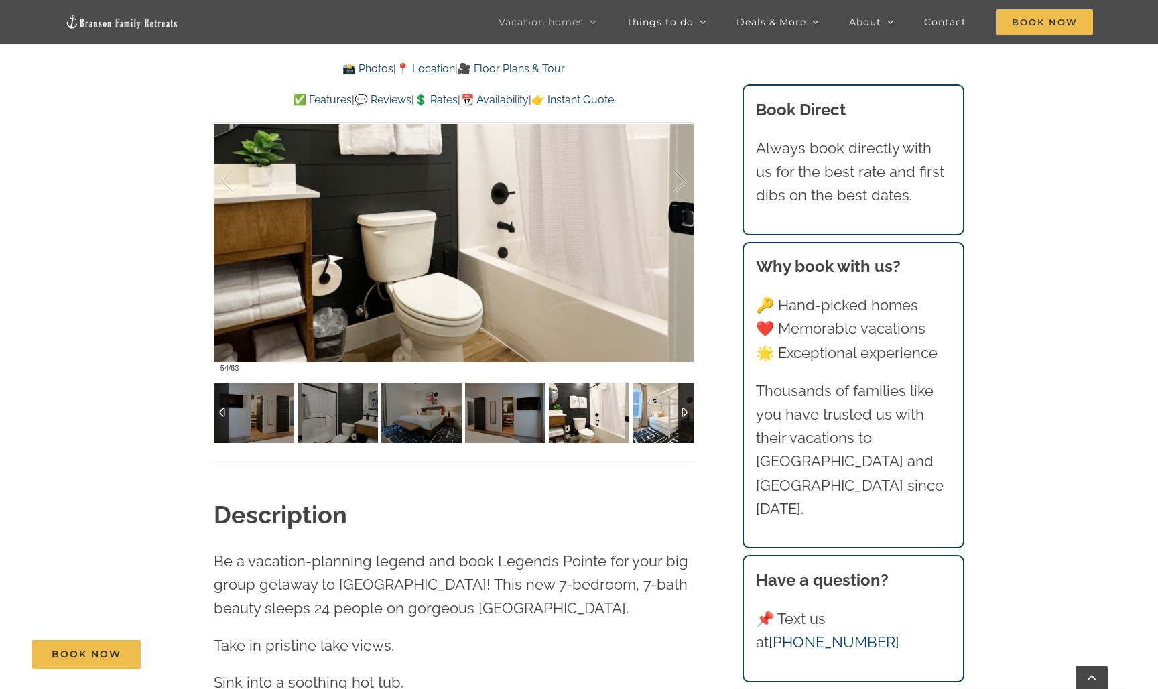
click at [653, 411] on img at bounding box center [673, 413] width 80 height 60
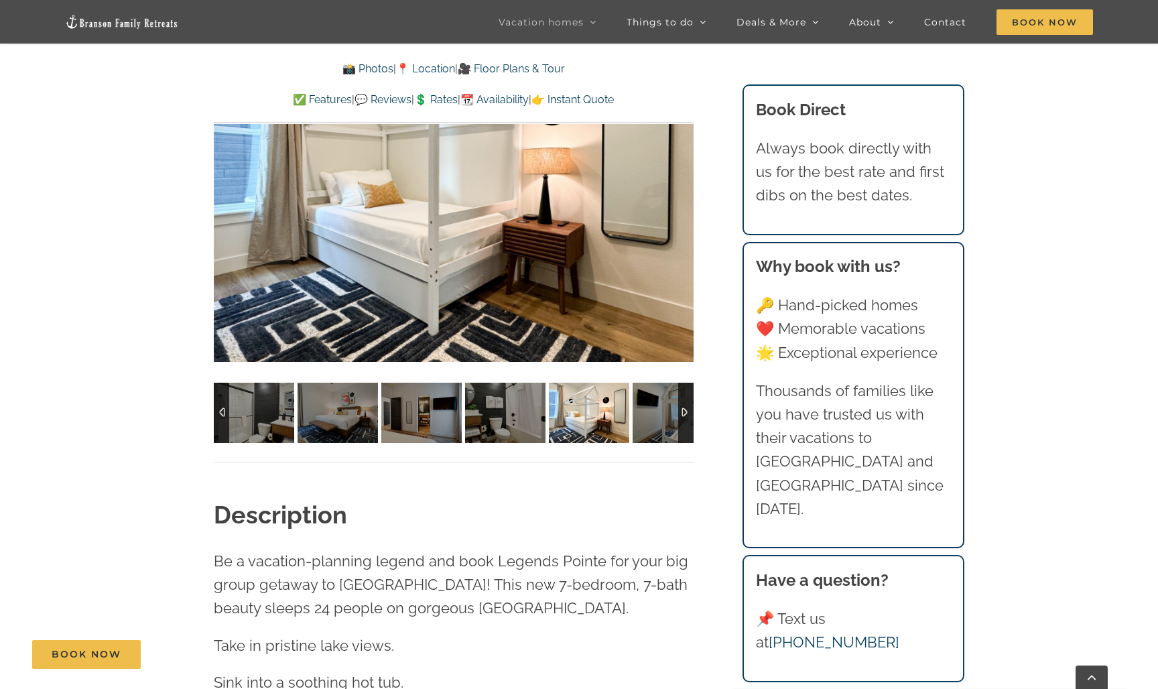
click at [653, 411] on img at bounding box center [673, 413] width 80 height 60
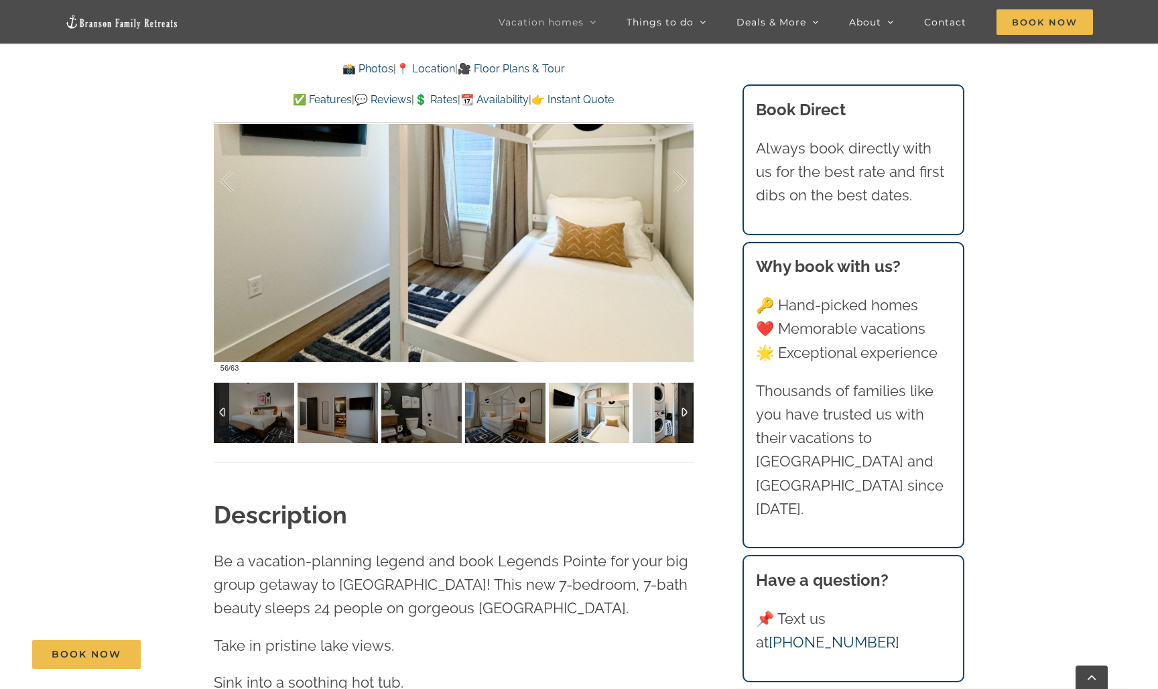
click at [653, 411] on img at bounding box center [673, 413] width 80 height 60
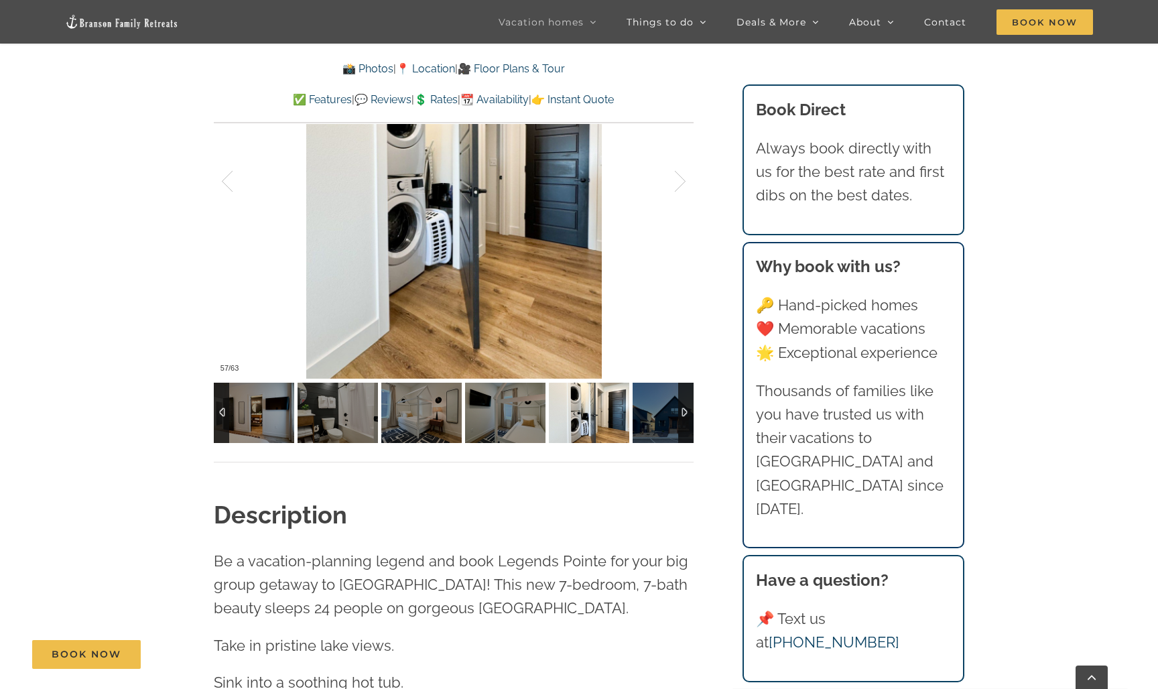
click at [653, 411] on img at bounding box center [673, 413] width 80 height 60
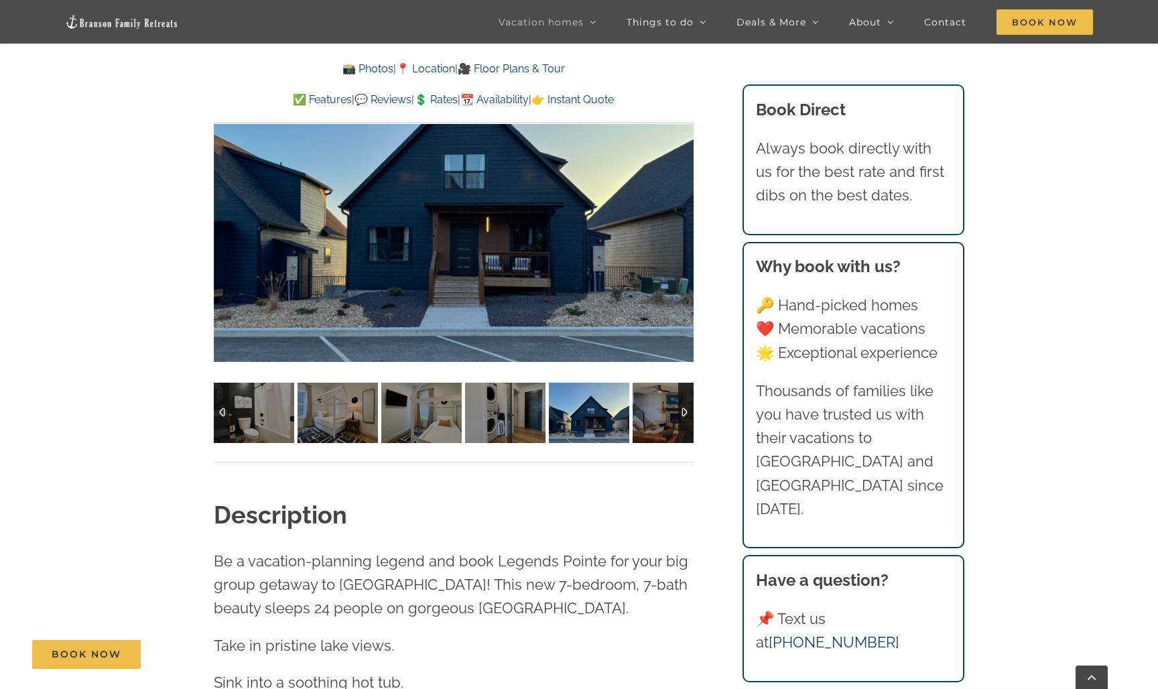
click at [653, 411] on img at bounding box center [673, 413] width 80 height 60
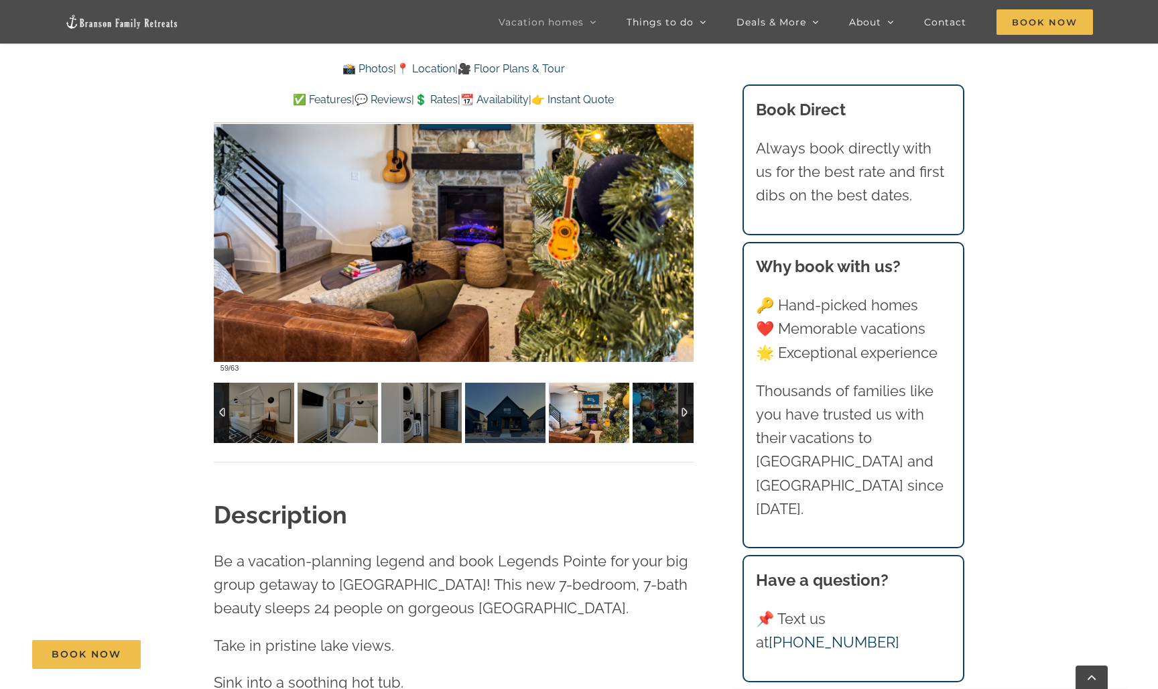
click at [653, 411] on img at bounding box center [673, 413] width 80 height 60
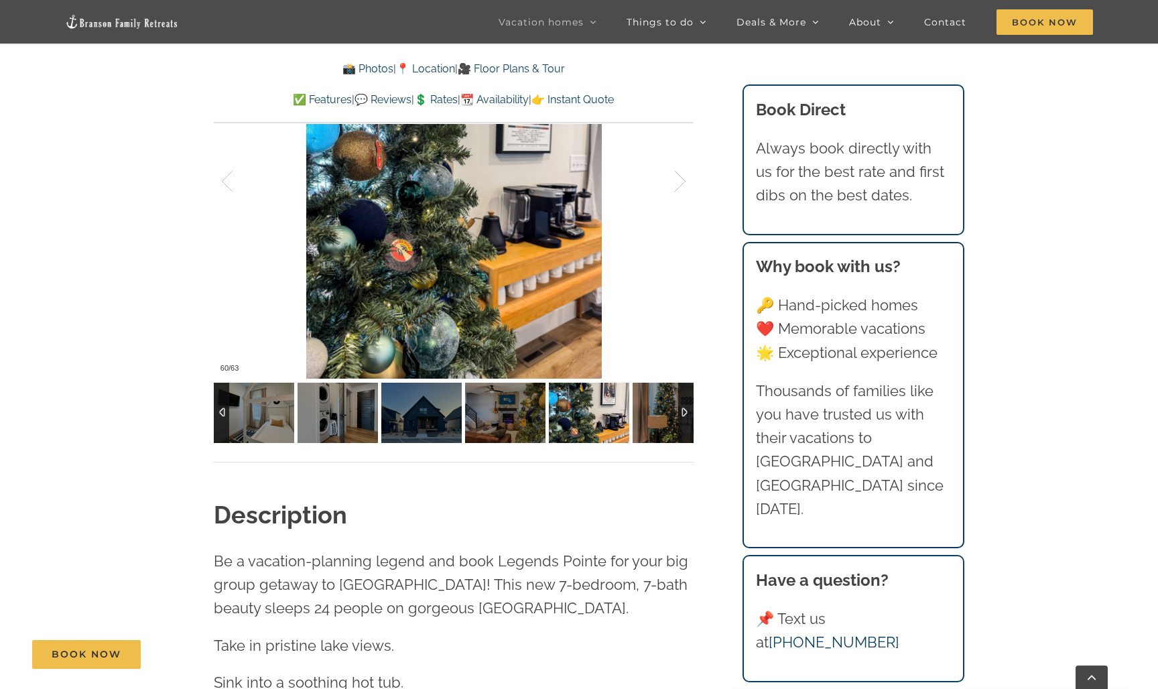
click at [653, 411] on img at bounding box center [673, 413] width 80 height 60
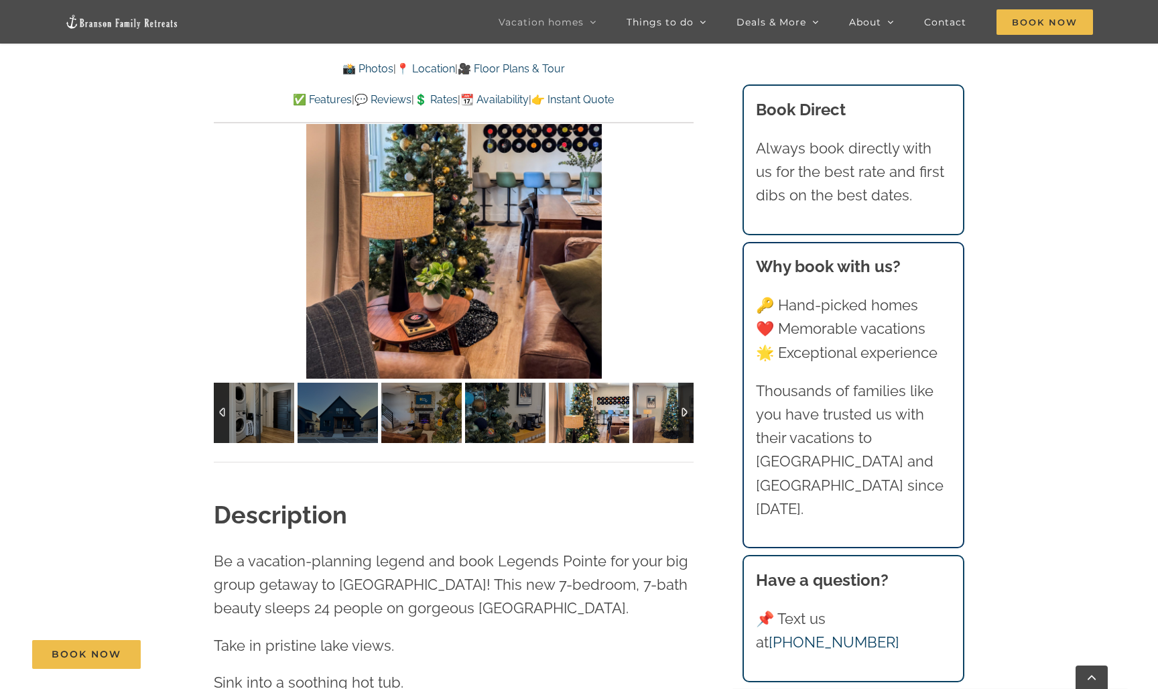
click at [653, 411] on img at bounding box center [673, 413] width 80 height 60
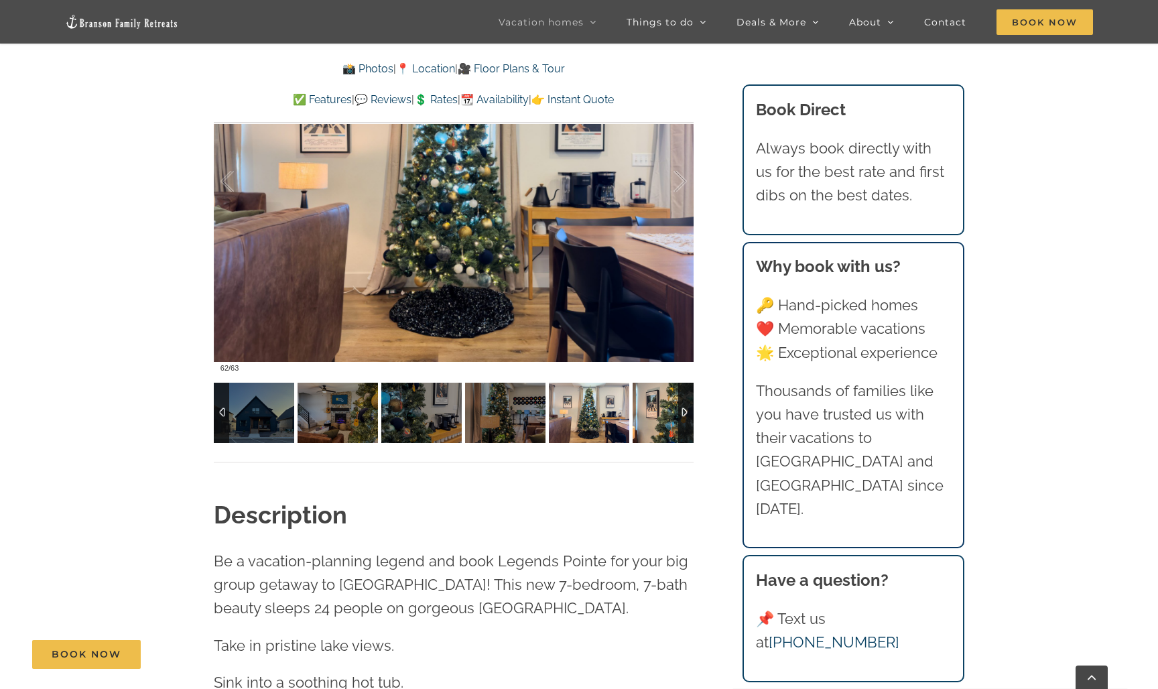
click at [653, 411] on img at bounding box center [673, 413] width 80 height 60
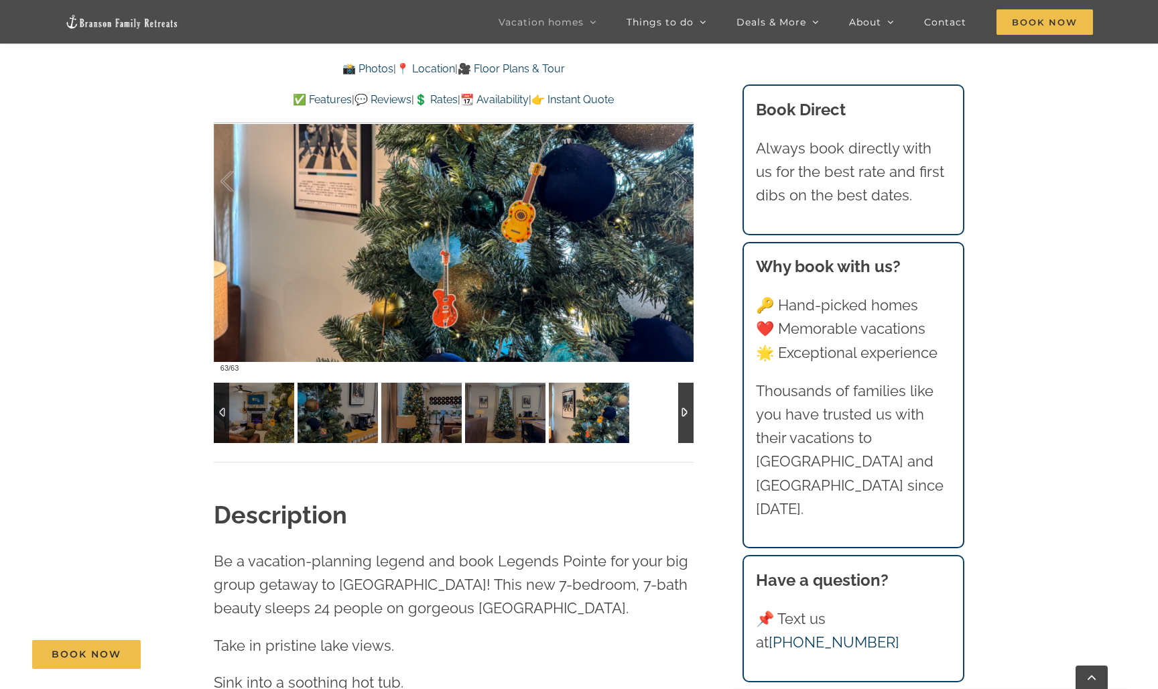
click at [650, 415] on div at bounding box center [454, 413] width 480 height 60
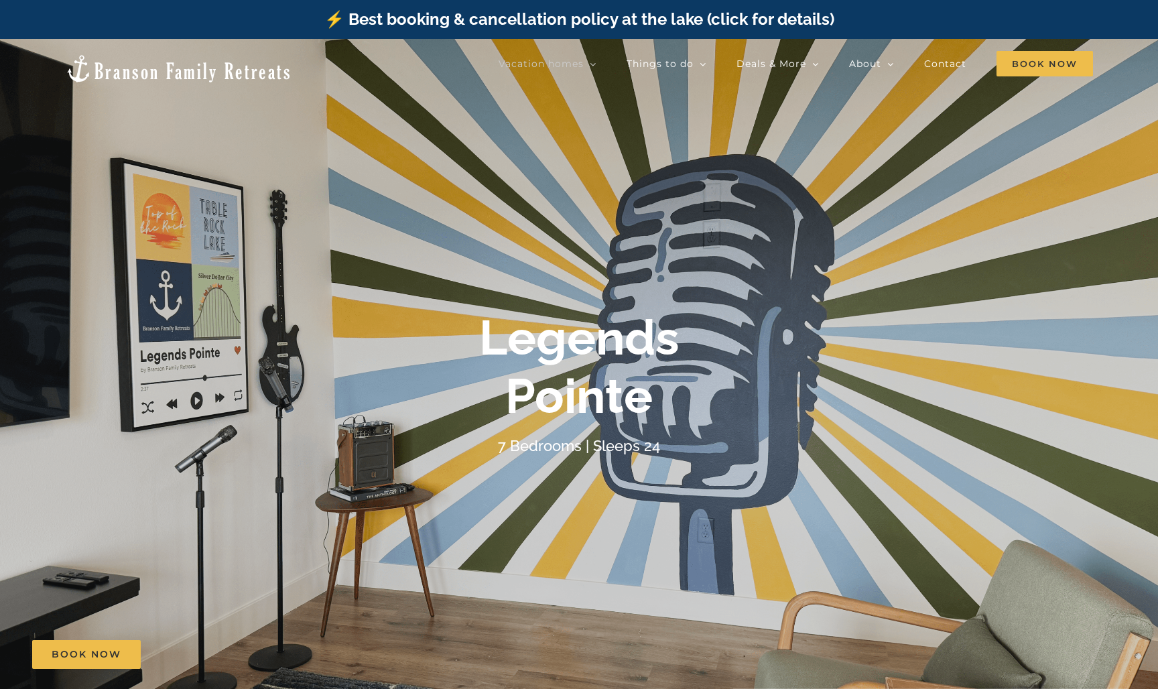
scroll to position [0, 0]
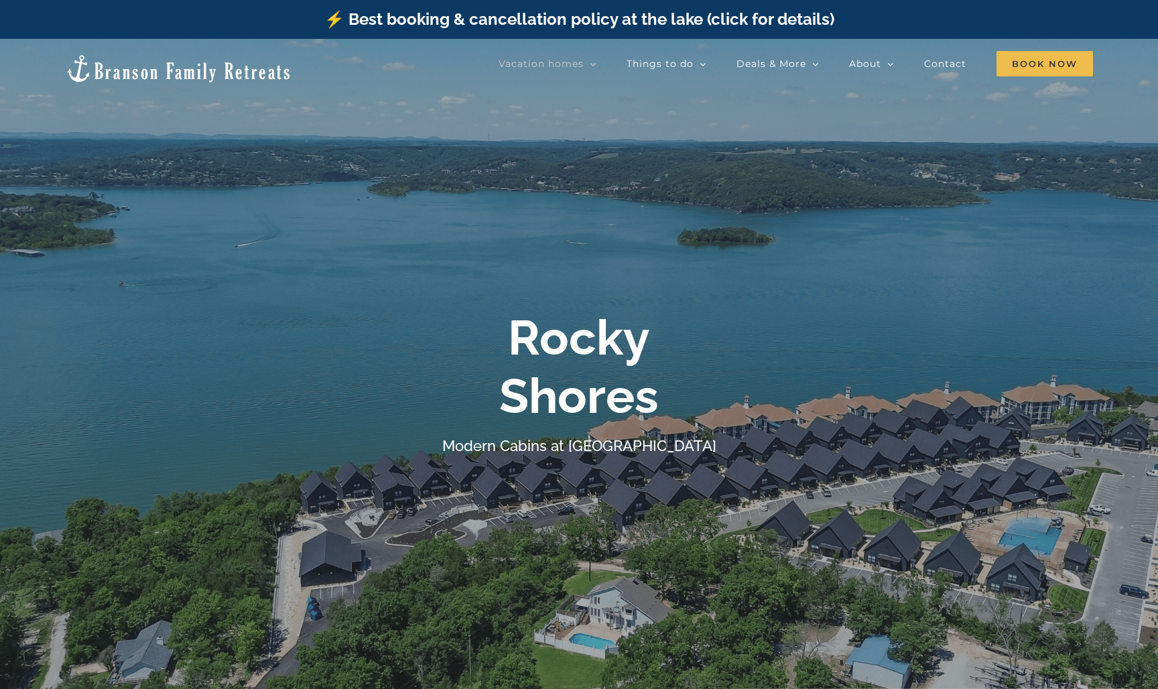
click at [767, 22] on link "⚡️ Best booking & cancellation policy at the lake (click for details)" at bounding box center [579, 18] width 510 height 19
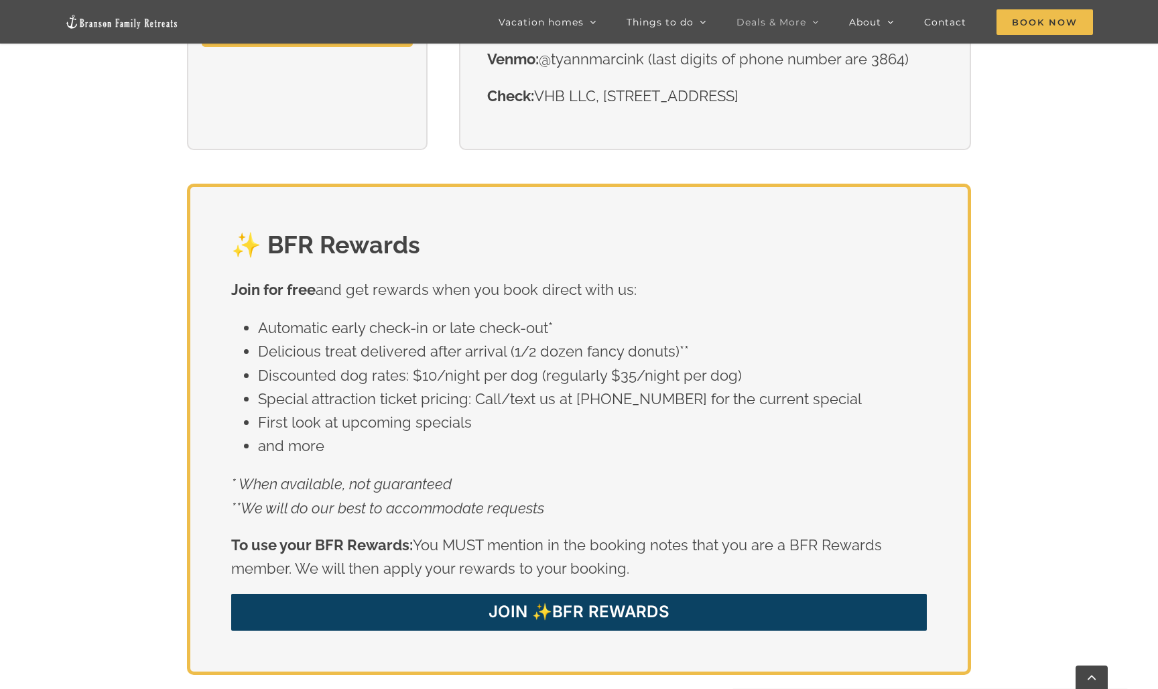
scroll to position [2284, 0]
